Goal: Contribute content: Contribute content

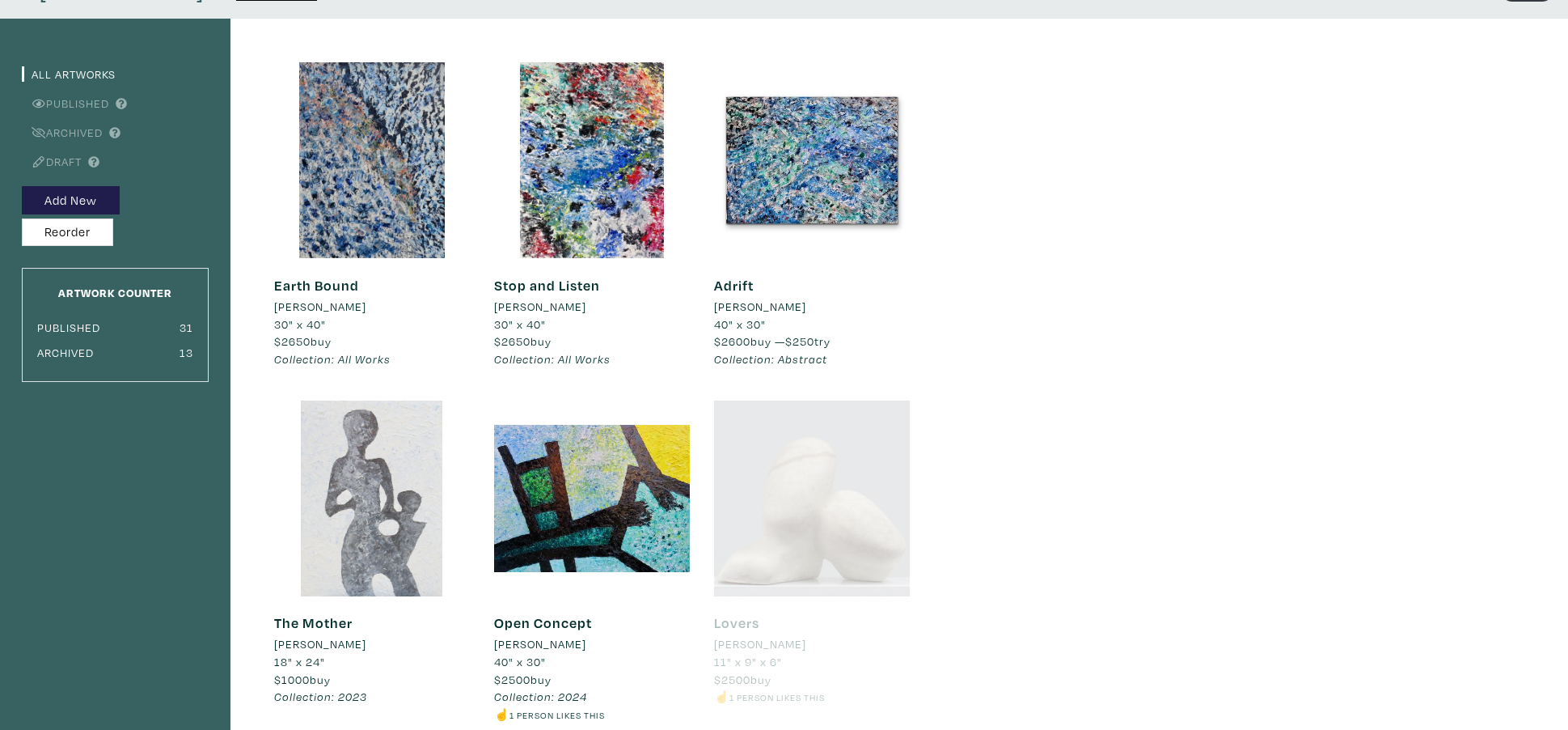
scroll to position [96, 0]
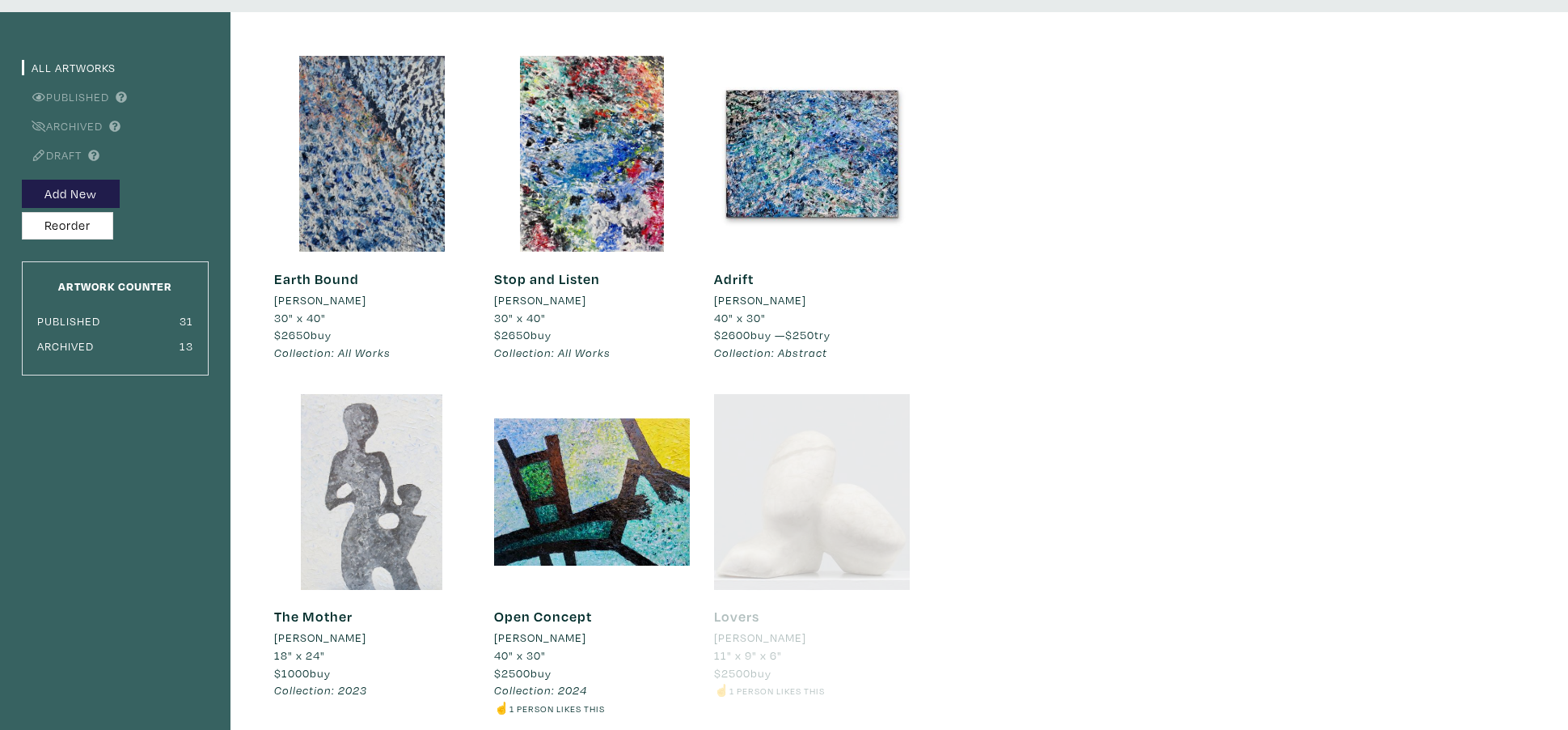
click at [374, 549] on div at bounding box center [372, 492] width 196 height 196
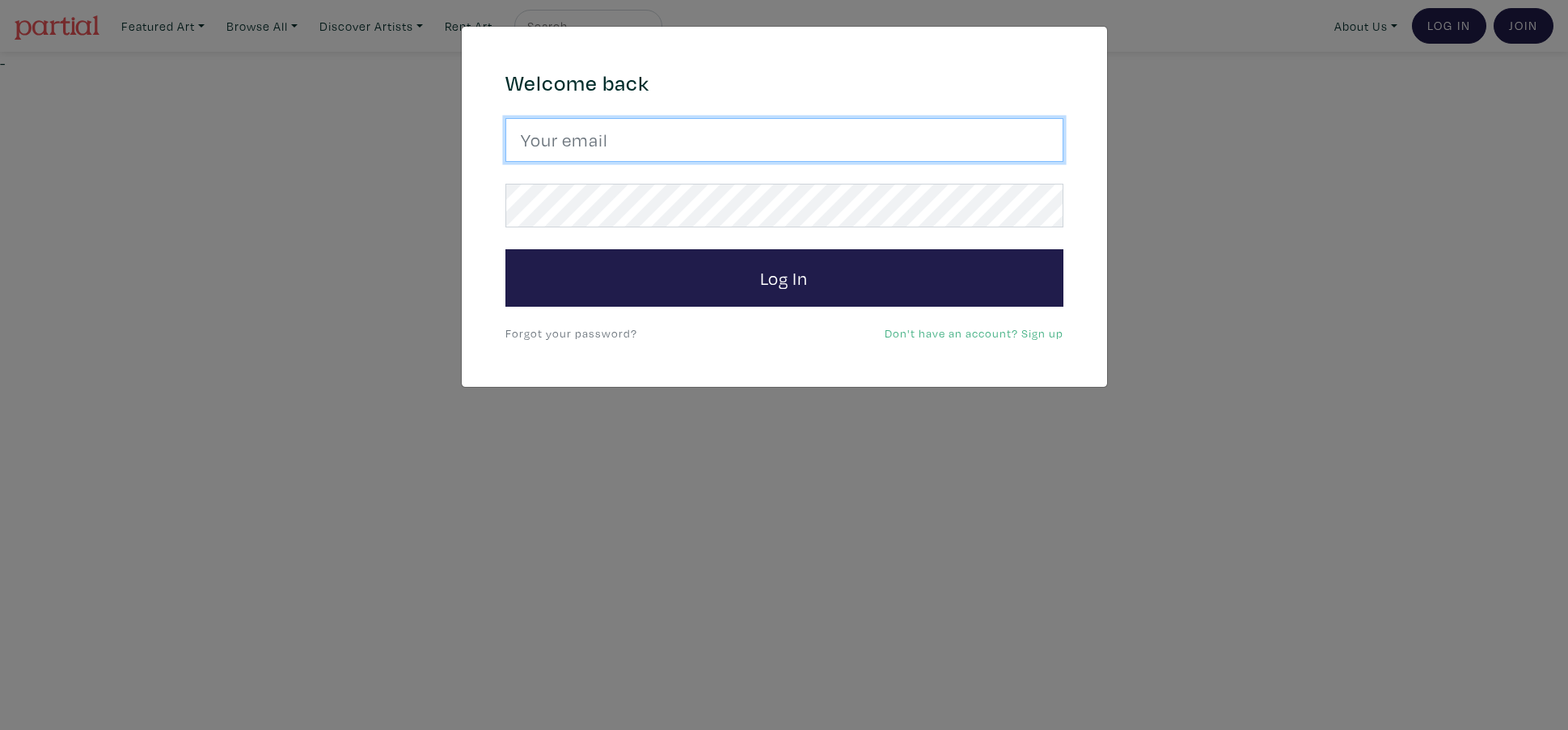
type input "jonathanpalter@gmail.com"
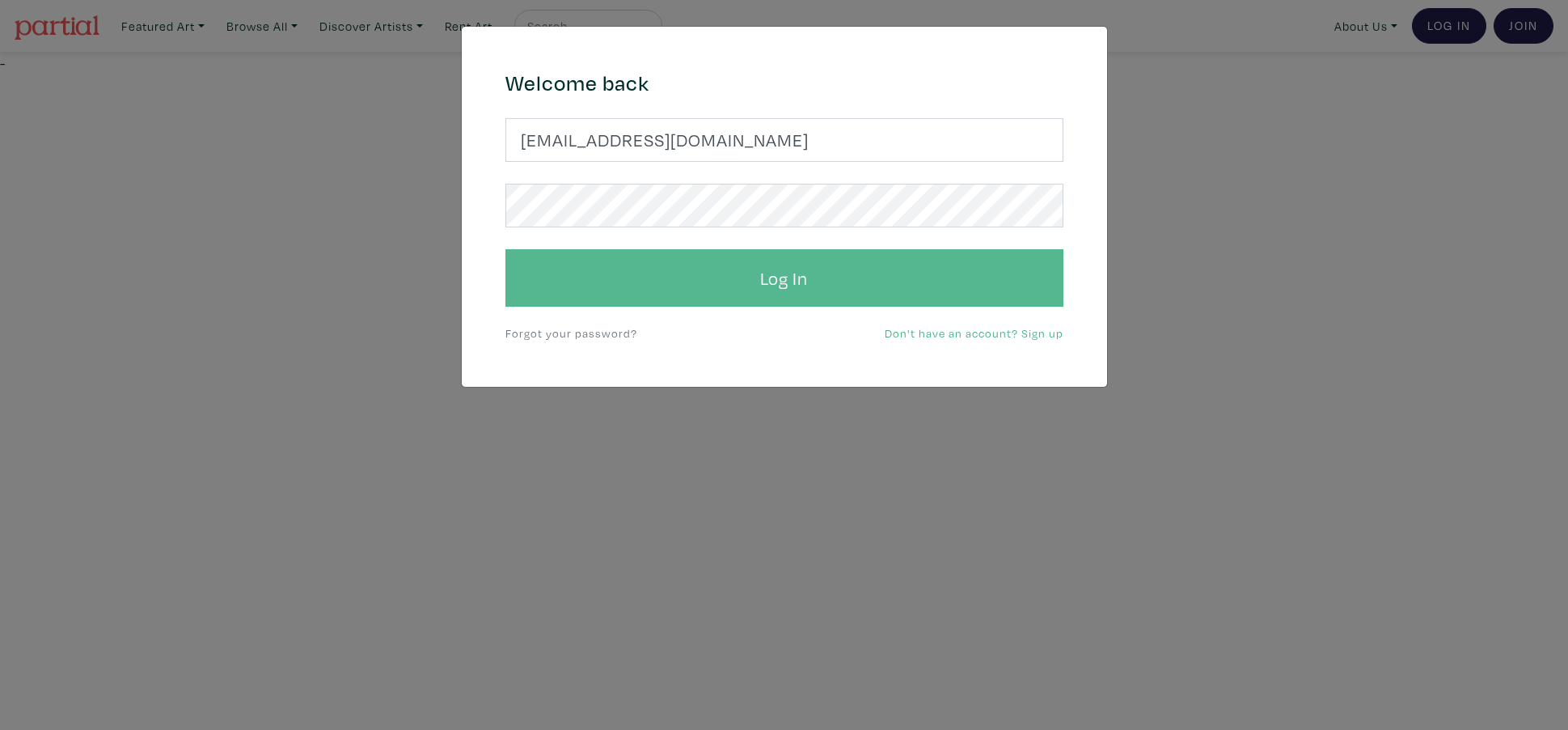
click at [798, 284] on button "Log In" at bounding box center [784, 279] width 558 height 58
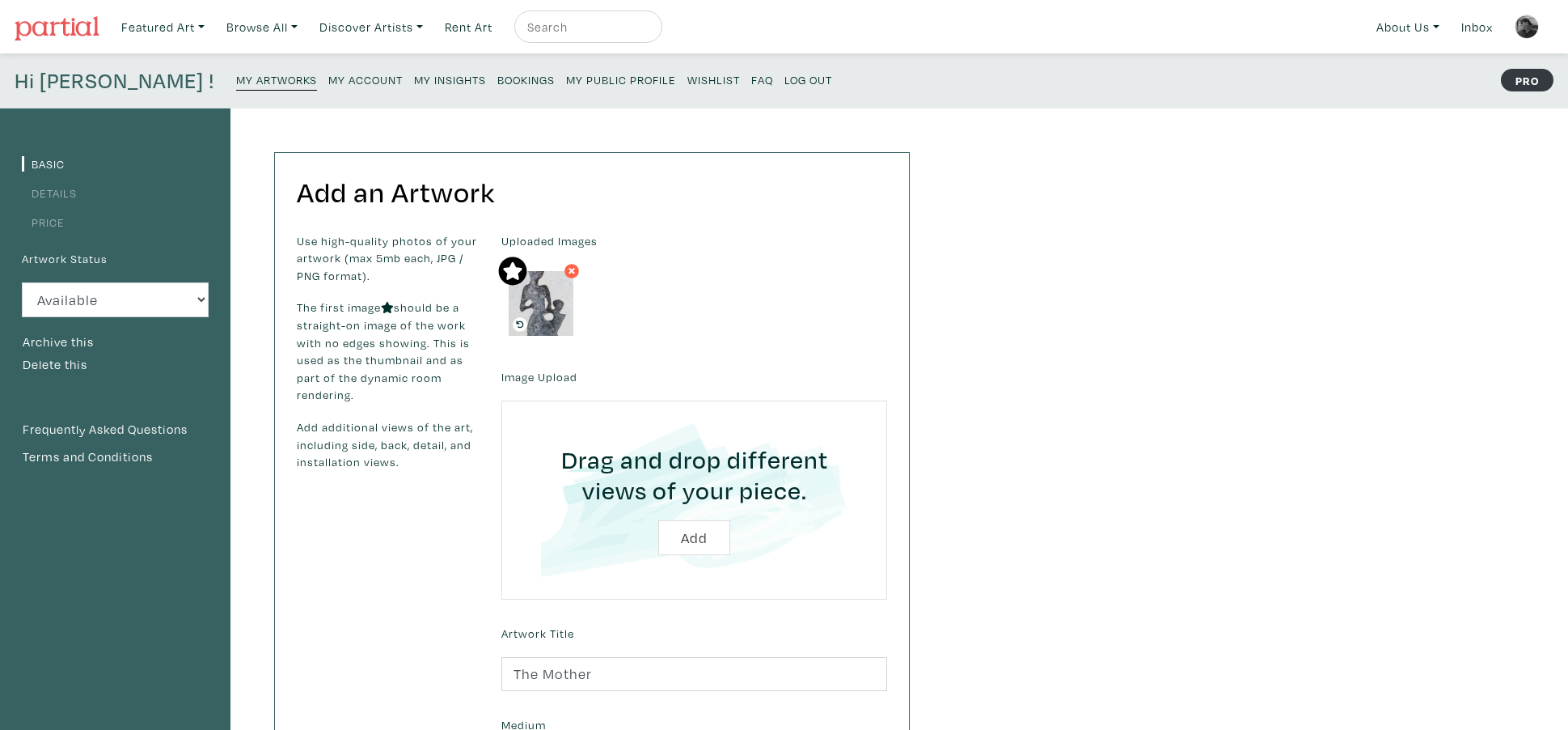
scroll to position [62, 0]
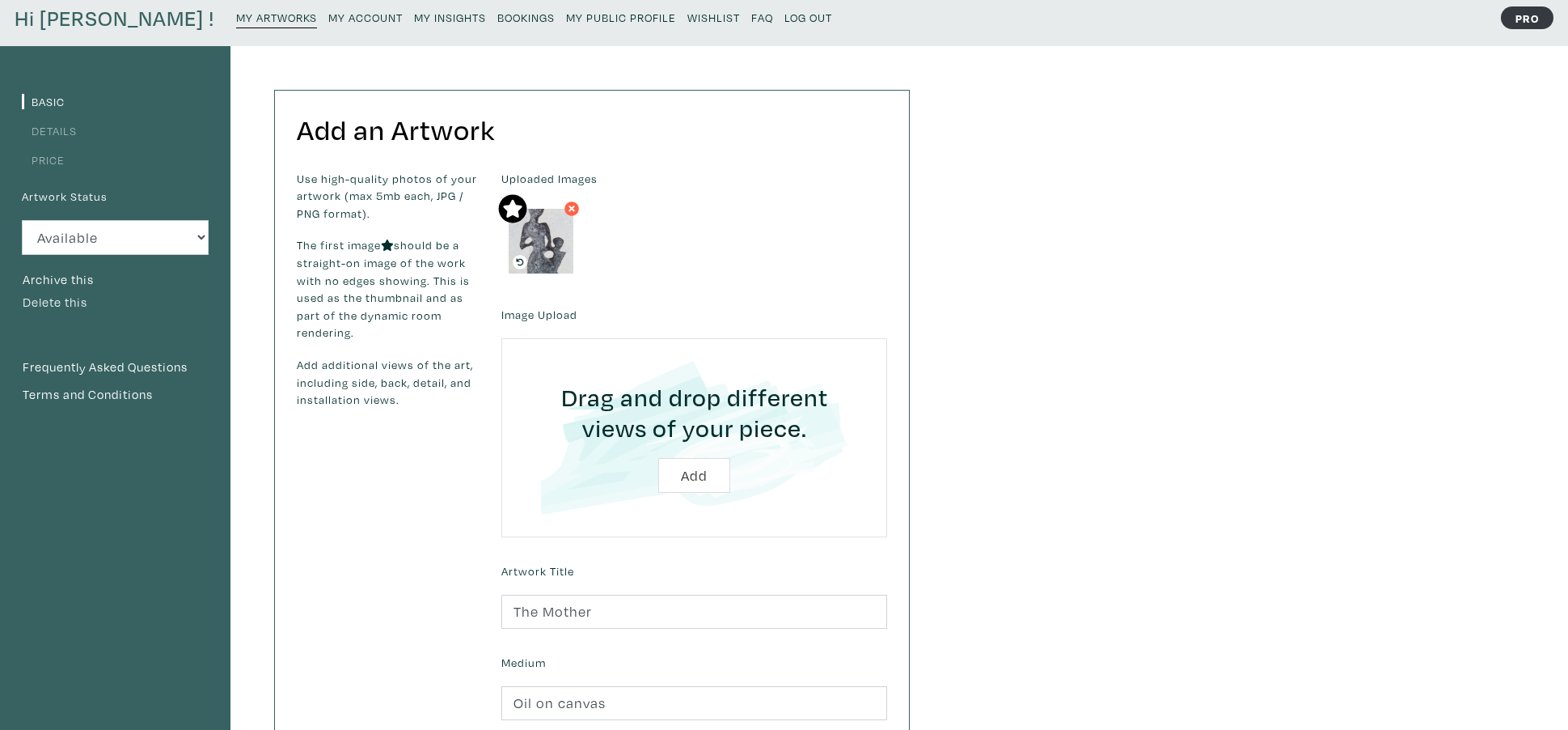
click at [85, 305] on button "Delete this" at bounding box center [55, 302] width 66 height 21
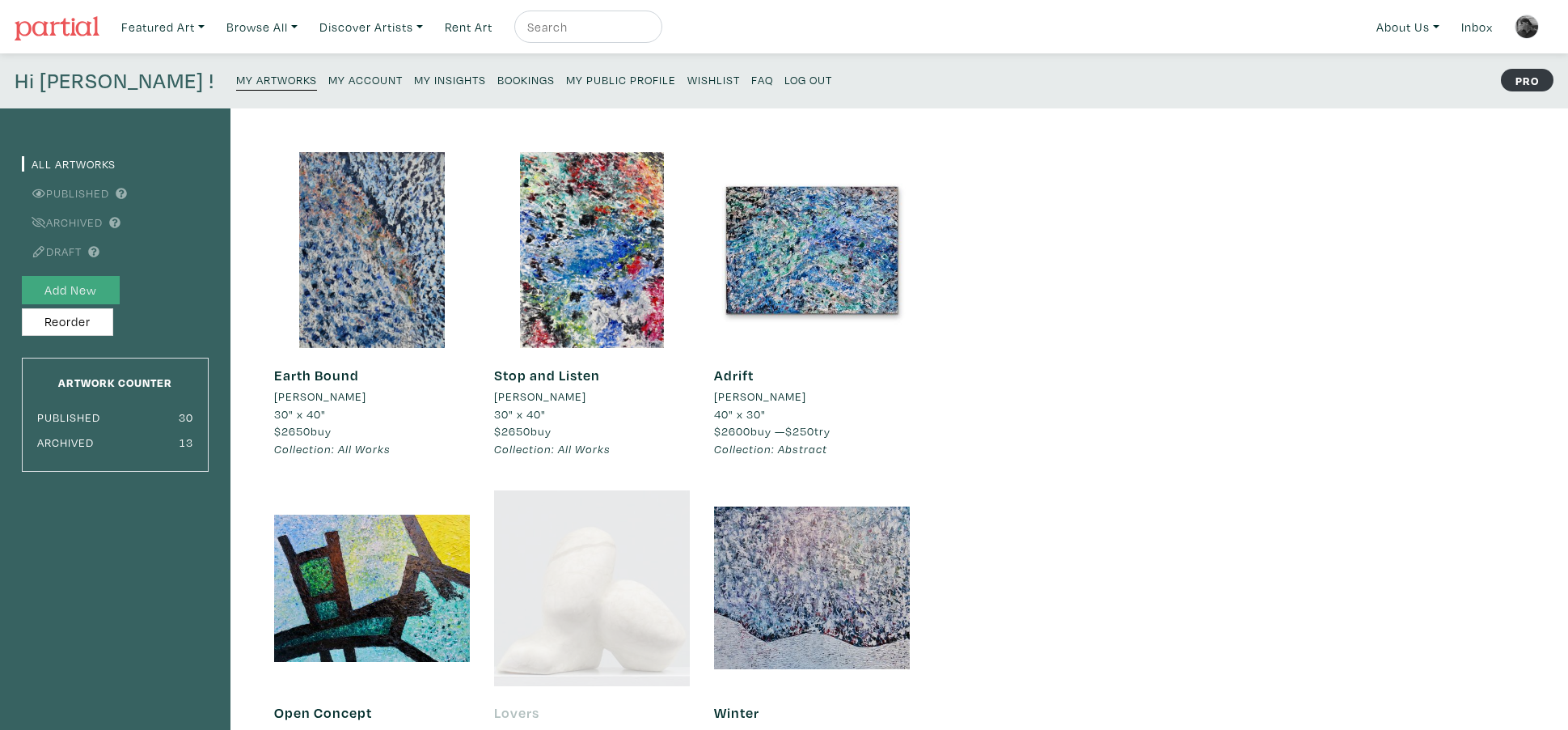
click at [78, 296] on button "Add New" at bounding box center [70, 289] width 98 height 28
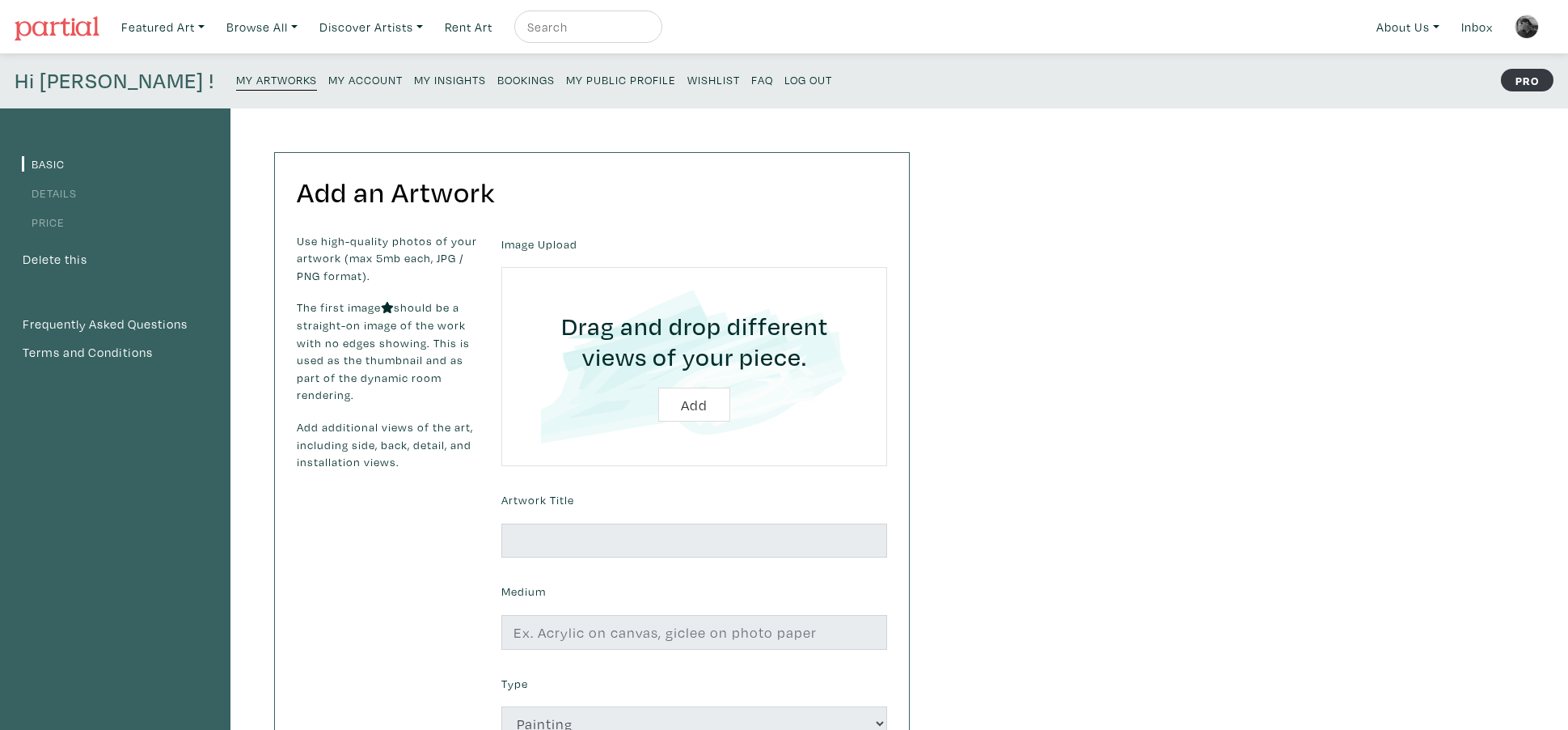
click at [680, 404] on input "file" at bounding box center [694, 366] width 340 height 154
type input "C:\fakepath\A Perfect Day 30"x36".jpeg"
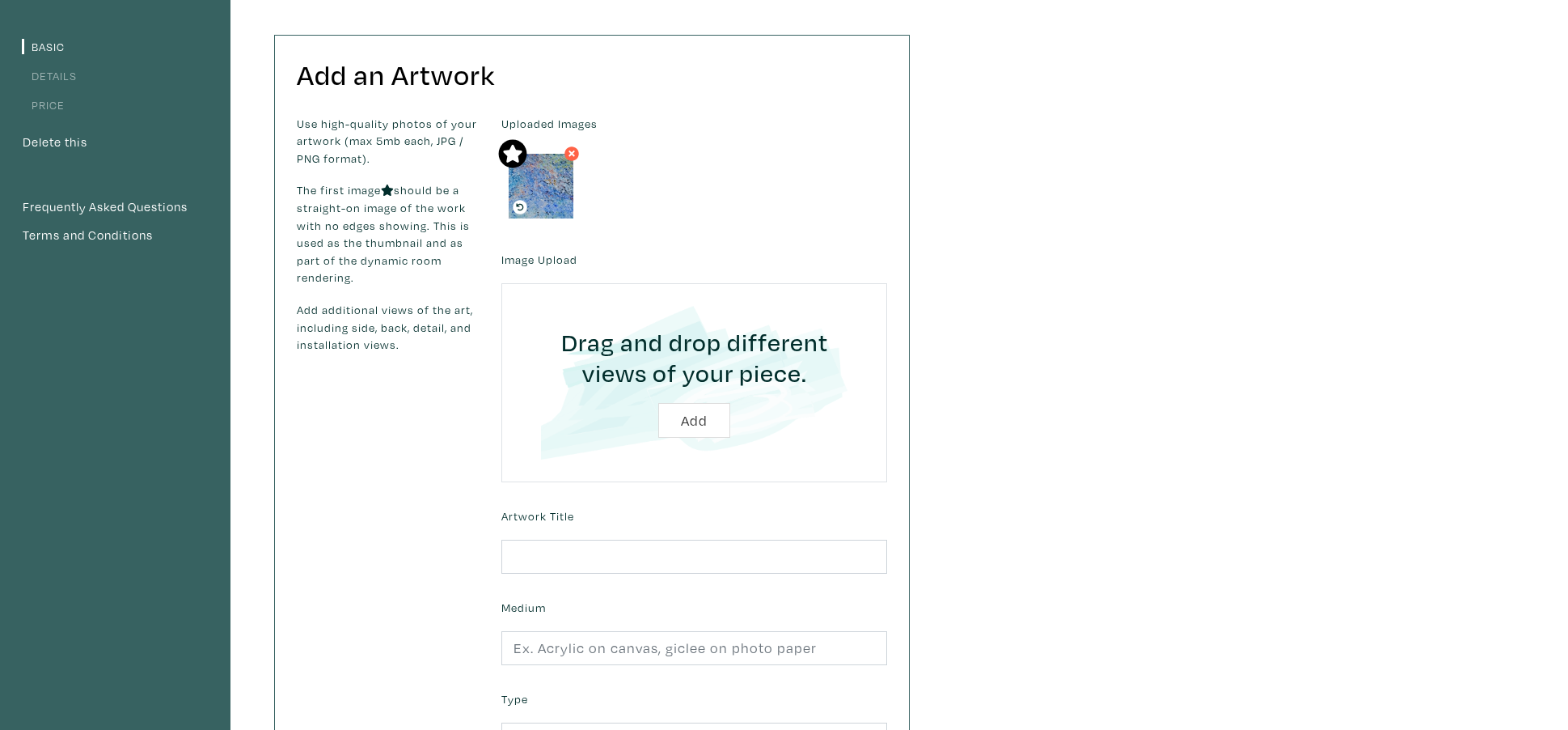
scroll to position [127, 0]
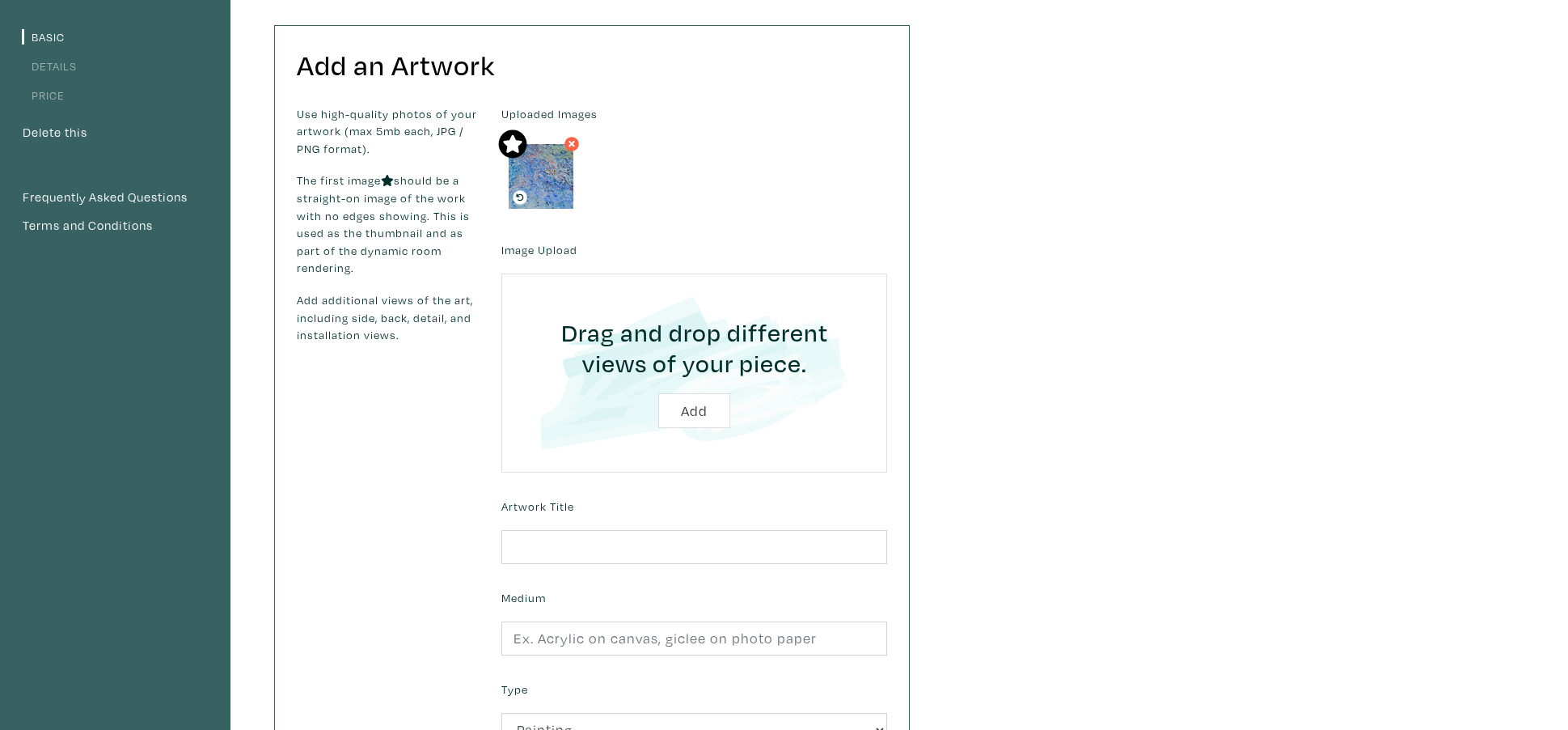
click at [699, 412] on input "file" at bounding box center [694, 373] width 340 height 154
type input "C:\fakepath\A Paerfect Day Details 1.jpeg"
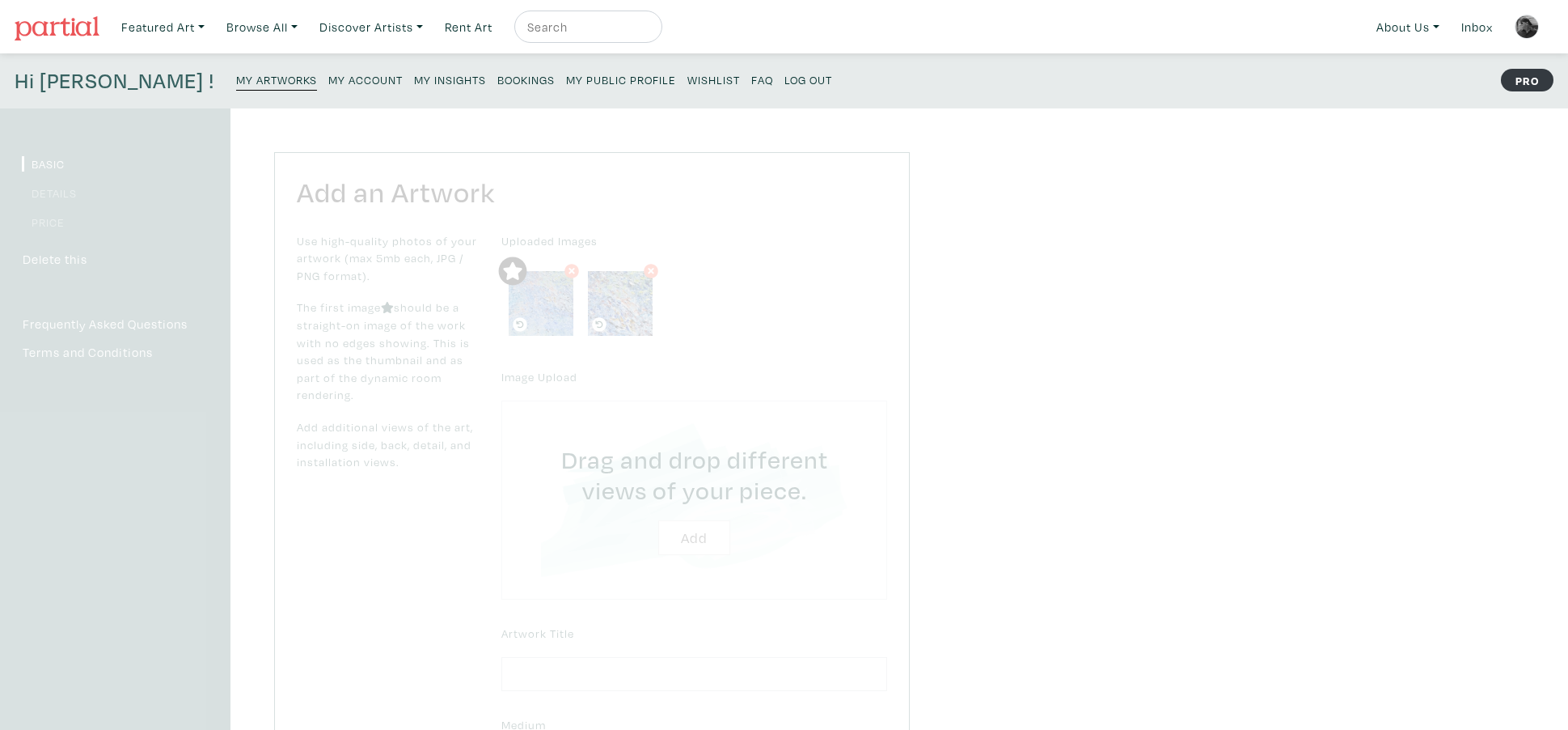
scroll to position [127, 0]
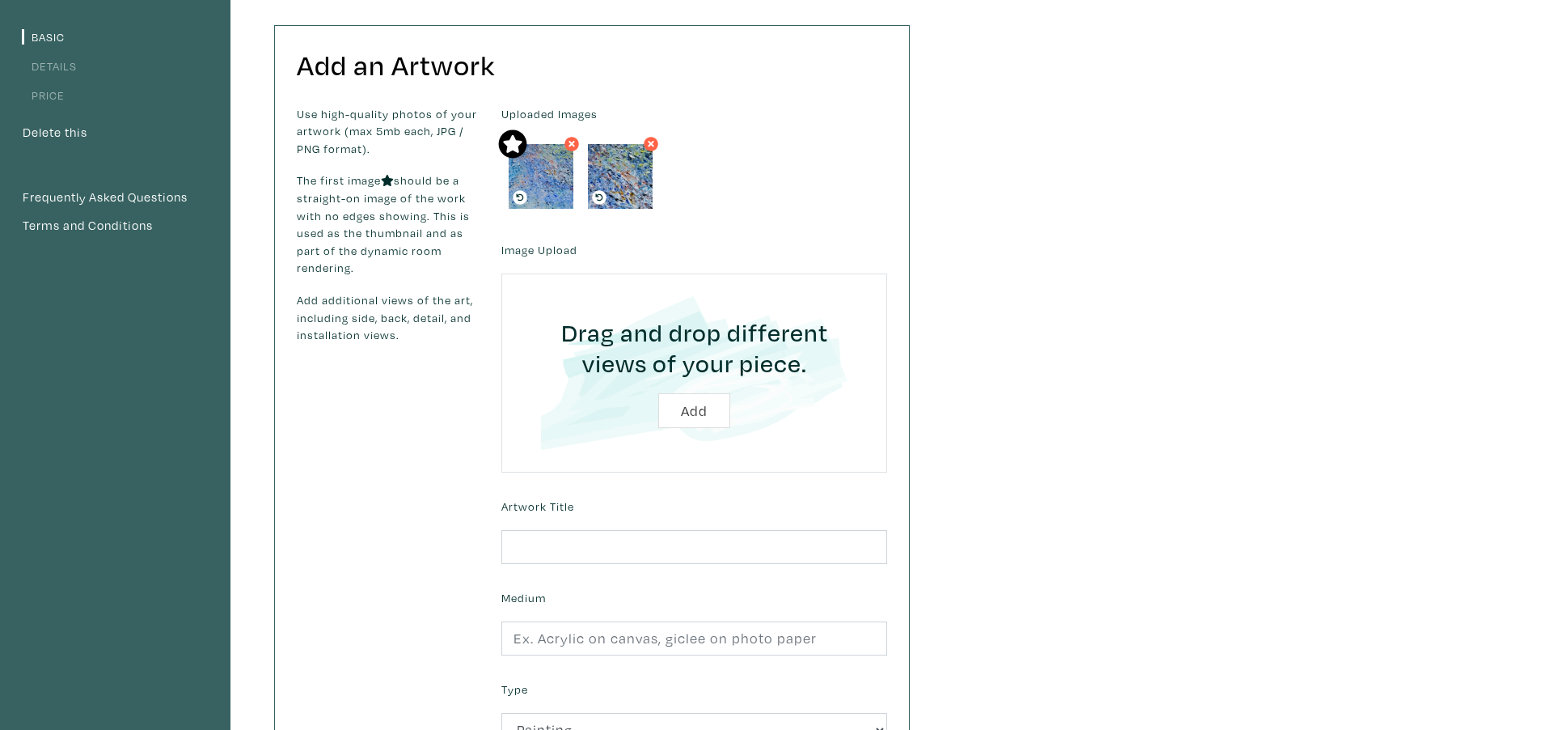
click at [691, 412] on input "file" at bounding box center [694, 373] width 340 height 154
type input "C:\fakepath\A Perfect Day Details 2.jpeg"
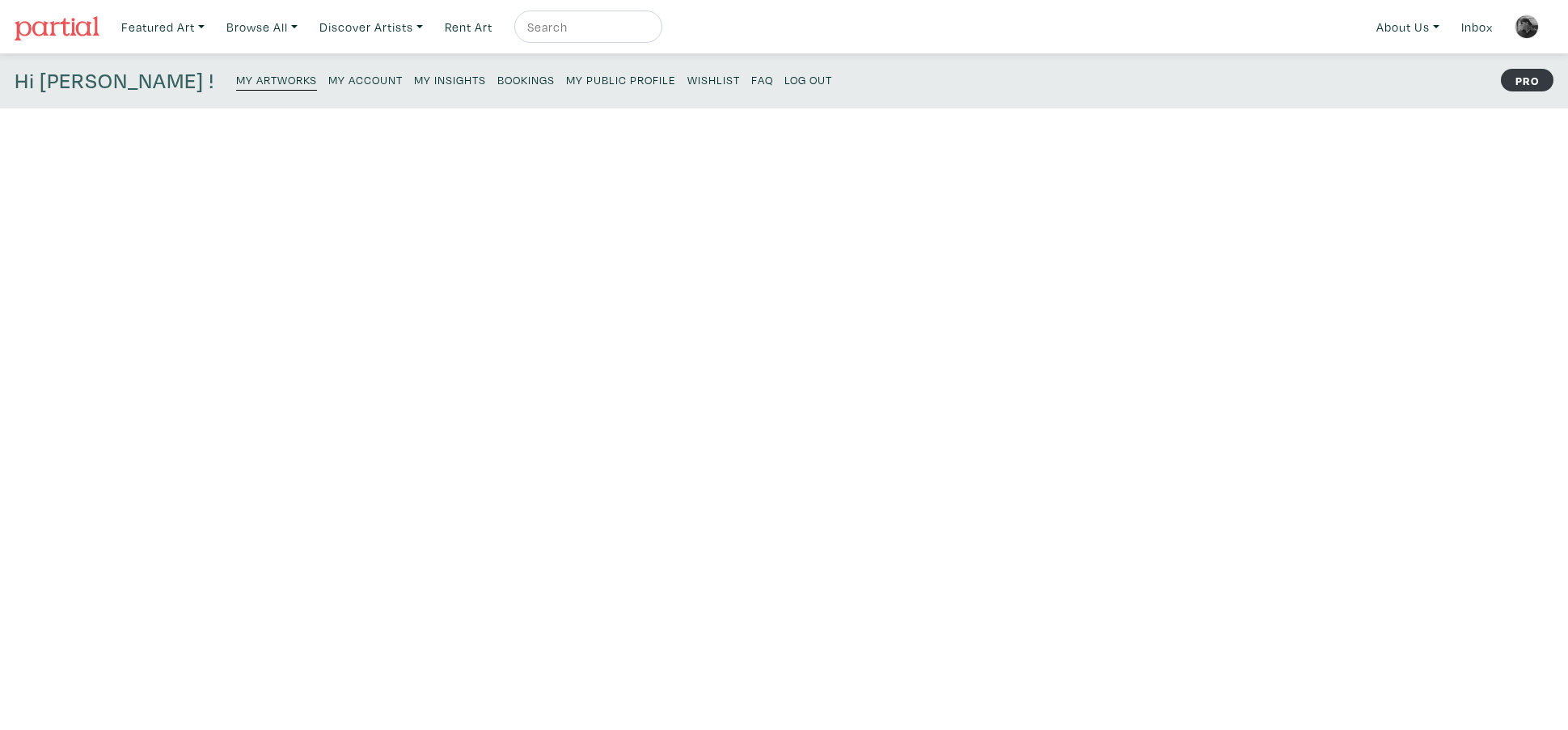
scroll to position [127, 0]
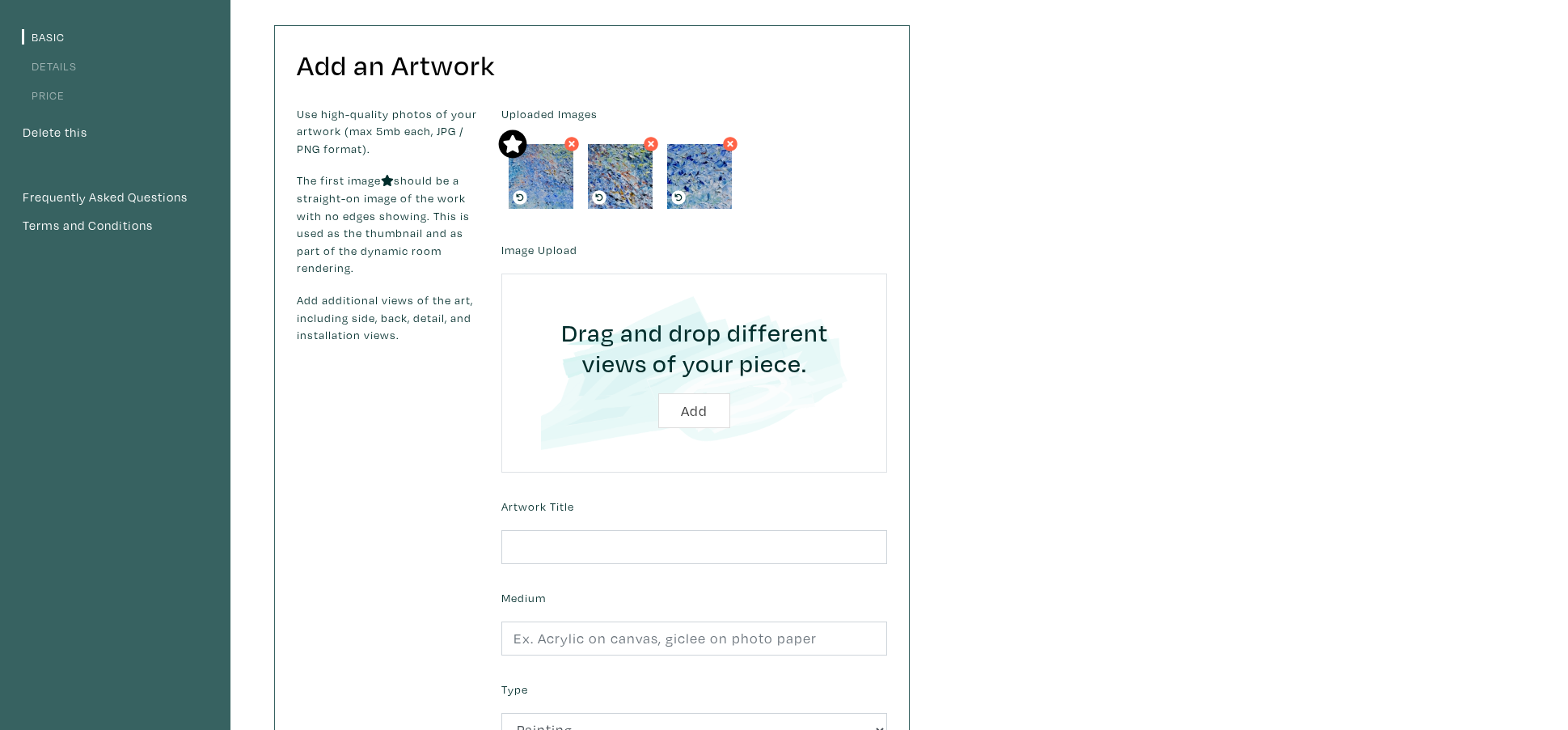
click at [714, 411] on input "file" at bounding box center [694, 373] width 340 height 154
type input "C:\fakepath\A Perfect Day Details.jpeg"
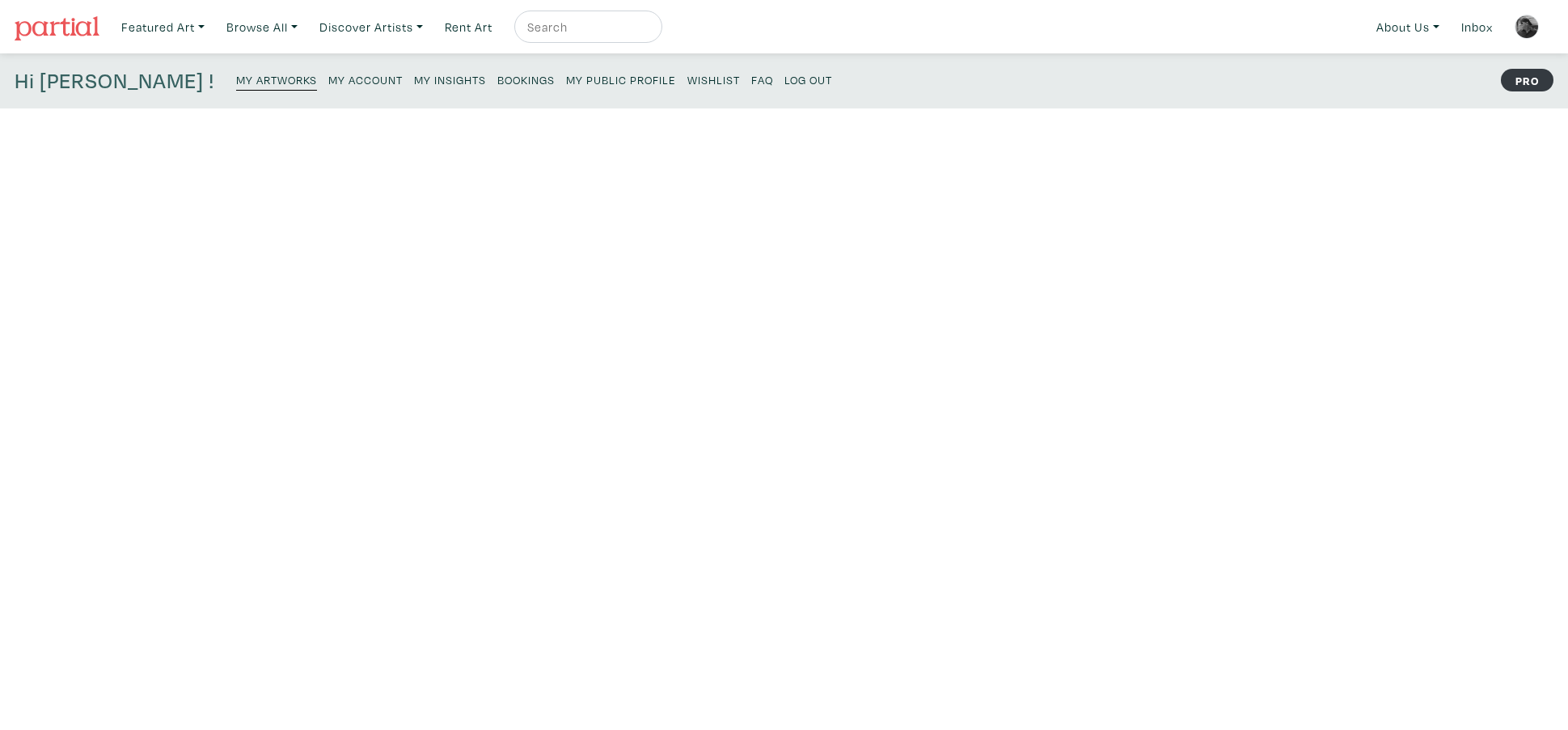
scroll to position [127, 0]
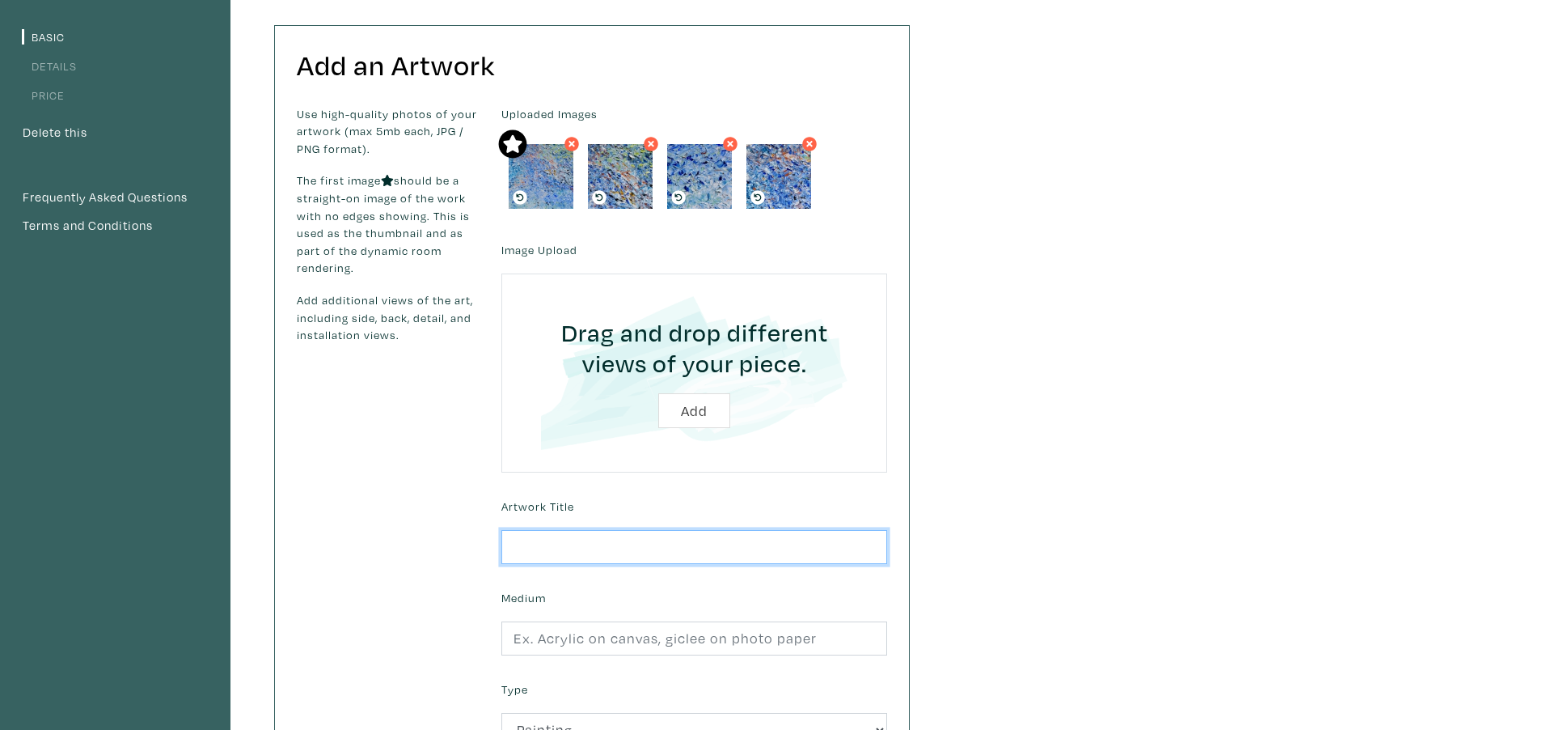
click at [576, 557] on input "text" at bounding box center [694, 547] width 386 height 35
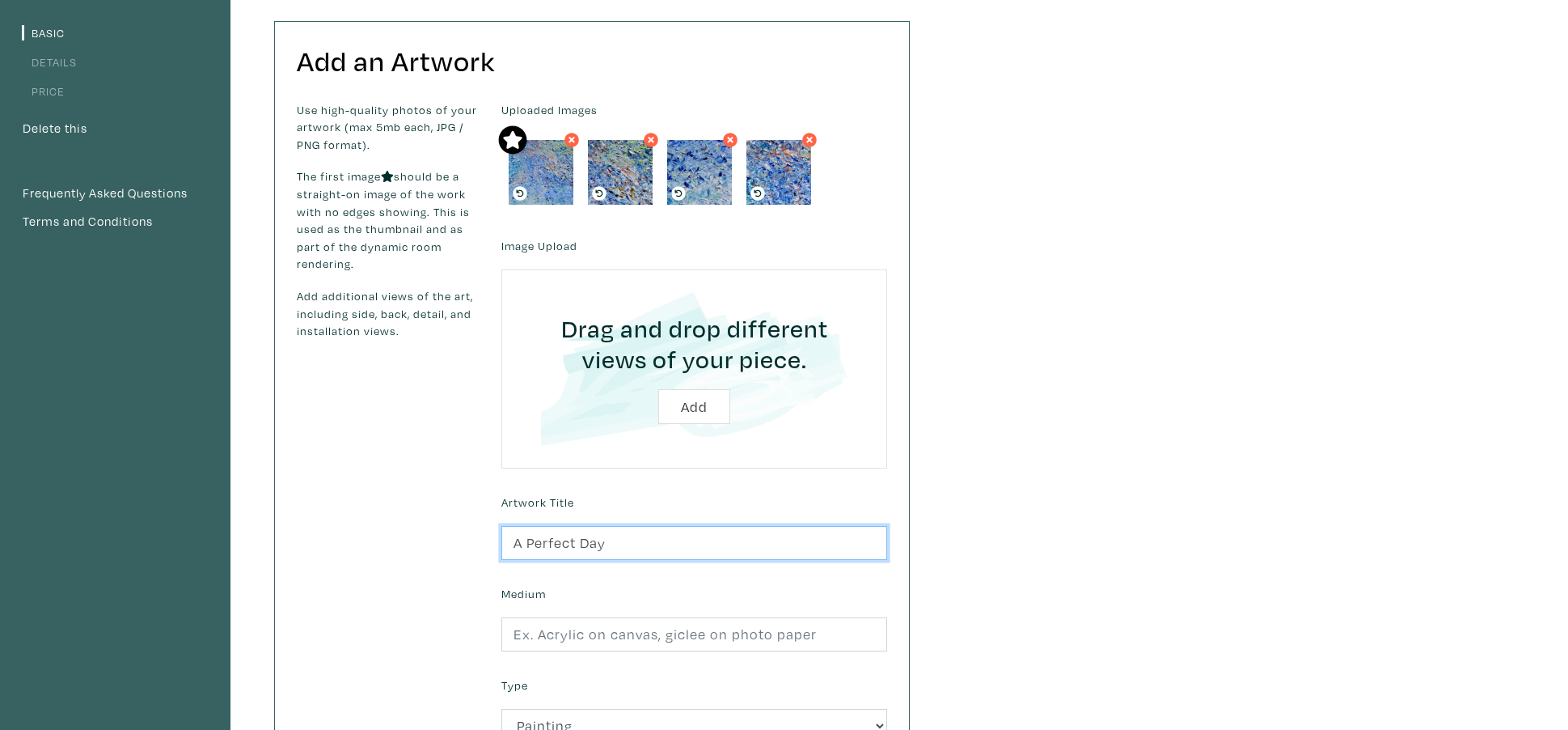
type input "A Perfect Day"
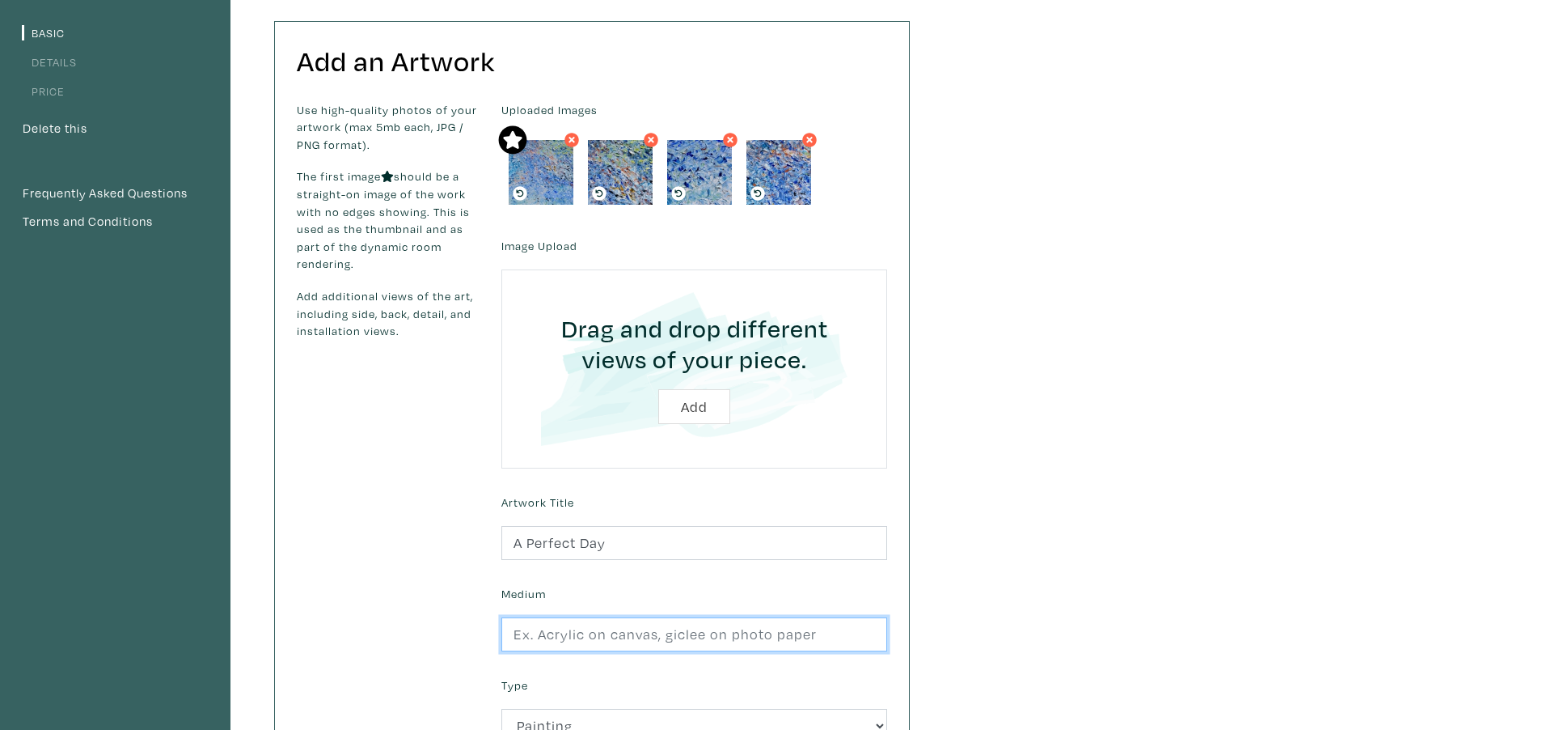
click at [577, 639] on input "text" at bounding box center [694, 634] width 386 height 35
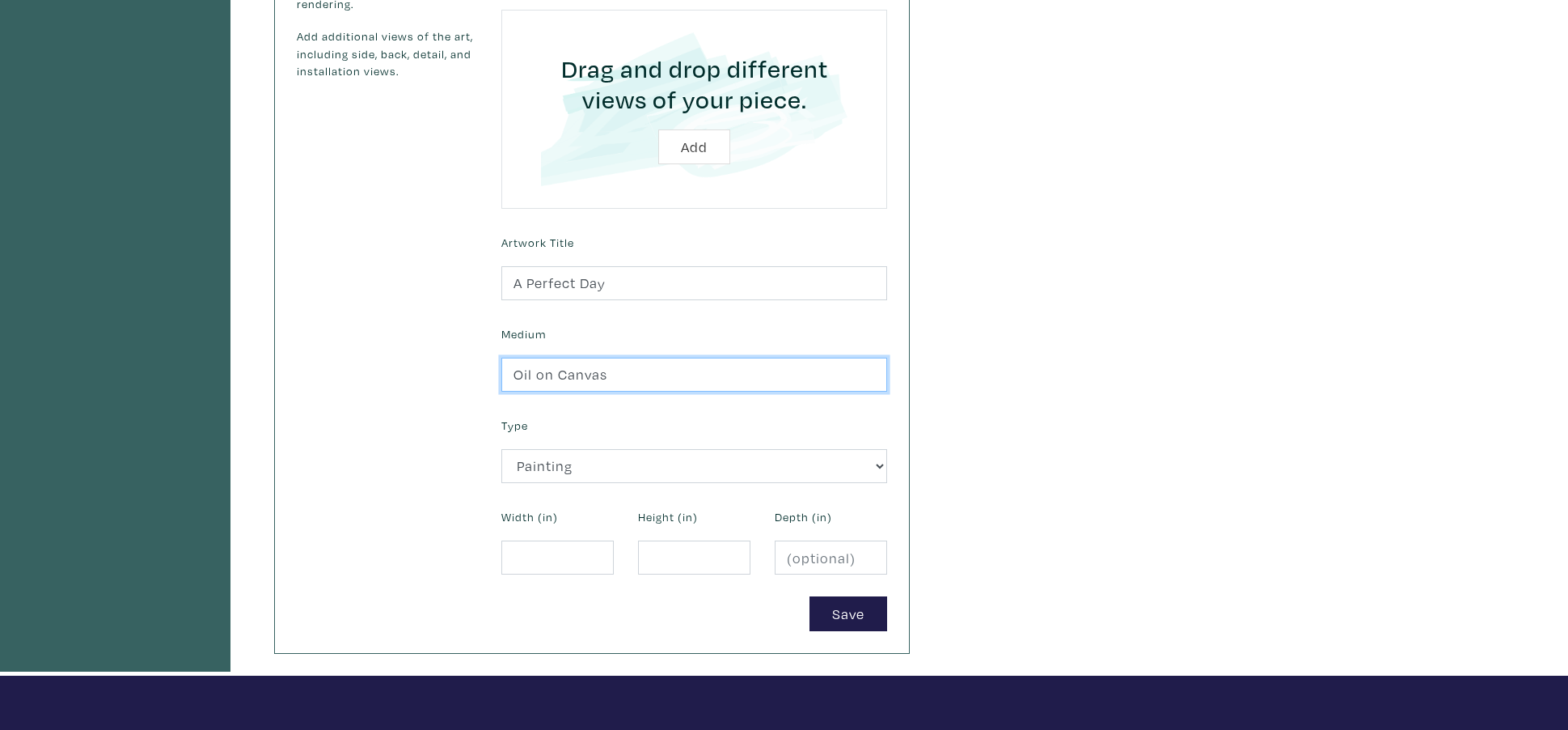
scroll to position [391, 0]
type input "Oil on Canvas30"
click at [553, 556] on input "number" at bounding box center [557, 557] width 113 height 35
type input "30"
click at [658, 565] on input "number" at bounding box center [694, 557] width 113 height 35
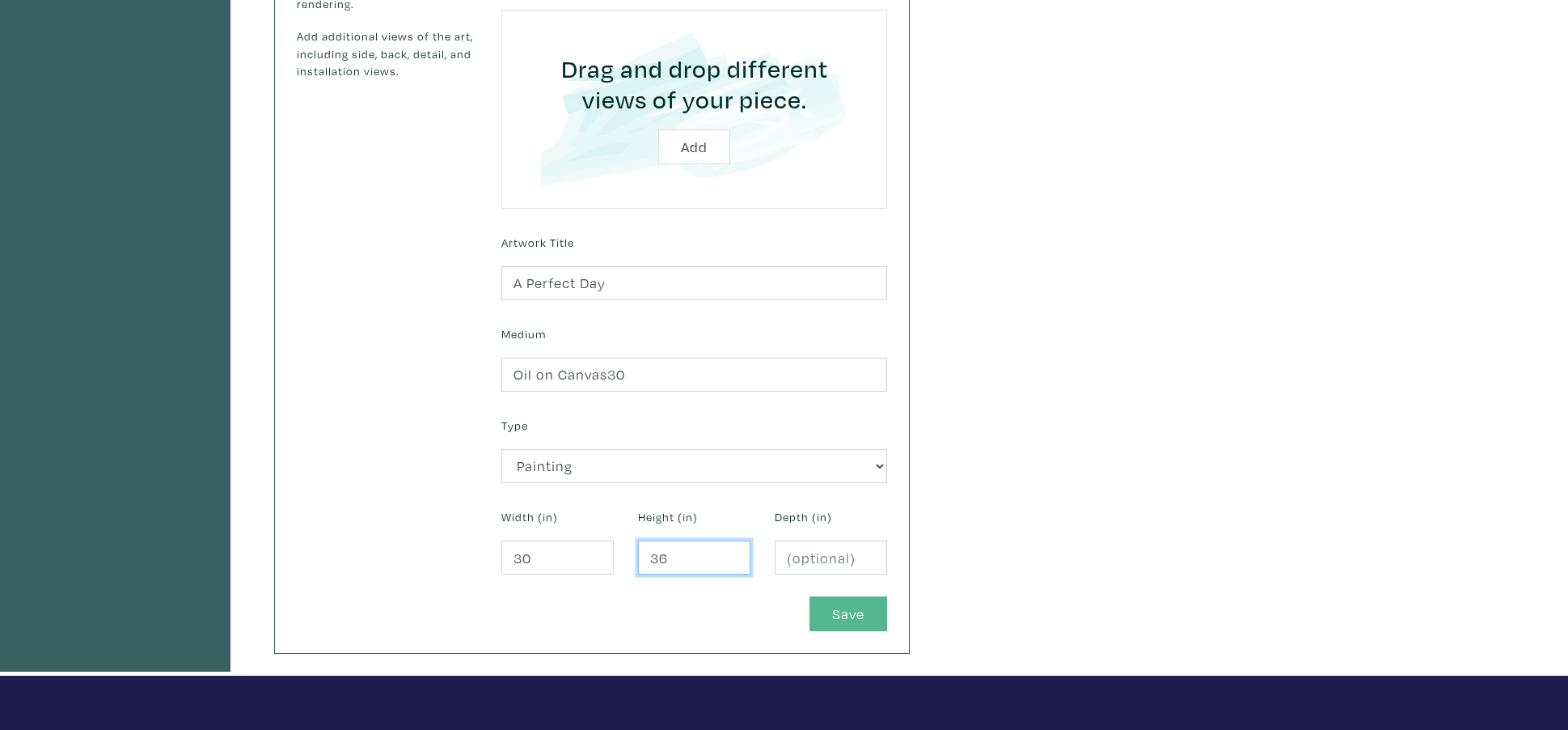
type input "36"
click at [853, 623] on button "Save" at bounding box center [848, 613] width 78 height 35
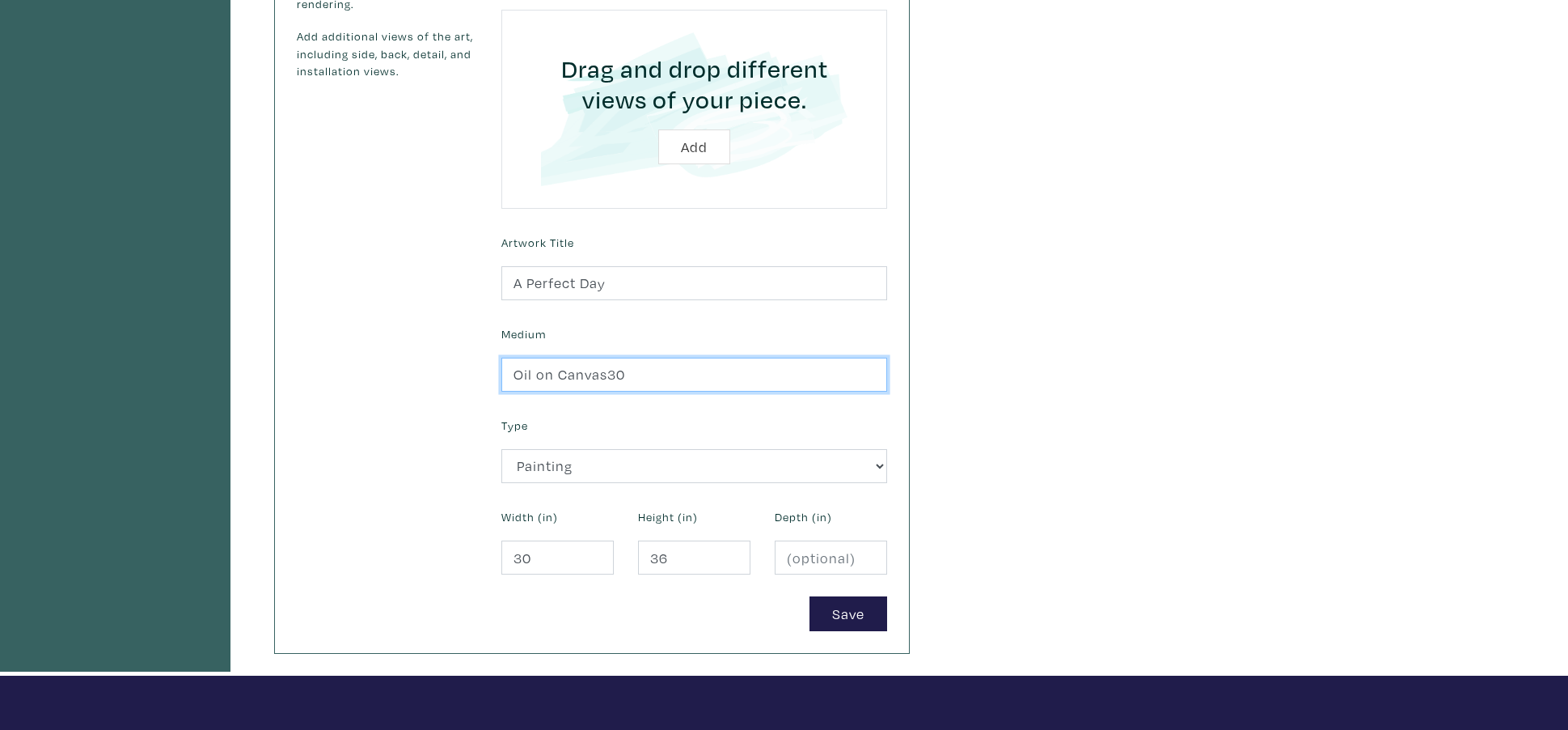
click at [628, 375] on input "Oil on Canvas30" at bounding box center [694, 374] width 386 height 35
type input "Oil on Canvas"
click at [850, 611] on button "Save" at bounding box center [848, 613] width 78 height 35
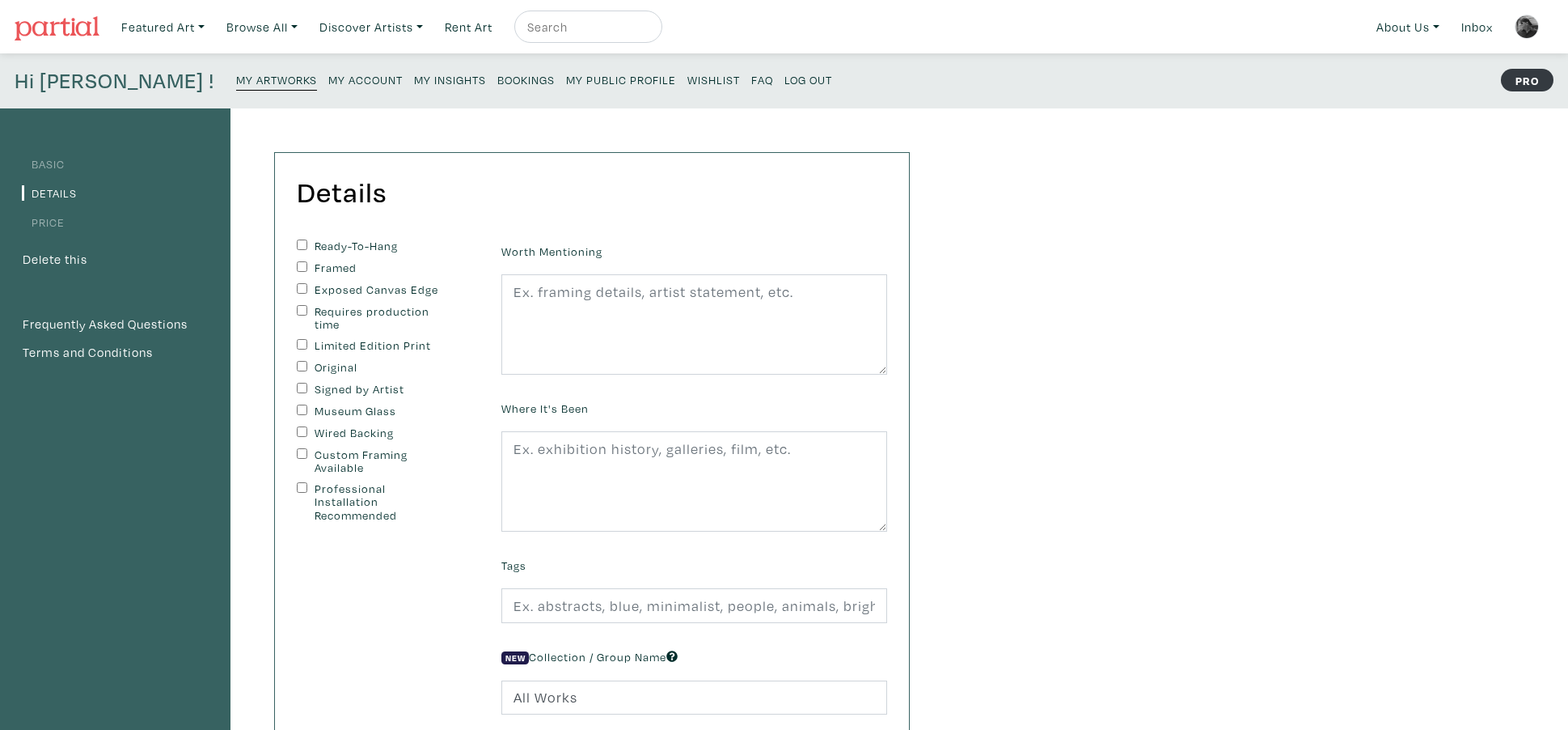
click at [300, 246] on input "Ready-To-Hang" at bounding box center [301, 245] width 11 height 11
checkbox input "true"
click at [299, 286] on input "Exposed Canvas Edge" at bounding box center [301, 288] width 11 height 11
checkbox input "true"
click at [307, 364] on div "Original" at bounding box center [386, 368] width 181 height 15
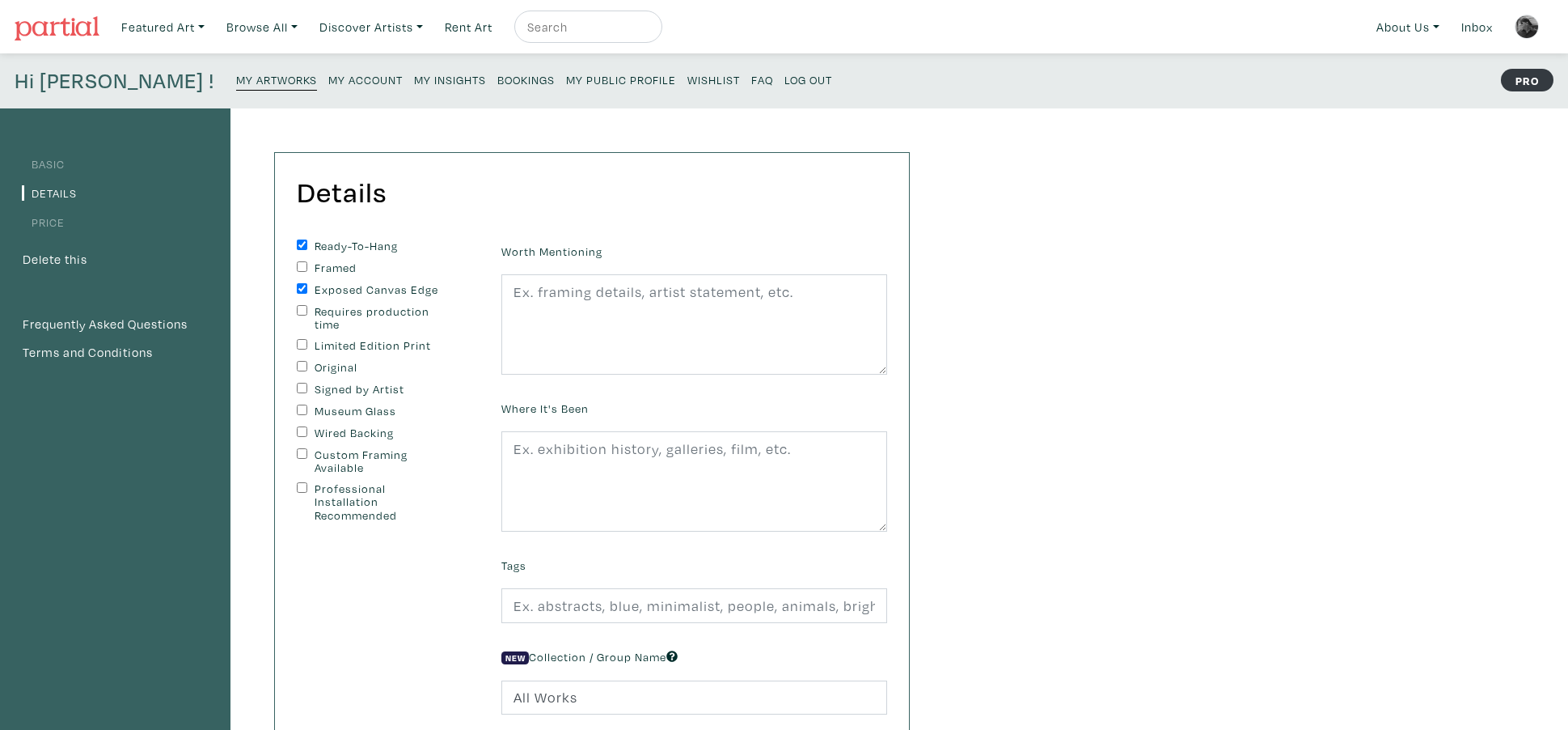
click at [298, 361] on input "Original" at bounding box center [301, 365] width 11 height 11
checkbox input "true"
click at [303, 389] on input "Signed by Artist" at bounding box center [301, 387] width 11 height 11
checkbox input "true"
click at [302, 433] on input "Wired Backing" at bounding box center [301, 431] width 11 height 11
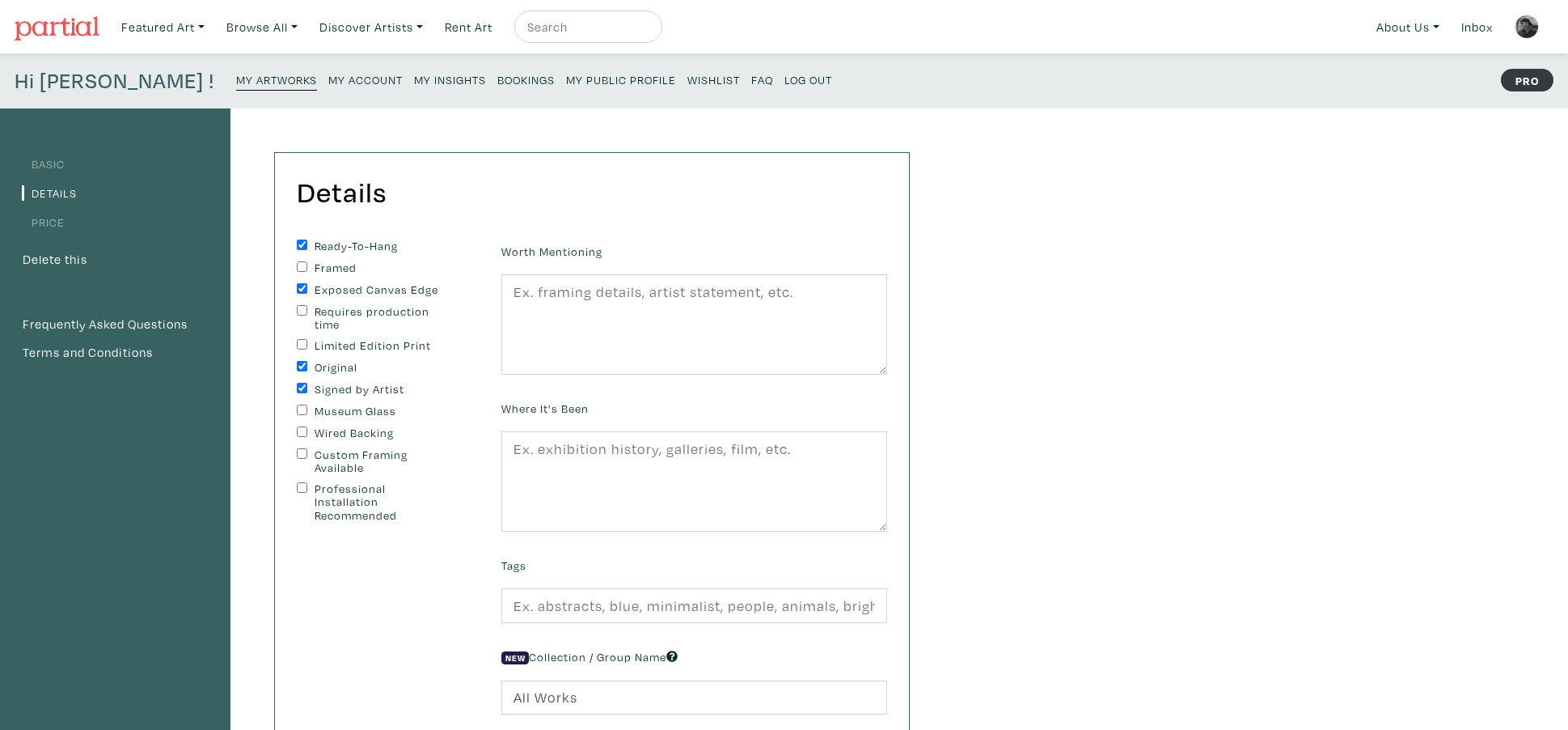
checkbox input "true"
click at [541, 290] on textarea at bounding box center [694, 324] width 386 height 100
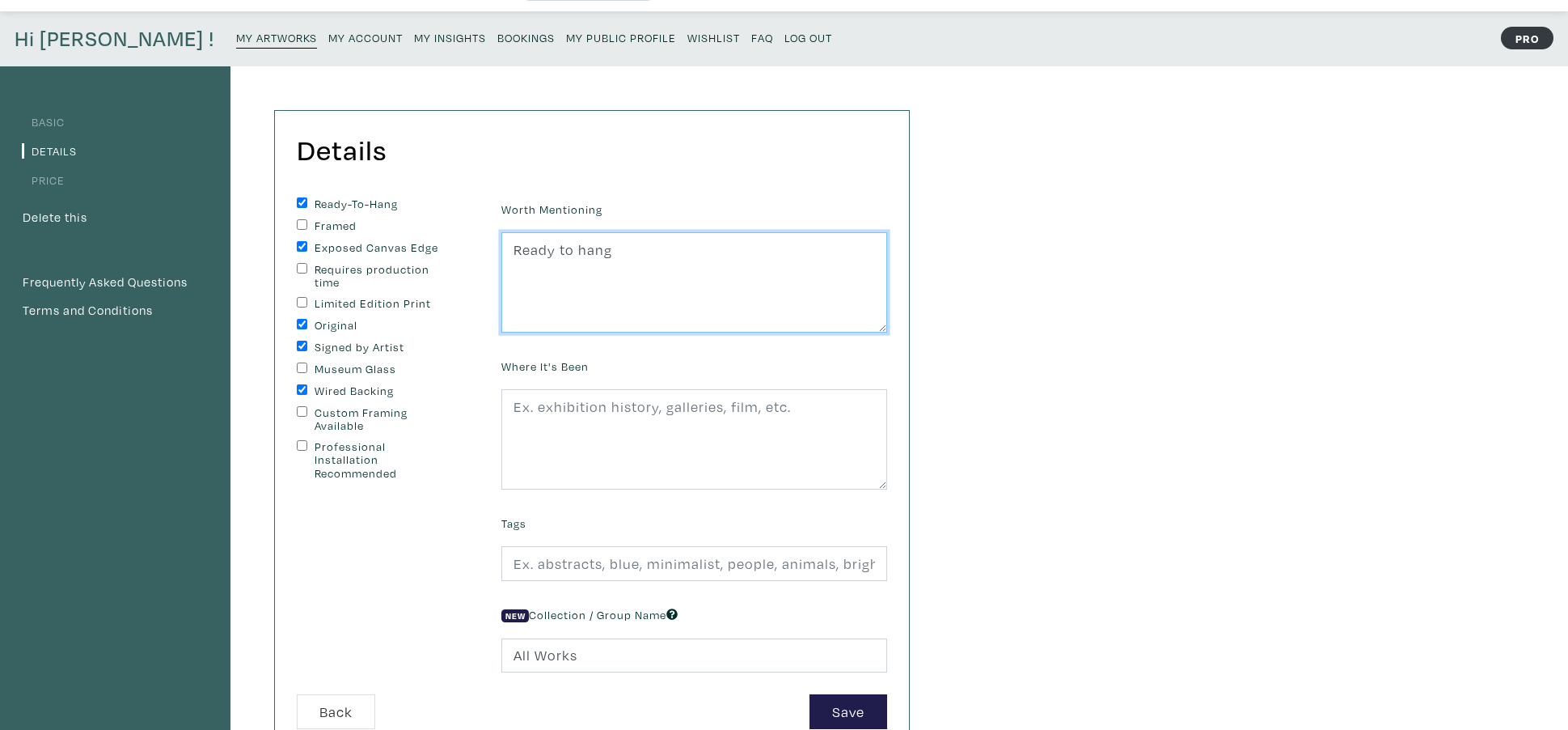
scroll to position [62, 0]
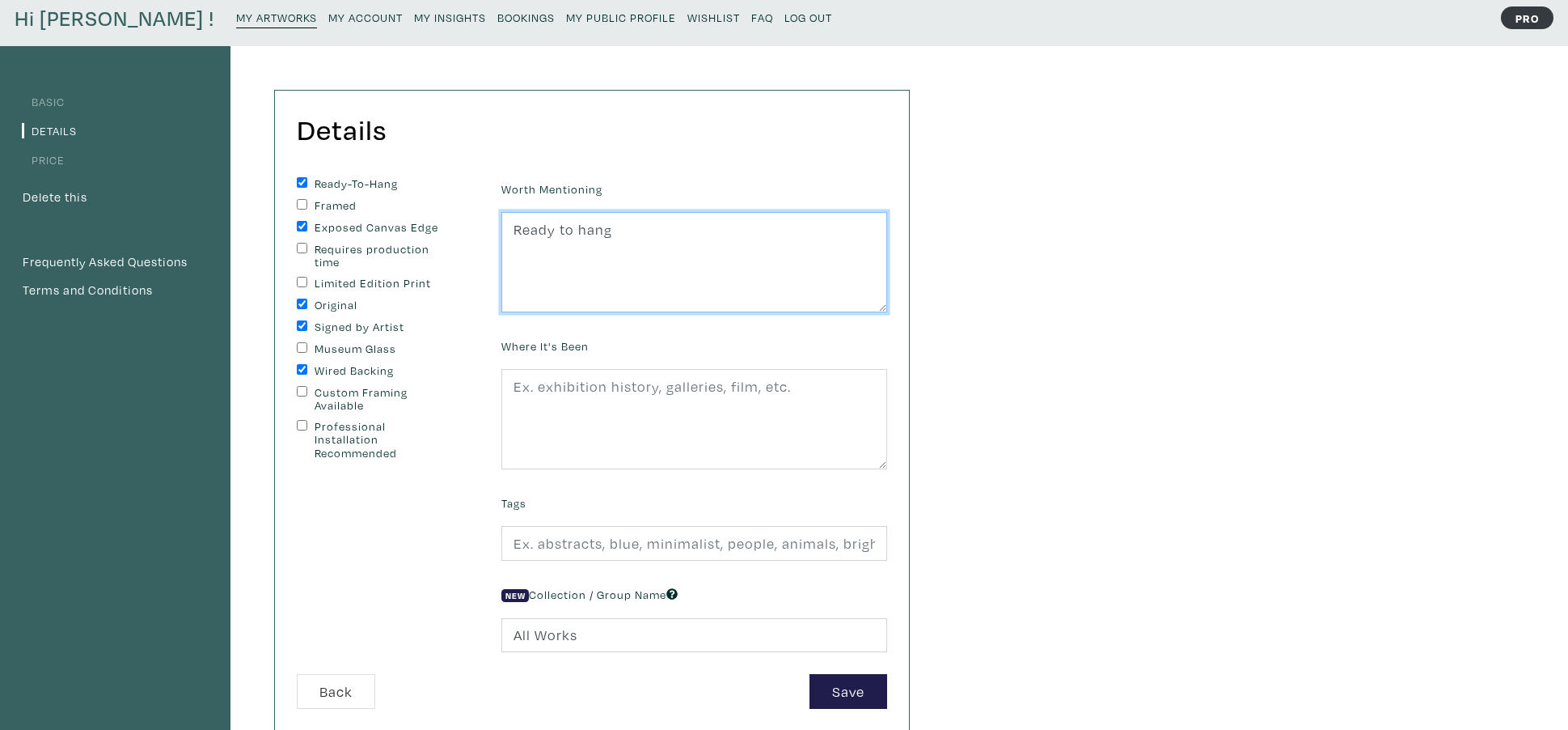
type textarea "Ready to hang"
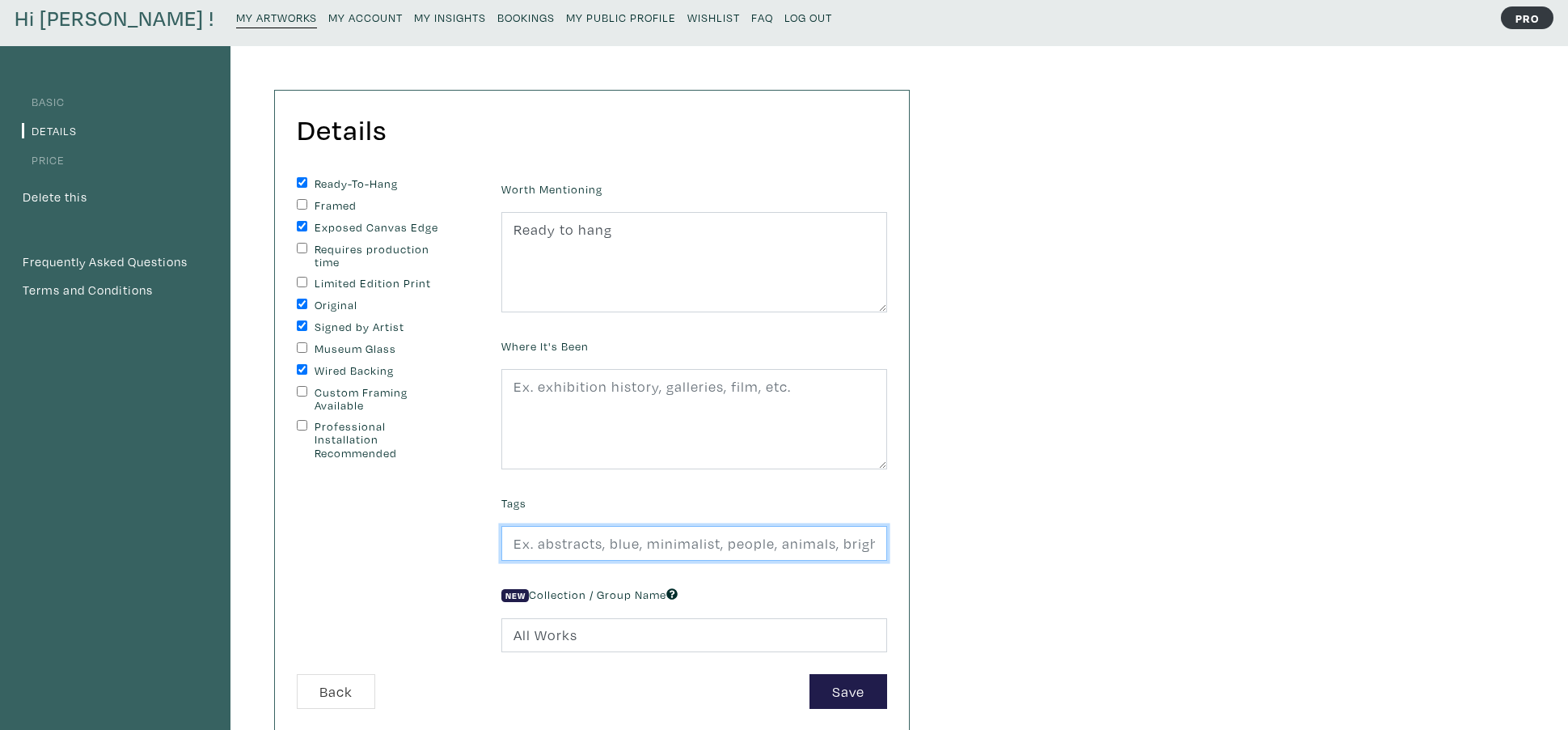
click at [580, 547] on input "text" at bounding box center [694, 543] width 386 height 35
click at [797, 546] on input "abstract, abstract expressionism, modern cont" at bounding box center [694, 543] width 386 height 35
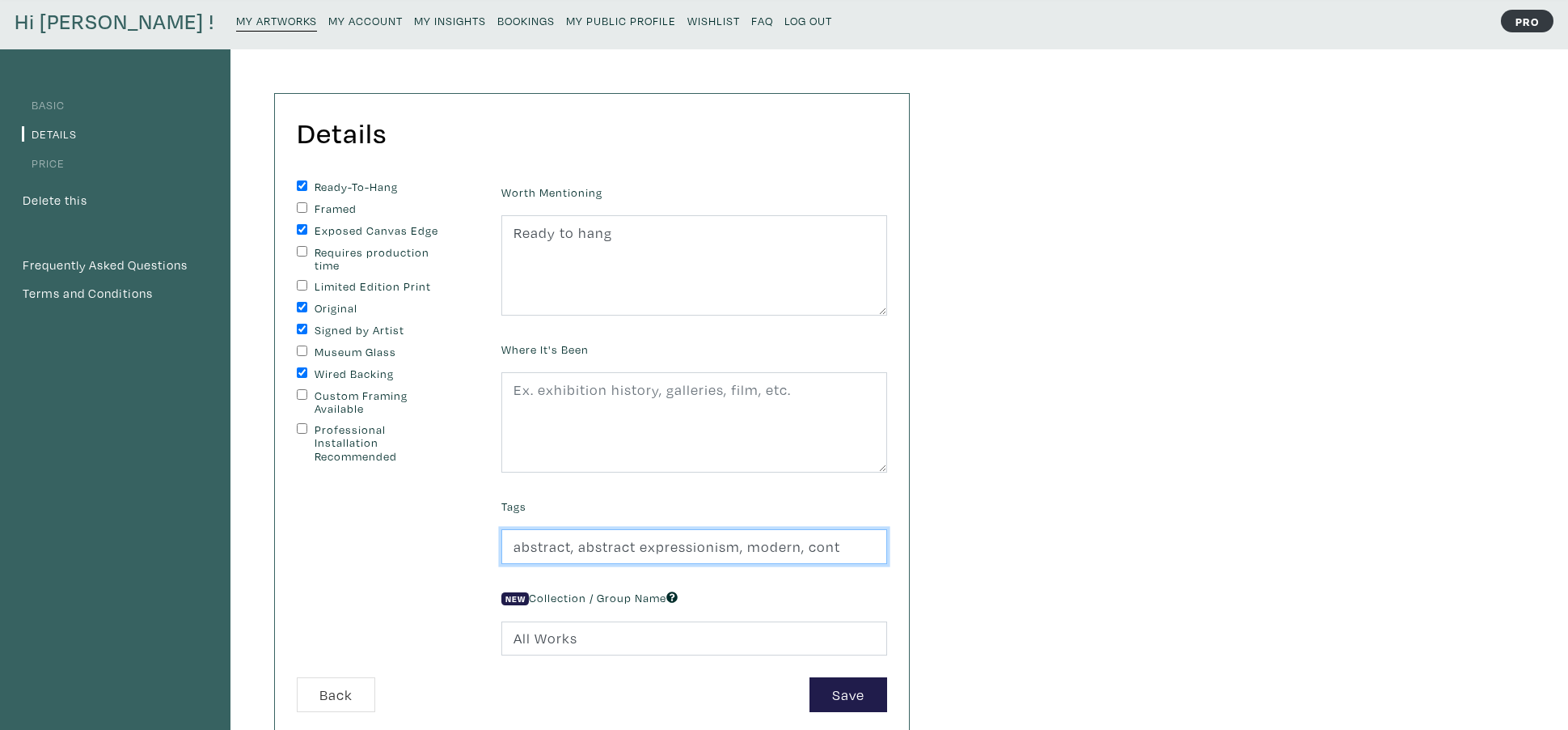
click at [835, 549] on input "abstract, abstract expressionism, modern, cont" at bounding box center [694, 546] width 386 height 35
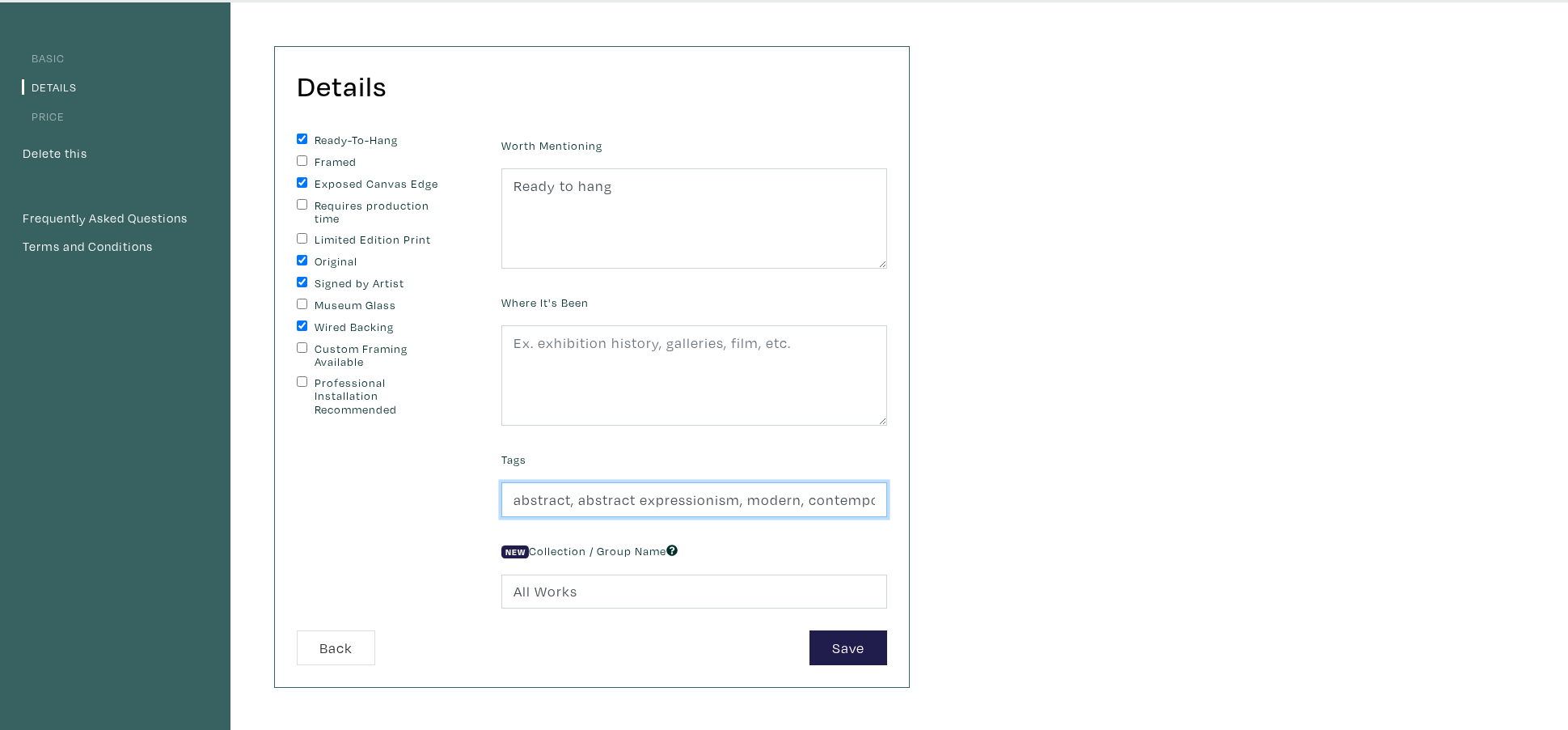
scroll to position [105, 1]
type input "abstract, abstract expressionism, modern, contemporary,"
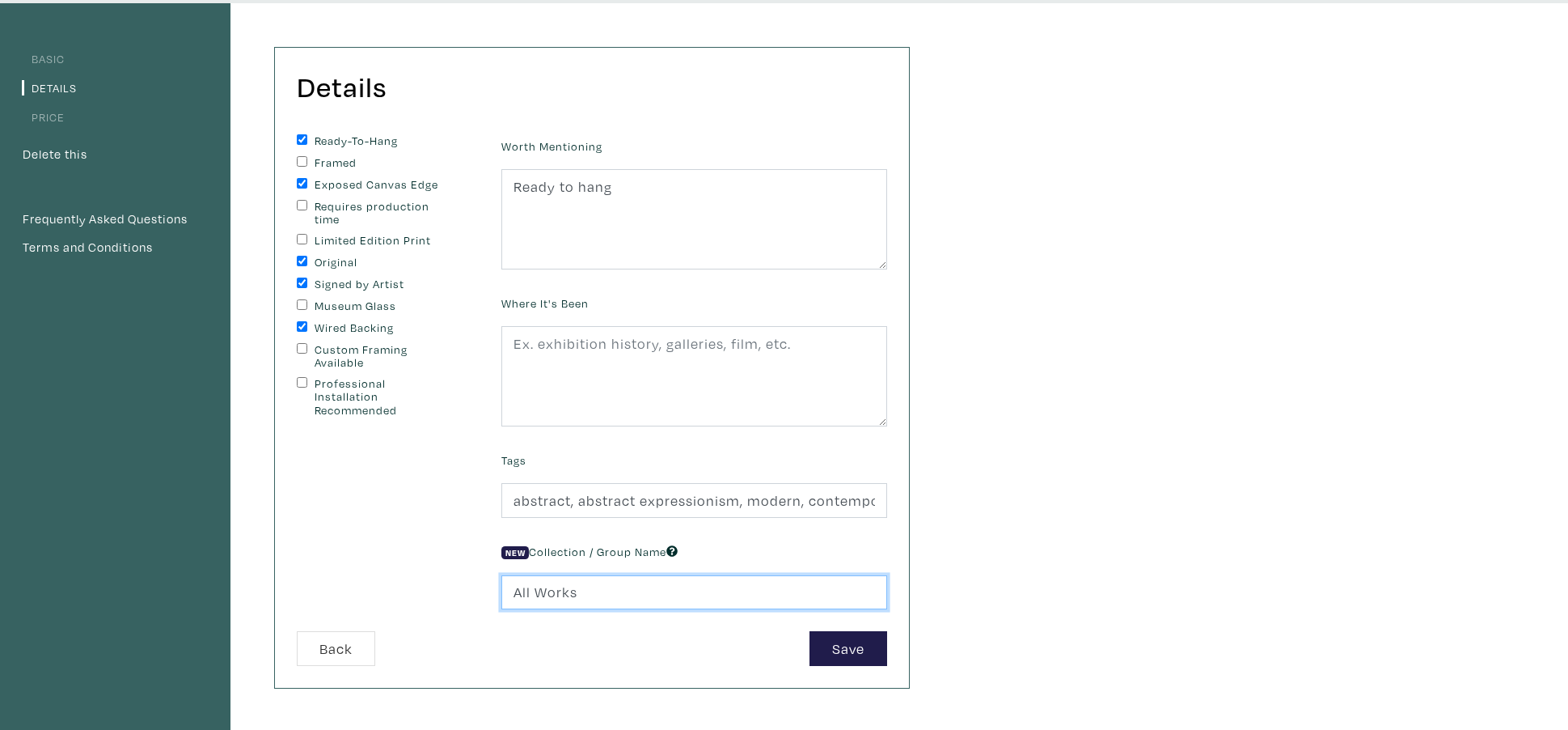
click at [592, 596] on input "All Works" at bounding box center [694, 592] width 386 height 35
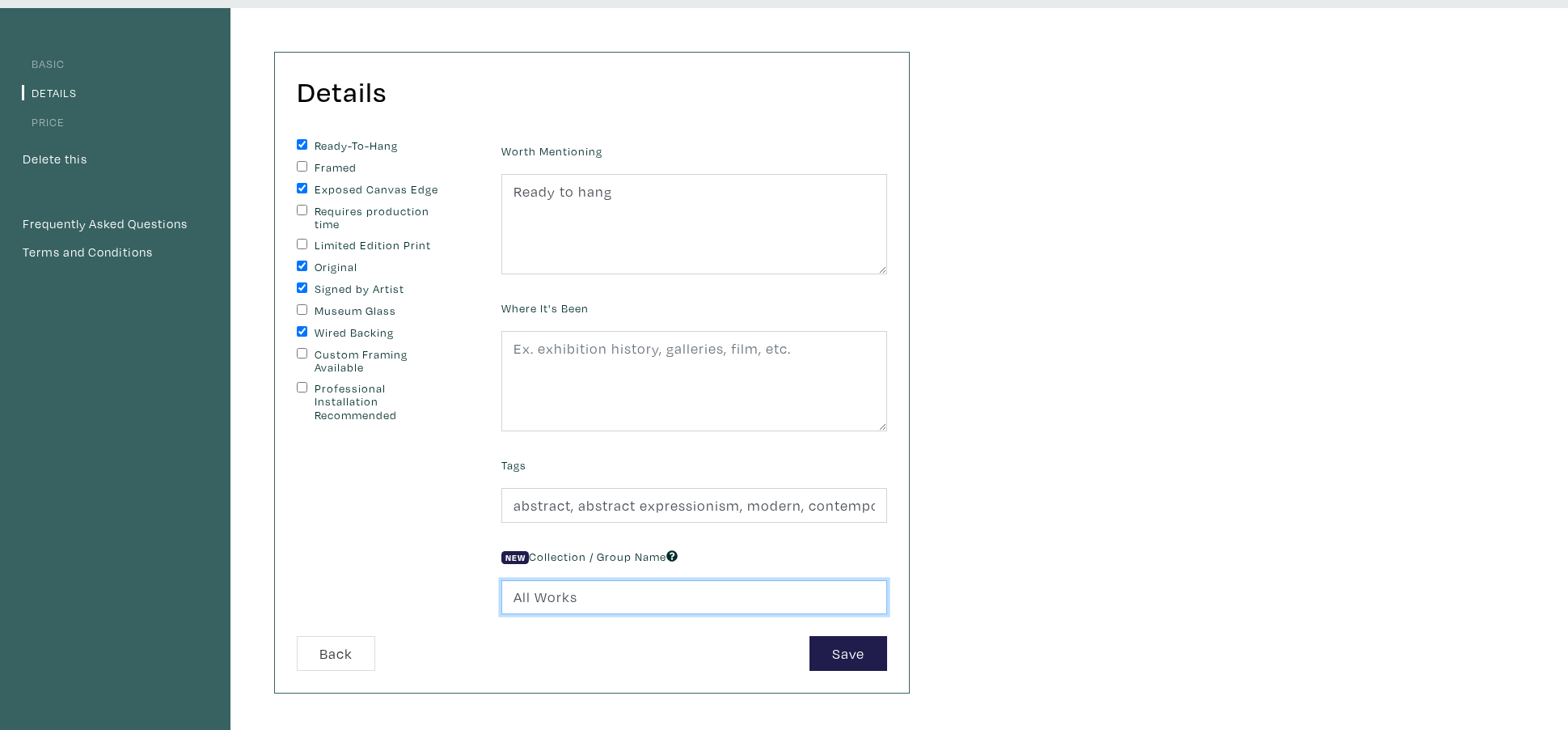
scroll to position [94, 0]
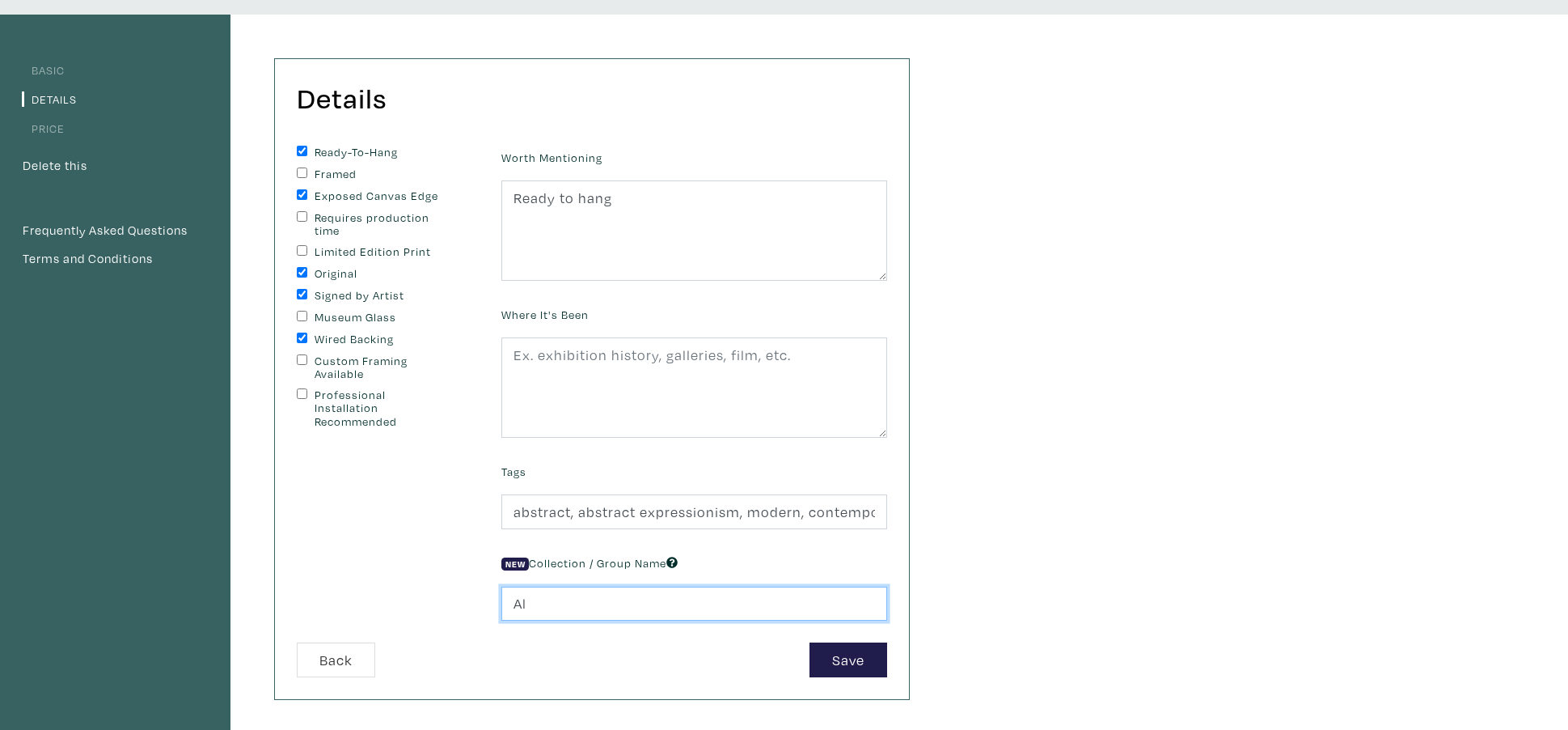
type input "A"
type input "2025"
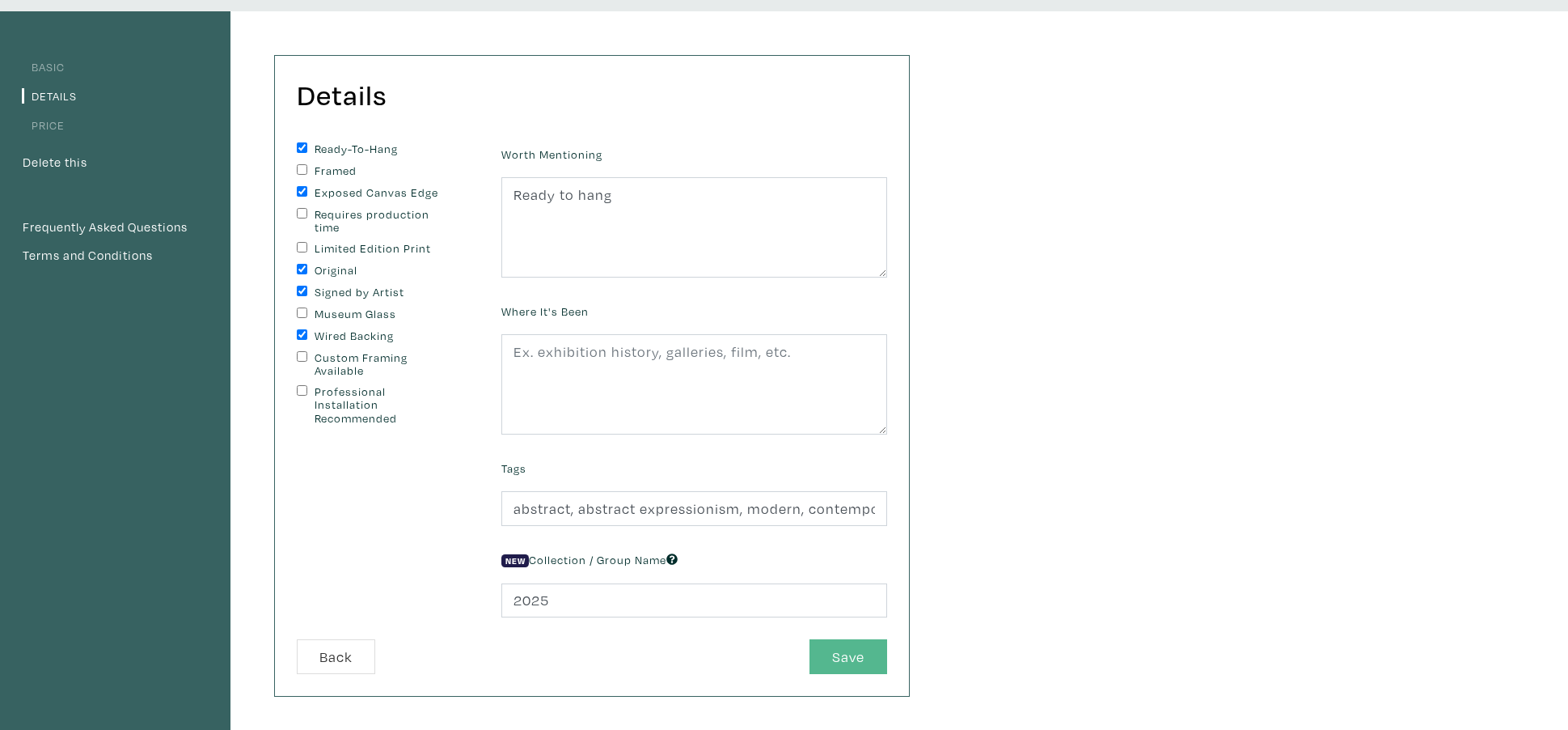
click at [854, 672] on button "Save" at bounding box center [848, 656] width 78 height 35
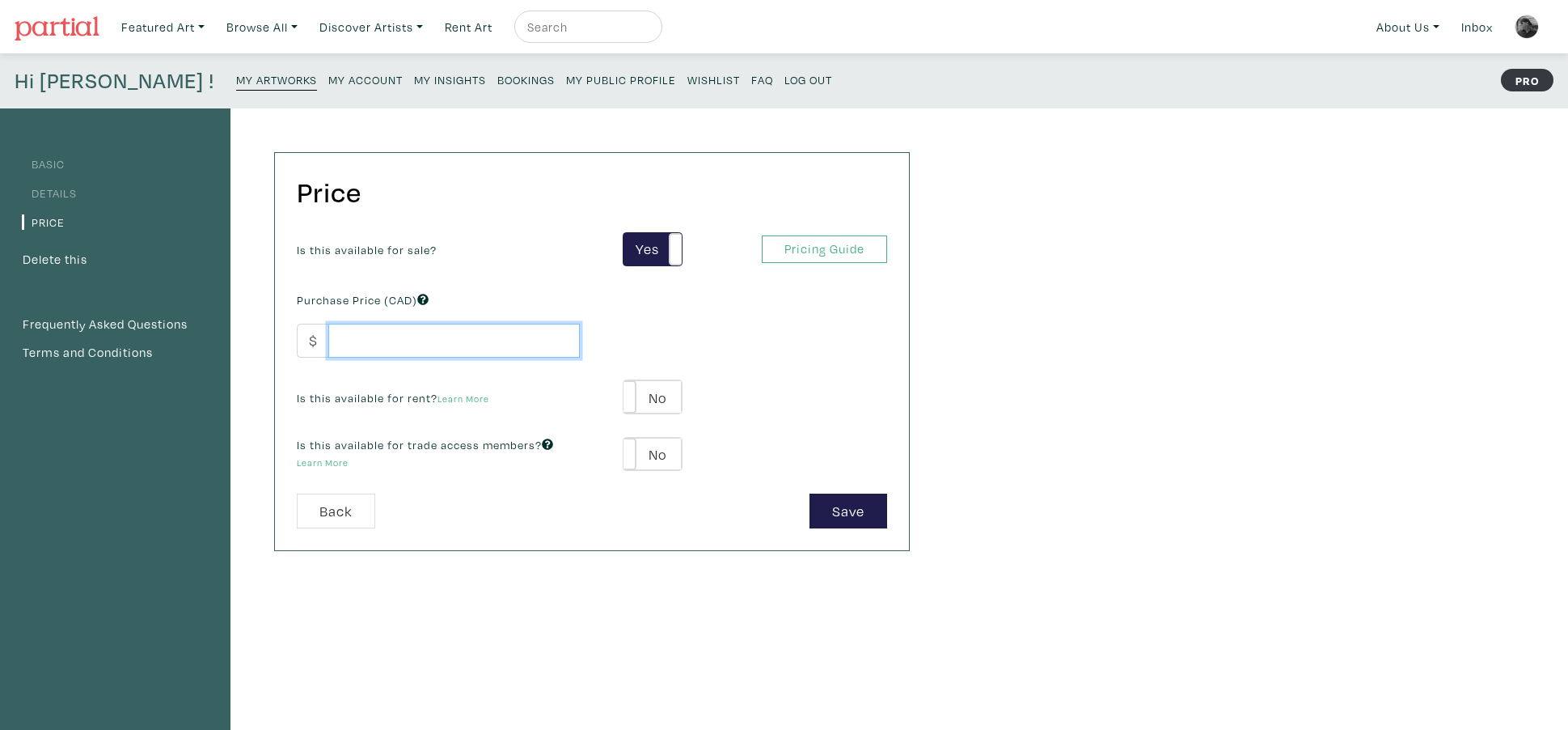
click at [360, 343] on input "number" at bounding box center [454, 340] width 252 height 35
type input "2"
click at [824, 514] on button "Save" at bounding box center [848, 510] width 78 height 35
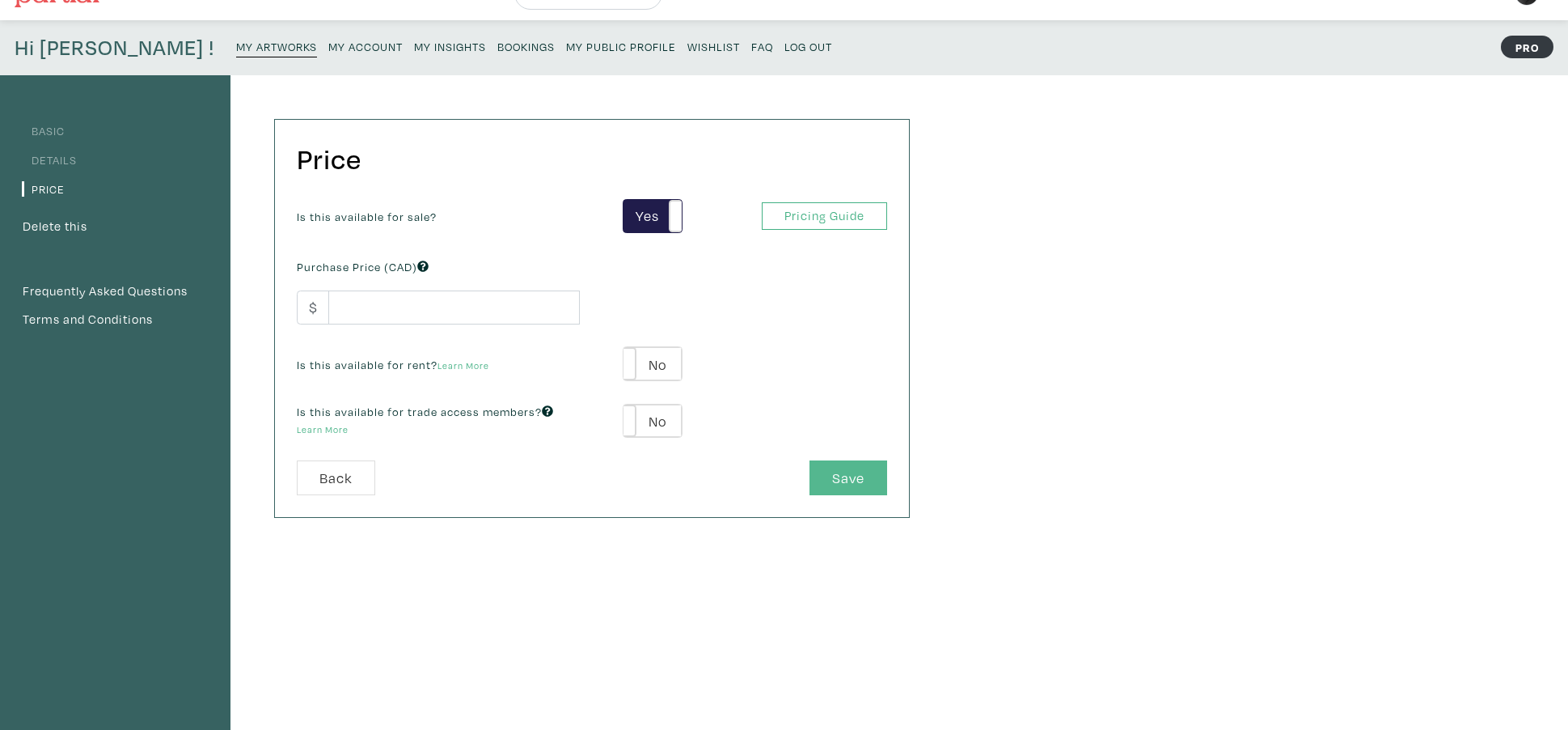
click at [846, 476] on button "Save" at bounding box center [848, 477] width 78 height 35
type input "2"
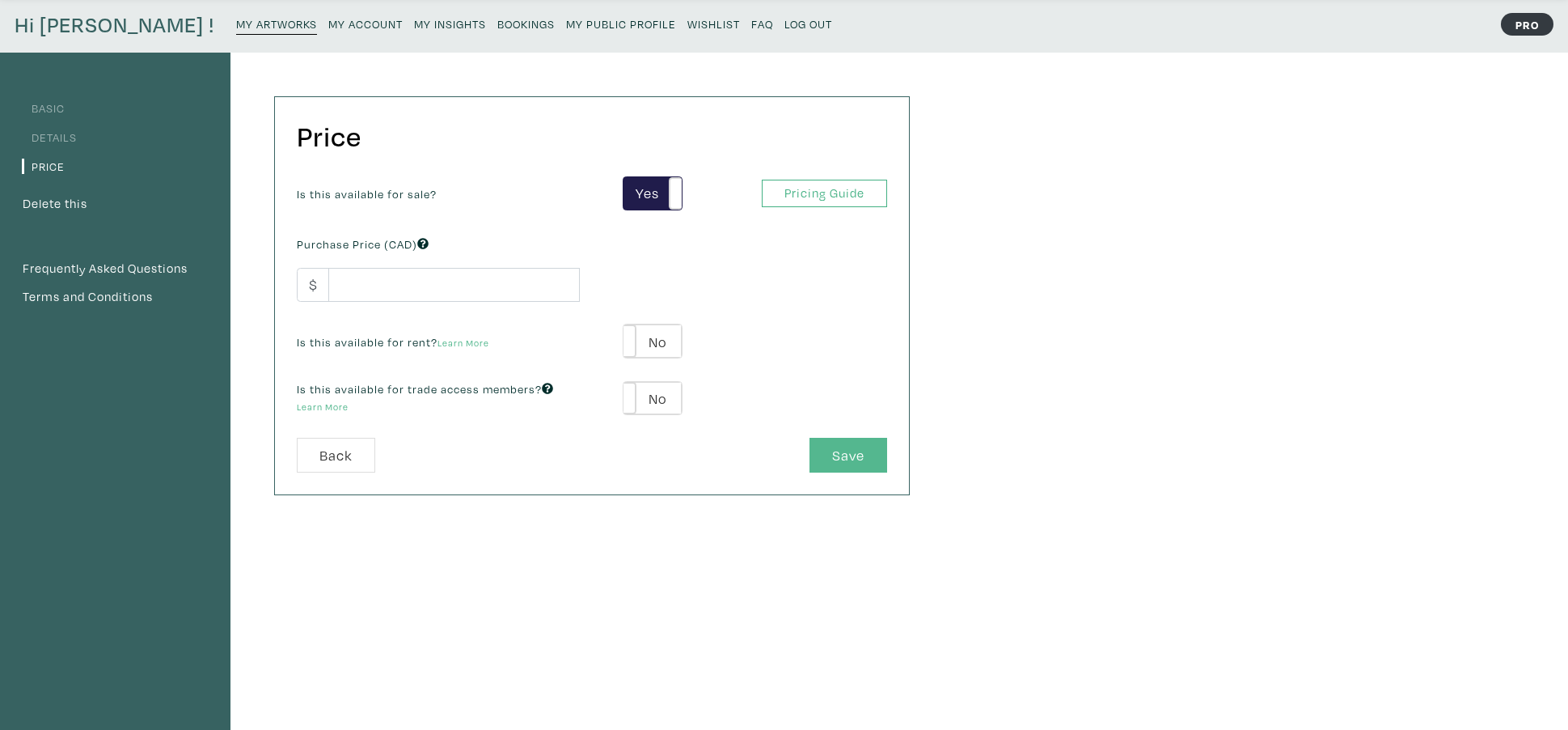
click at [845, 455] on button "Save" at bounding box center [848, 455] width 78 height 35
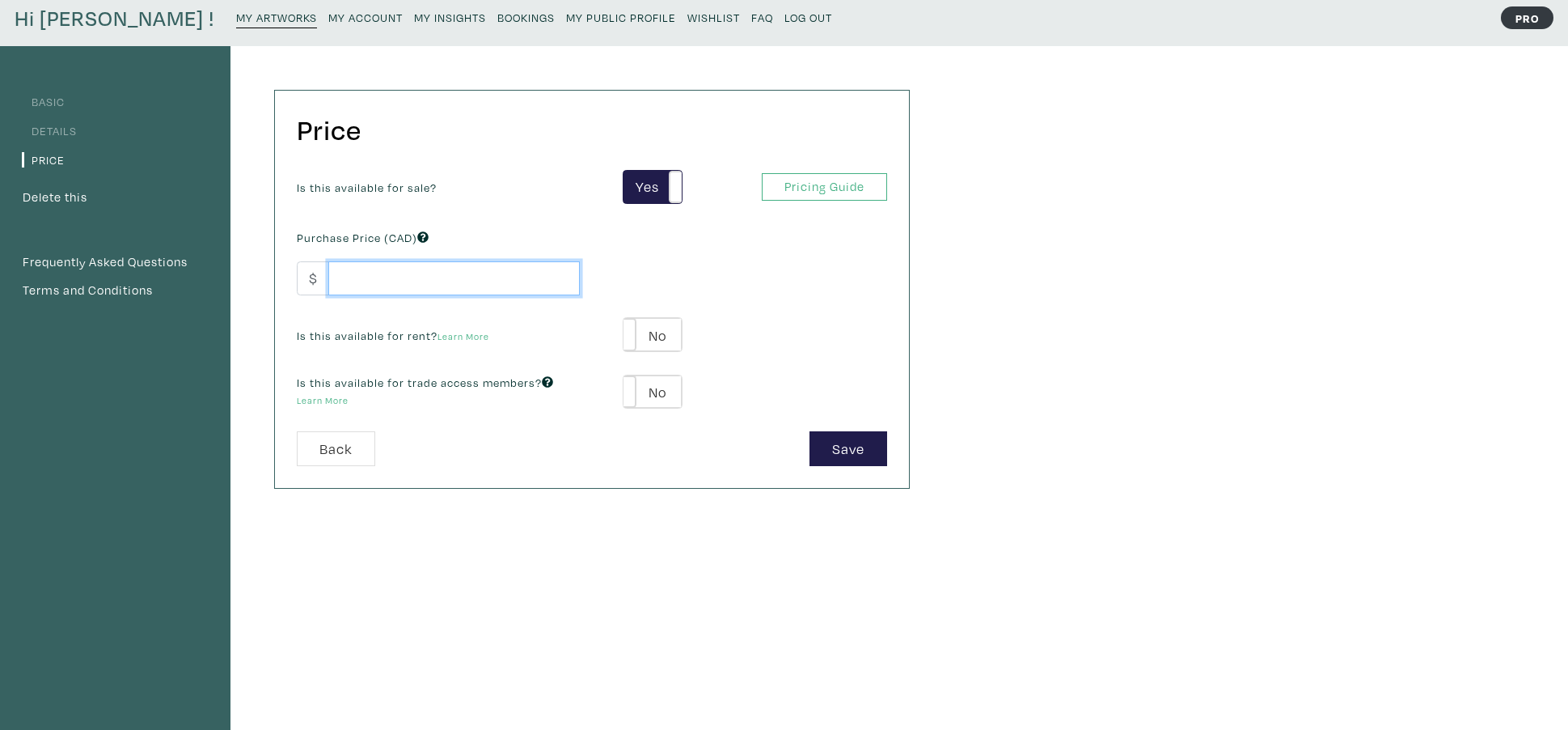
click at [351, 278] on input "number" at bounding box center [454, 279] width 252 height 35
click at [382, 280] on input "2400" at bounding box center [454, 279] width 252 height 35
type input "2400"
click at [846, 452] on button "Save" at bounding box center [848, 447] width 78 height 35
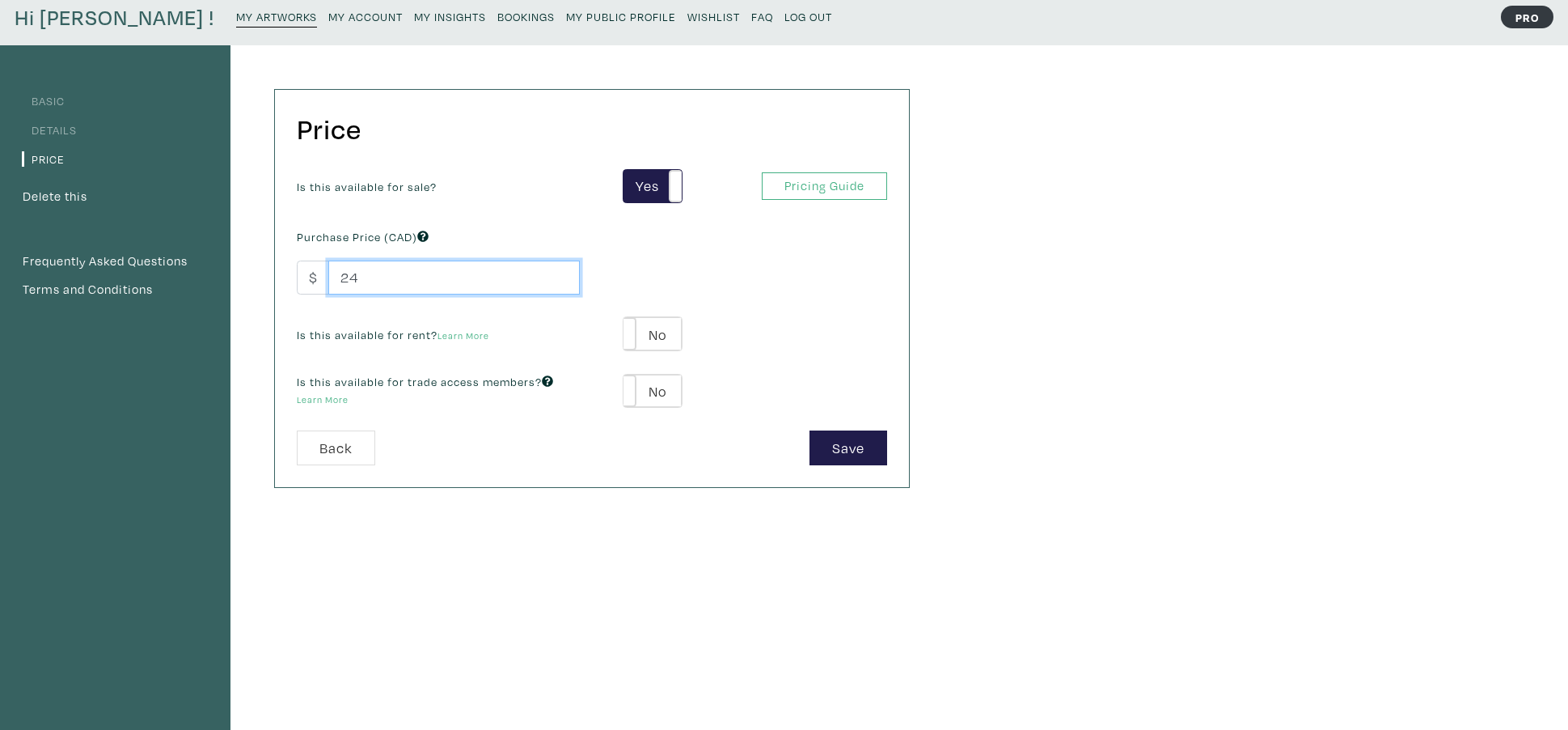
type input "2"
click at [558, 281] on input "-0.01" at bounding box center [454, 278] width 252 height 35
type input "0"
click at [558, 275] on input "0" at bounding box center [454, 278] width 252 height 35
type input "2400"
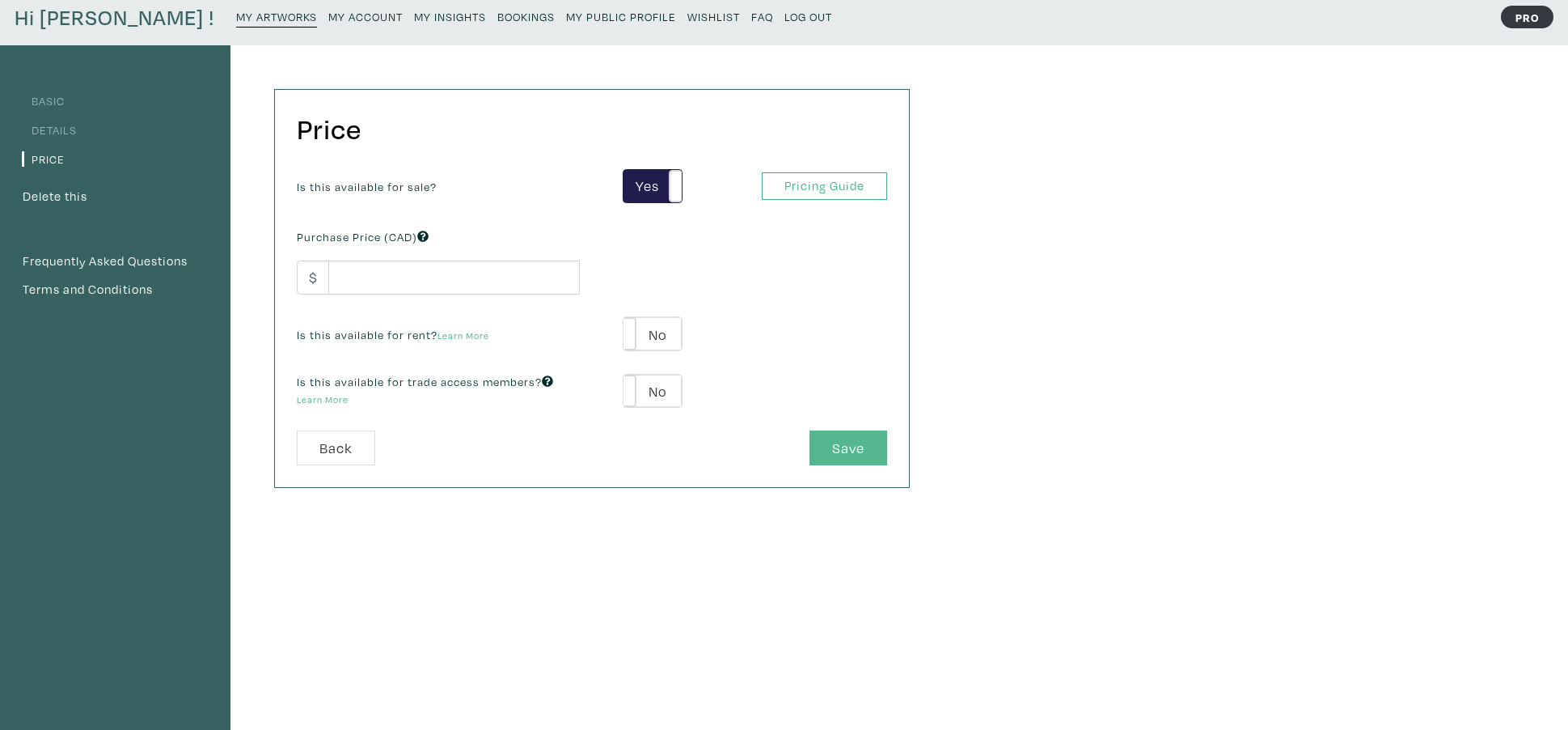
click at [836, 443] on button "Save" at bounding box center [848, 447] width 78 height 35
click at [340, 282] on input "number" at bounding box center [454, 278] width 252 height 35
click at [558, 284] on input "-0.01" at bounding box center [454, 277] width 252 height 35
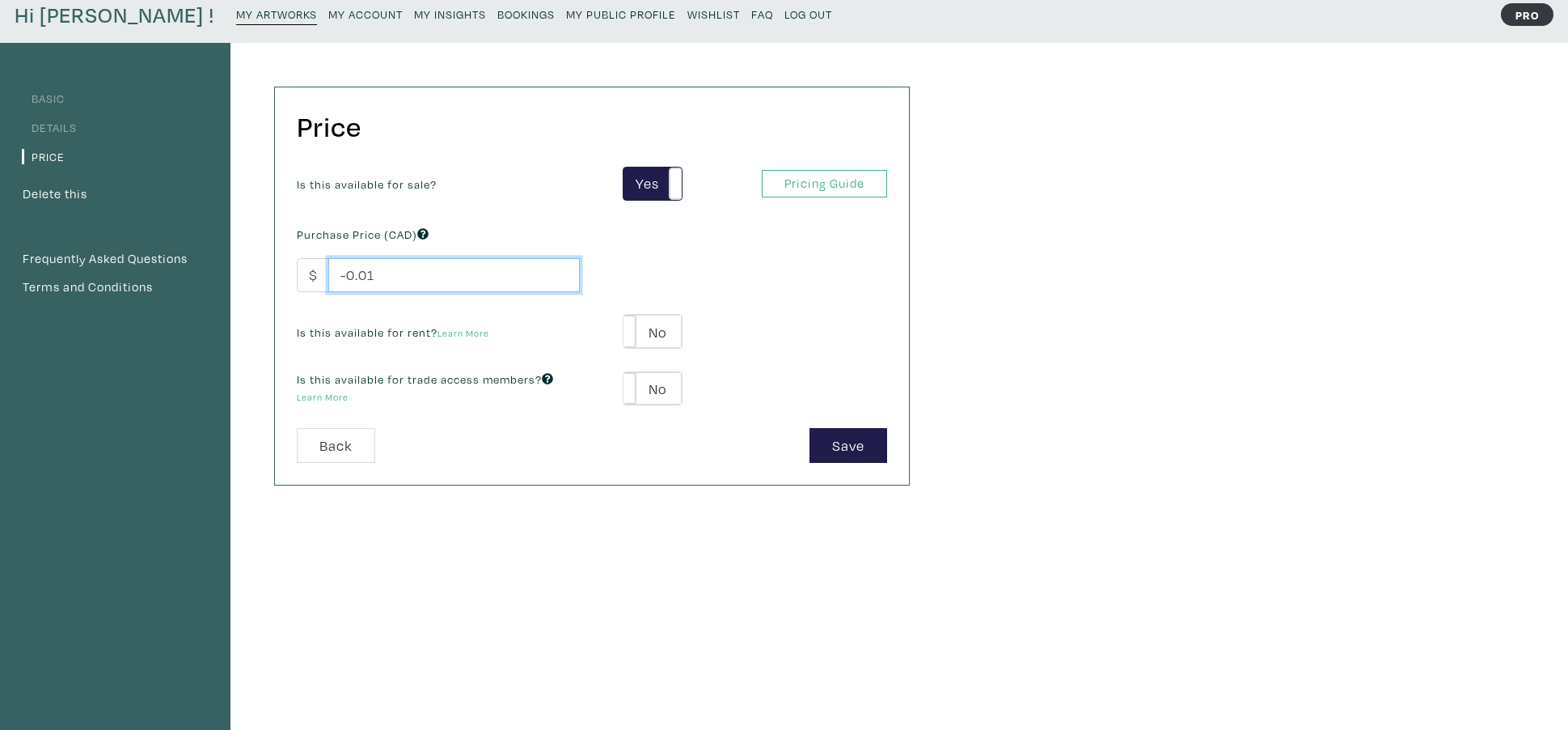
scroll to position [62, 1]
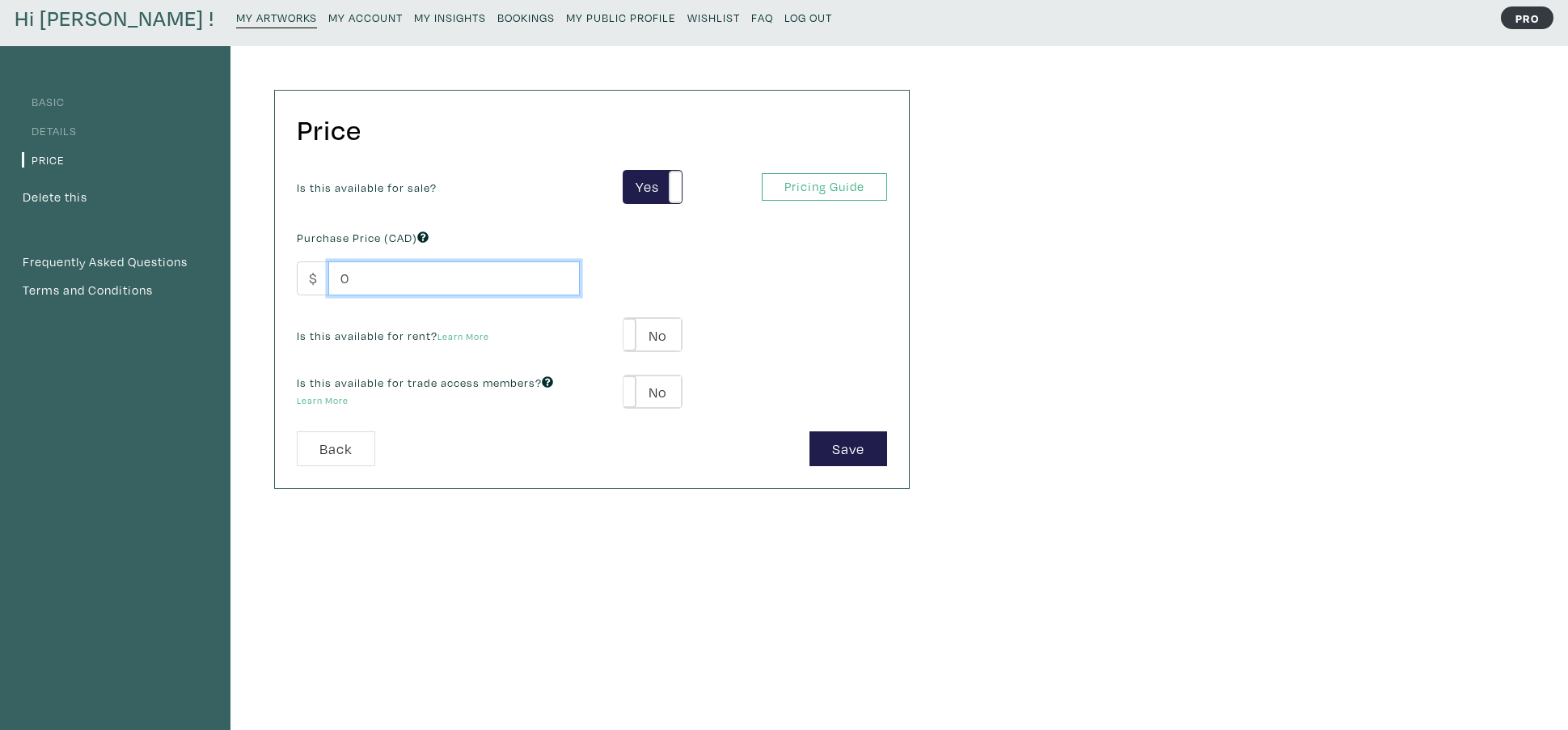
click at [560, 275] on input "0" at bounding box center [454, 279] width 252 height 35
click at [560, 275] on input "0.01" at bounding box center [454, 279] width 252 height 35
click at [560, 275] on input "0.02" at bounding box center [454, 279] width 252 height 35
click at [560, 275] on input "0.03" at bounding box center [454, 279] width 252 height 35
click at [560, 275] on input "0.04" at bounding box center [454, 279] width 252 height 35
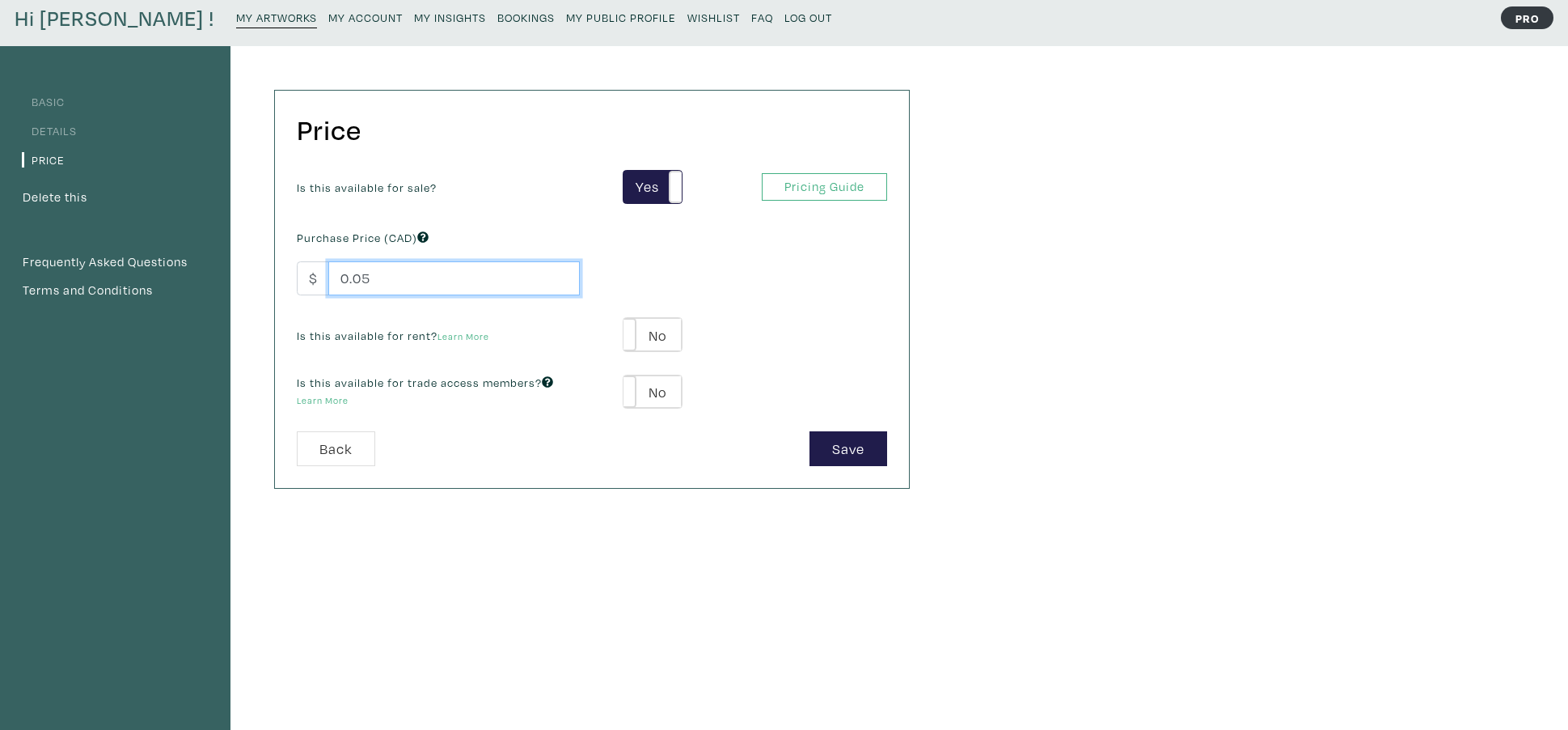
click at [560, 275] on input "0.05" at bounding box center [454, 279] width 252 height 35
click at [559, 275] on input "0.06" at bounding box center [454, 279] width 252 height 35
click at [560, 275] on input "0.07" at bounding box center [454, 279] width 252 height 35
click at [559, 275] on input "0.08" at bounding box center [454, 279] width 252 height 35
click at [558, 275] on input "0.09" at bounding box center [454, 279] width 252 height 35
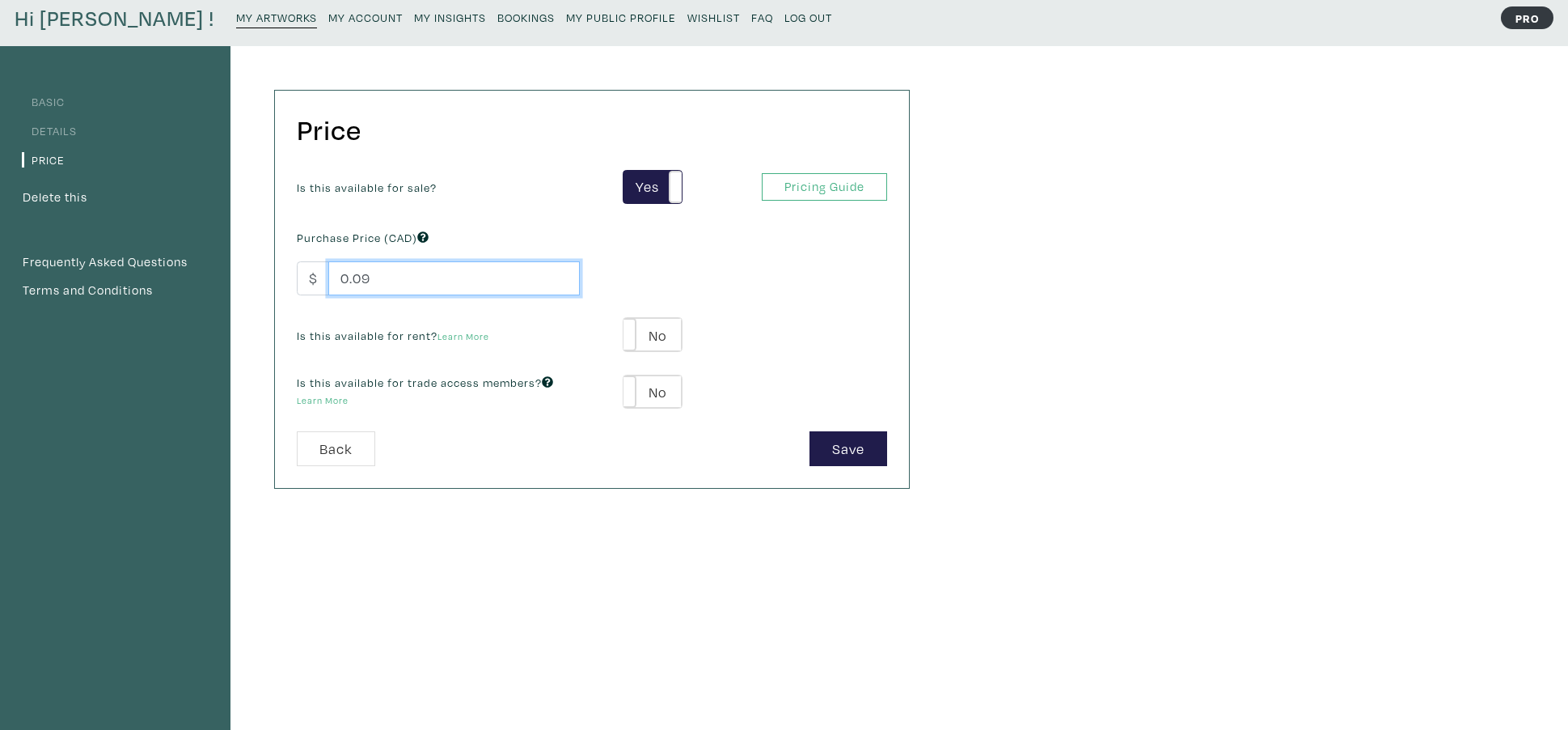
type input "0.1"
click at [557, 275] on input "0.1" at bounding box center [454, 279] width 252 height 35
click at [377, 282] on input "0.1" at bounding box center [454, 279] width 252 height 35
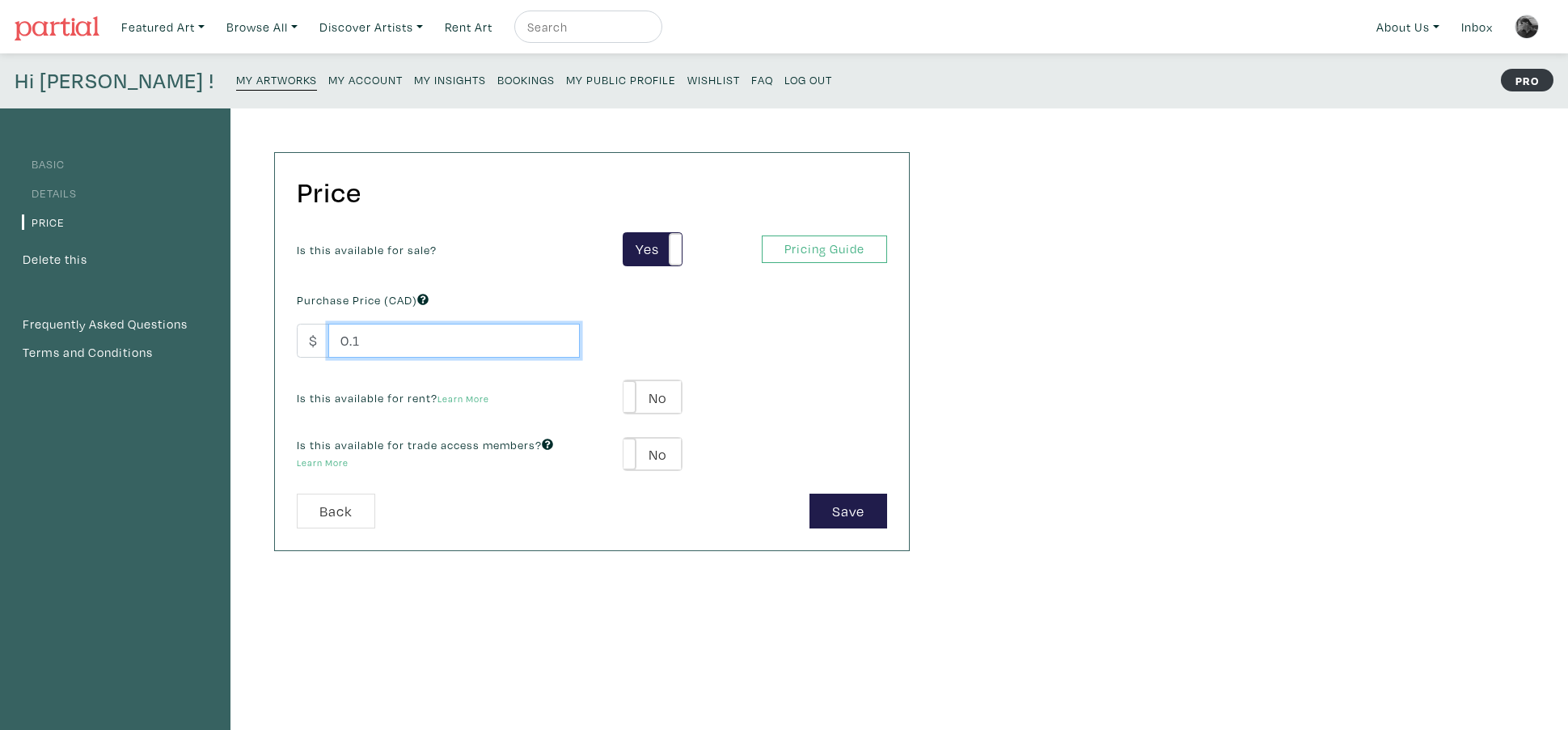
scroll to position [0, 0]
type input "0"
type input "2400"
type input "2400.00"
click at [862, 510] on button "Save" at bounding box center [848, 510] width 78 height 35
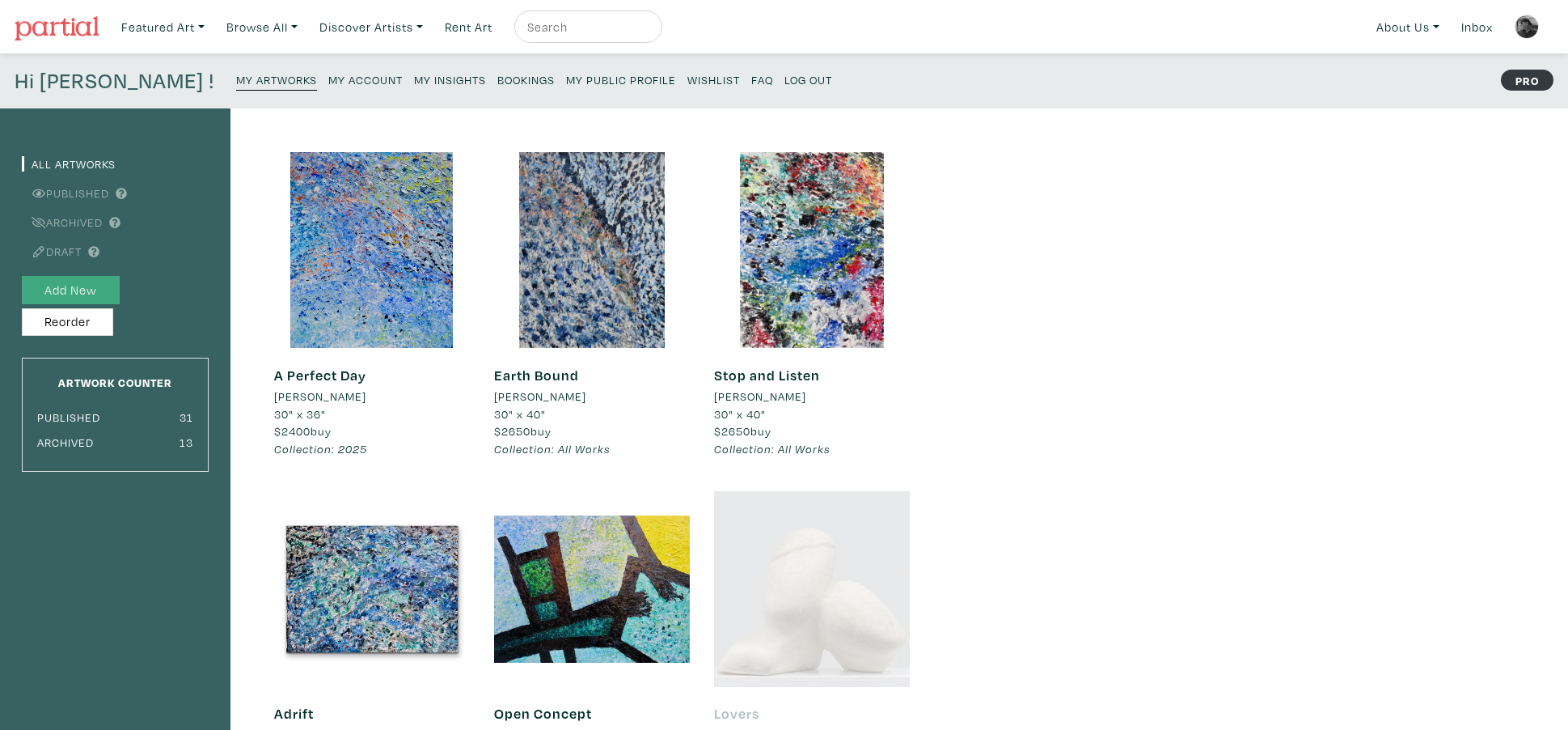
click at [92, 288] on button "Add New" at bounding box center [70, 289] width 98 height 28
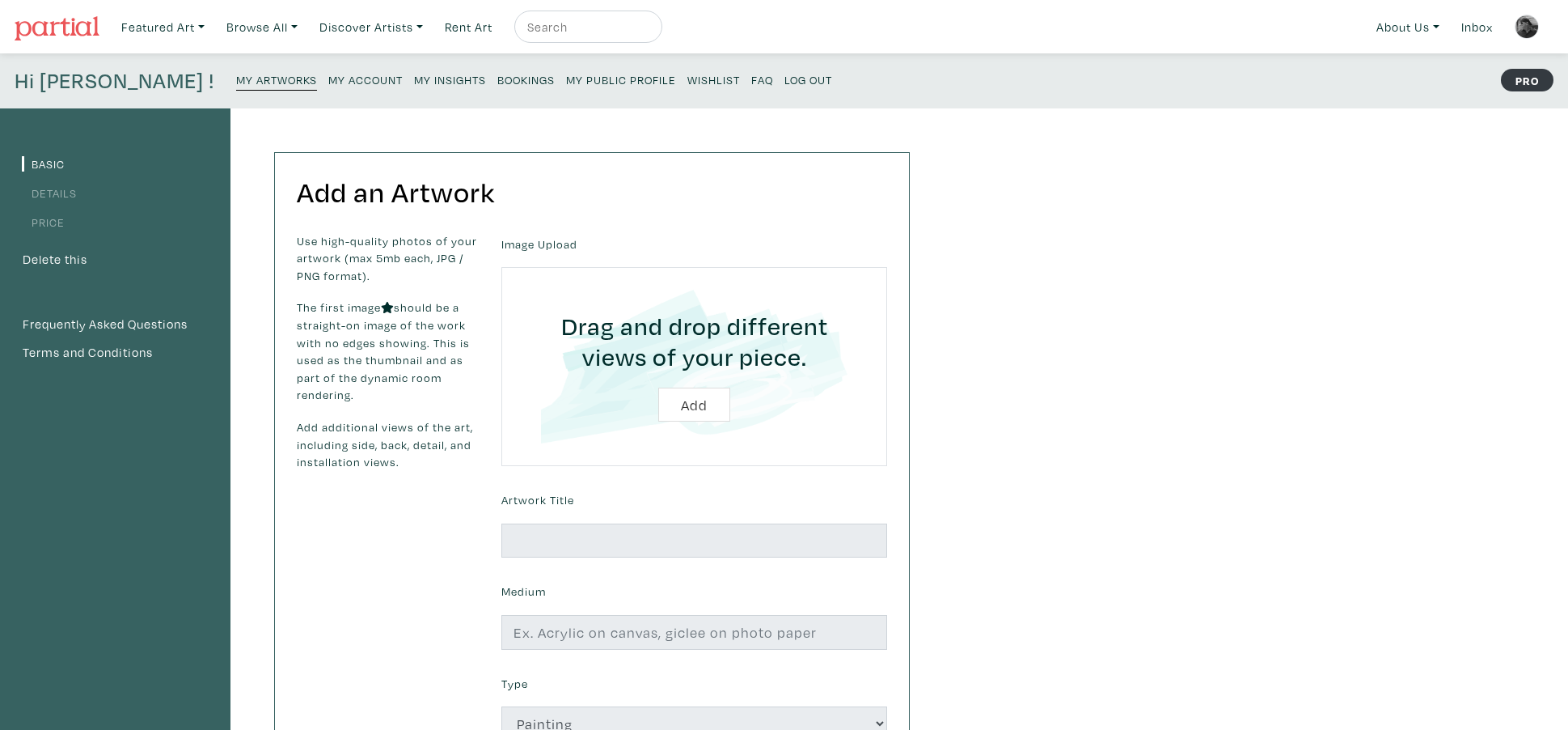
click at [700, 406] on input "file" at bounding box center [694, 366] width 340 height 154
type input "C:\fakepath\"Wrap The Night" 48"x36".jpeg"
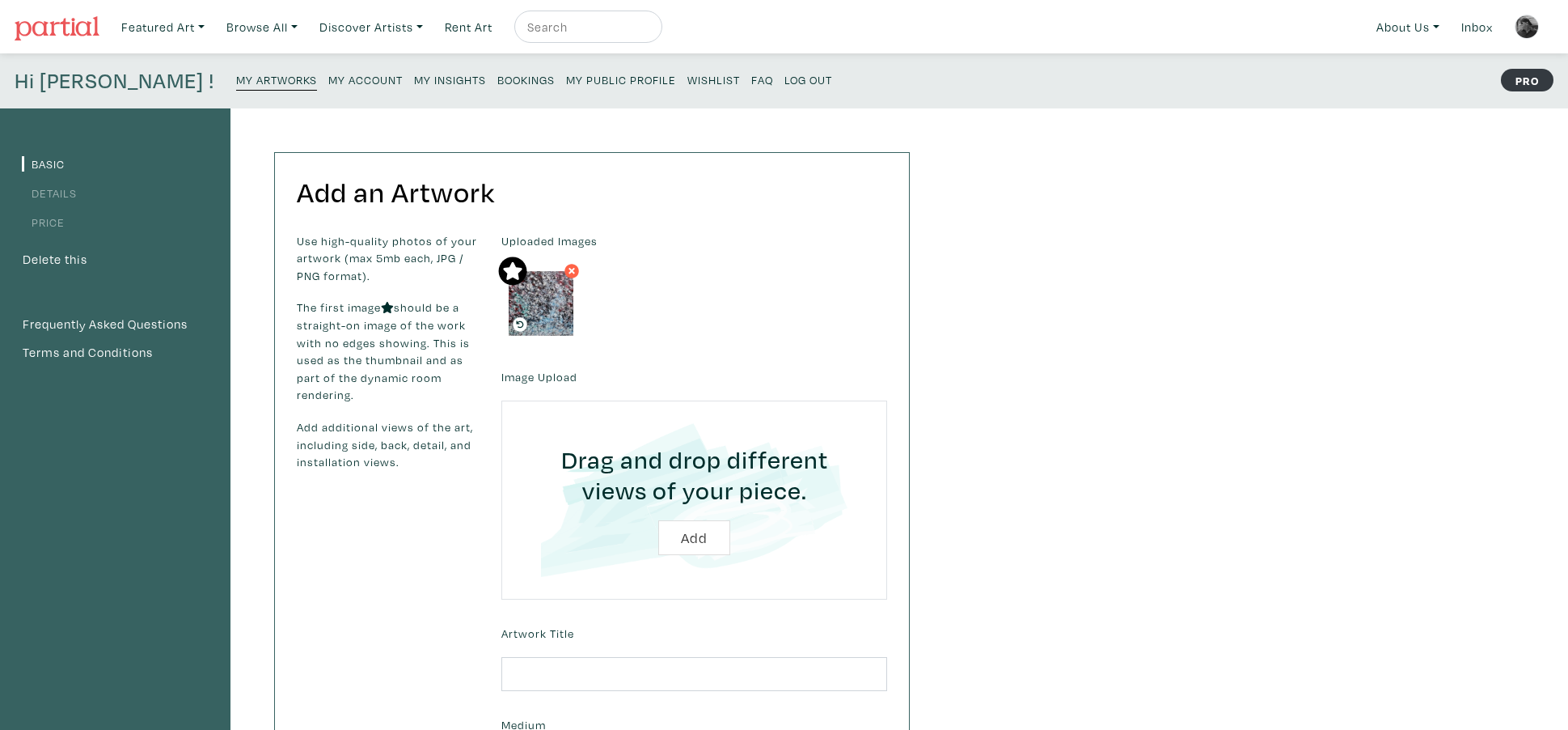
click at [685, 545] on input "file" at bounding box center [694, 500] width 340 height 154
type input "C:\fakepath\IMG_7255.jpeg"
click at [681, 544] on input "file" at bounding box center [694, 500] width 340 height 154
type input "C:\fakepath\IMG_7256.jpeg"
click at [680, 544] on input "file" at bounding box center [694, 500] width 340 height 154
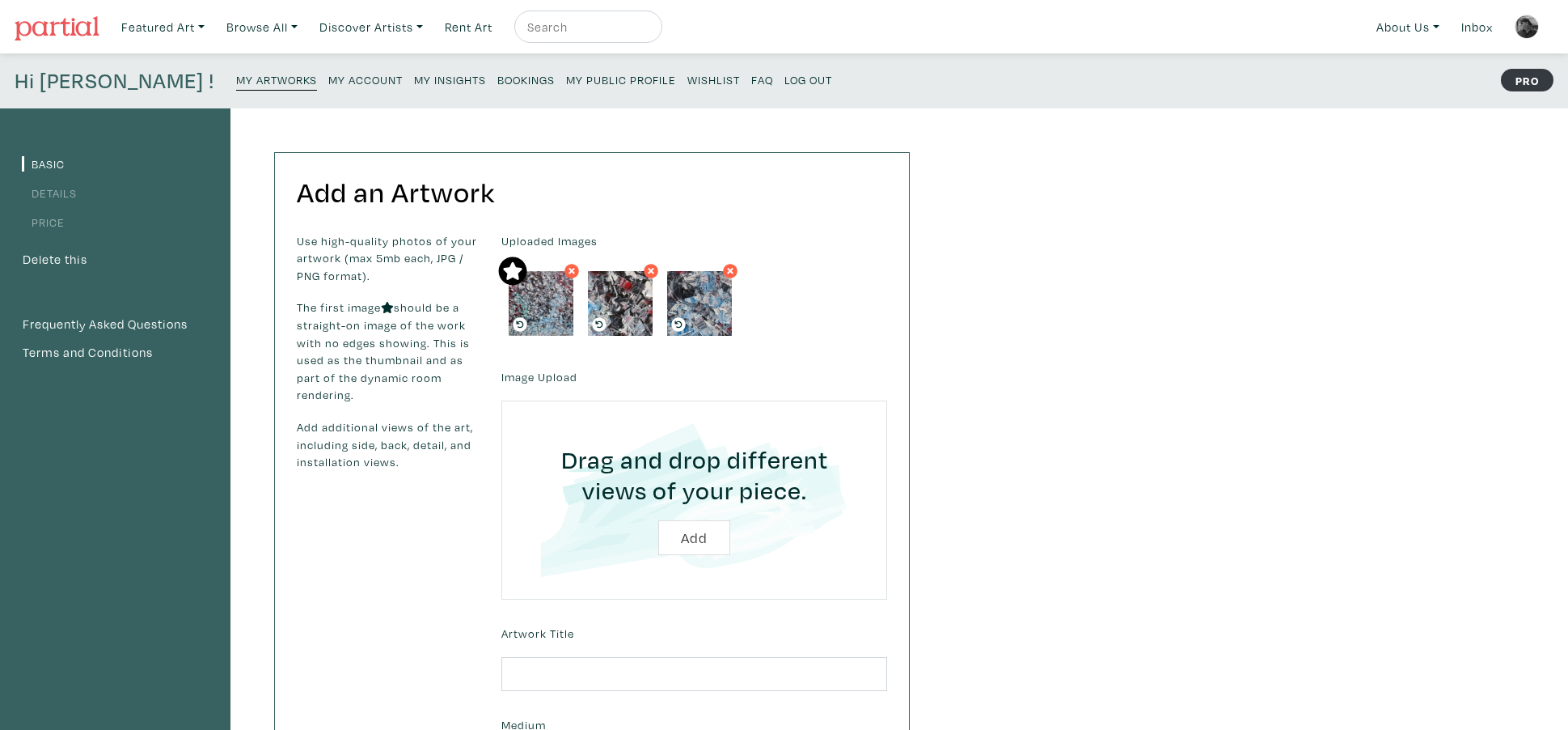
type input "C:\fakepath\IMG_7257.jpeg"
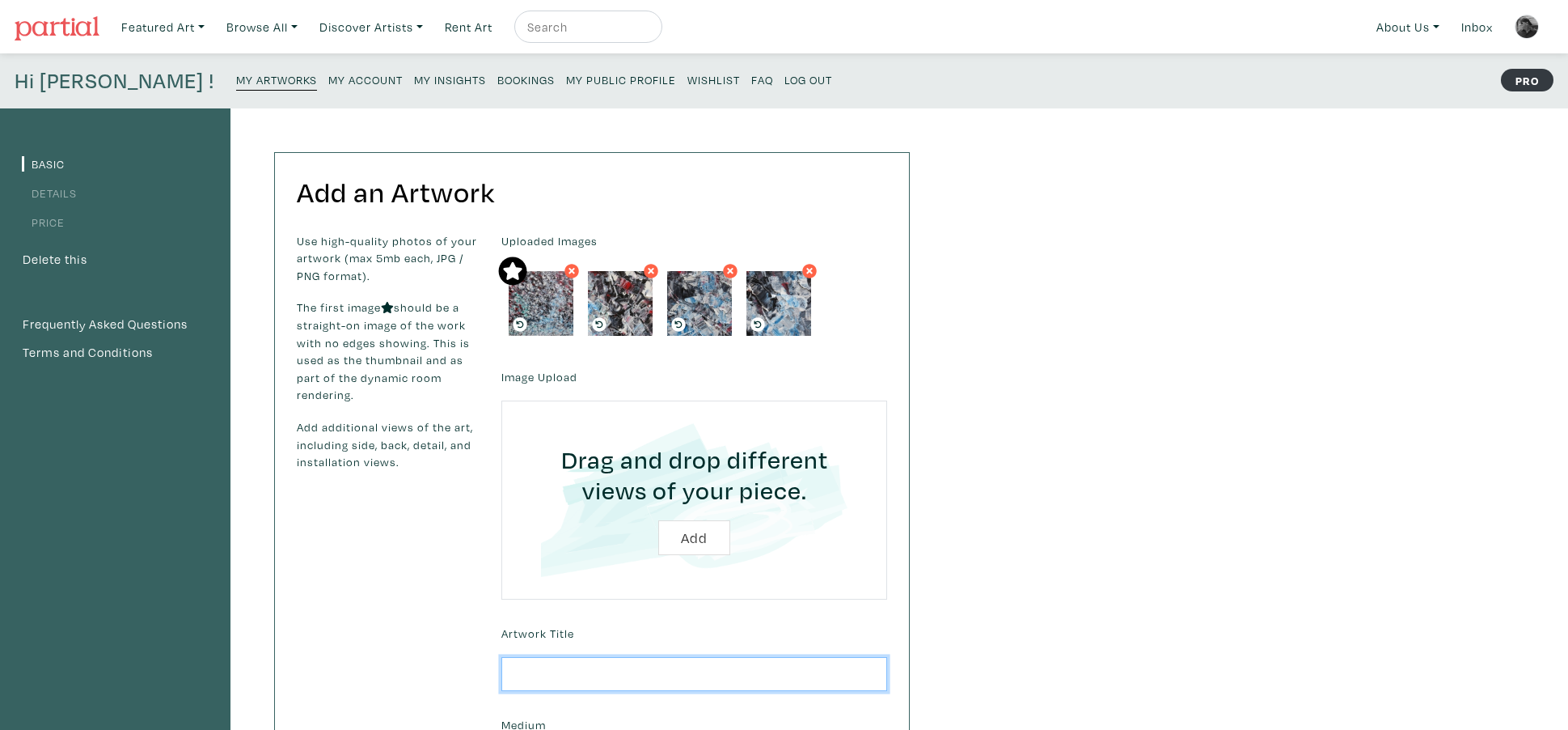
click at [522, 672] on input "text" at bounding box center [694, 674] width 386 height 35
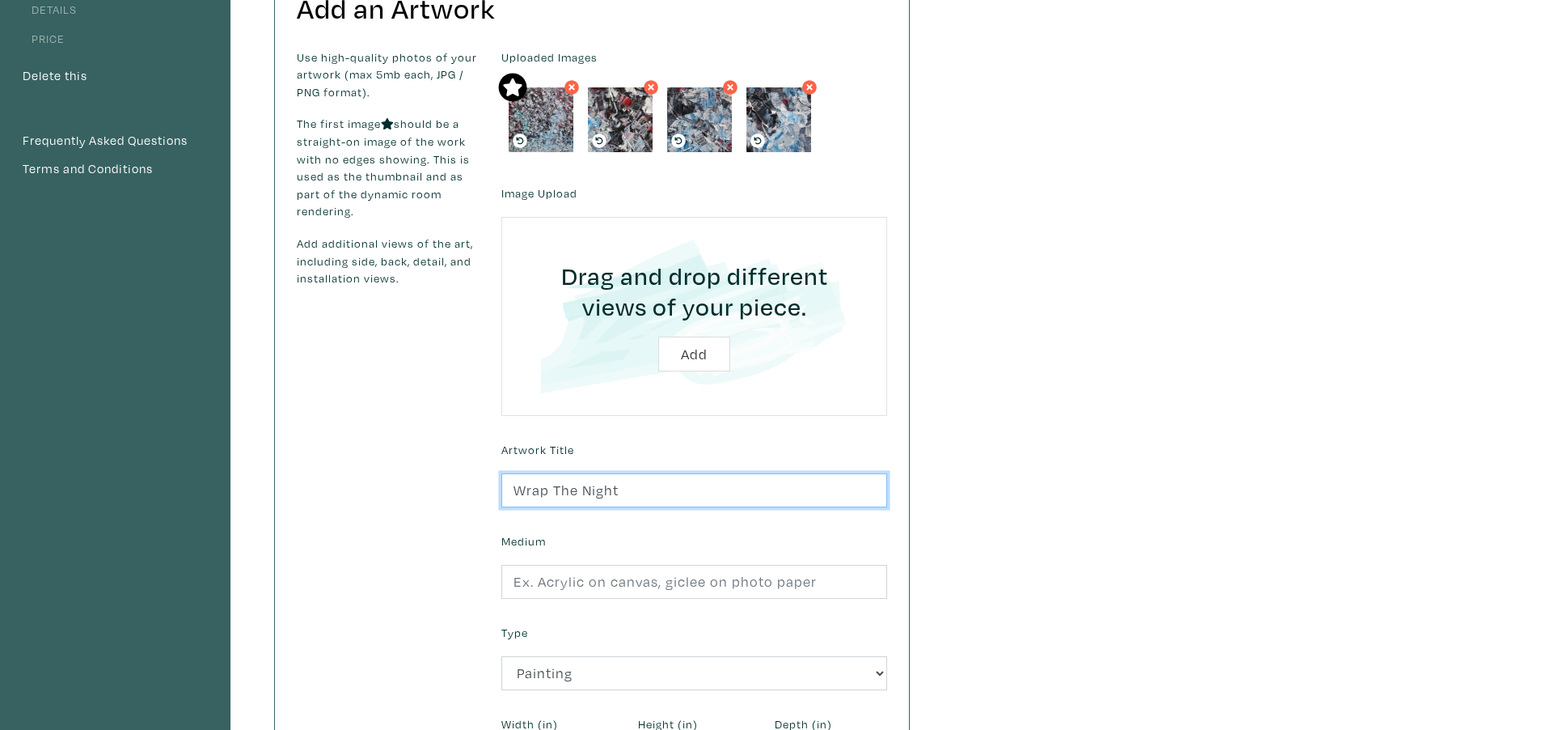
scroll to position [211, 0]
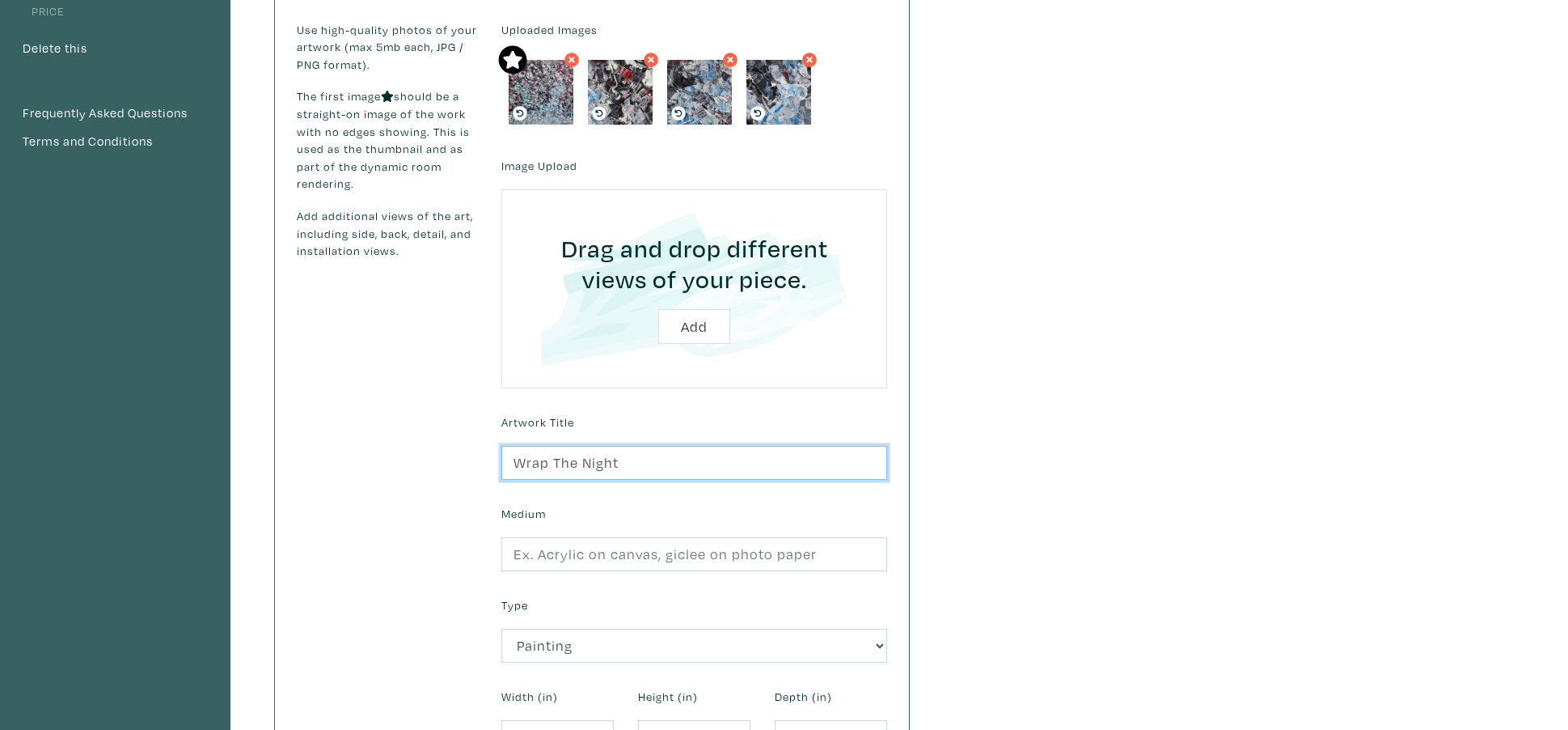
type input "Wrap The Night"
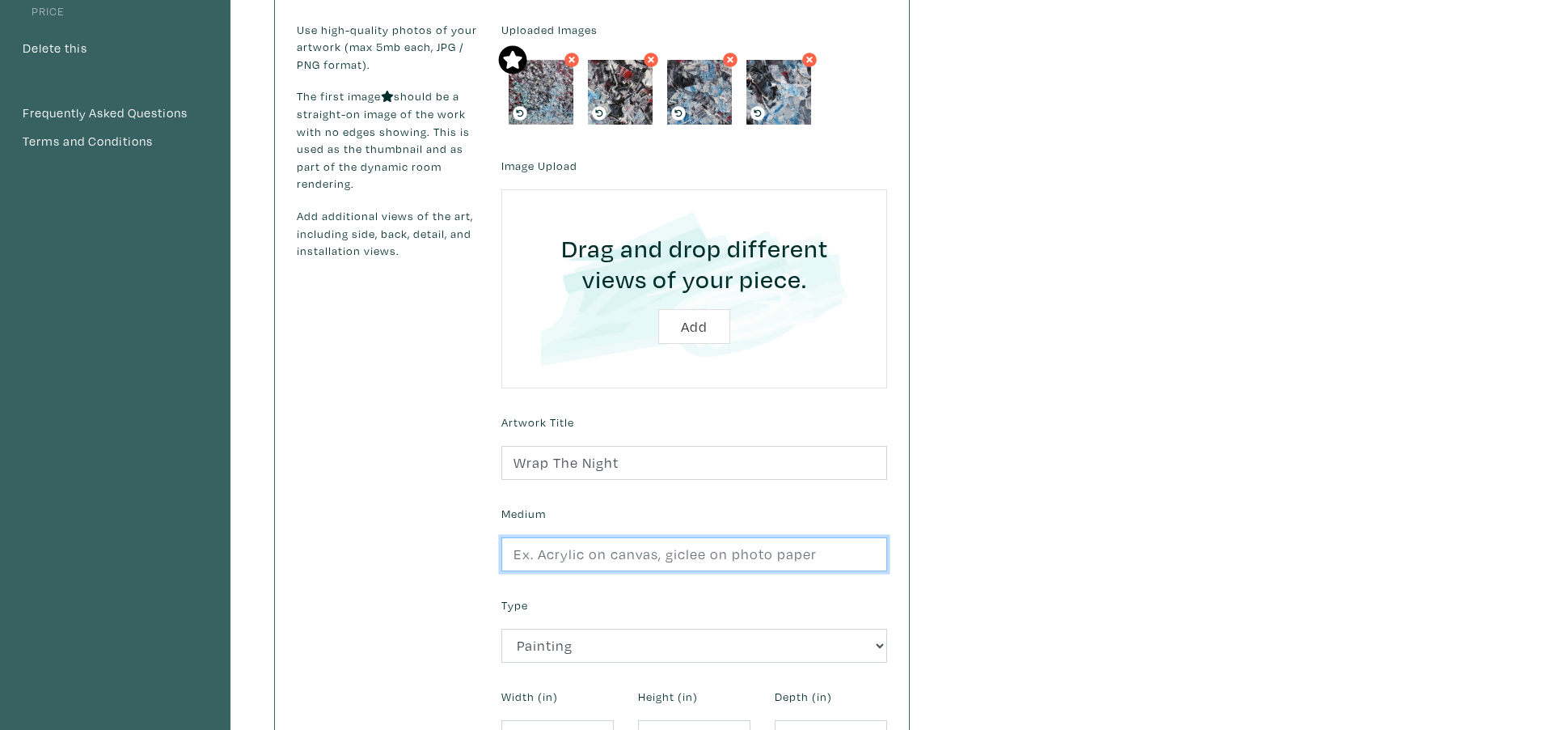
click at [526, 561] on input "text" at bounding box center [694, 554] width 386 height 35
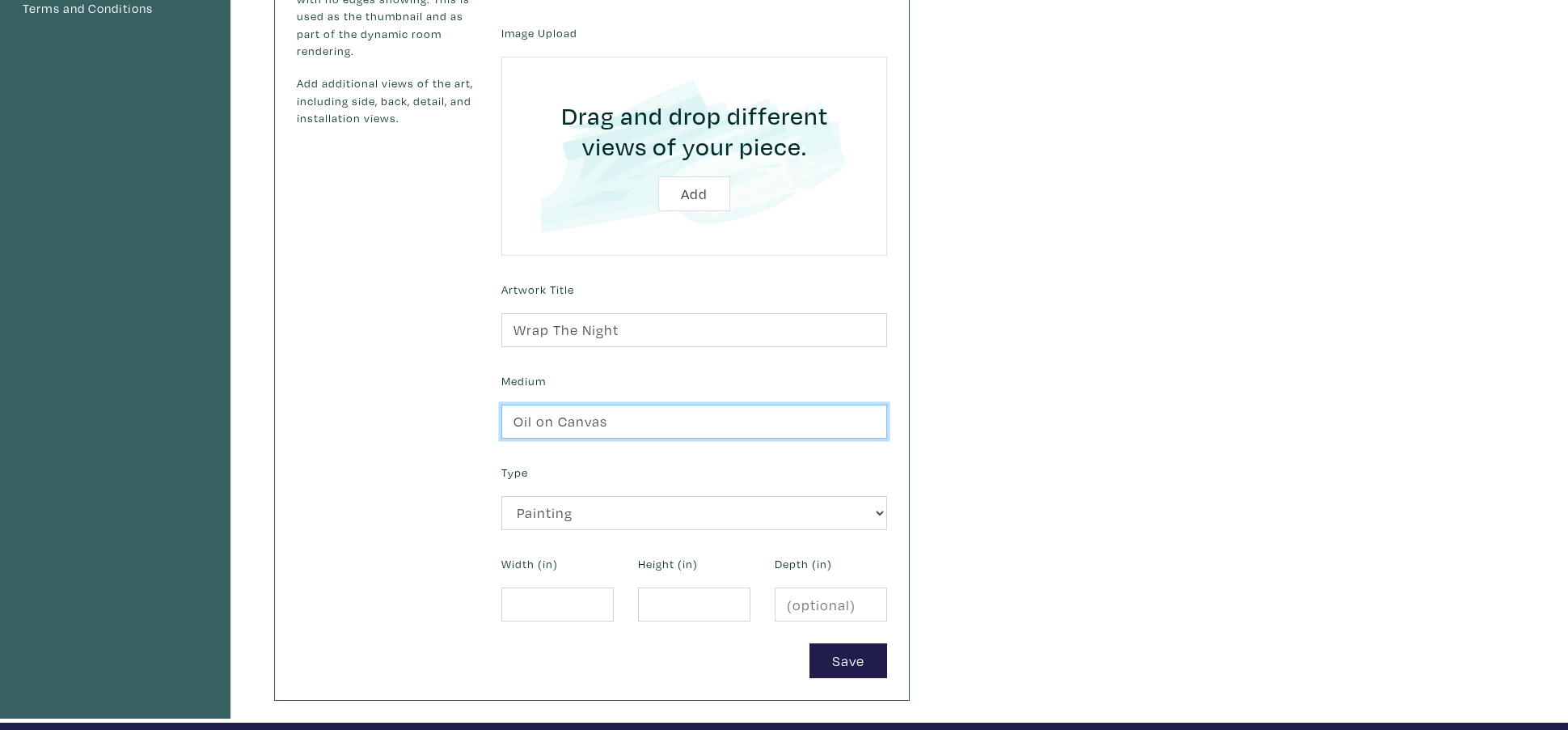
scroll to position [351, 0]
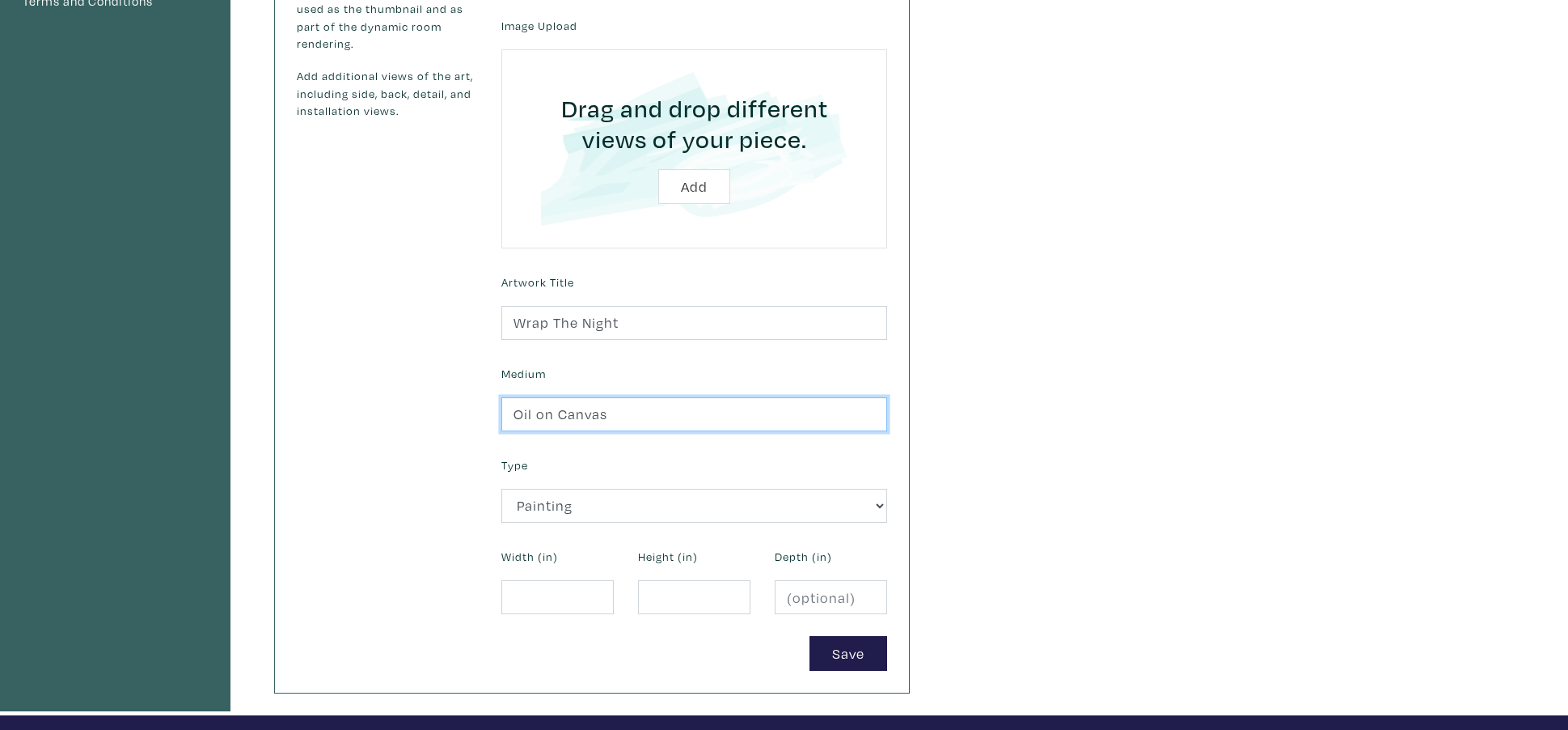
type input "Oil on Canvas"
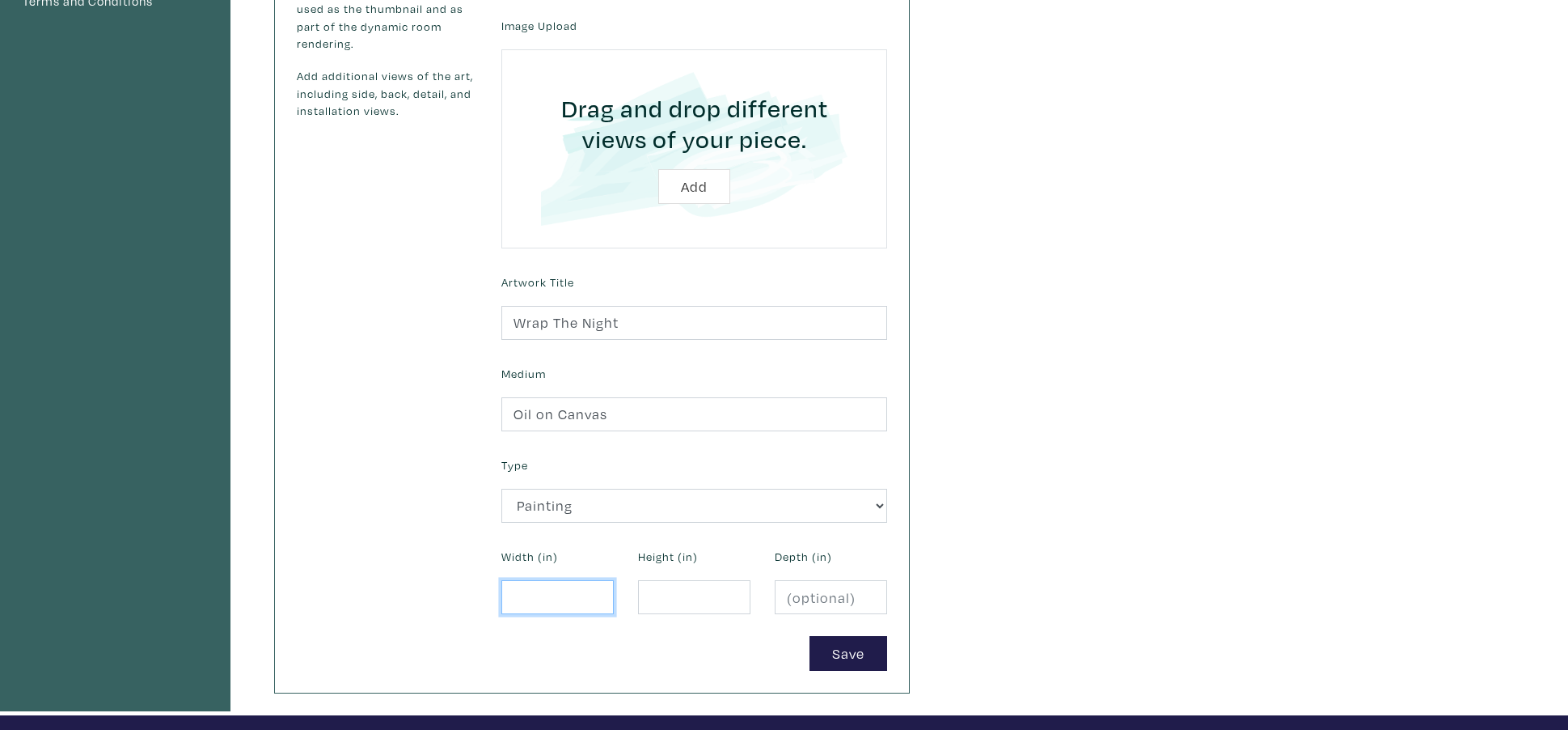
click at [553, 604] on input "number" at bounding box center [557, 597] width 113 height 35
type input "48"
click at [663, 604] on input "number" at bounding box center [694, 597] width 113 height 35
type input "36"
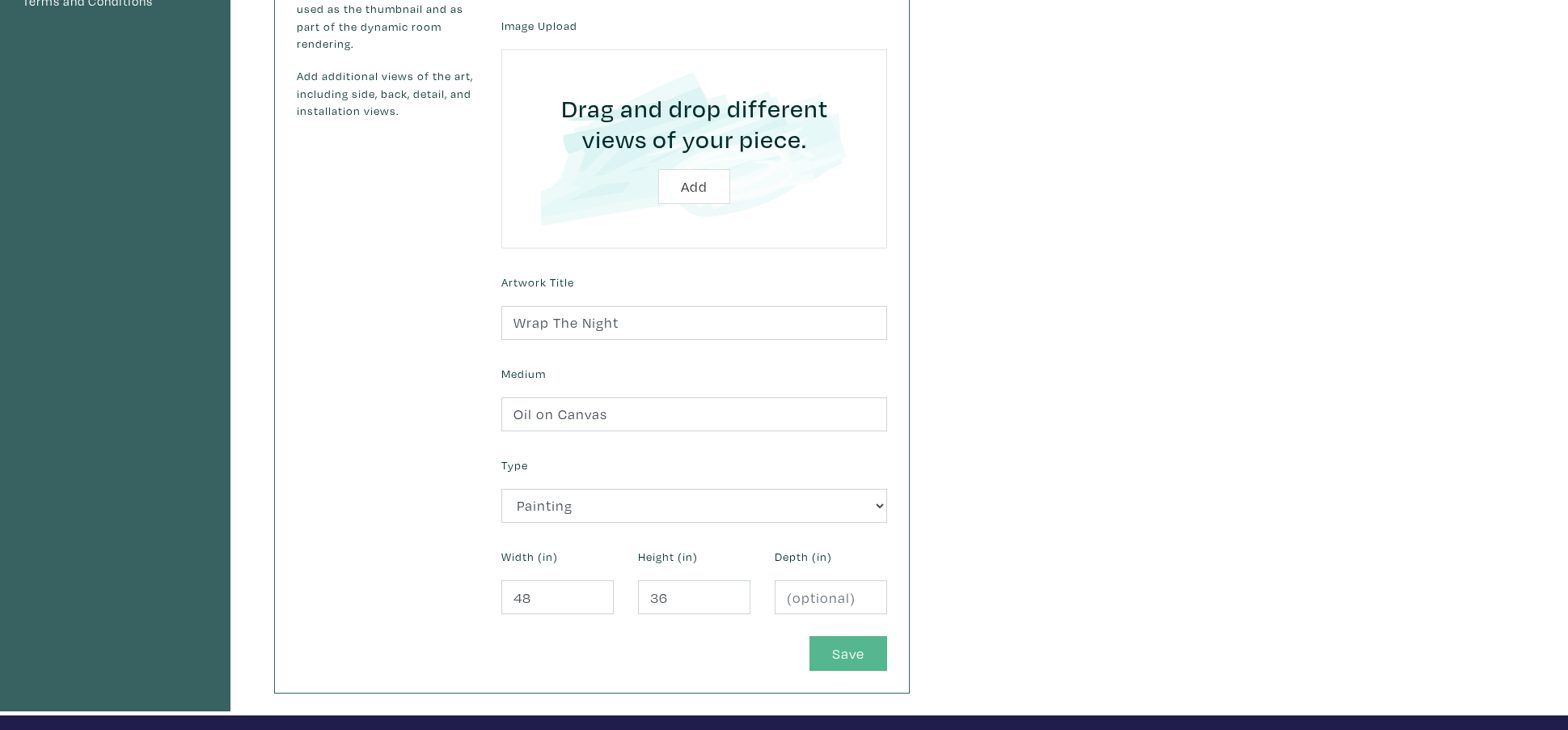
click at [854, 655] on button "Save" at bounding box center [848, 653] width 78 height 35
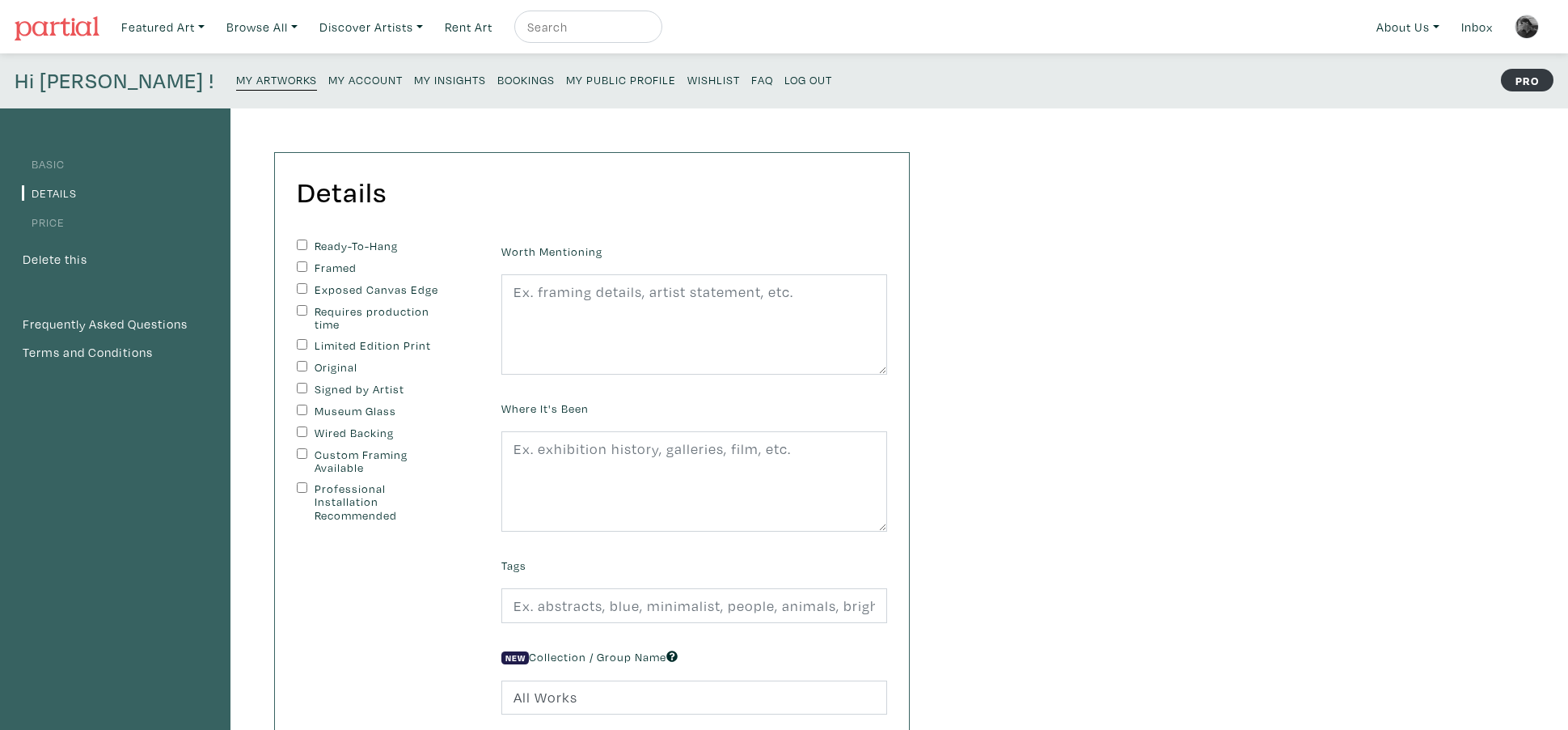
click at [302, 245] on input "Ready-To-Hang" at bounding box center [301, 245] width 11 height 11
checkbox input "true"
click at [302, 267] on input "Framed" at bounding box center [301, 267] width 11 height 11
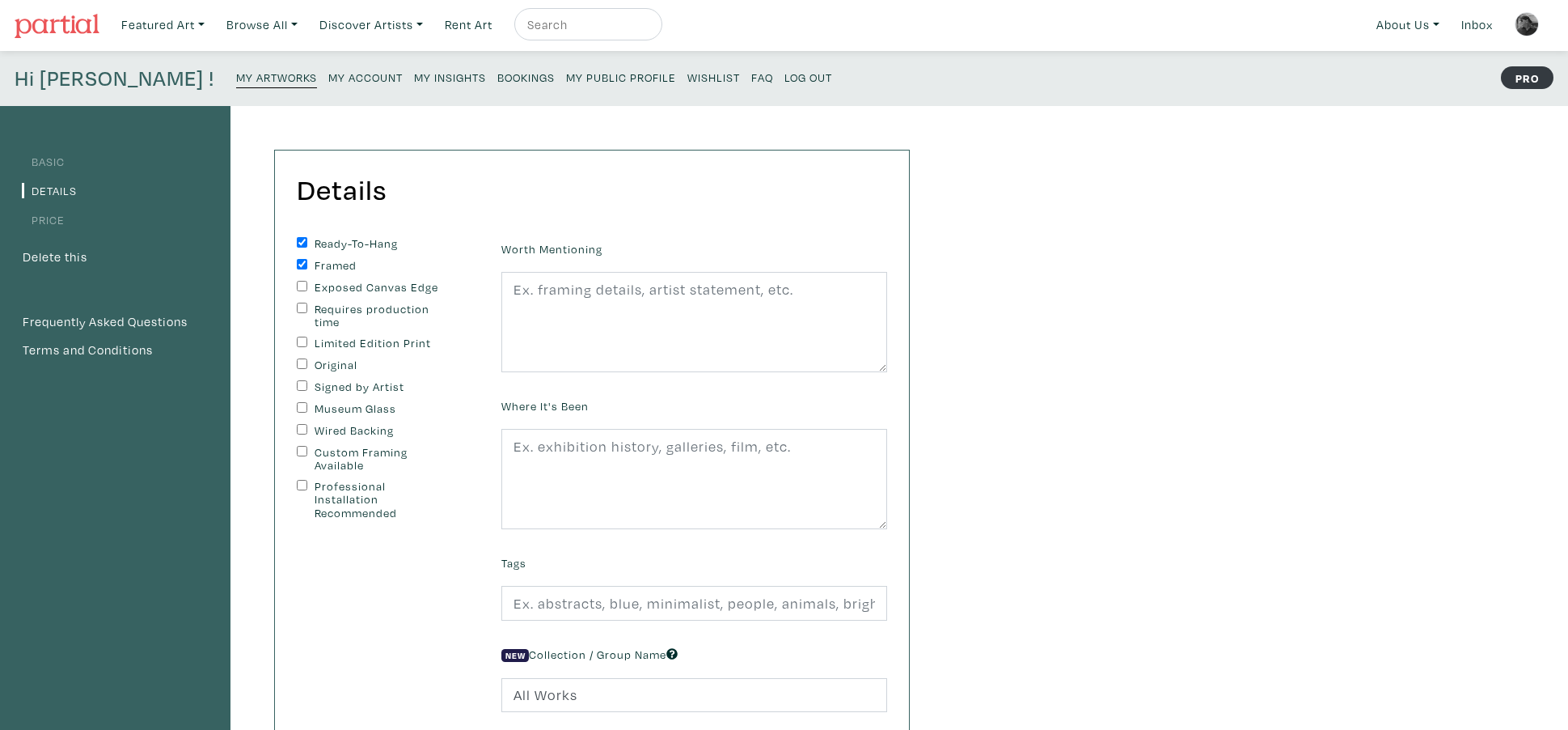
drag, startPoint x: 301, startPoint y: 266, endPoint x: 301, endPoint y: 275, distance: 9.0
click at [301, 266] on input "Framed" at bounding box center [301, 264] width 11 height 11
checkbox input "false"
click at [300, 289] on div "Exposed Canvas Edge" at bounding box center [386, 288] width 181 height 15
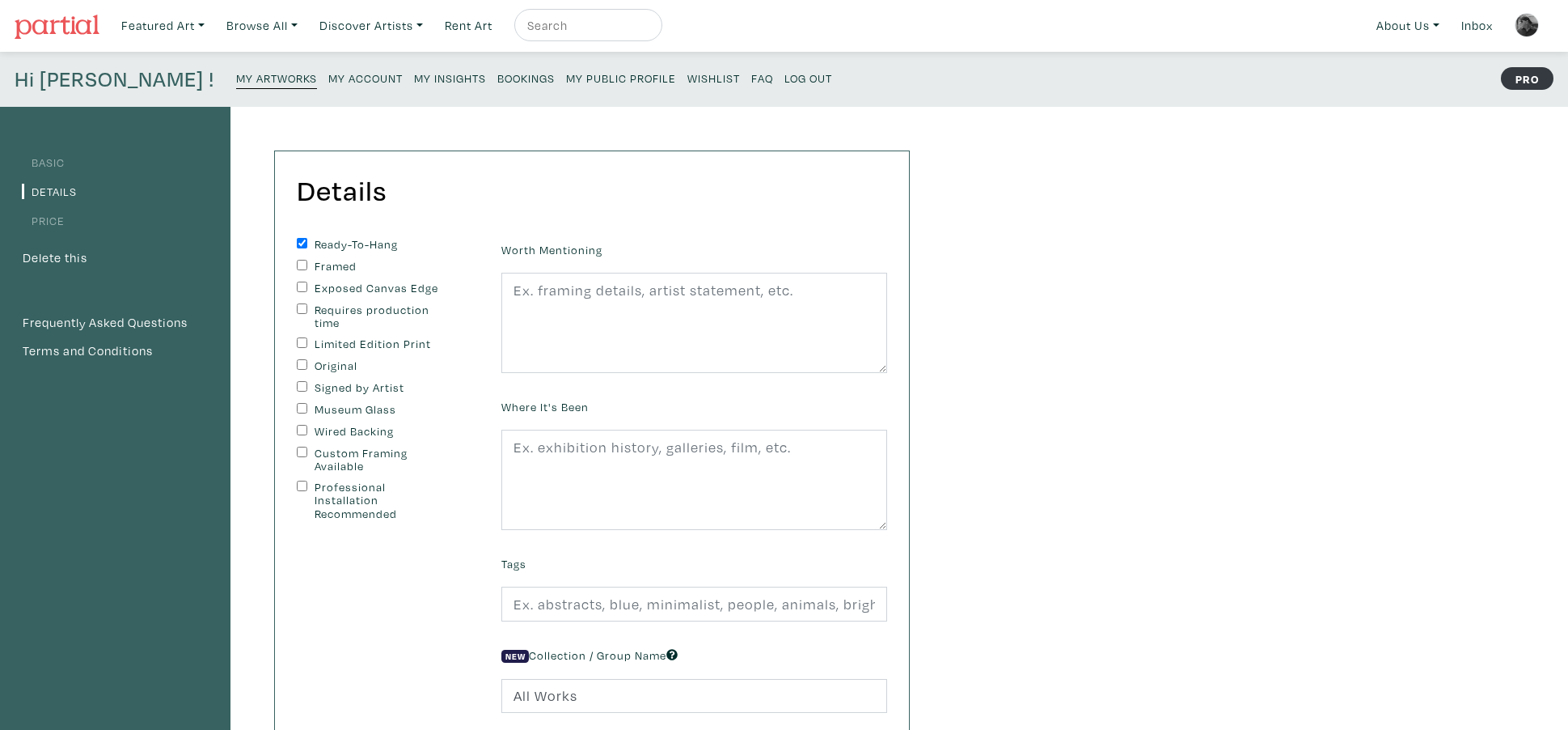
scroll to position [2, 1]
click at [310, 361] on div "Original" at bounding box center [386, 366] width 181 height 15
click at [303, 365] on input "Original" at bounding box center [301, 365] width 11 height 11
checkbox input "true"
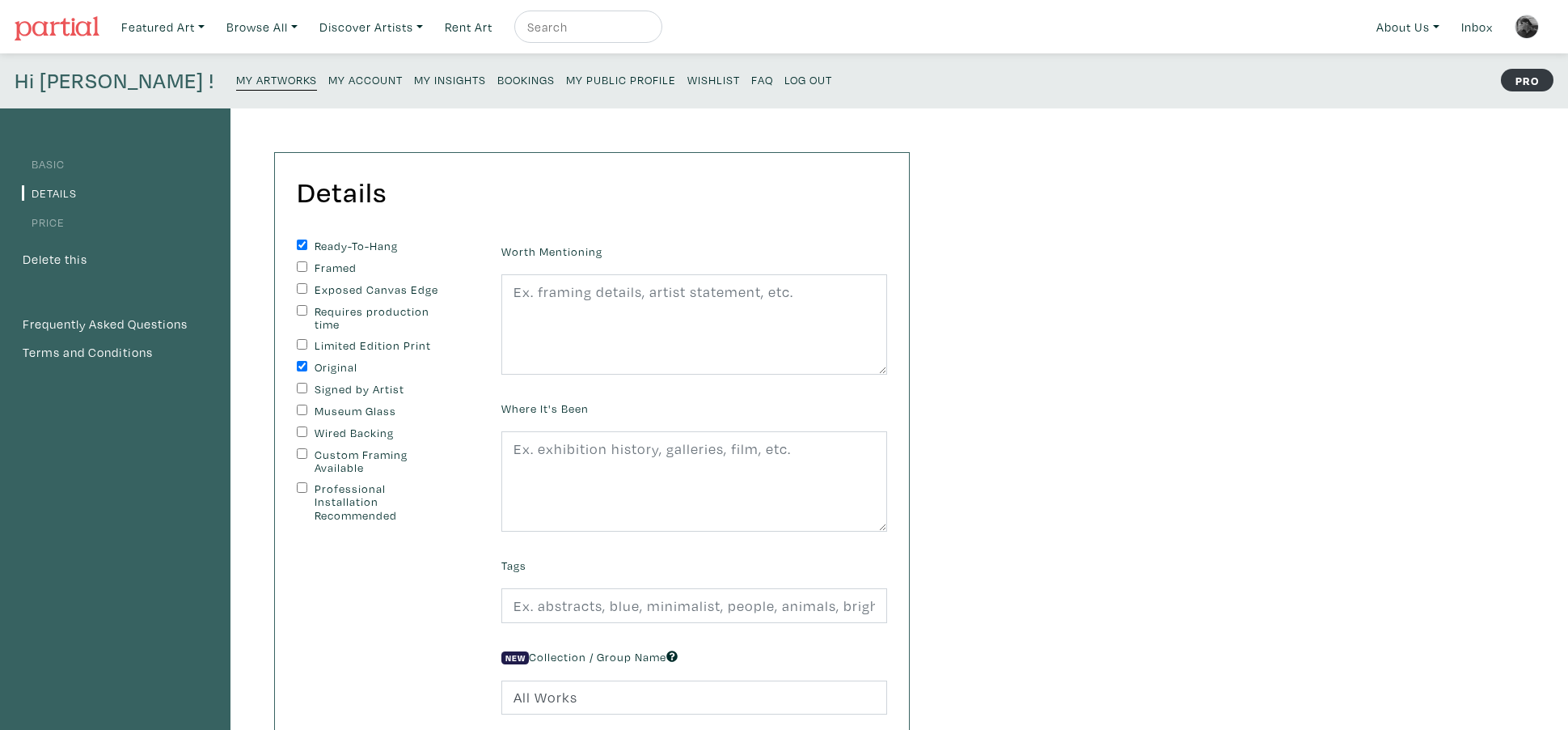
click at [296, 288] on input "Exposed Canvas Edge" at bounding box center [301, 288] width 11 height 11
checkbox input "true"
click at [302, 382] on input "Signed by Artist" at bounding box center [301, 387] width 11 height 11
checkbox input "true"
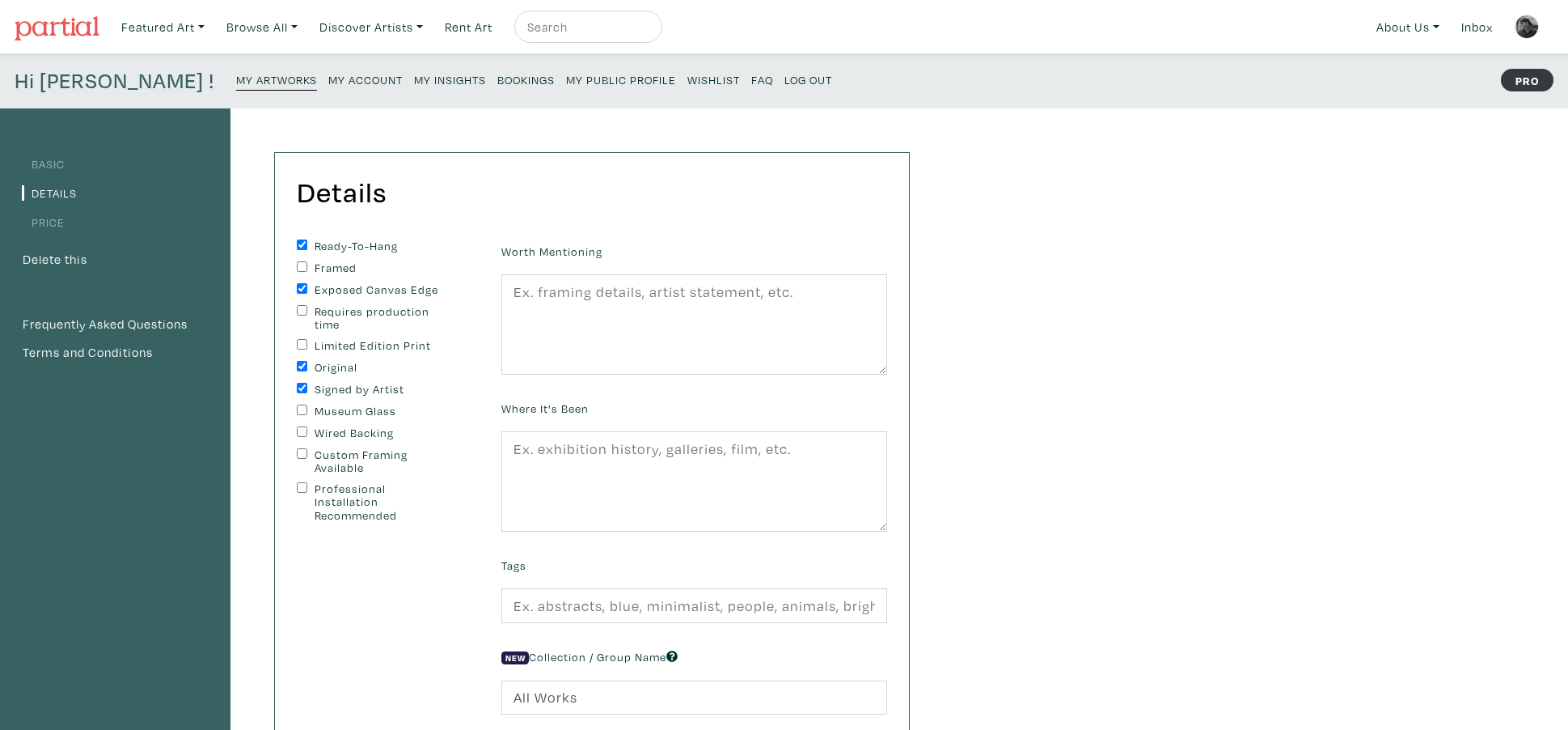
scroll to position [0, 1]
click at [303, 432] on input "Wired Backing" at bounding box center [301, 431] width 11 height 11
checkbox input "true"
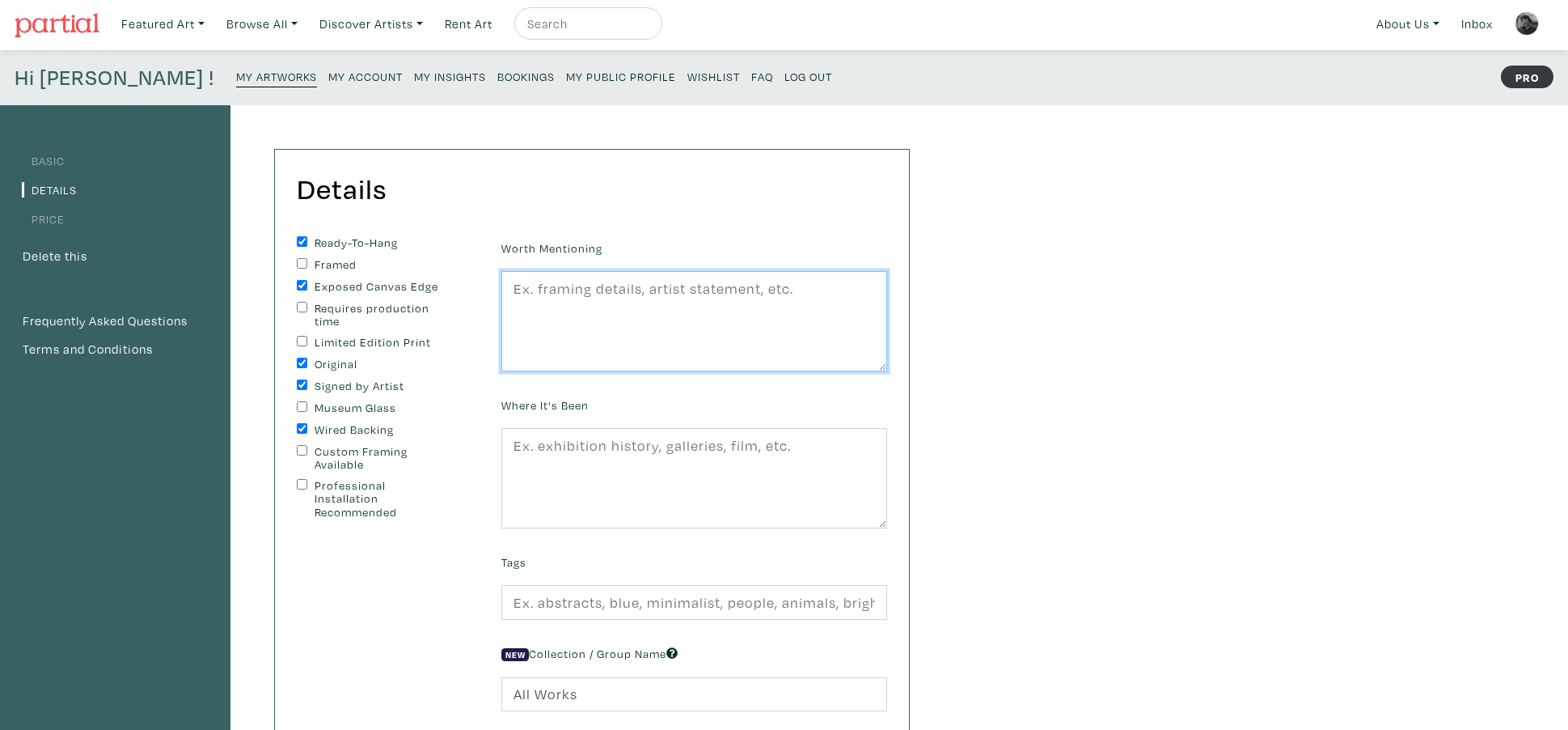
click at [530, 306] on textarea at bounding box center [694, 321] width 386 height 100
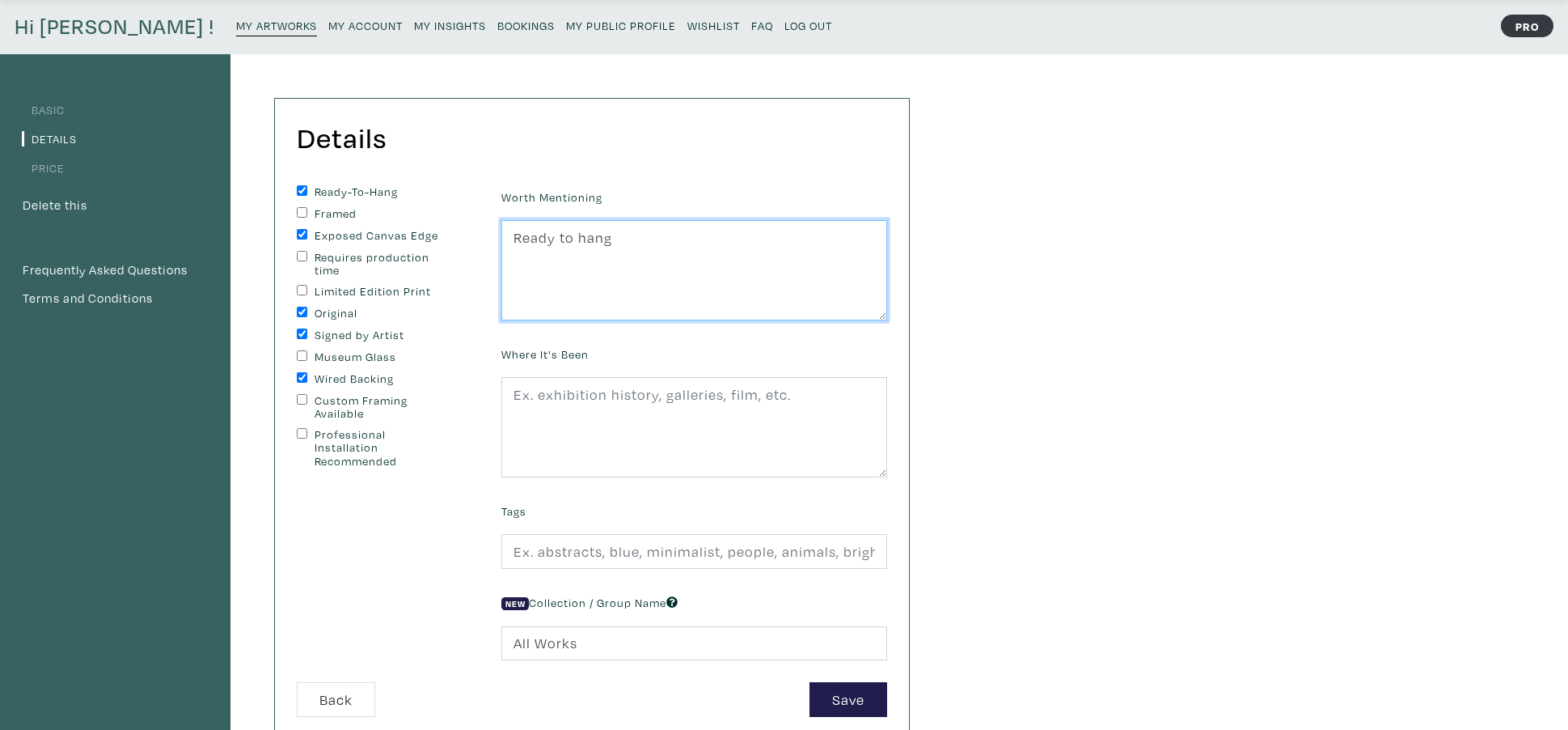
scroll to position [55, 0]
type textarea "Ready to hang"
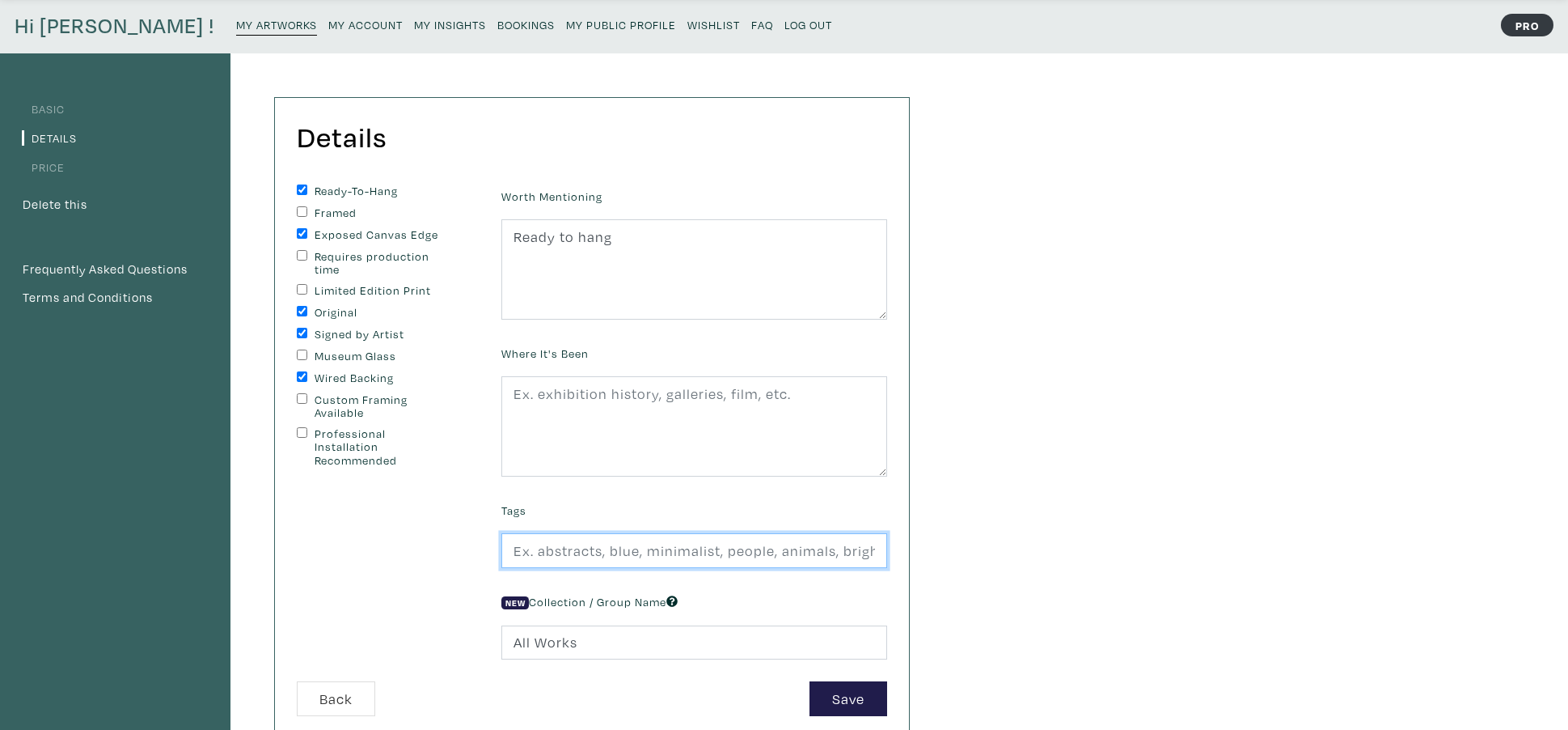
click at [536, 555] on input "text" at bounding box center [694, 550] width 386 height 35
click at [650, 557] on input "Abstract, Abstract expressionism" at bounding box center [694, 550] width 386 height 35
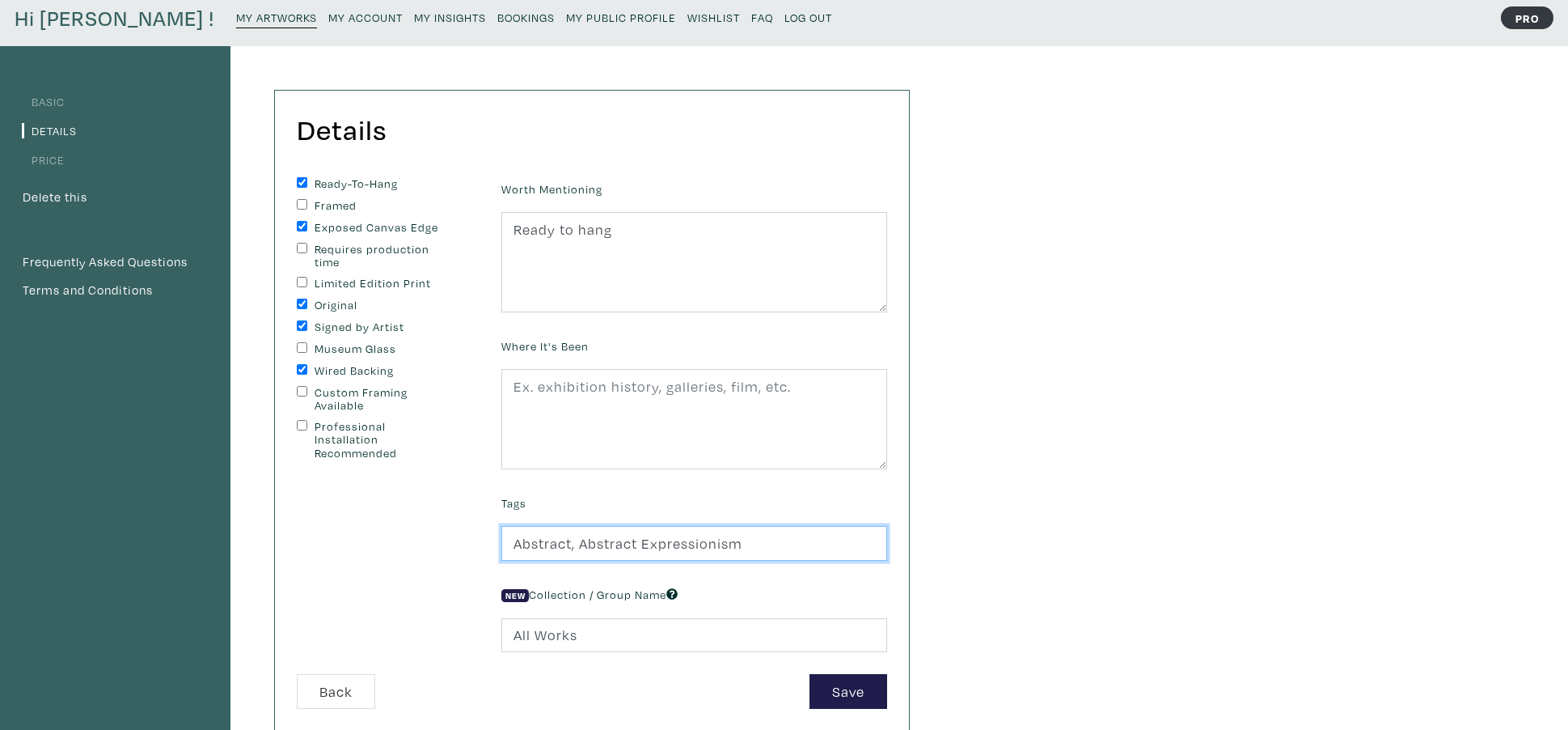
click at [749, 549] on input "Abstract, Abstract Expressionism" at bounding box center [694, 543] width 386 height 35
click at [780, 545] on input "Abstract, Abstract Expressionism, Modern Contemporary" at bounding box center [694, 543] width 386 height 35
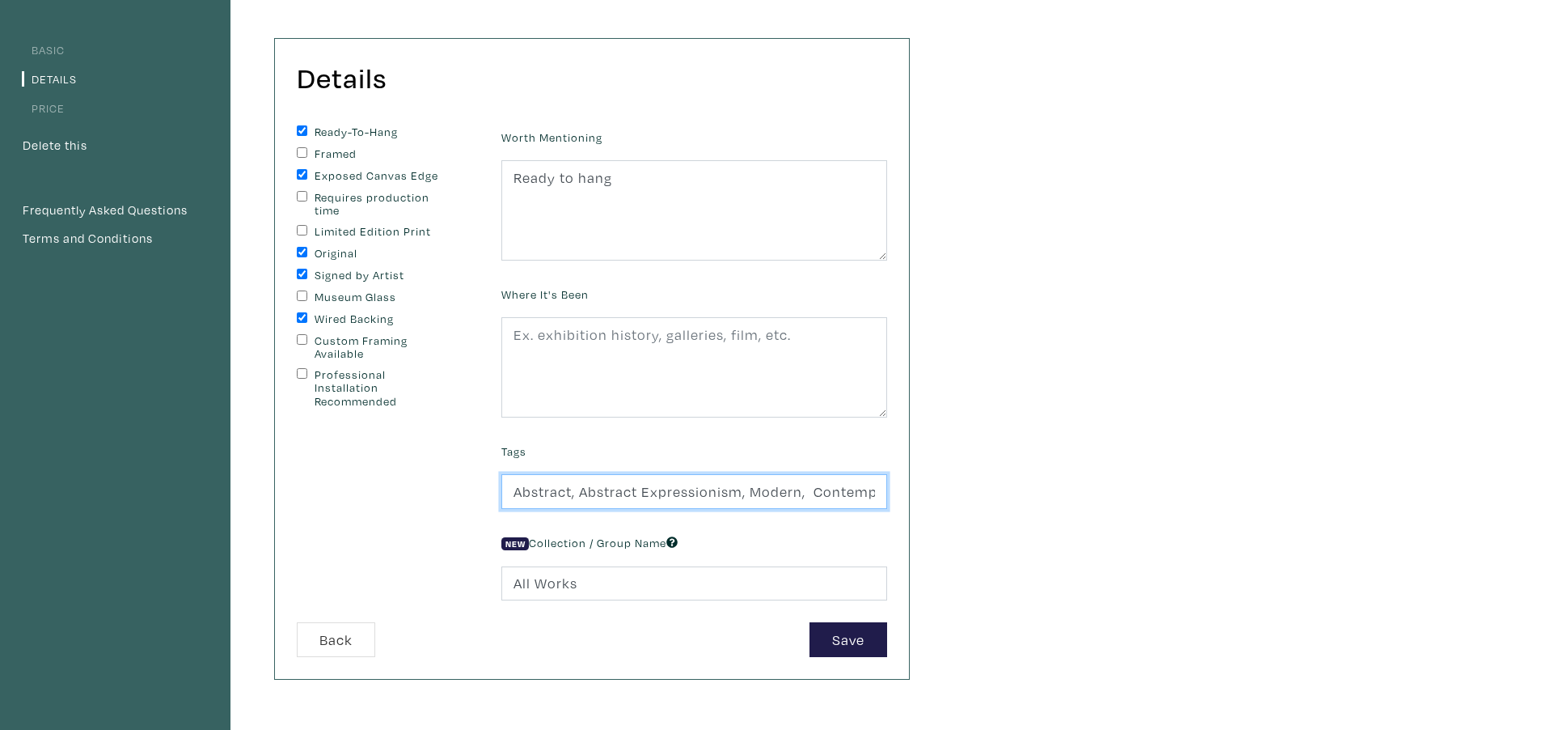
scroll to position [126, 0]
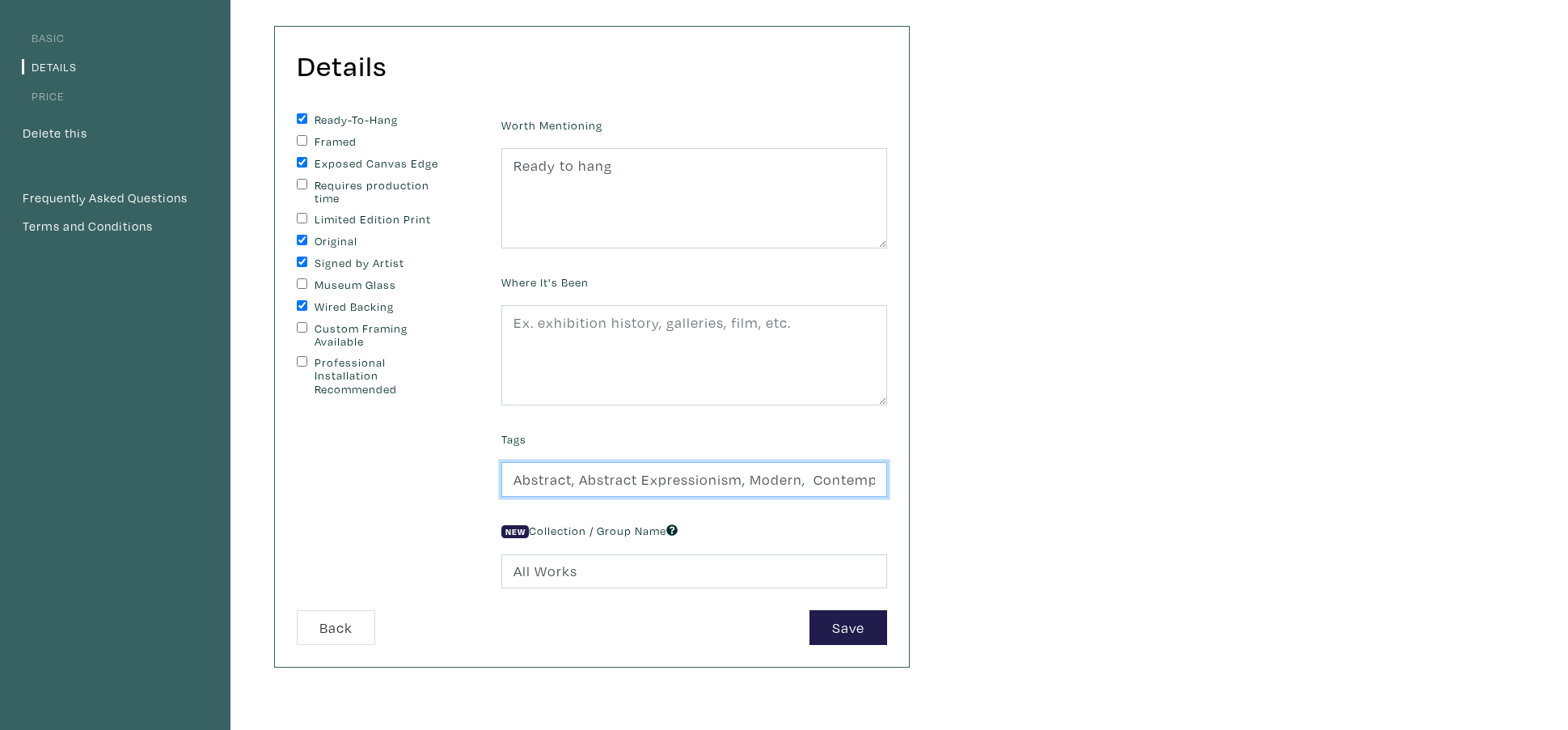
click at [875, 485] on input "Abstract, Abstract Expressionism, Modern, Contemporary" at bounding box center [694, 479] width 386 height 35
click at [875, 482] on input "Abstract, Abstract Expressionism, Modern, Contemporary" at bounding box center [694, 479] width 386 height 35
click at [867, 485] on input "Abstract, Abstract Expressionism, Modern, Contempory" at bounding box center [694, 479] width 386 height 35
click at [880, 482] on input "Abstract, Abstract Expressionism, Modern, Contemporary" at bounding box center [694, 479] width 386 height 35
type input "Abstract, Abstract Expressionism, Modern, Contemporary, Oil"
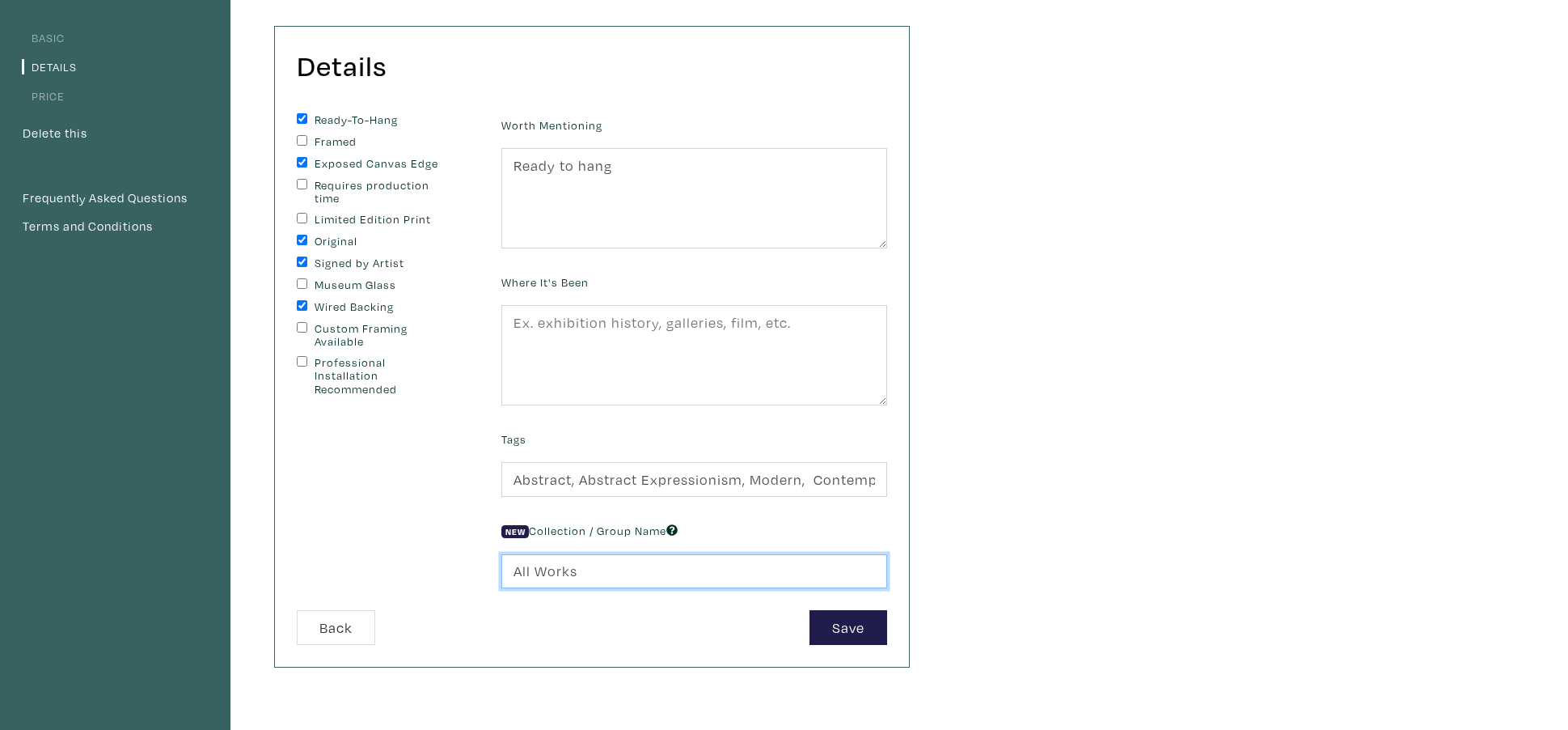
click at [584, 573] on input "All Works" at bounding box center [694, 571] width 386 height 35
type input "A"
type input "2025"
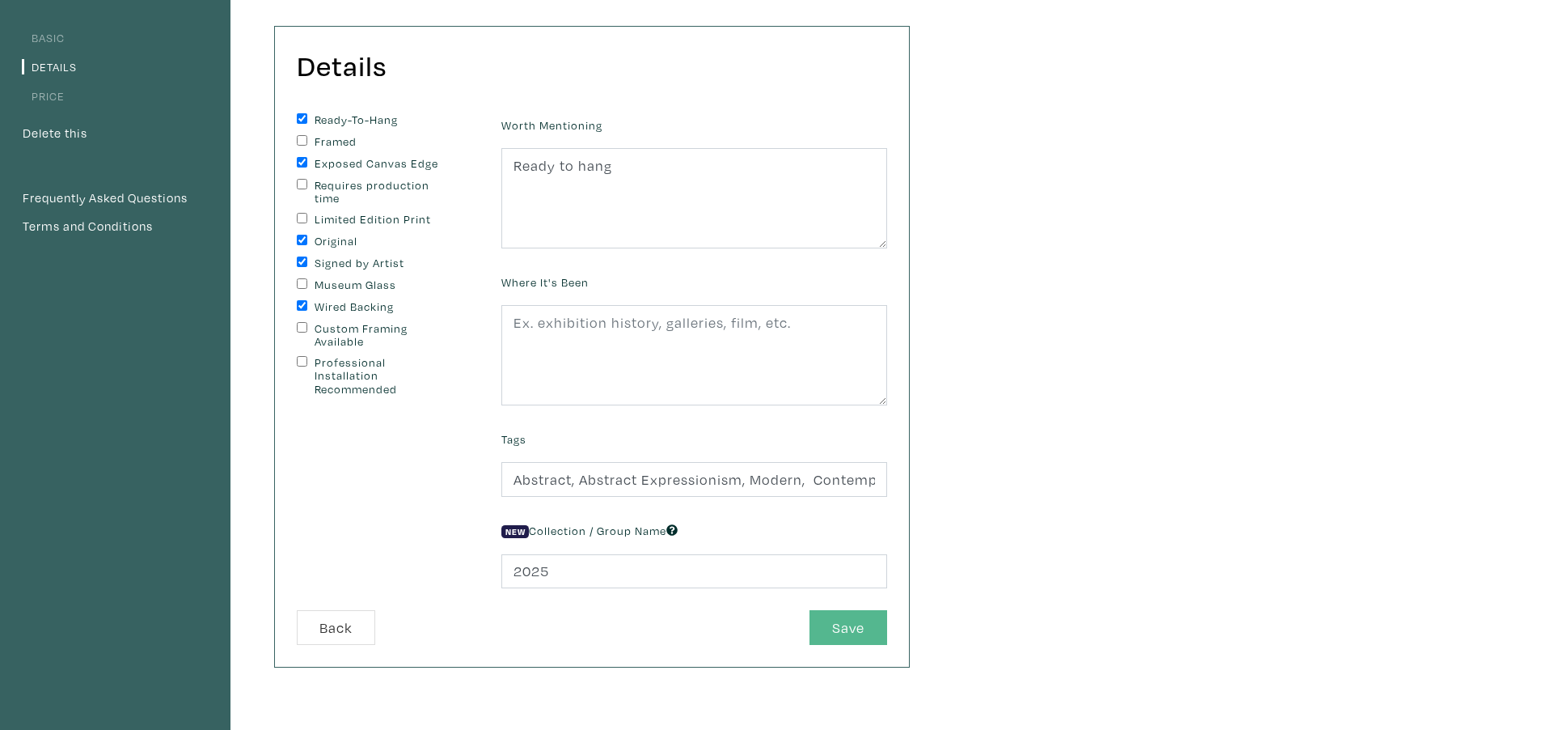
click at [839, 624] on button "Save" at bounding box center [848, 627] width 78 height 35
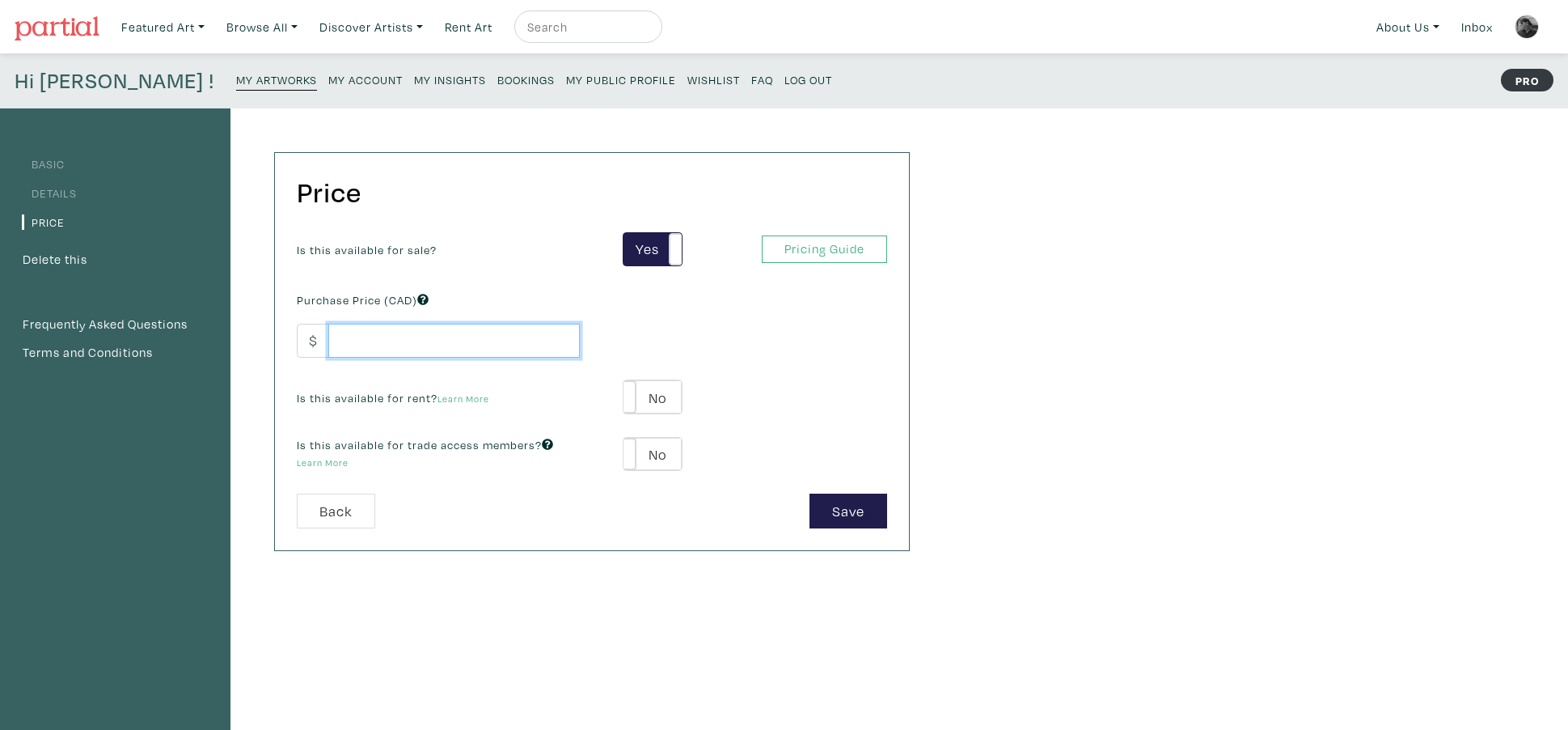
click at [411, 339] on input "number" at bounding box center [454, 340] width 252 height 35
type input "3"
click at [842, 514] on button "Save" at bounding box center [848, 510] width 78 height 35
click at [353, 345] on input "number" at bounding box center [454, 340] width 252 height 35
type input "3800.00"
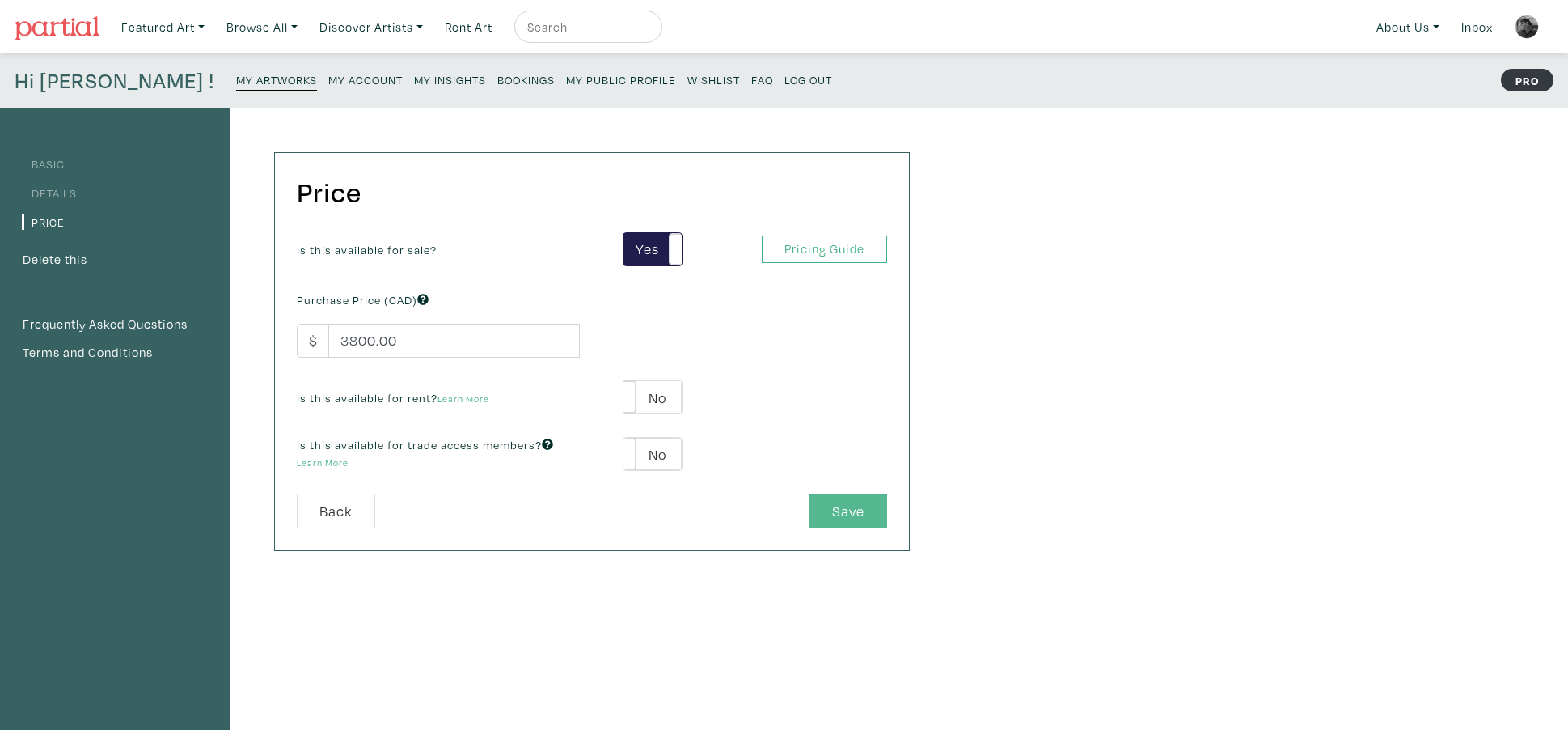
click at [856, 516] on button "Save" at bounding box center [848, 510] width 78 height 35
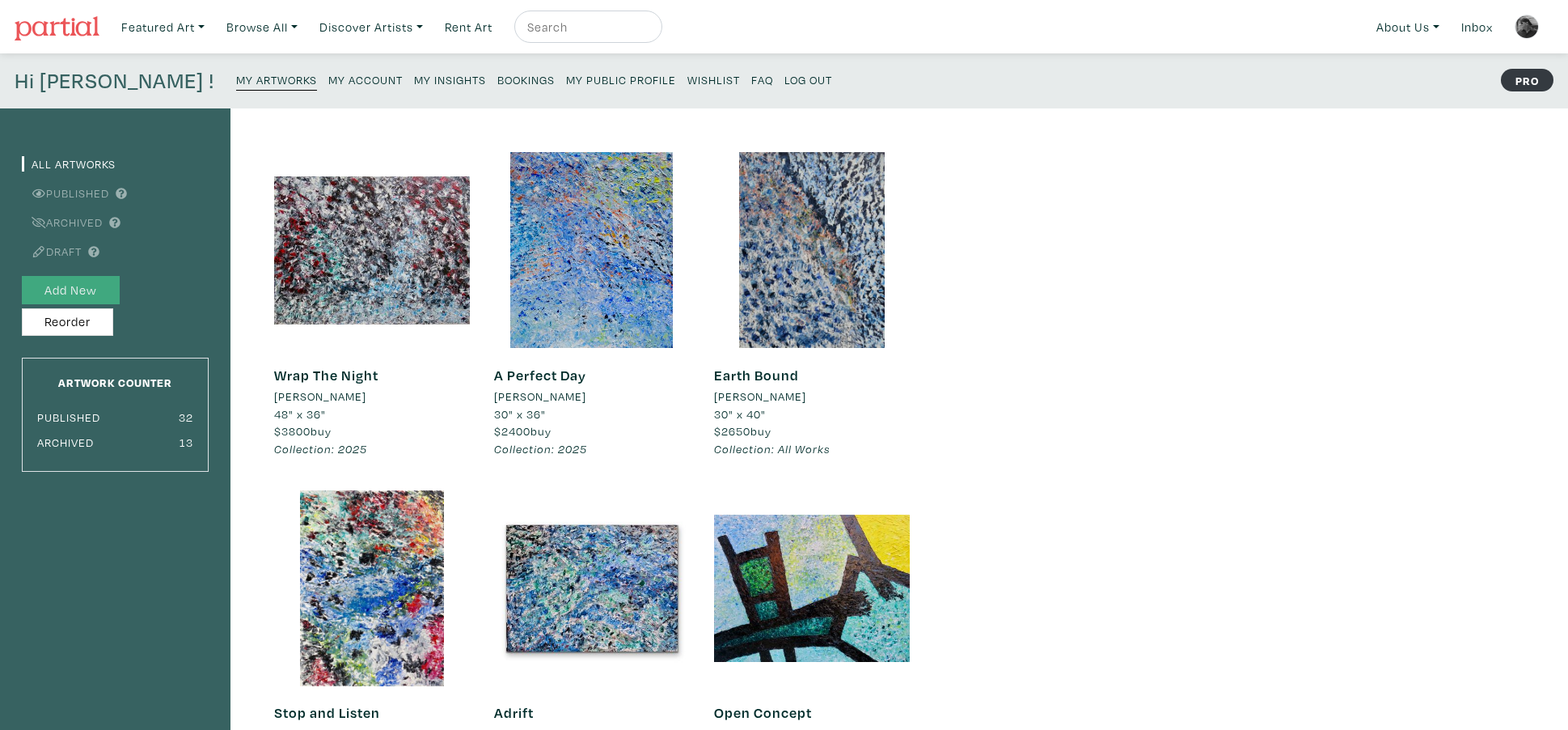
click at [84, 290] on button "Add New" at bounding box center [70, 289] width 98 height 28
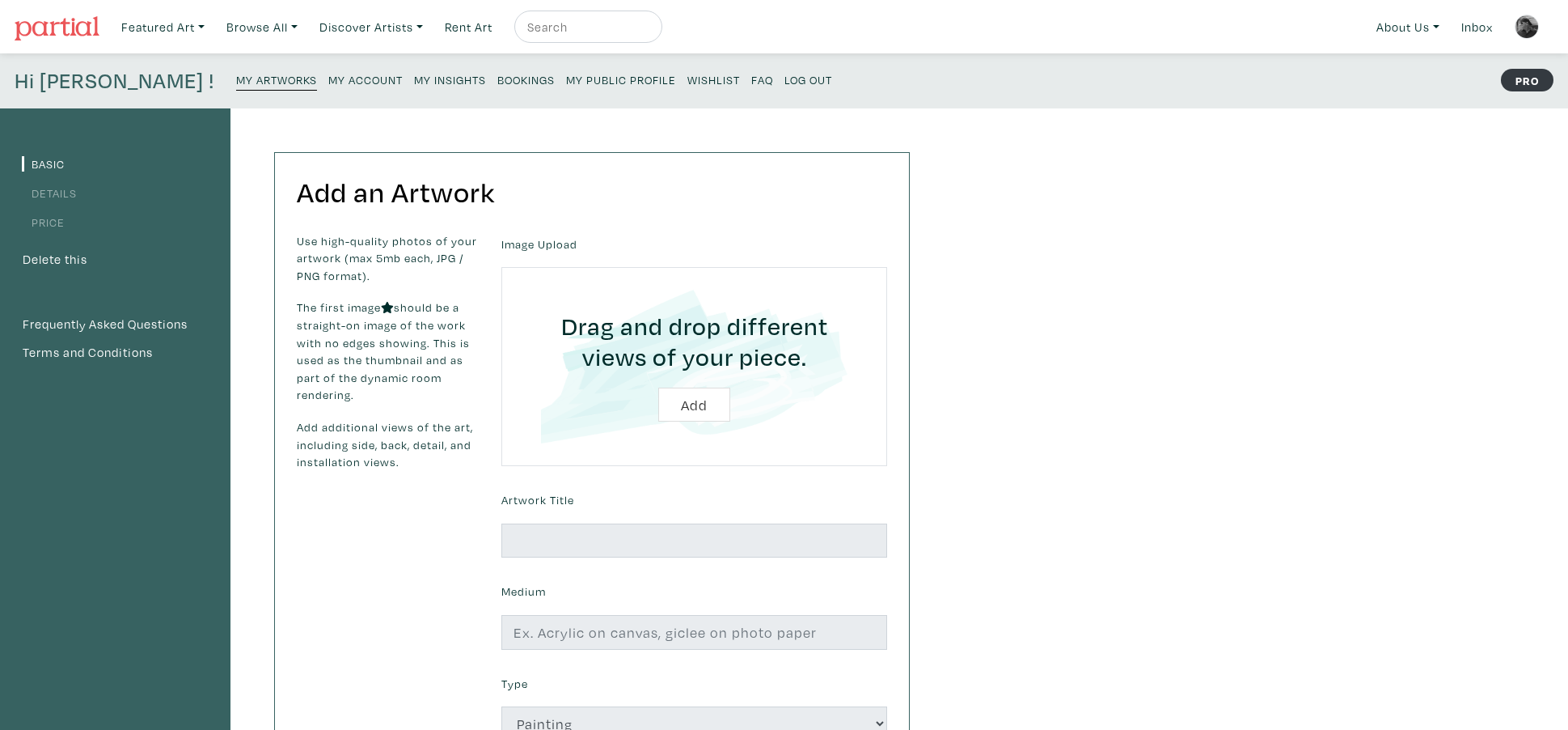
click at [699, 403] on input "file" at bounding box center [694, 366] width 340 height 154
click at [686, 406] on input "file" at bounding box center [694, 366] width 340 height 154
type input "C:\fakepath\Lakeside 48" x 36".jpeg"
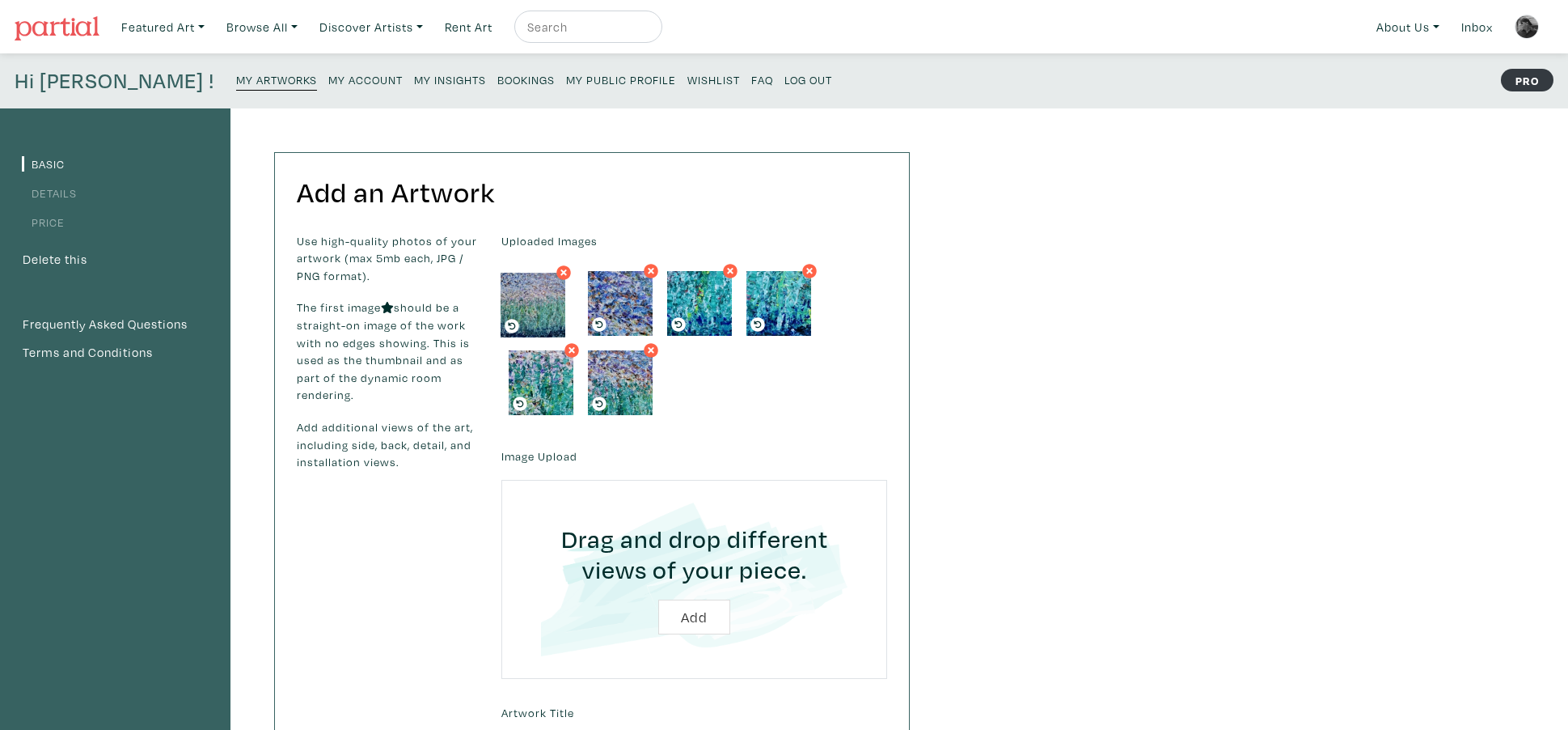
drag, startPoint x: 699, startPoint y: 305, endPoint x: 532, endPoint y: 307, distance: 167.0
drag, startPoint x: 688, startPoint y: 327, endPoint x: 638, endPoint y: 292, distance: 61.0
click at [638, 264] on ul at bounding box center [694, 264] width 386 height 0
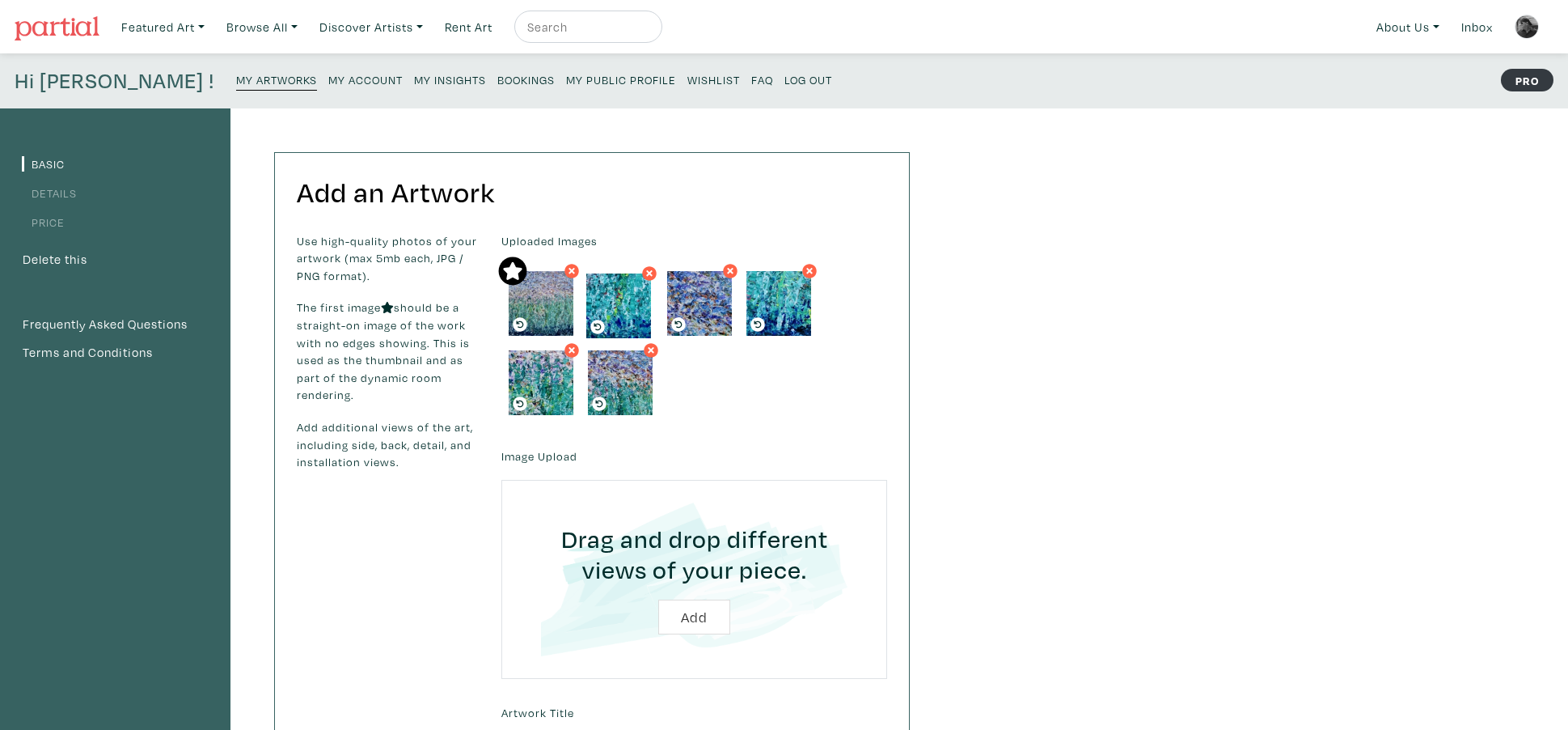
drag, startPoint x: 690, startPoint y: 291, endPoint x: 609, endPoint y: 293, distance: 81.0
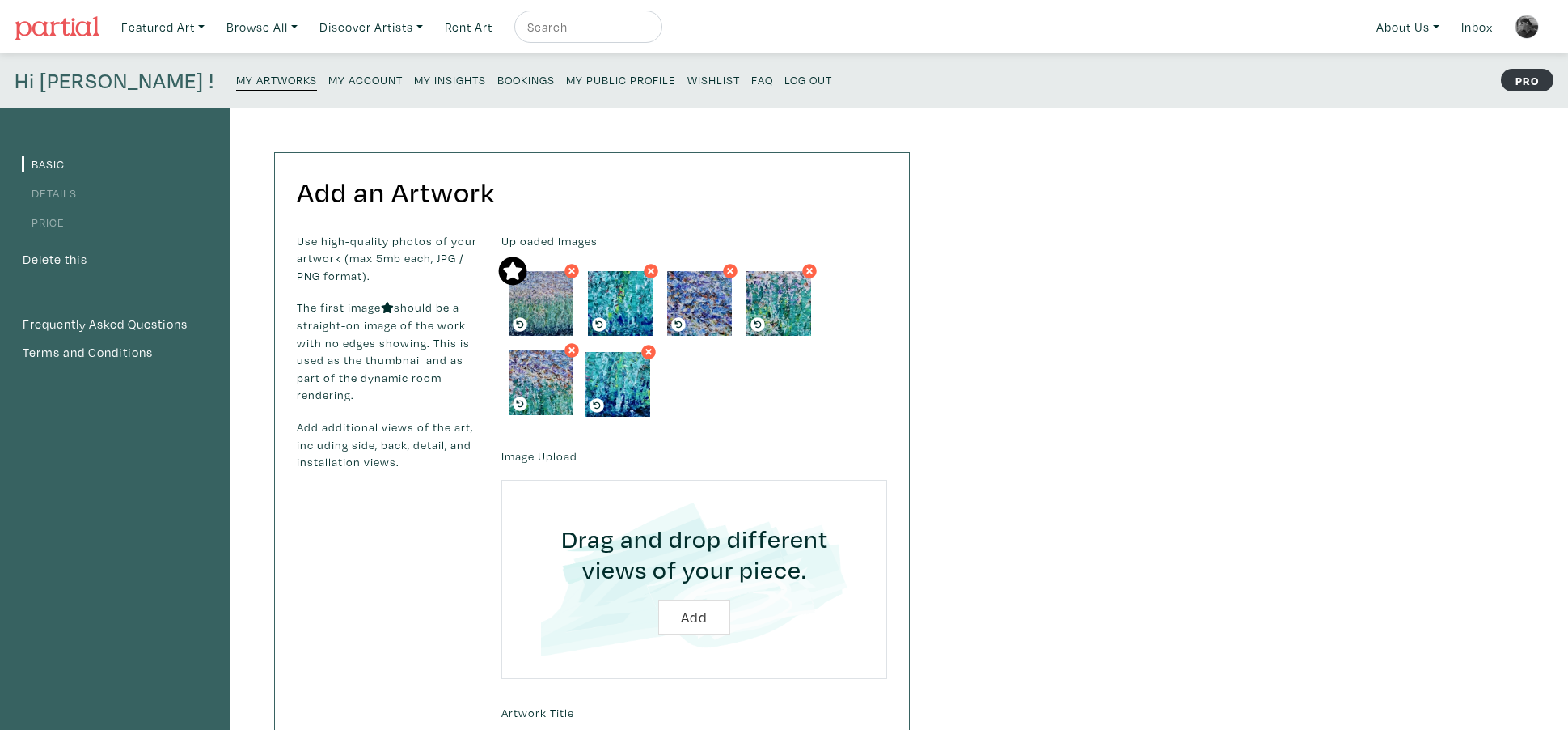
drag, startPoint x: 748, startPoint y: 308, endPoint x: 597, endPoint y: 383, distance: 168.6
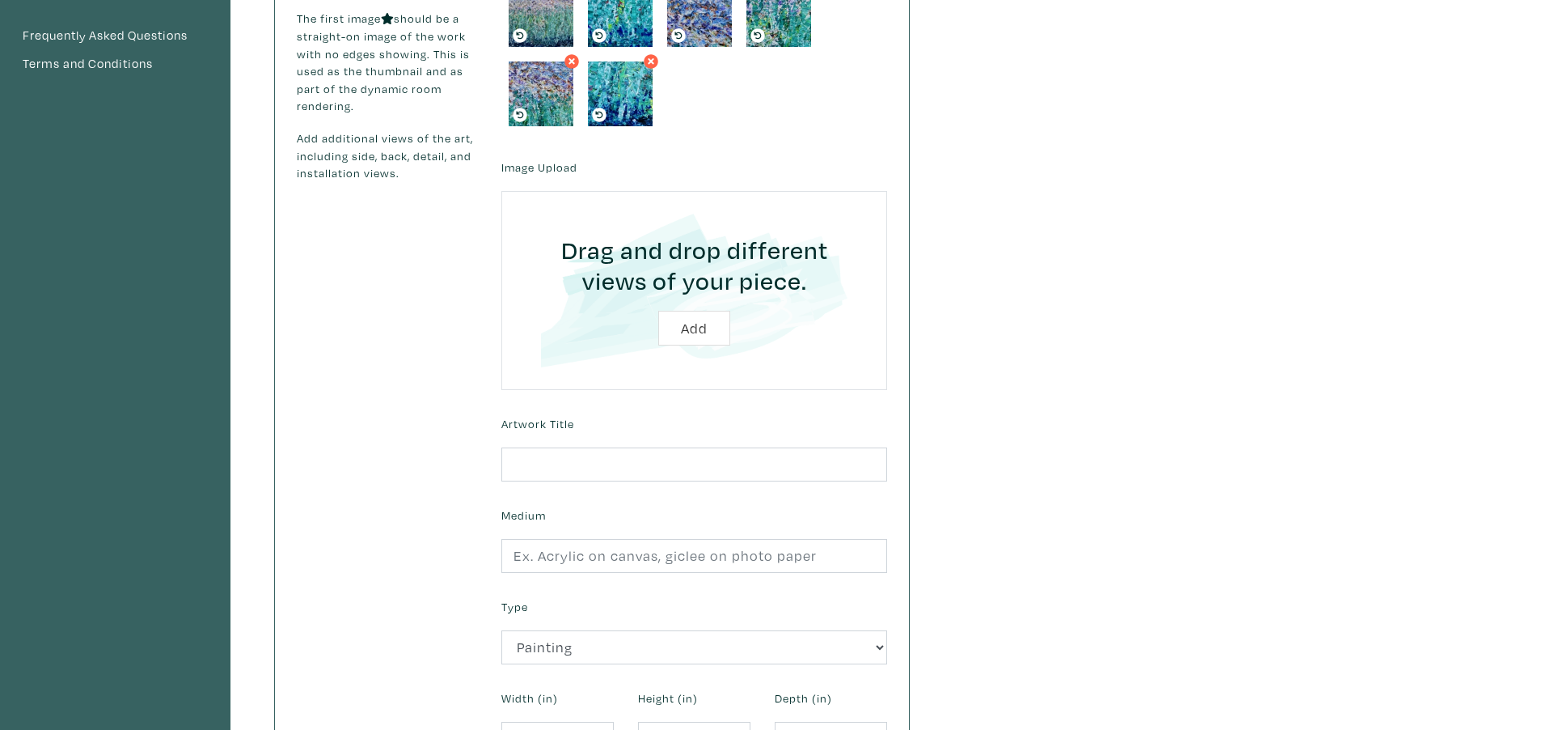
scroll to position [291, 0]
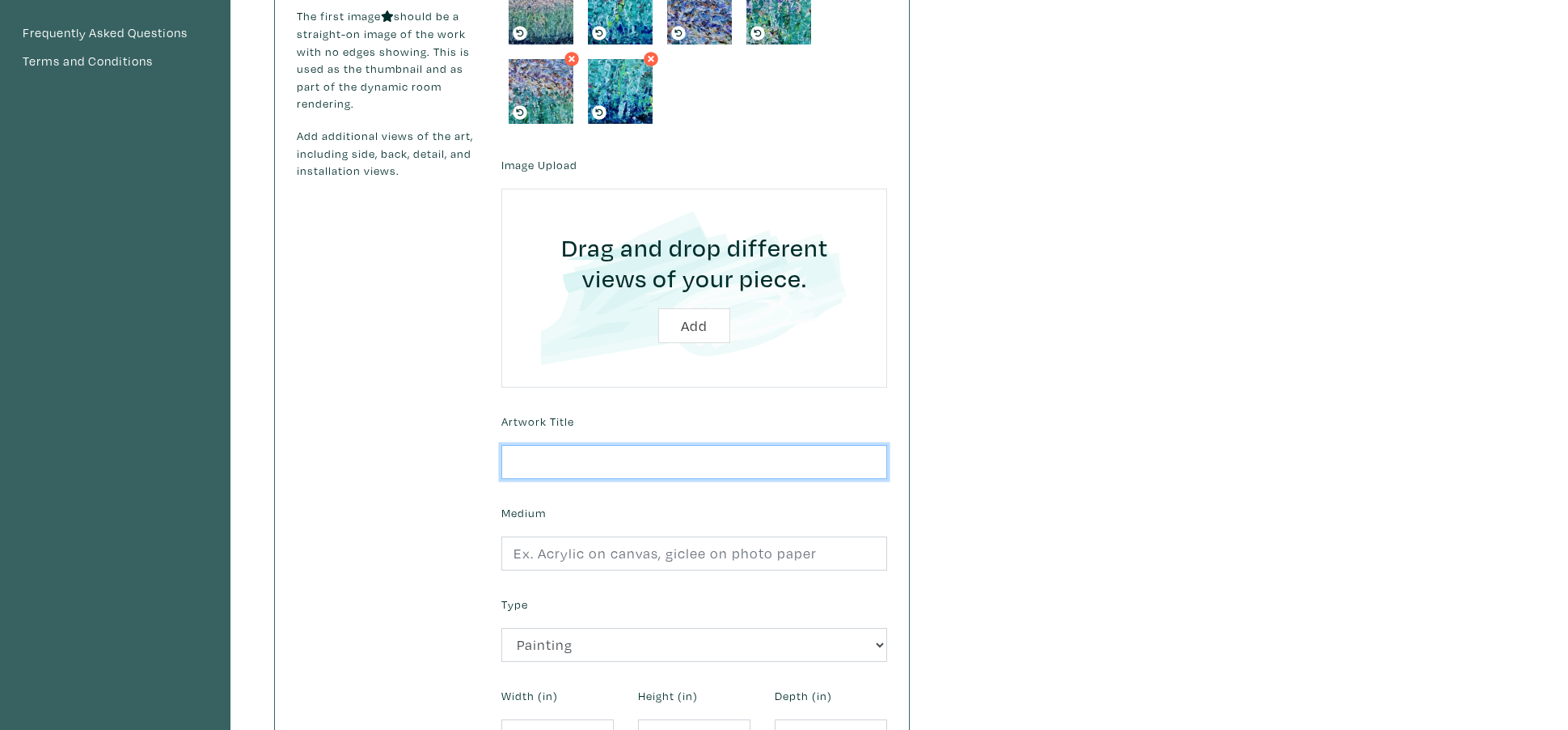
click at [543, 469] on input "text" at bounding box center [694, 462] width 386 height 35
type input "Lakeside"
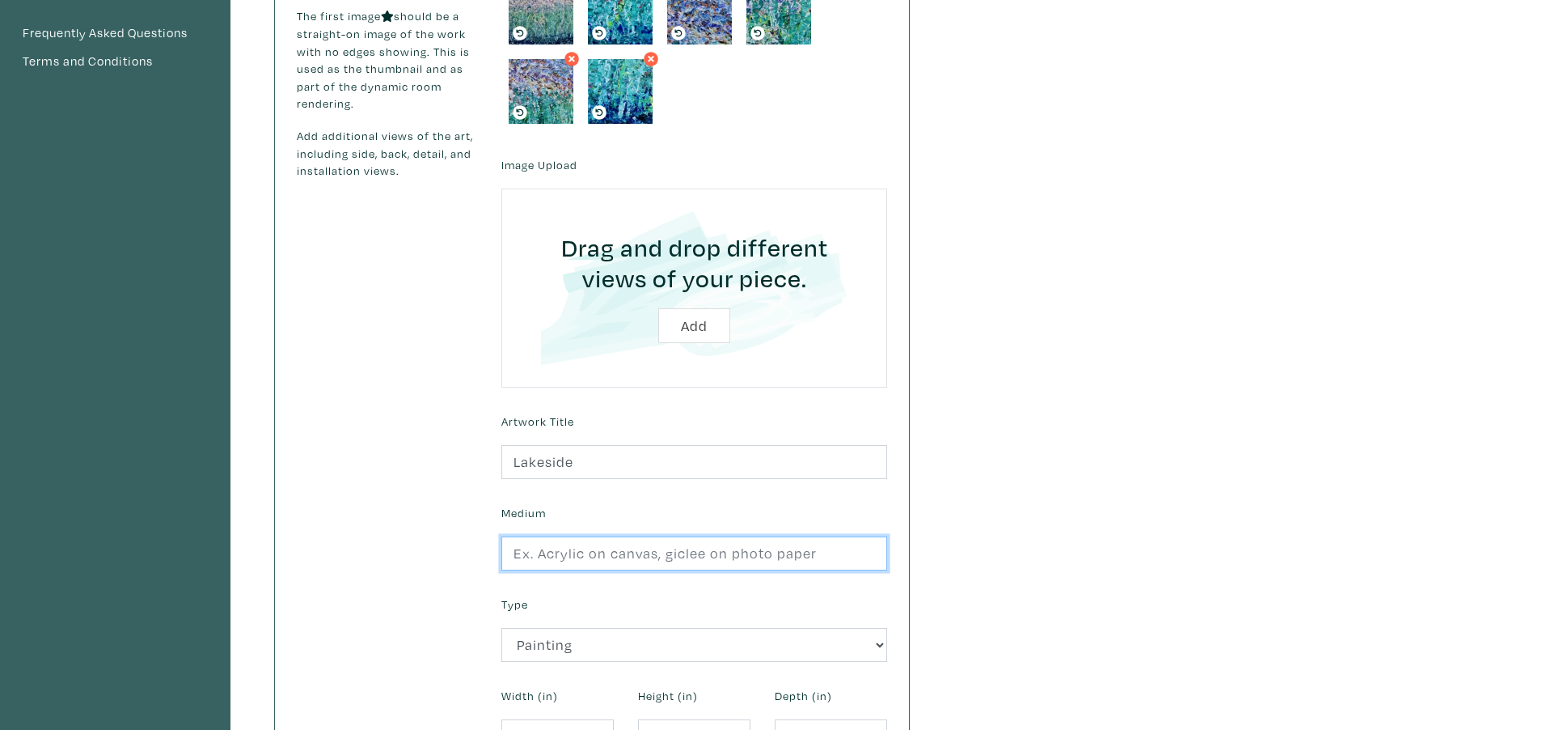
click at [550, 558] on input "text" at bounding box center [694, 553] width 386 height 35
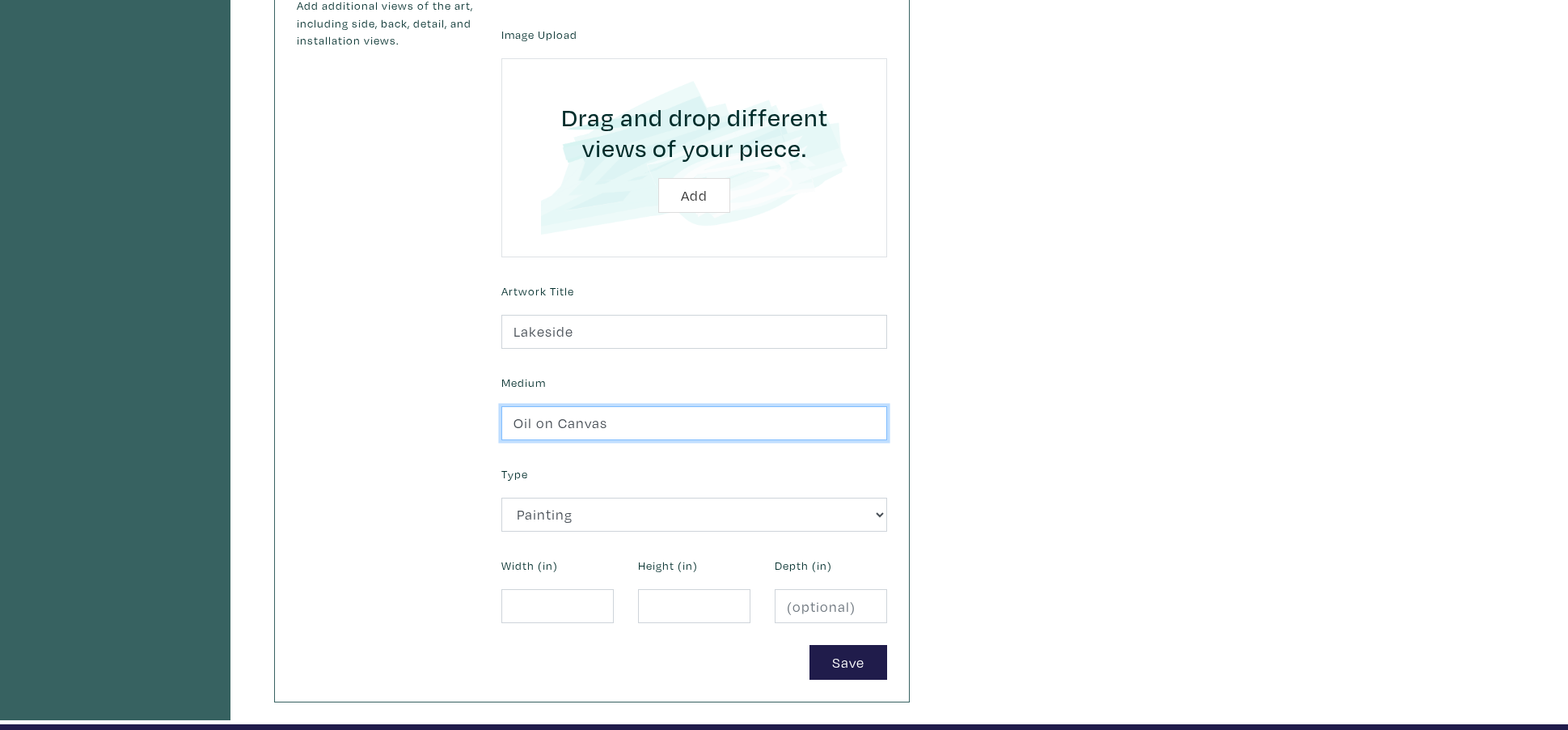
scroll to position [461, 0]
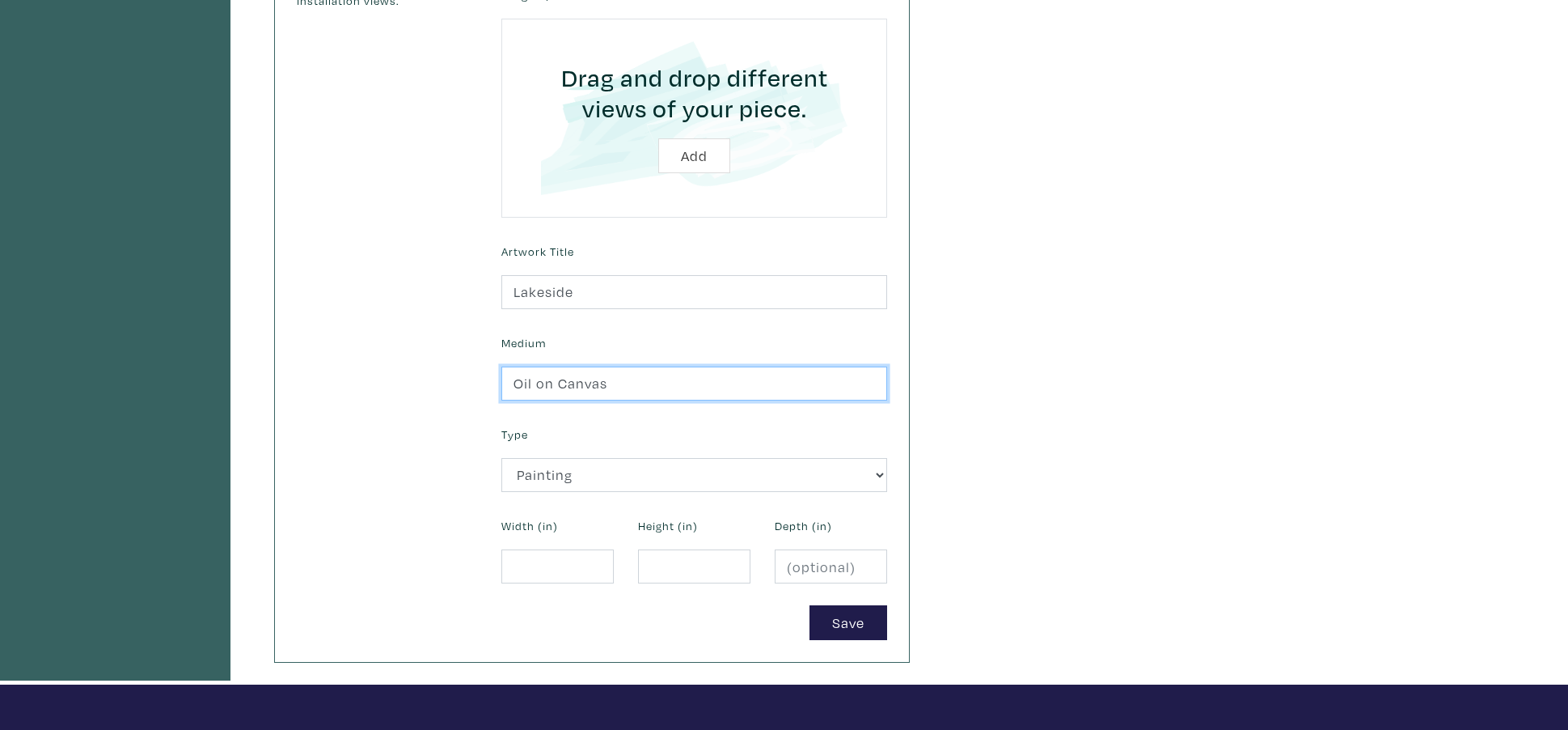
type input "Oil on Canvas"
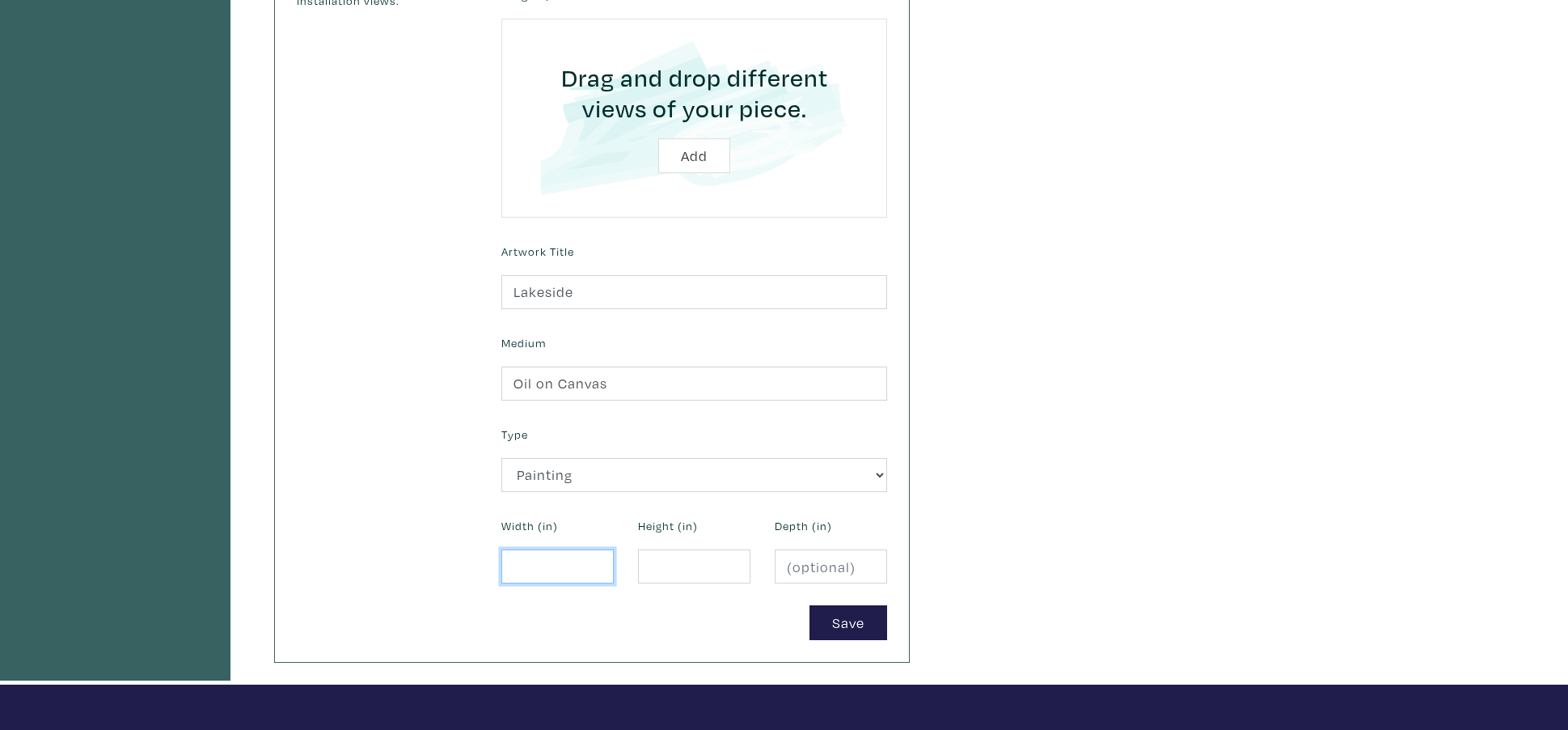
click at [526, 569] on input "number" at bounding box center [557, 566] width 113 height 35
type input "3"
type input "48"
click at [655, 577] on input "number" at bounding box center [694, 566] width 113 height 35
type input "36"
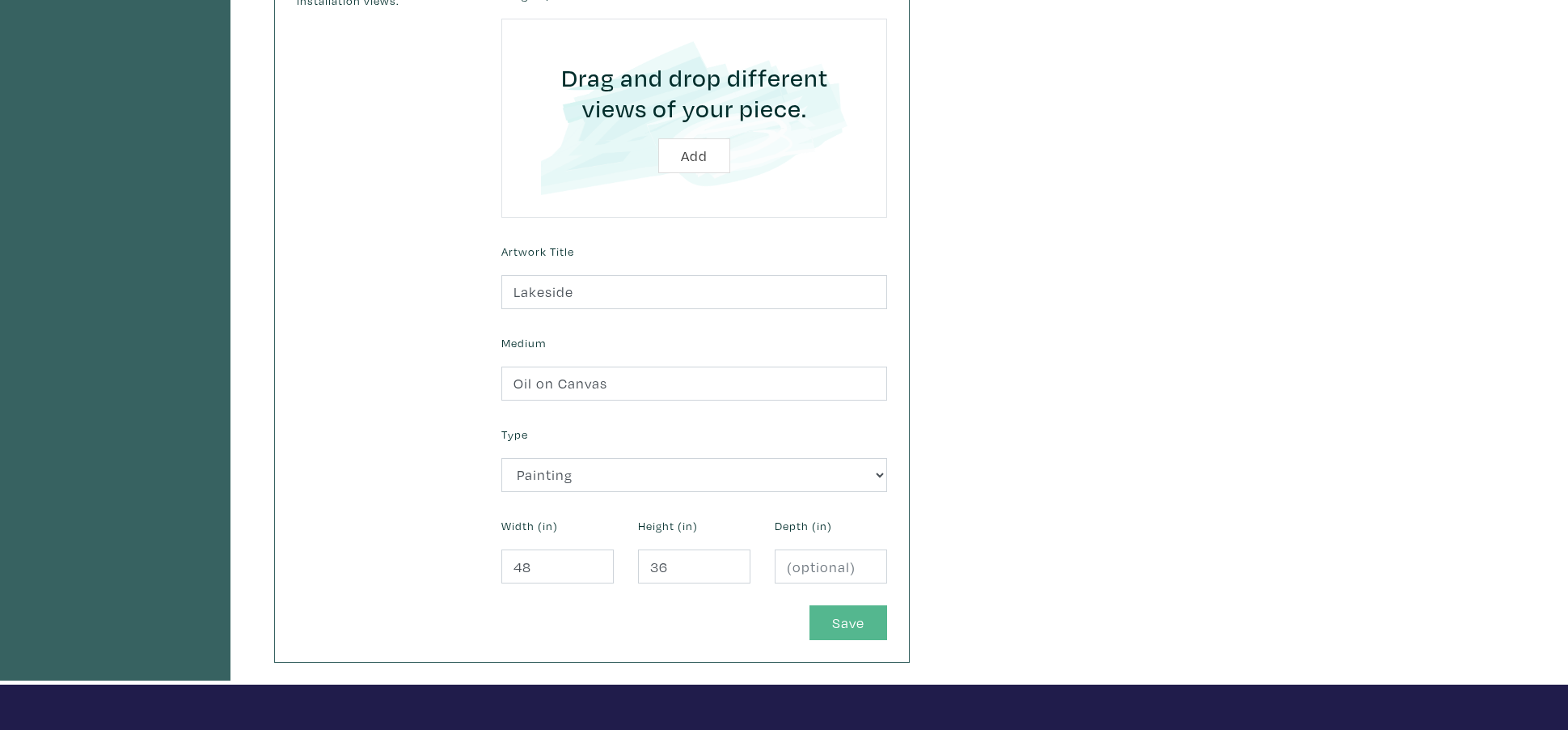
click at [839, 622] on button "Save" at bounding box center [848, 622] width 78 height 35
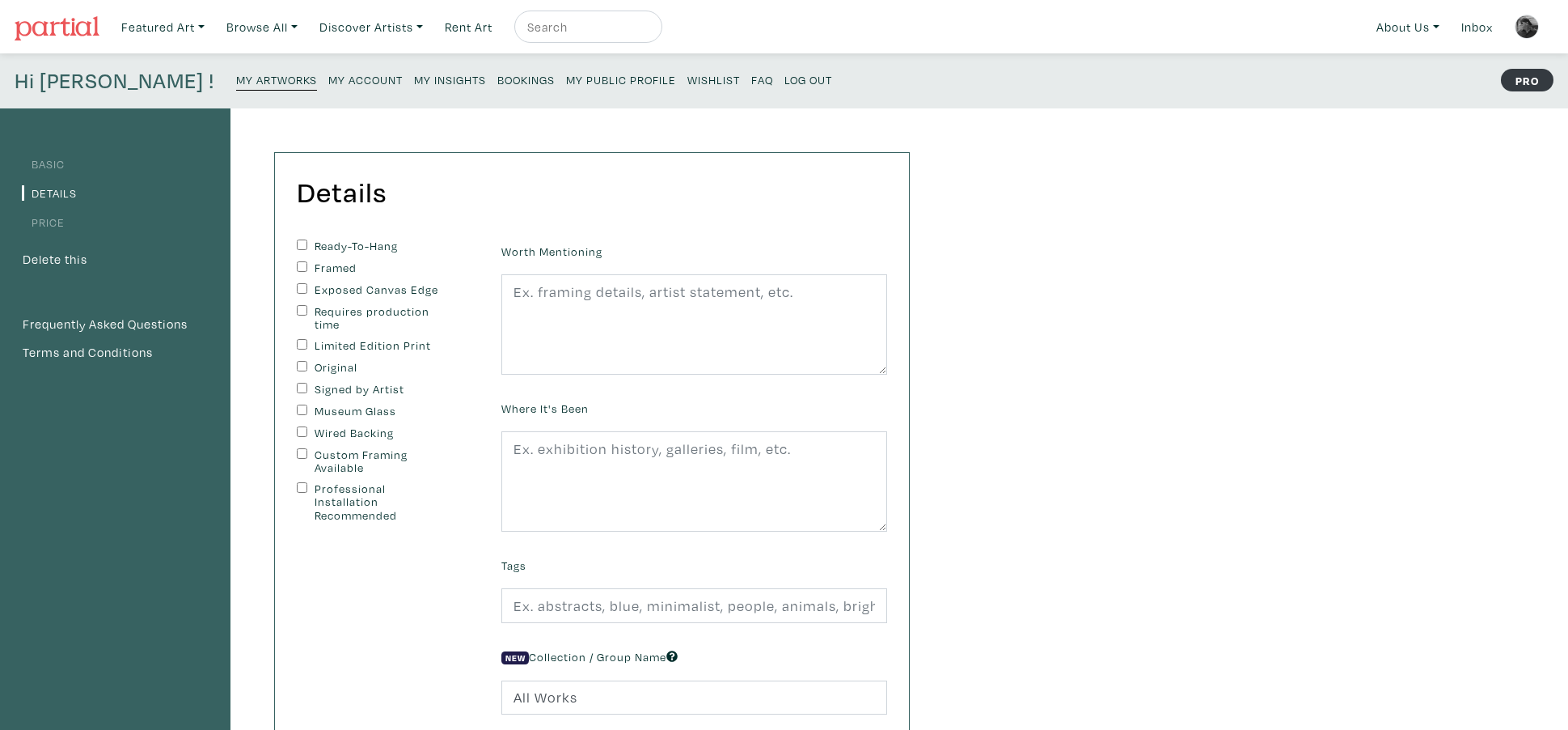
click at [300, 245] on input "Ready-To-Hang" at bounding box center [301, 245] width 11 height 11
checkbox input "true"
click at [300, 286] on input "Exposed Canvas Edge" at bounding box center [301, 288] width 11 height 11
checkbox input "true"
click at [297, 362] on input "Original" at bounding box center [301, 365] width 11 height 11
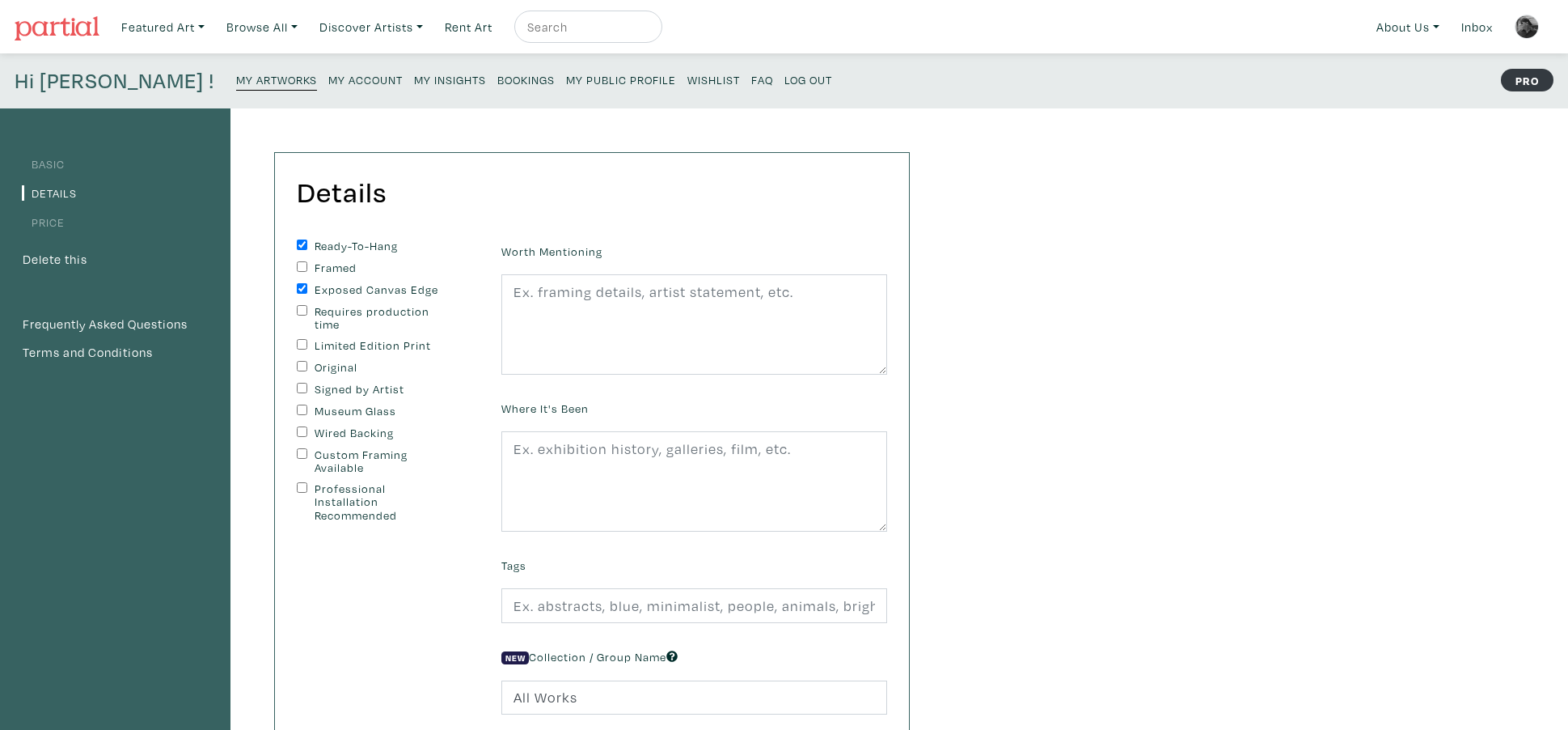
checkbox input "true"
click at [299, 383] on input "Signed by Artist" at bounding box center [301, 387] width 11 height 11
checkbox input "true"
drag, startPoint x: 300, startPoint y: 430, endPoint x: 321, endPoint y: 417, distance: 24.7
click at [300, 430] on input "Wired Backing" at bounding box center [301, 431] width 11 height 11
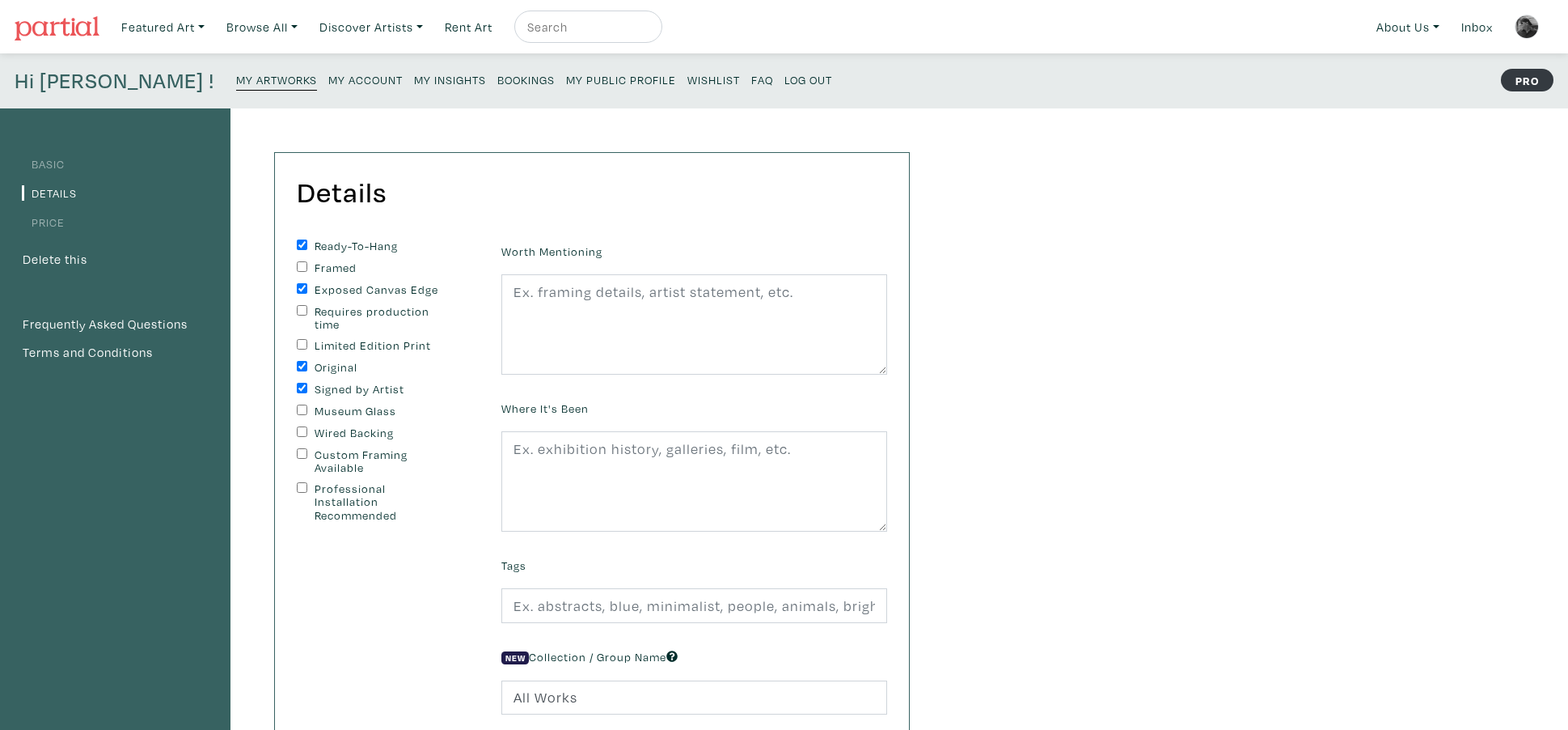
checkbox input "true"
click at [532, 318] on textarea at bounding box center [694, 324] width 386 height 100
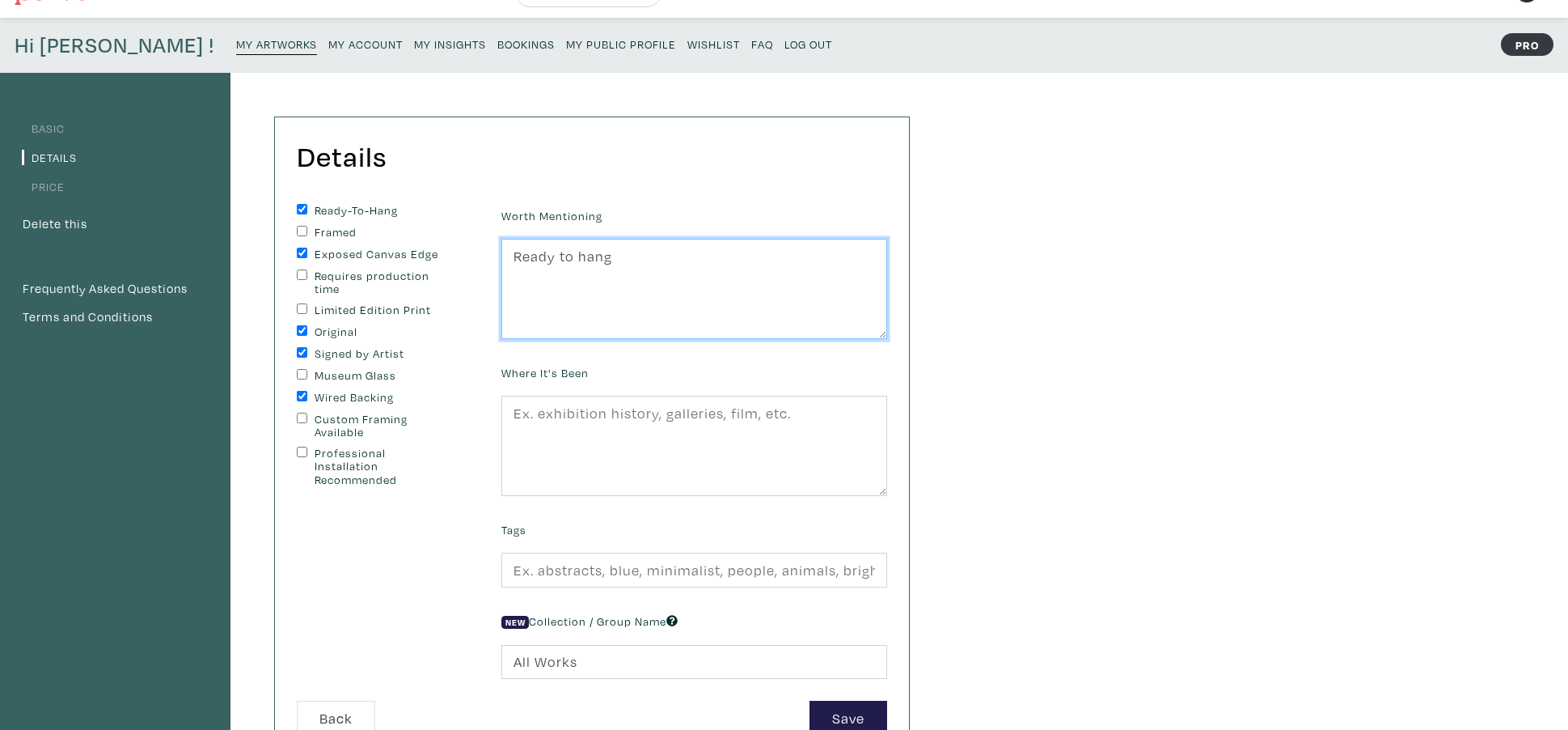
scroll to position [58, 0]
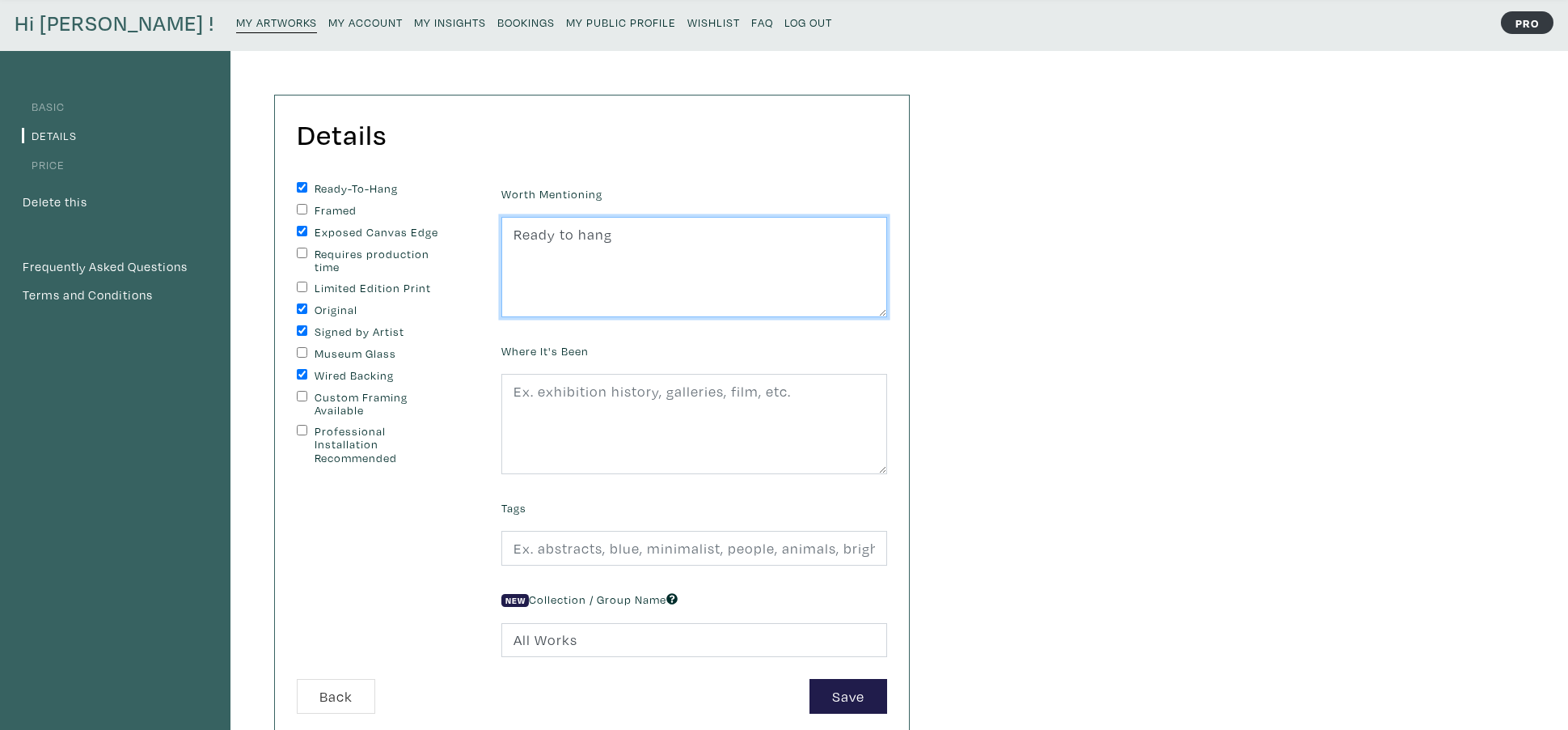
type textarea "Ready to hang"
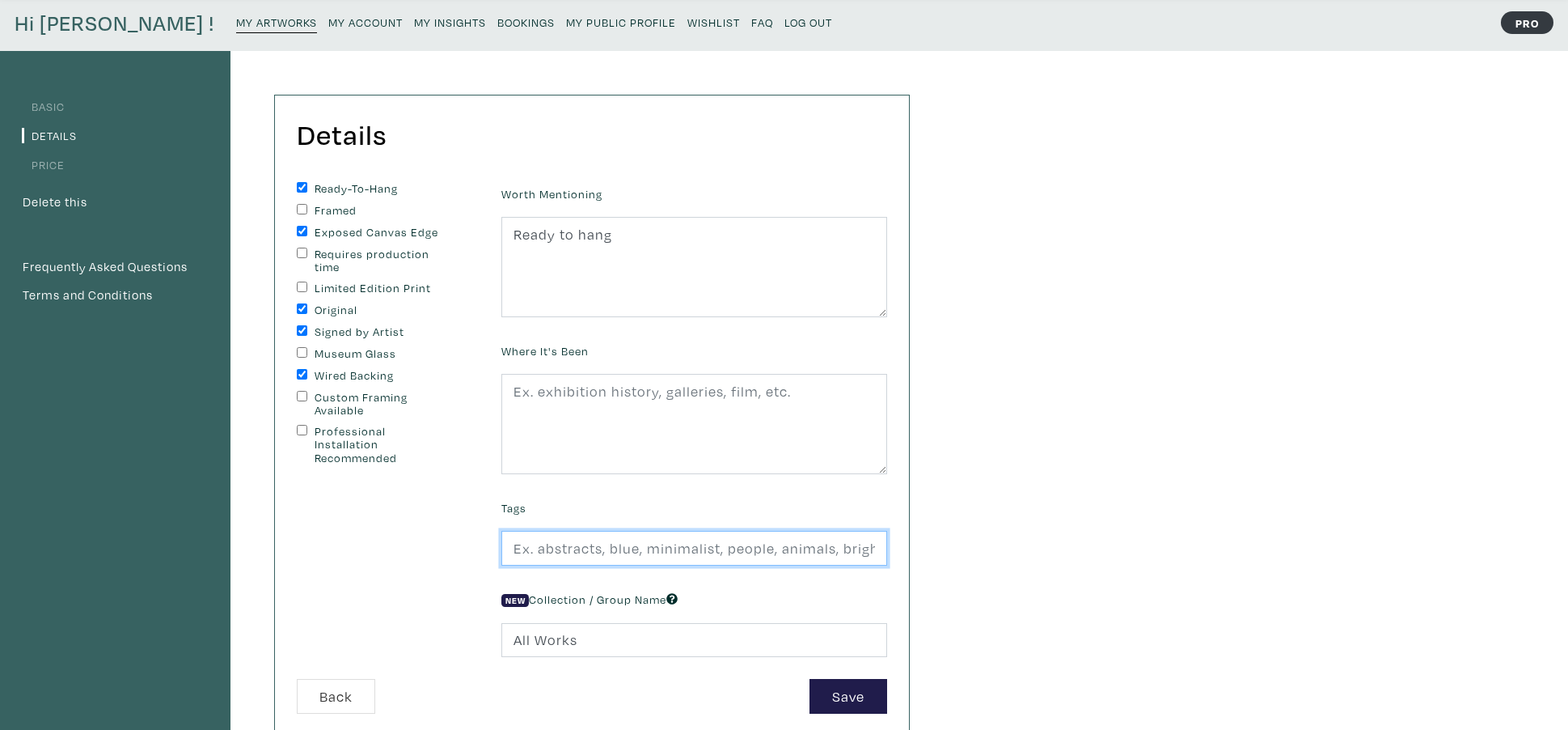
click at [549, 555] on input "text" at bounding box center [694, 548] width 386 height 35
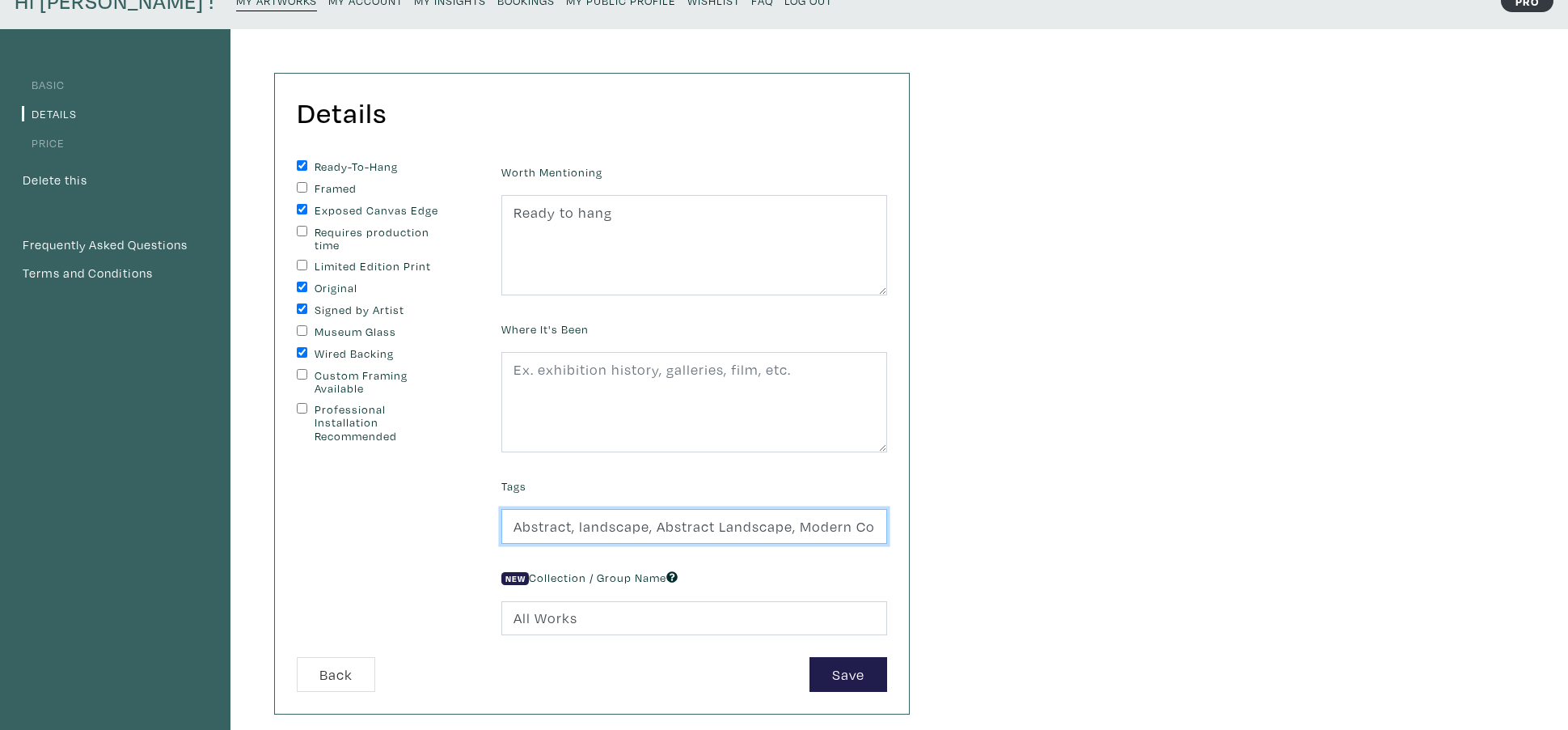
scroll to position [117, 0]
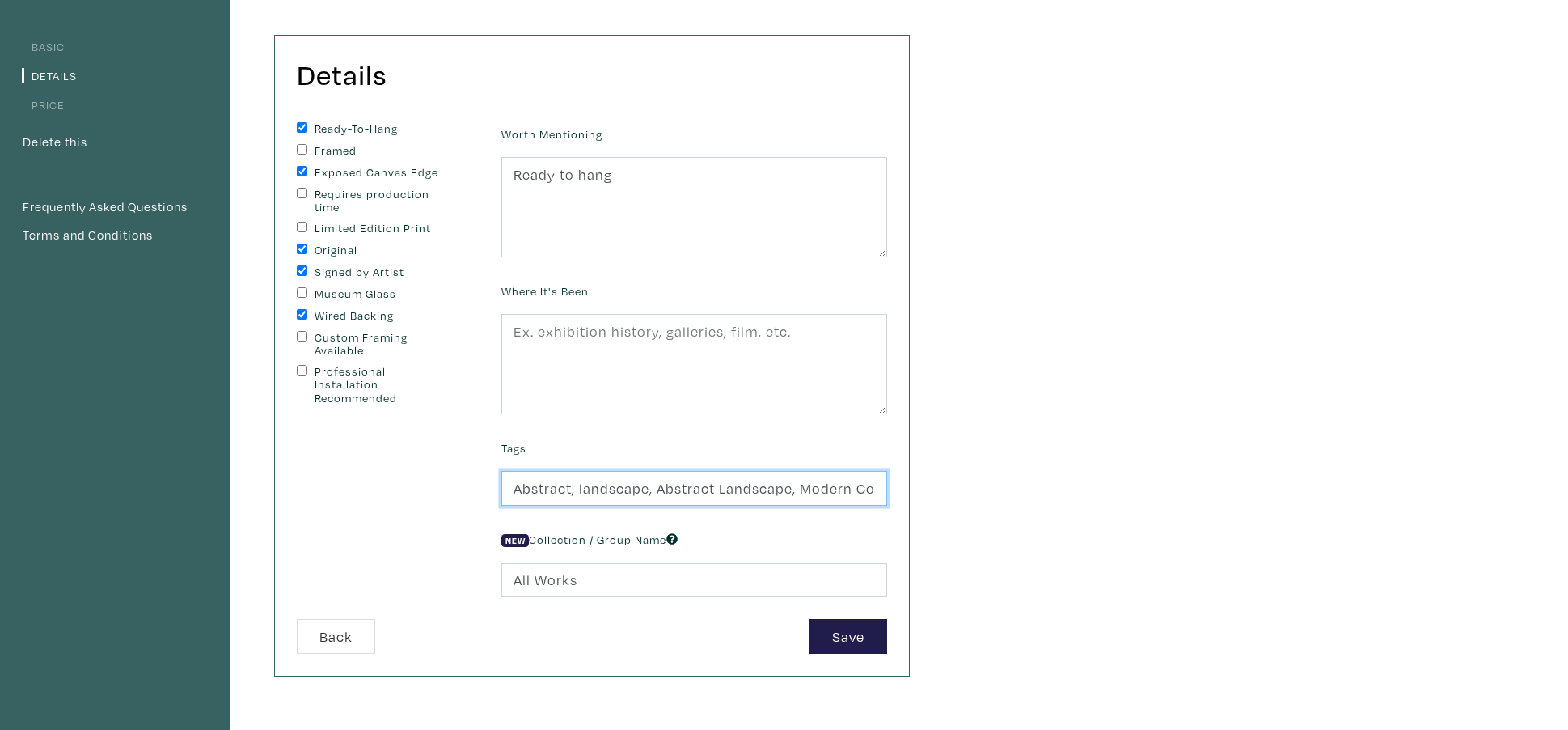
type input "Abstract, landscape, Abstract Landscape, Modern Contemporary, Abstract Expressi…"
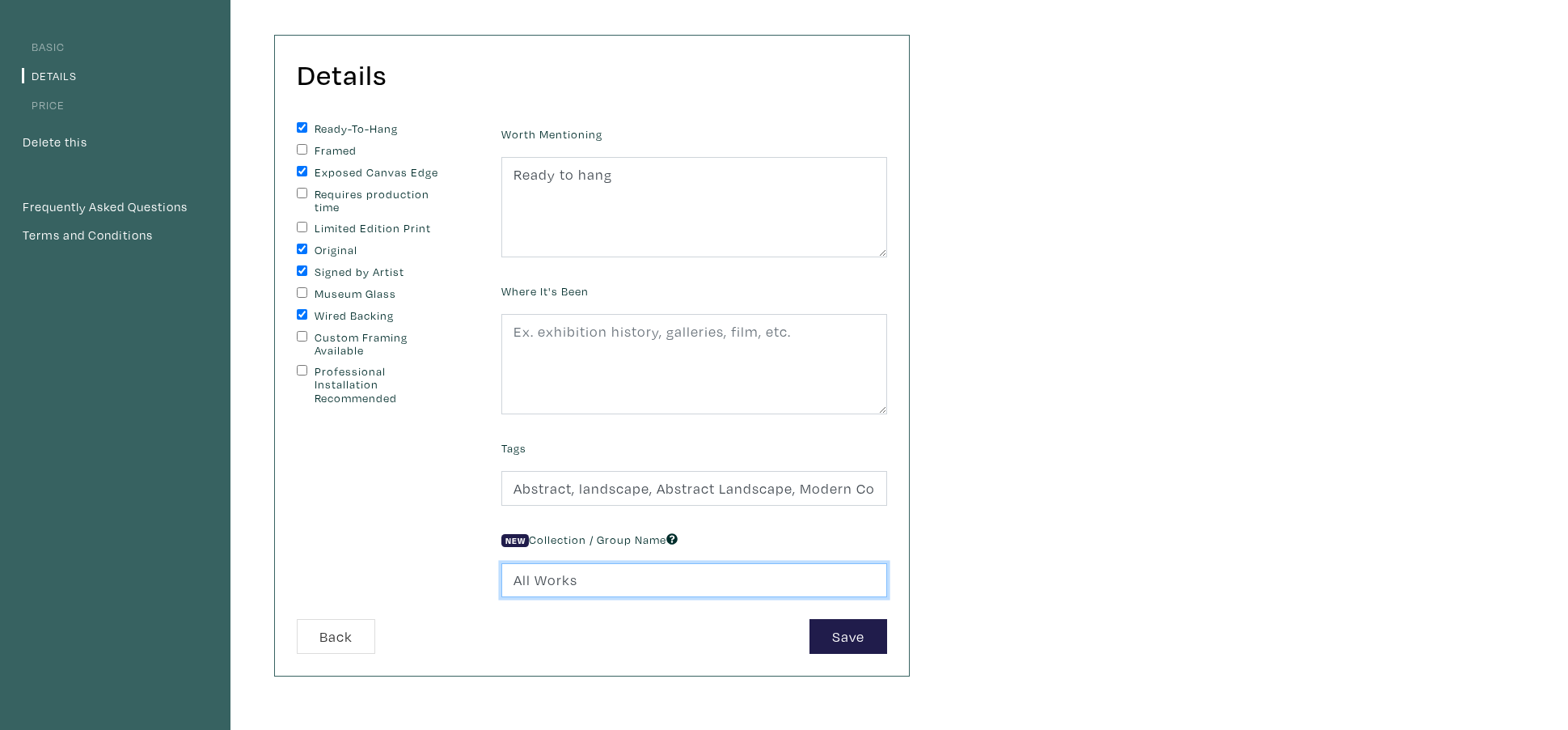
click at [522, 583] on input "All Works" at bounding box center [694, 580] width 386 height 35
click at [611, 585] on input "2025ll Works" at bounding box center [694, 580] width 386 height 35
type input "2025"
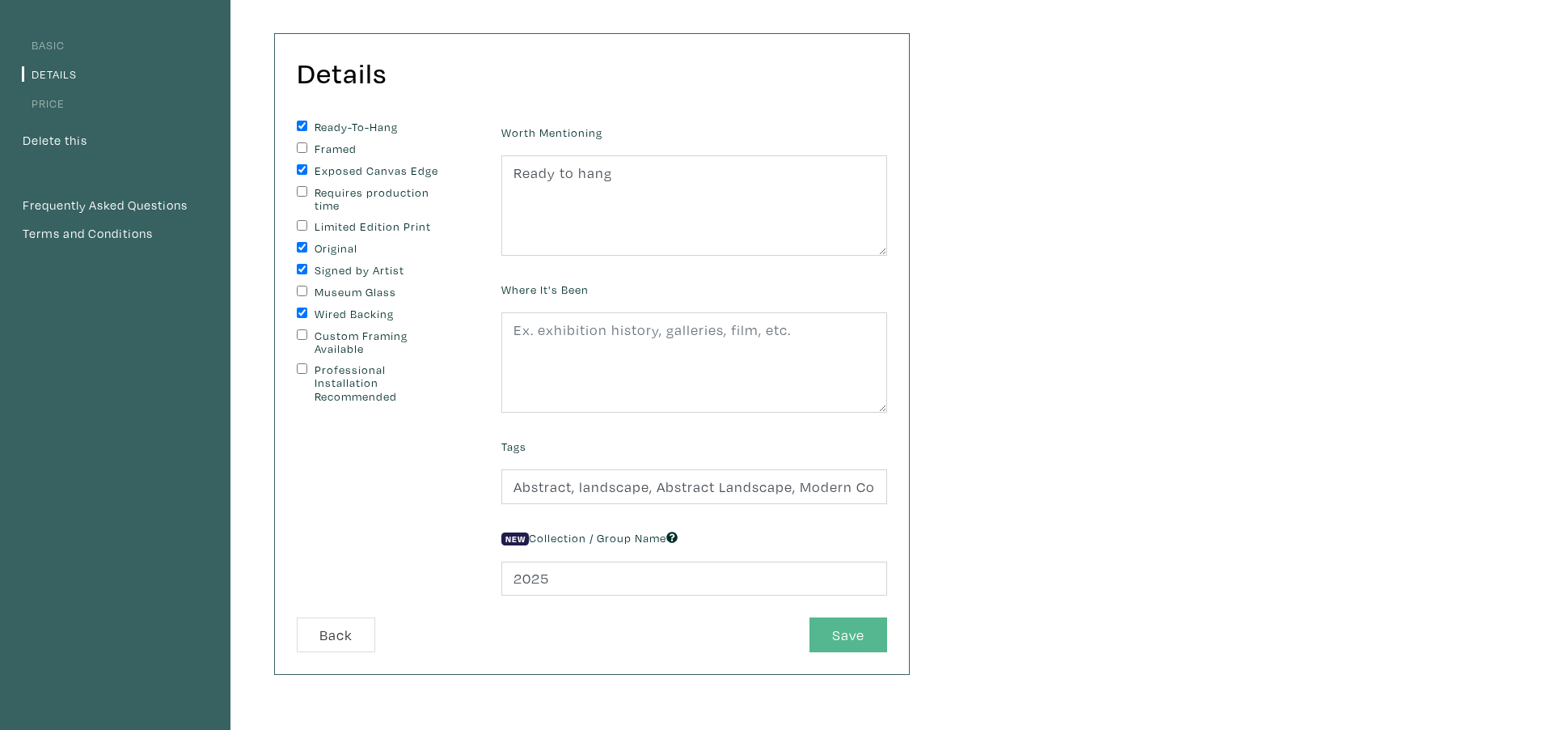
scroll to position [121, 1]
click at [837, 643] on button "Save" at bounding box center [848, 633] width 78 height 35
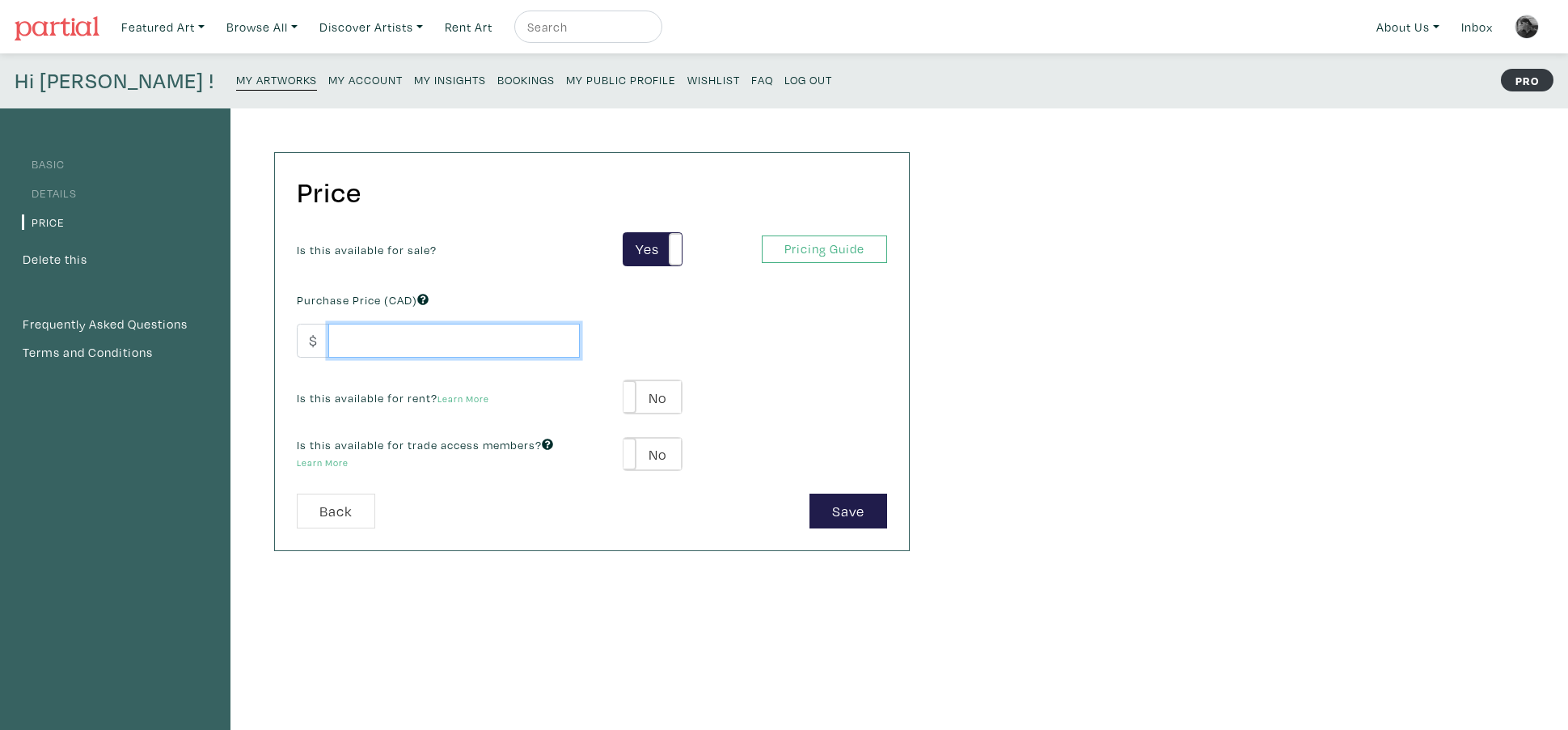
click at [407, 346] on input "number" at bounding box center [454, 340] width 252 height 35
type input "3800"
type input "3800.00"
click at [846, 515] on button "Save" at bounding box center [848, 510] width 78 height 35
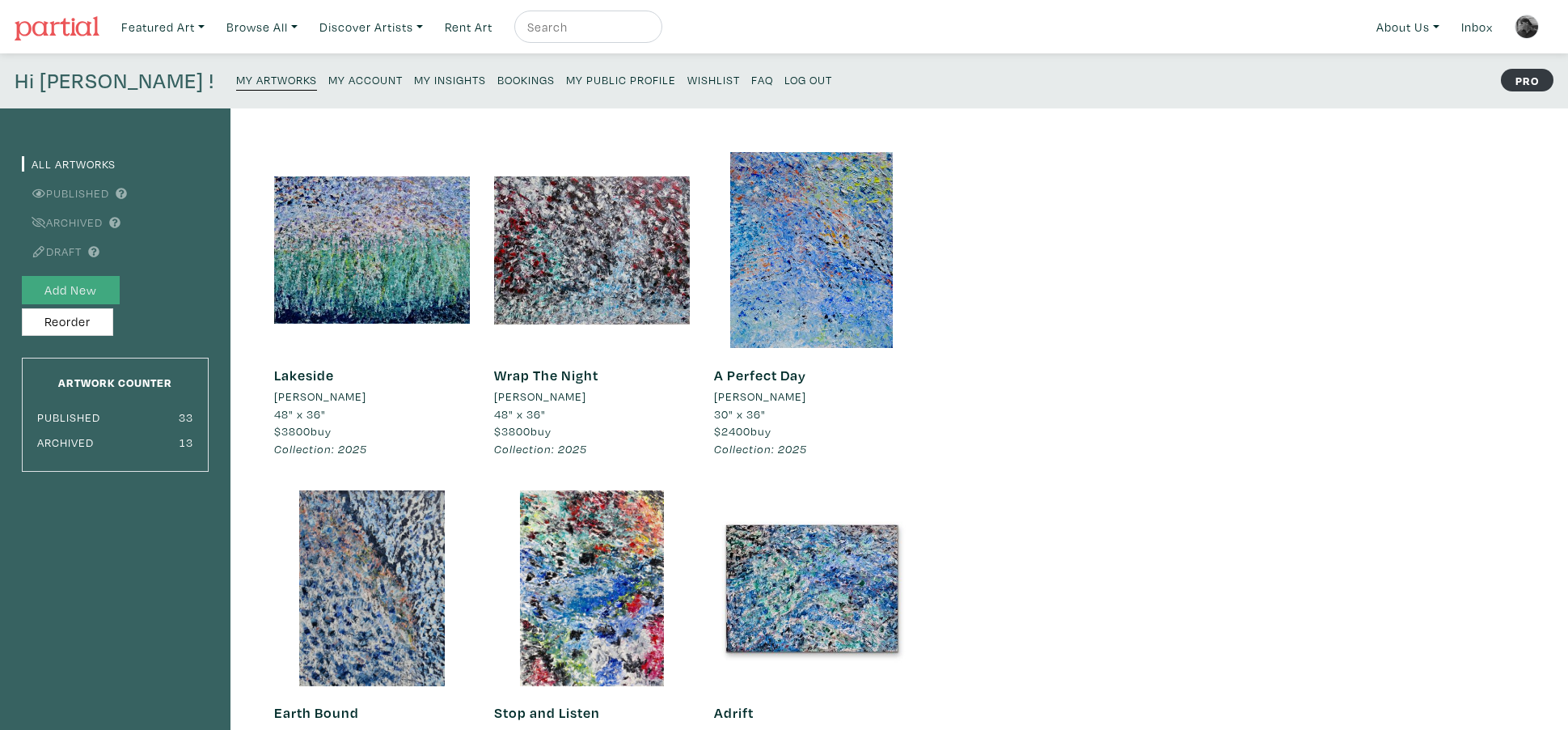
click at [108, 296] on button "Add New" at bounding box center [70, 289] width 98 height 28
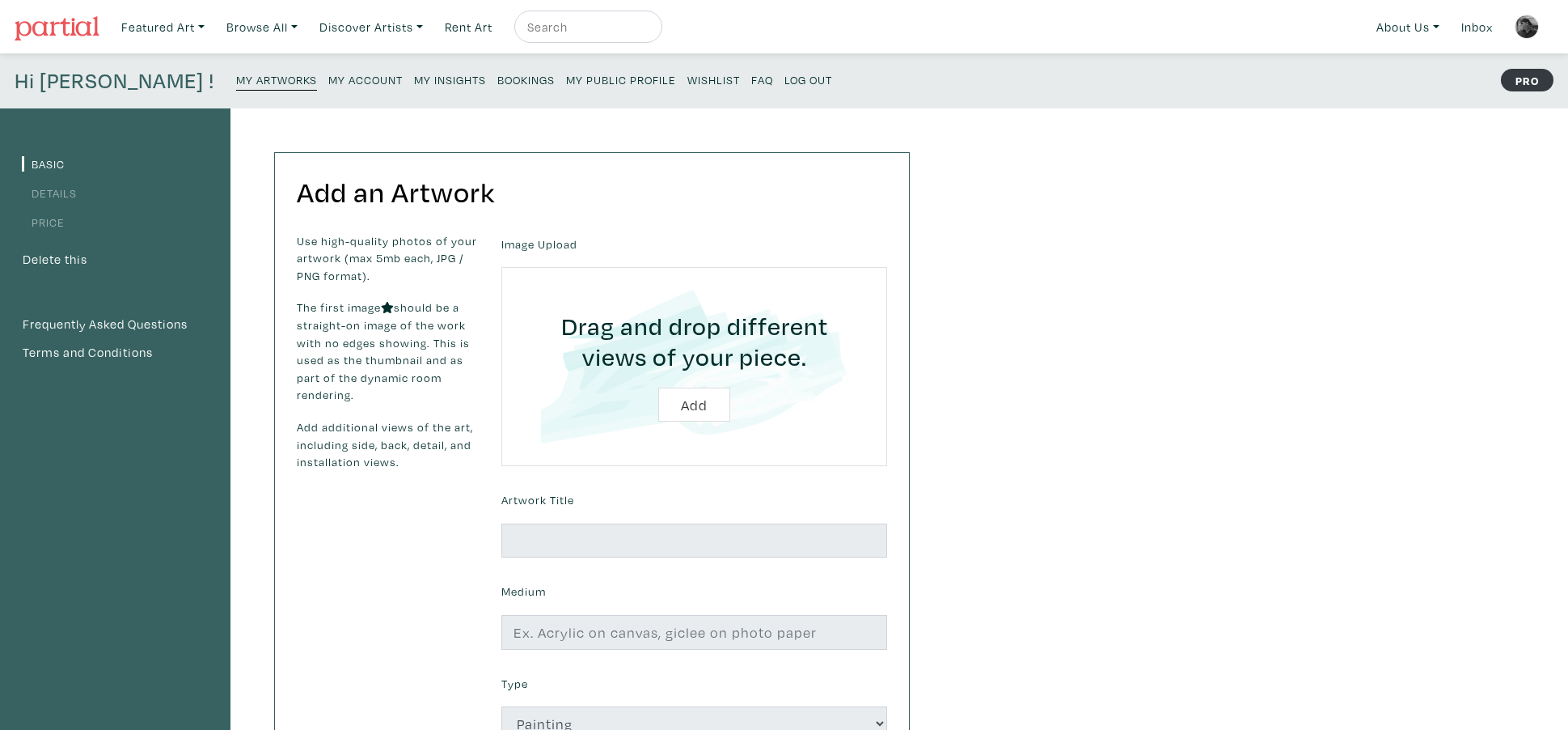
click at [691, 405] on input "file" at bounding box center [694, 366] width 340 height 154
type input "C:\fakepath\Winter Silhoutte 36"x30" .jpeg"
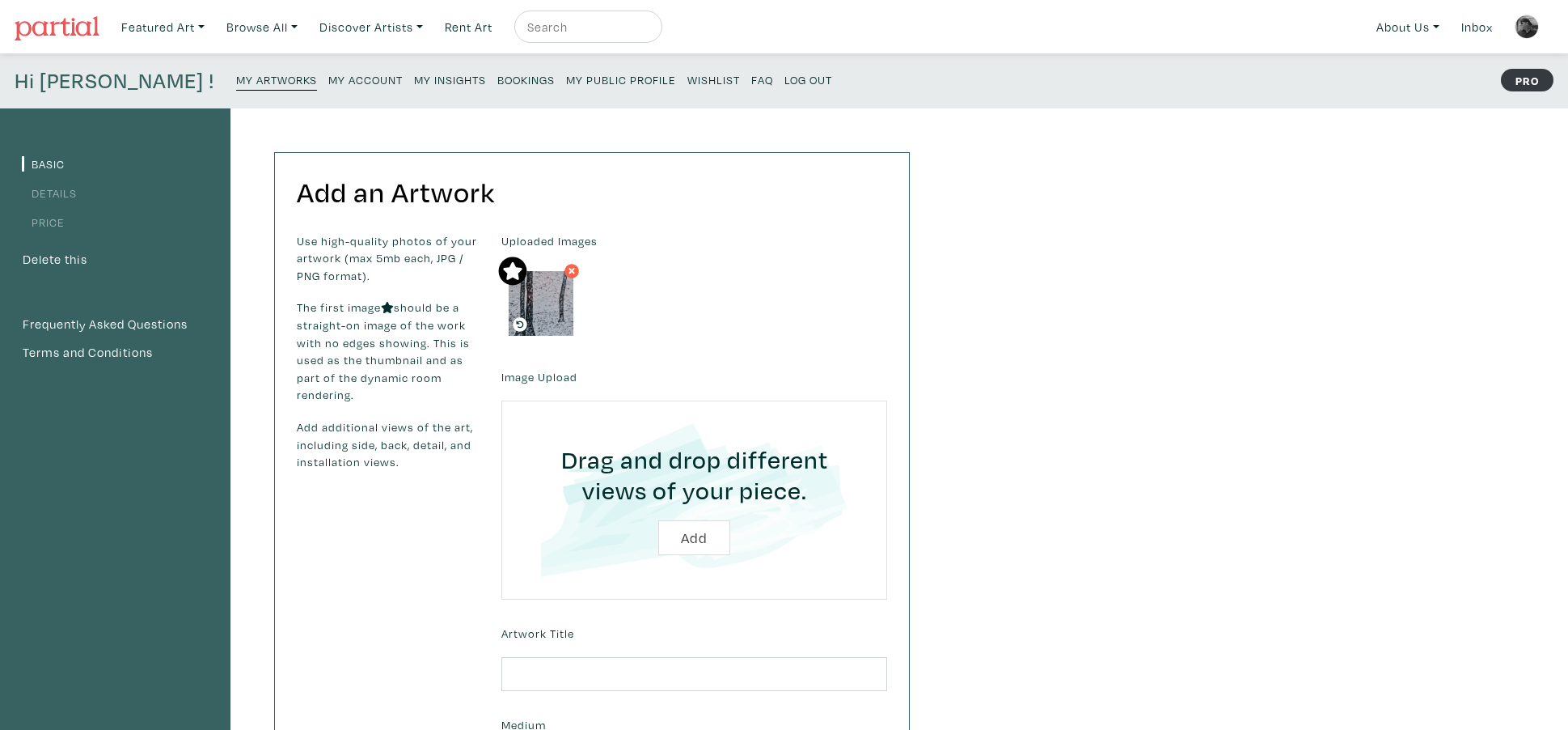
click at [685, 533] on input "file" at bounding box center [694, 500] width 340 height 154
type input "C:\fakepath\Winter Sillhouette Detail 1.jpeg"
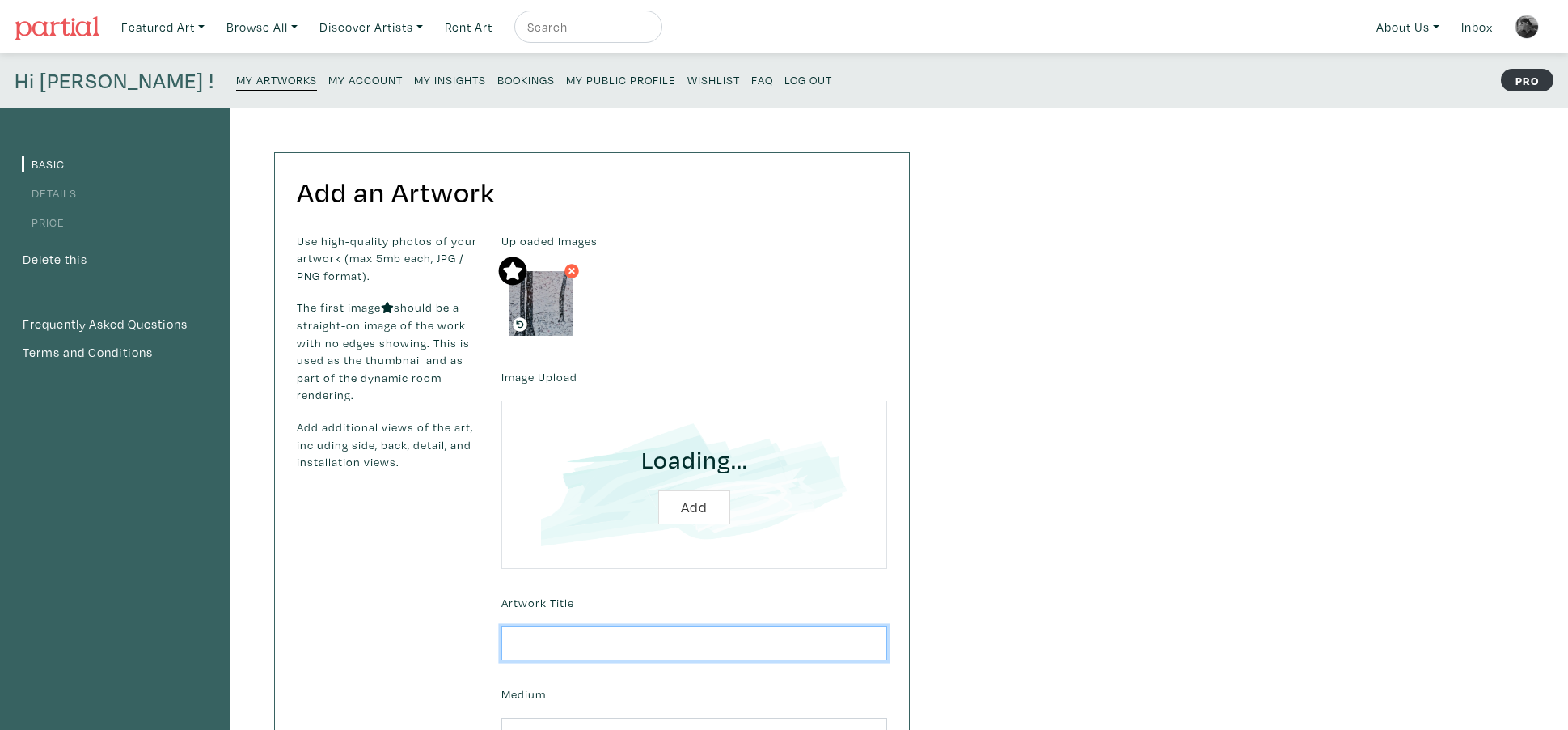
click at [533, 645] on input "text" at bounding box center [694, 643] width 386 height 35
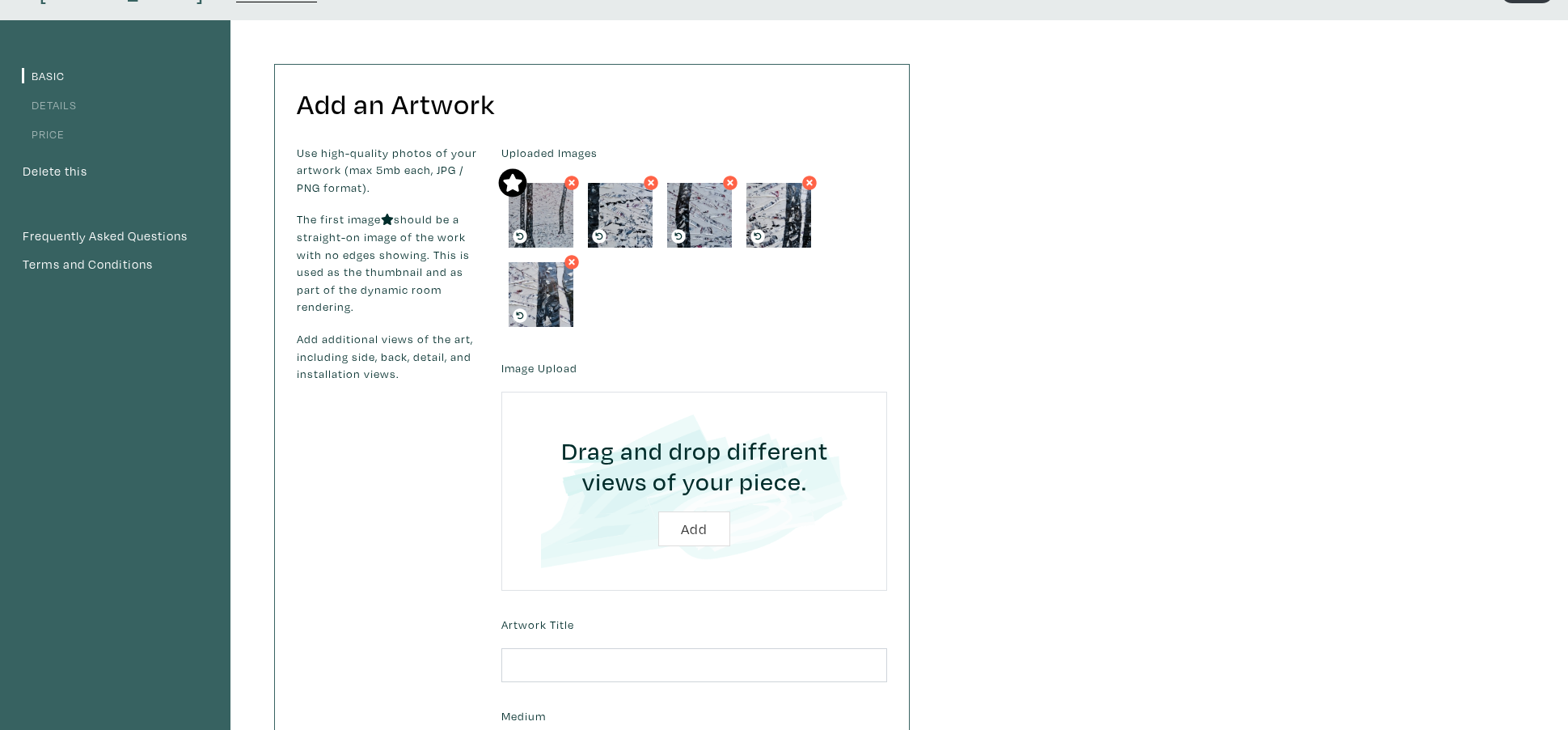
scroll to position [92, 0]
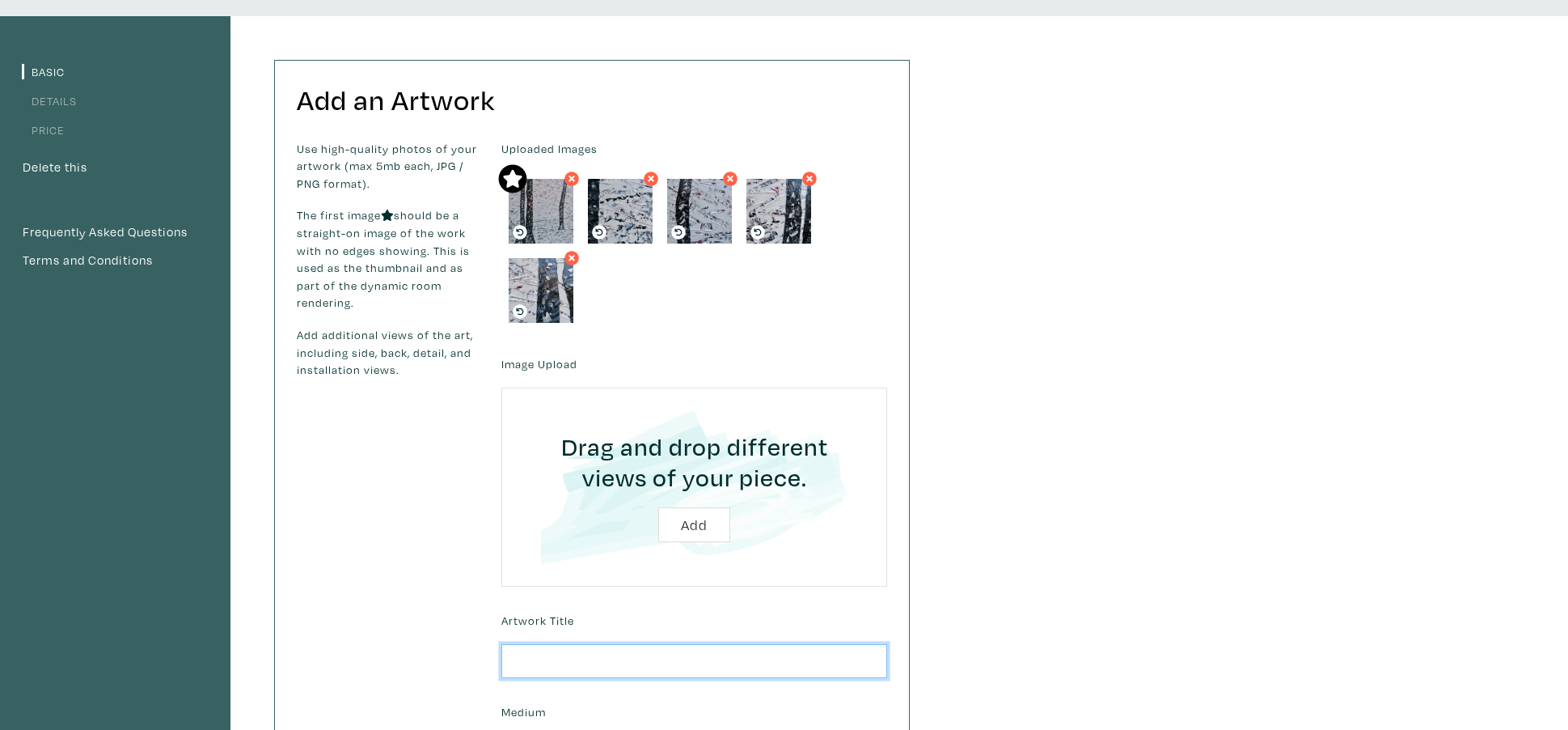
click at [560, 658] on input "text" at bounding box center [694, 661] width 386 height 35
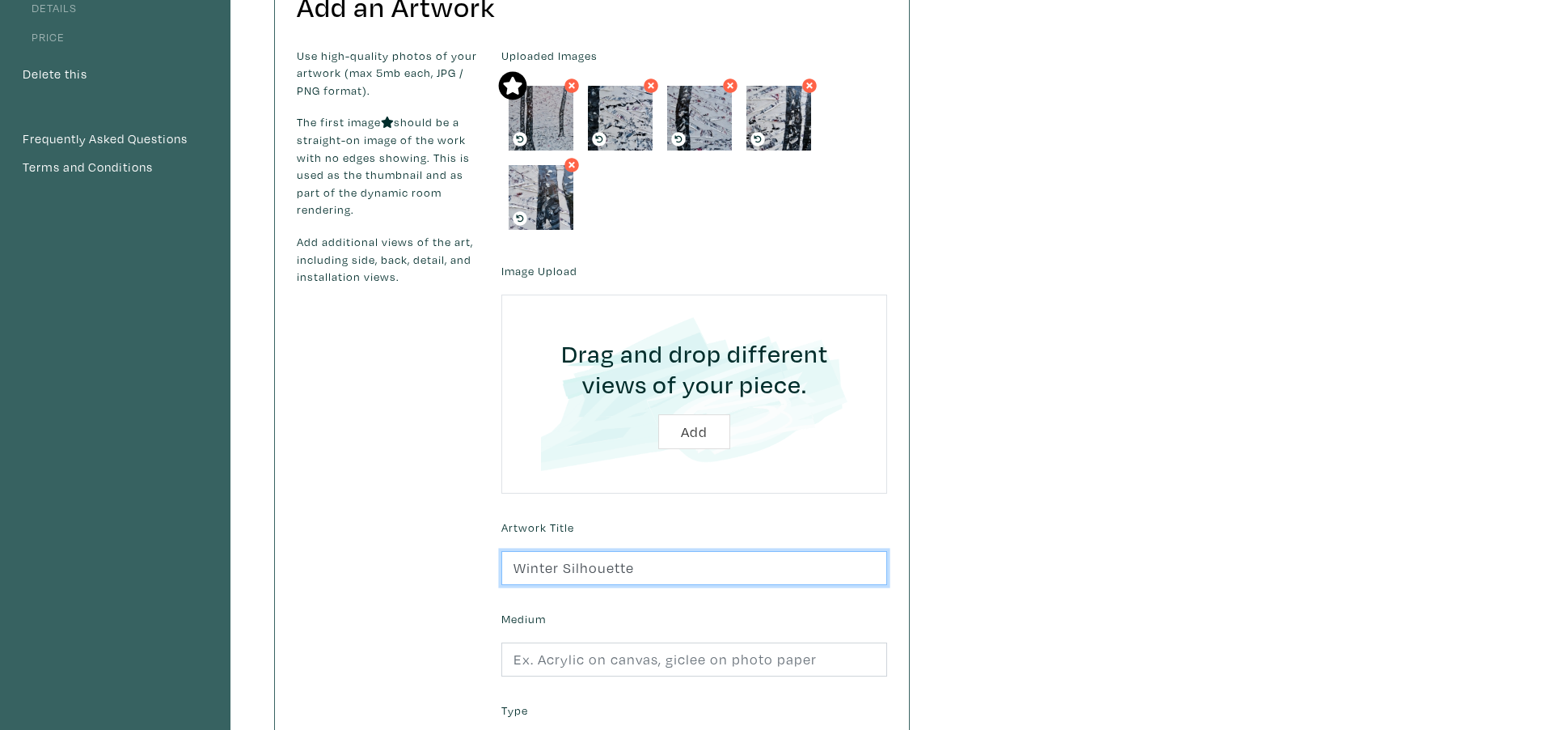
scroll to position [187, 0]
type input "Winter Silhouette"
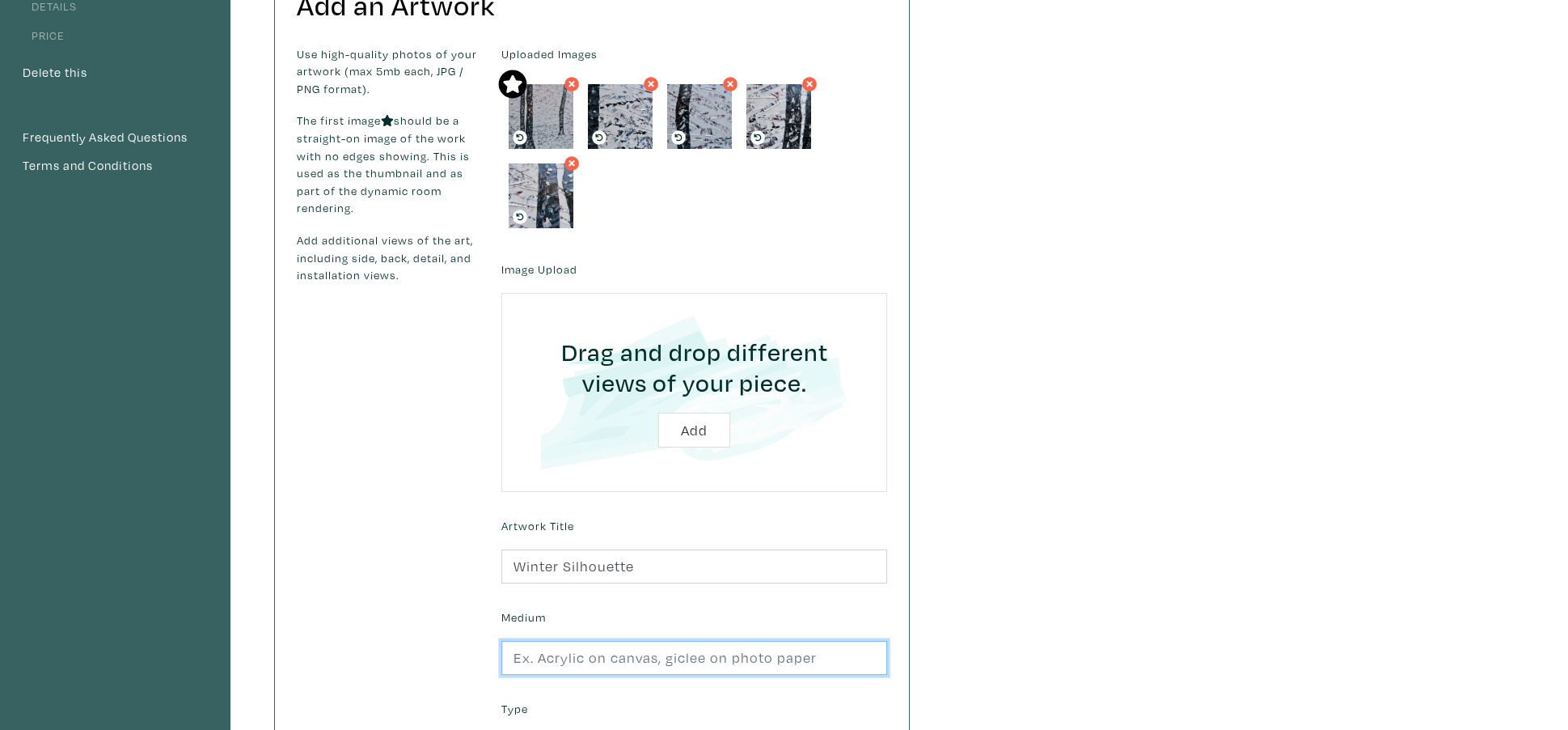
click at [611, 664] on input "text" at bounding box center [694, 658] width 386 height 35
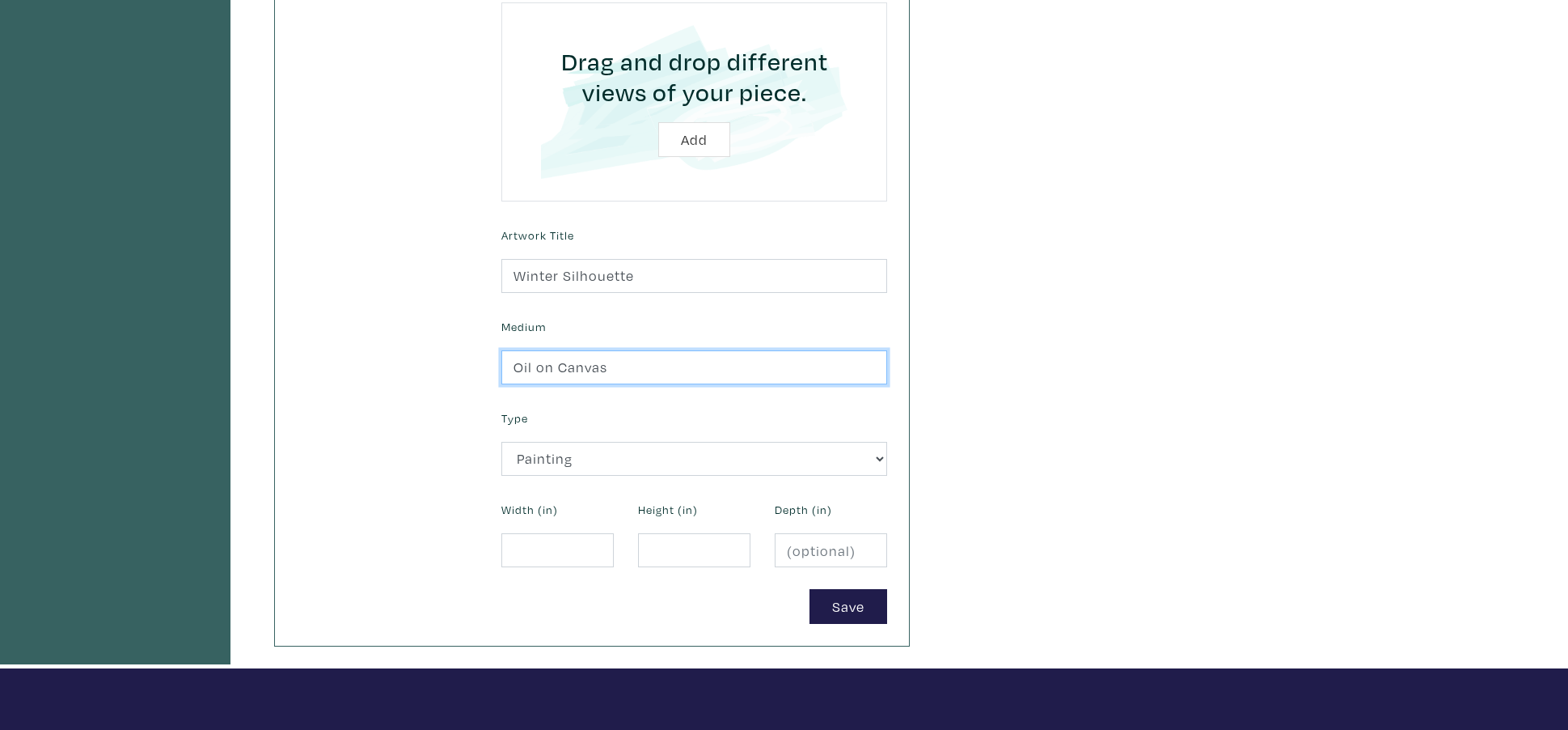
scroll to position [479, 0]
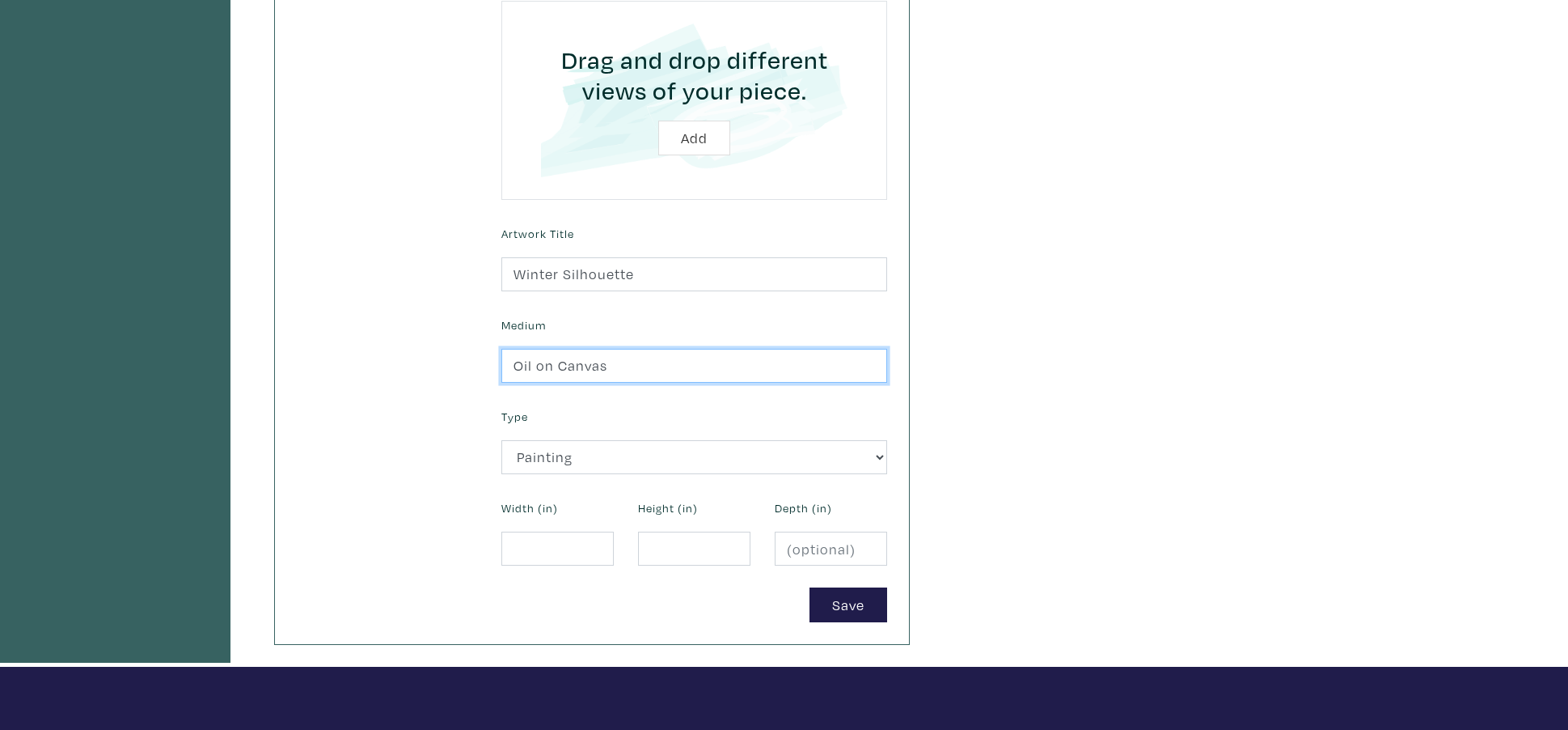
type input "Oil on Canvas"
type input "-0.1"
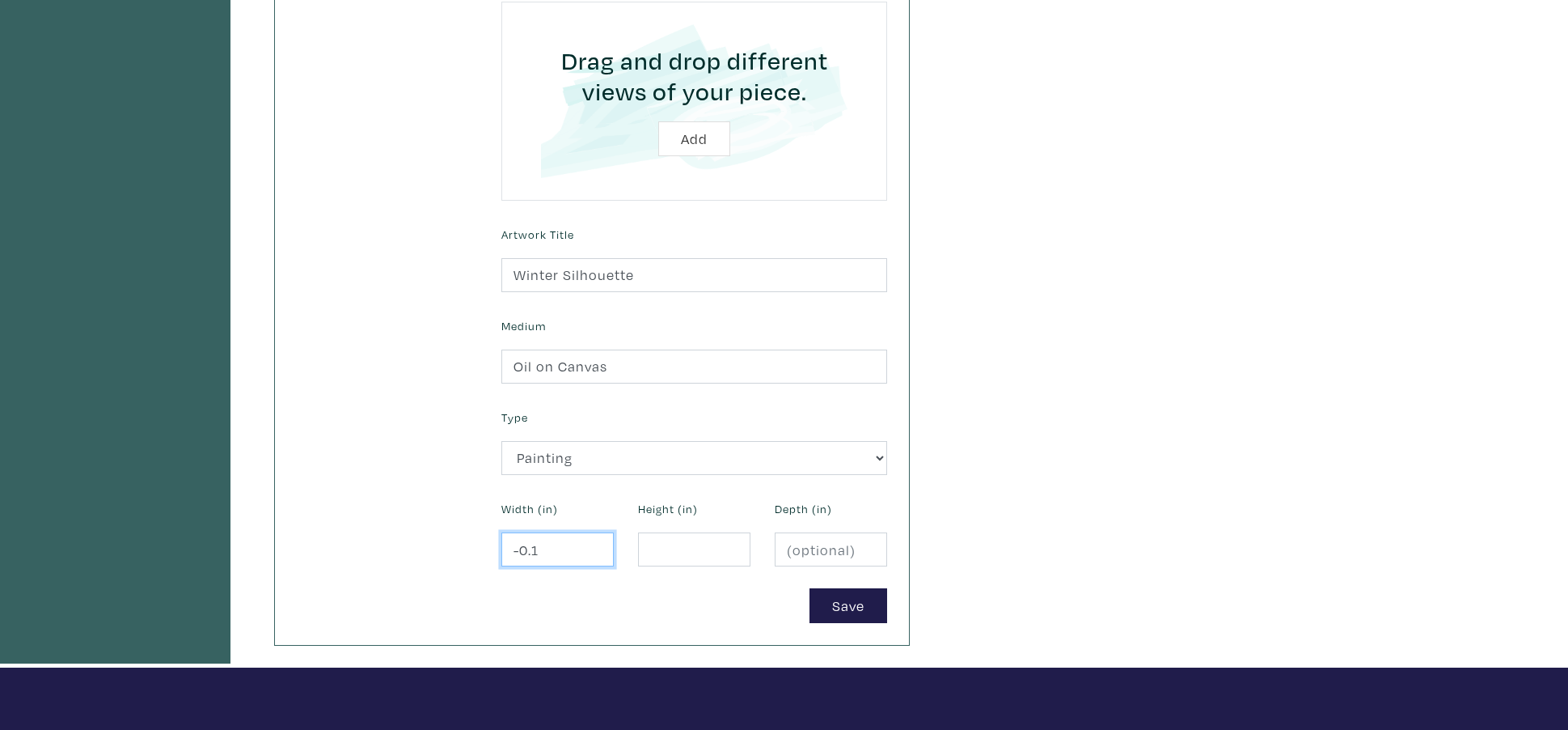
click at [593, 557] on input "-0.1" at bounding box center [557, 549] width 113 height 35
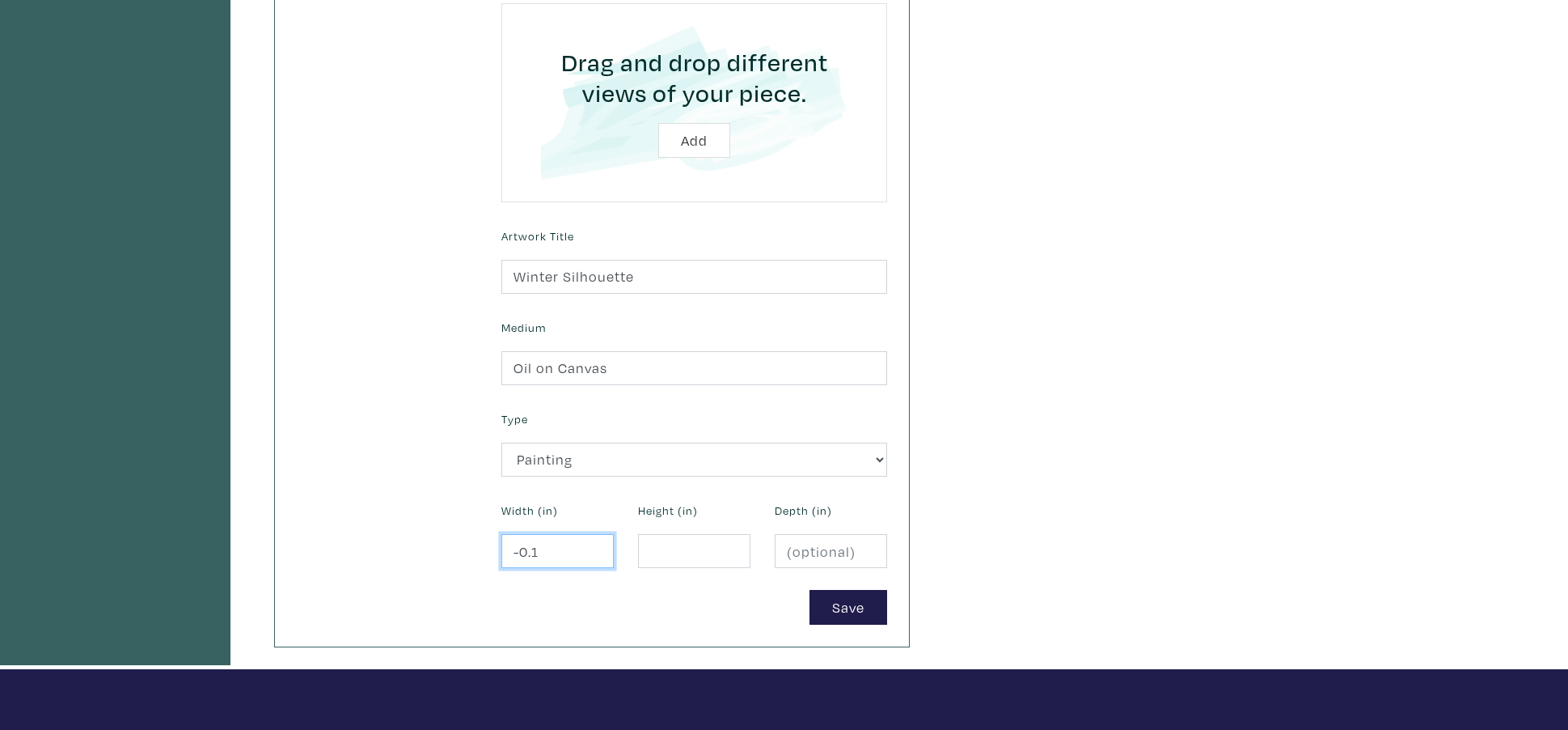
scroll to position [477, 0]
type input "-0"
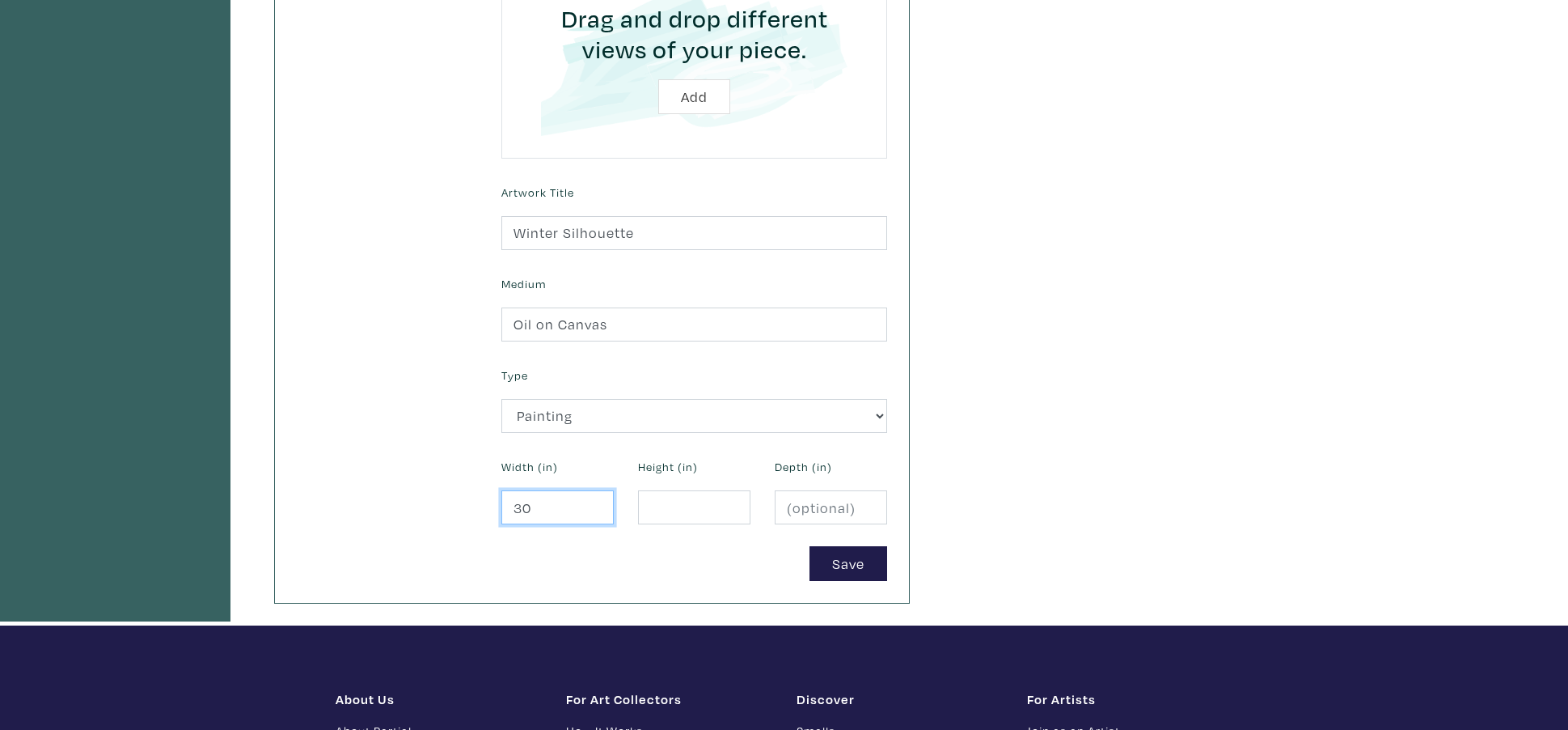
type input "30"
click at [692, 514] on input "number" at bounding box center [694, 507] width 113 height 35
type input "36"
click at [839, 572] on button "Save" at bounding box center [848, 563] width 78 height 35
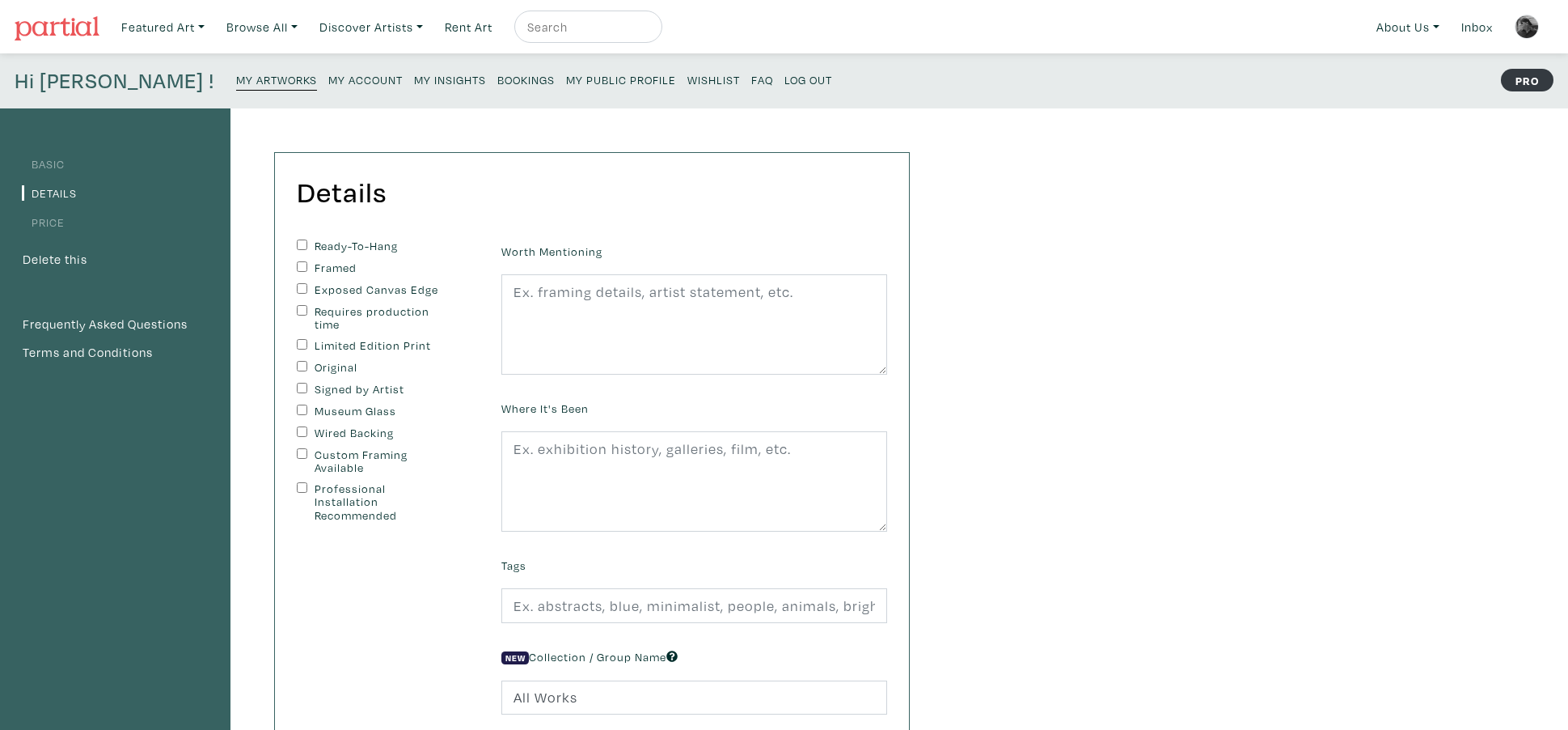
click at [298, 244] on input "Ready-To-Hang" at bounding box center [301, 245] width 11 height 11
checkbox input "true"
click at [304, 289] on input "Exposed Canvas Edge" at bounding box center [301, 288] width 11 height 11
checkbox input "true"
click at [300, 366] on input "Original" at bounding box center [301, 365] width 11 height 11
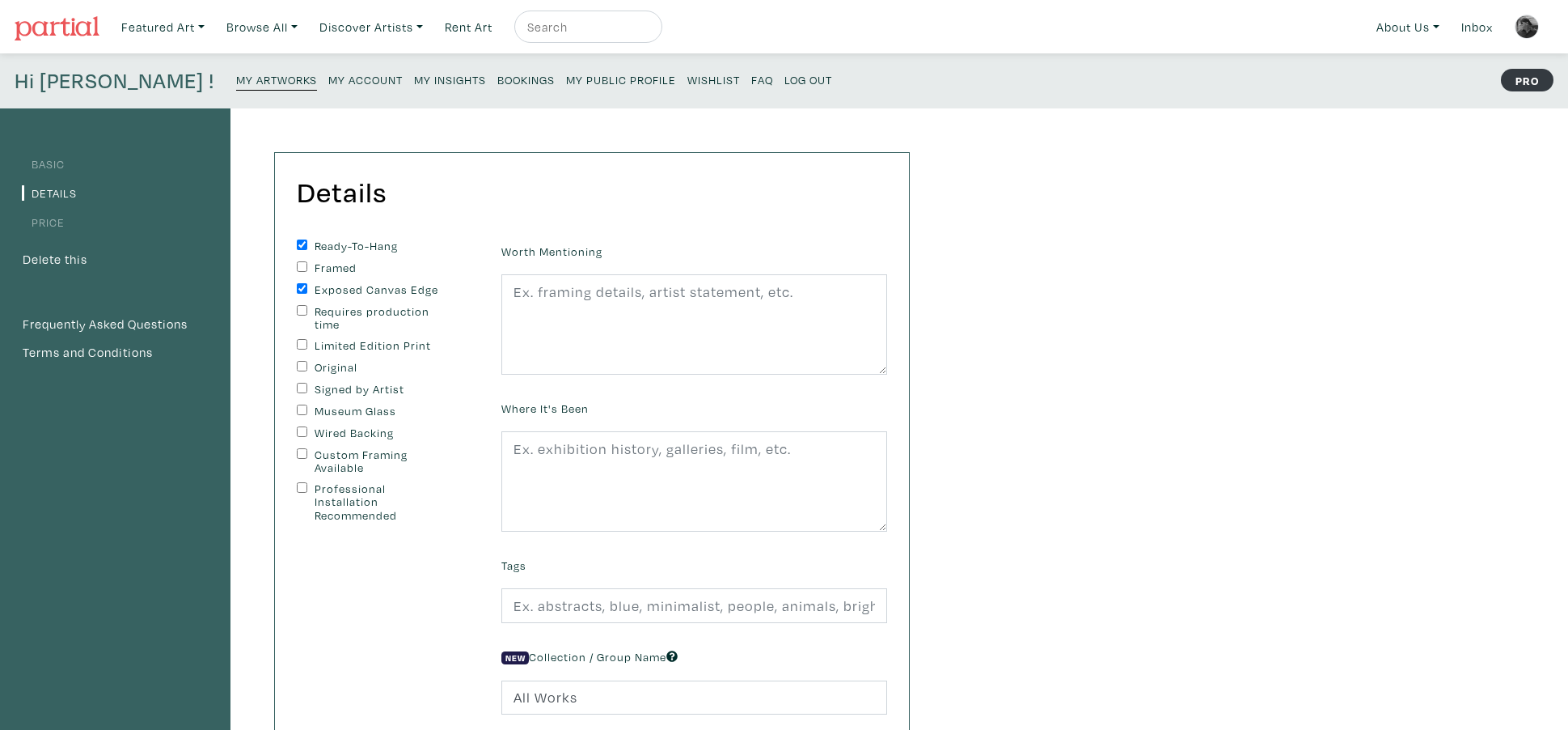
checkbox input "true"
drag, startPoint x: 302, startPoint y: 389, endPoint x: 292, endPoint y: 420, distance: 32.6
click at [302, 389] on input "Signed by Artist" at bounding box center [301, 387] width 11 height 11
checkbox input "true"
click at [305, 427] on input "Wired Backing" at bounding box center [301, 431] width 11 height 11
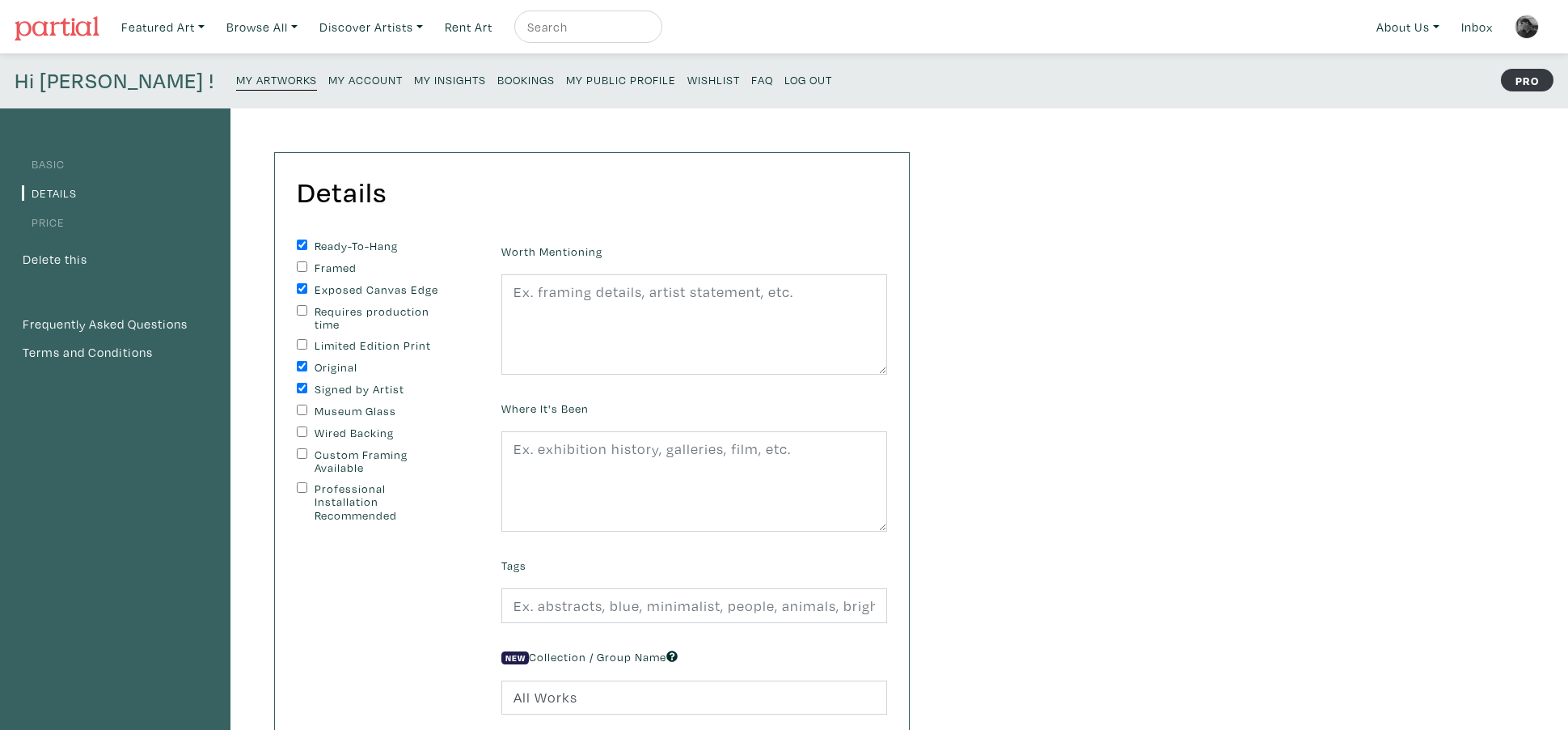
checkbox input "true"
click at [578, 303] on textarea at bounding box center [694, 324] width 386 height 100
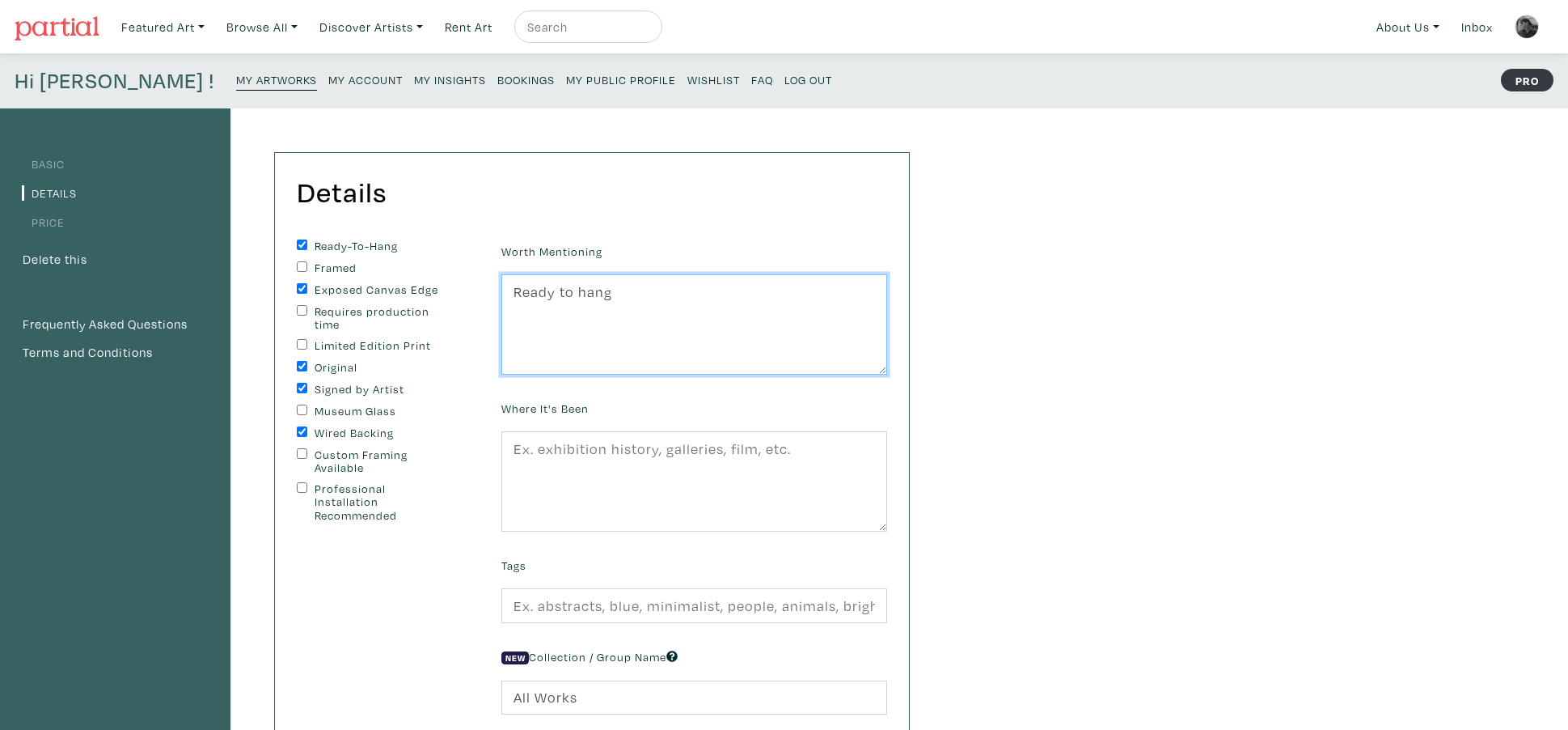
type textarea "Ready to hang"
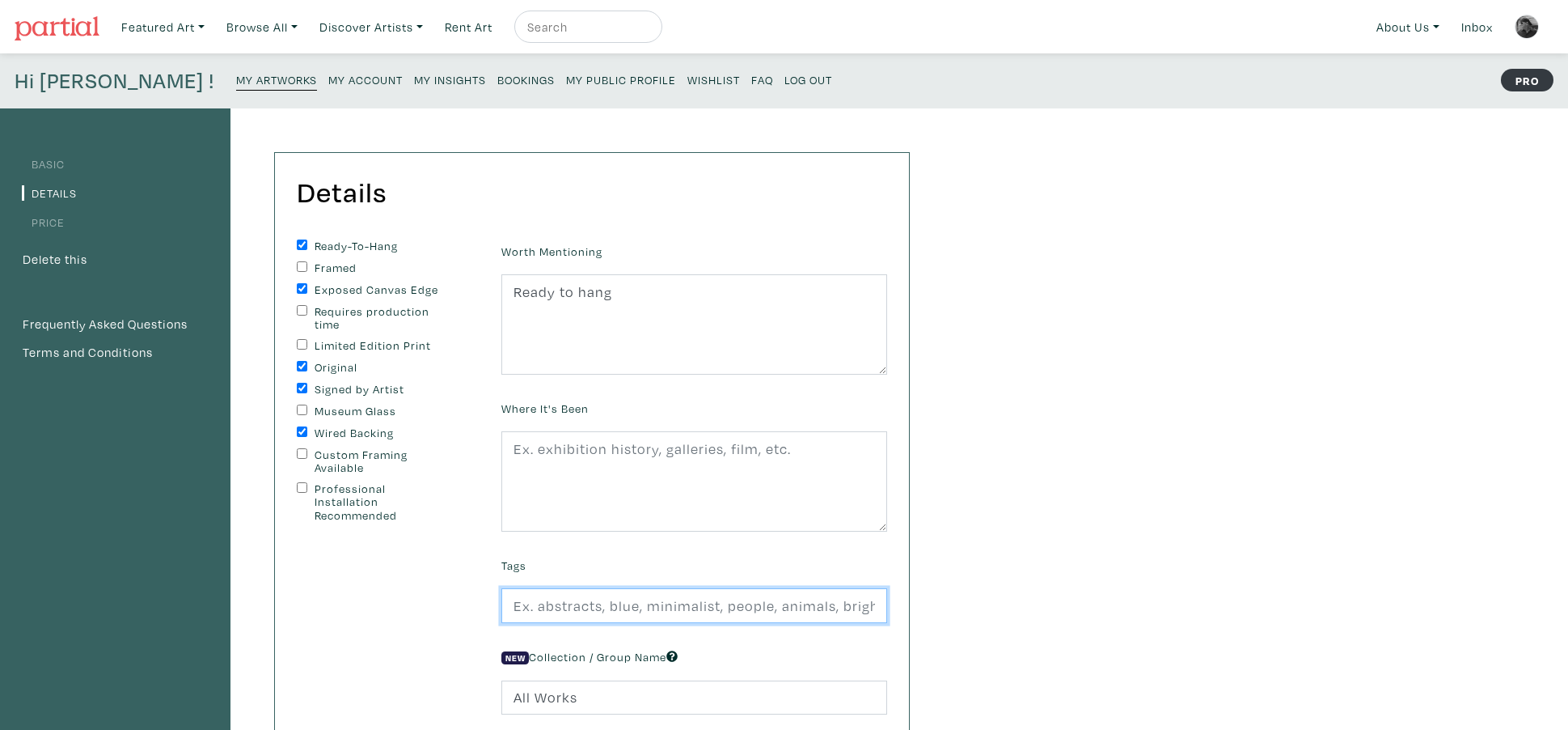
click at [549, 616] on input "text" at bounding box center [694, 605] width 386 height 35
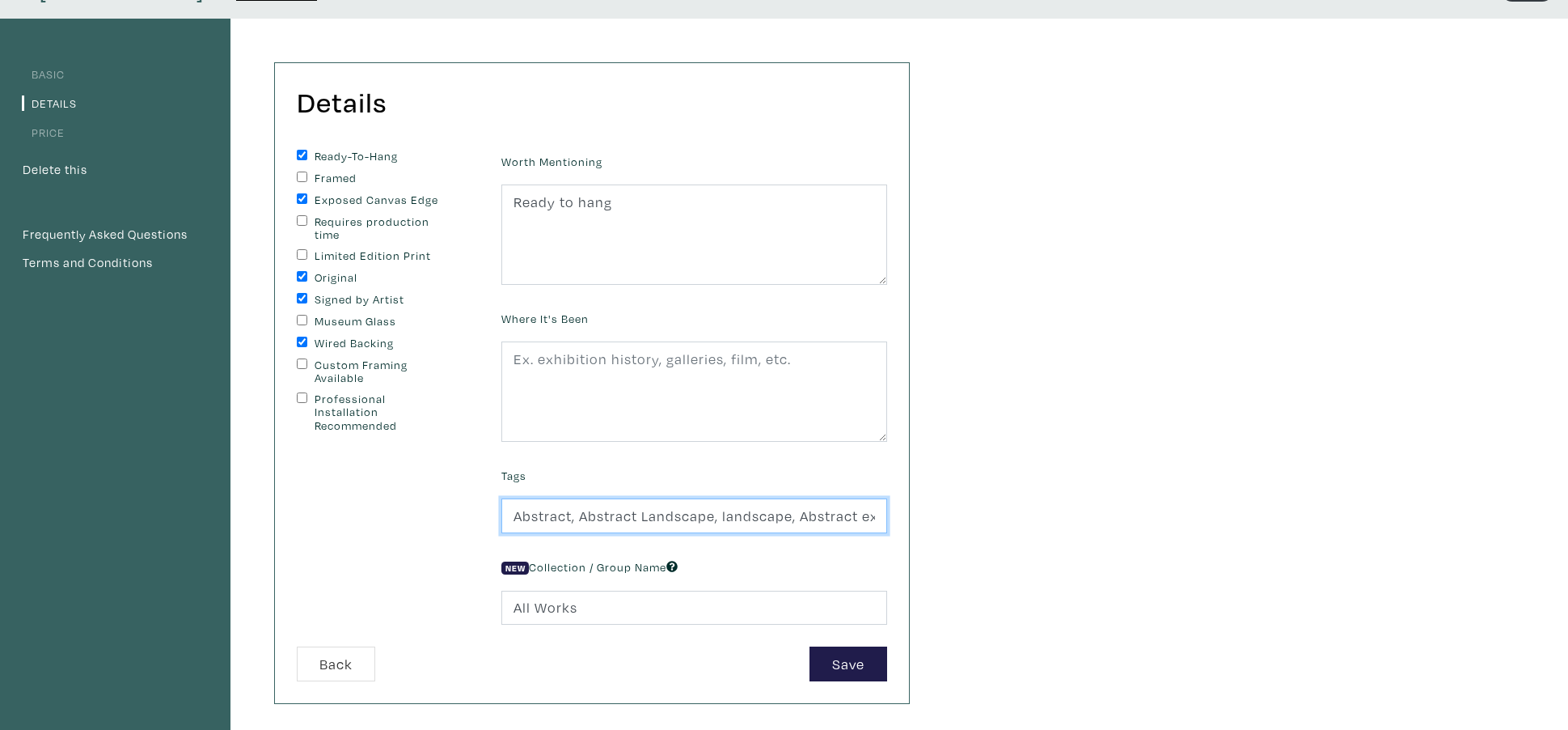
scroll to position [103, 0]
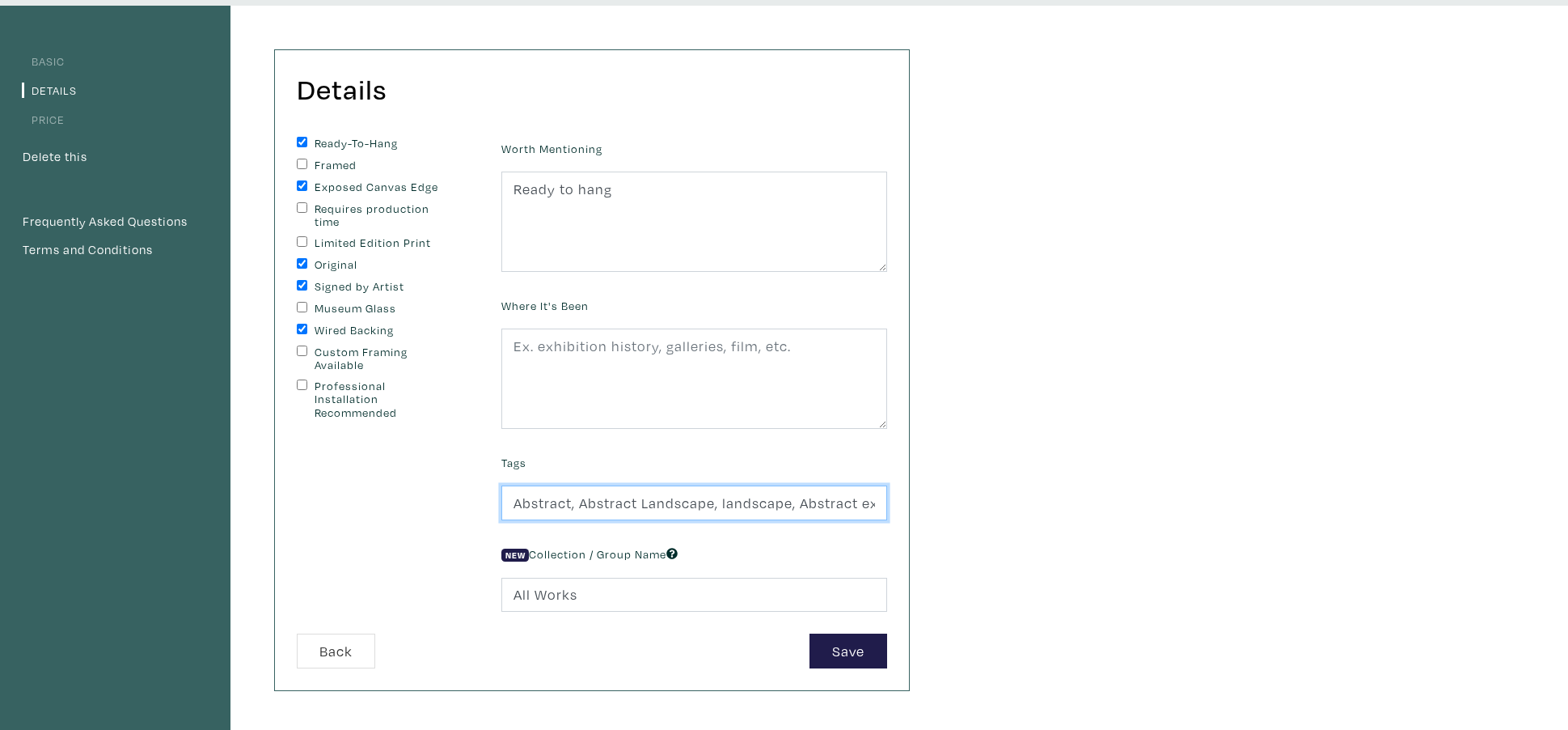
type input "Abstract, Abstract Landscape, landscape, Abstract expressionism, expressionism,…"
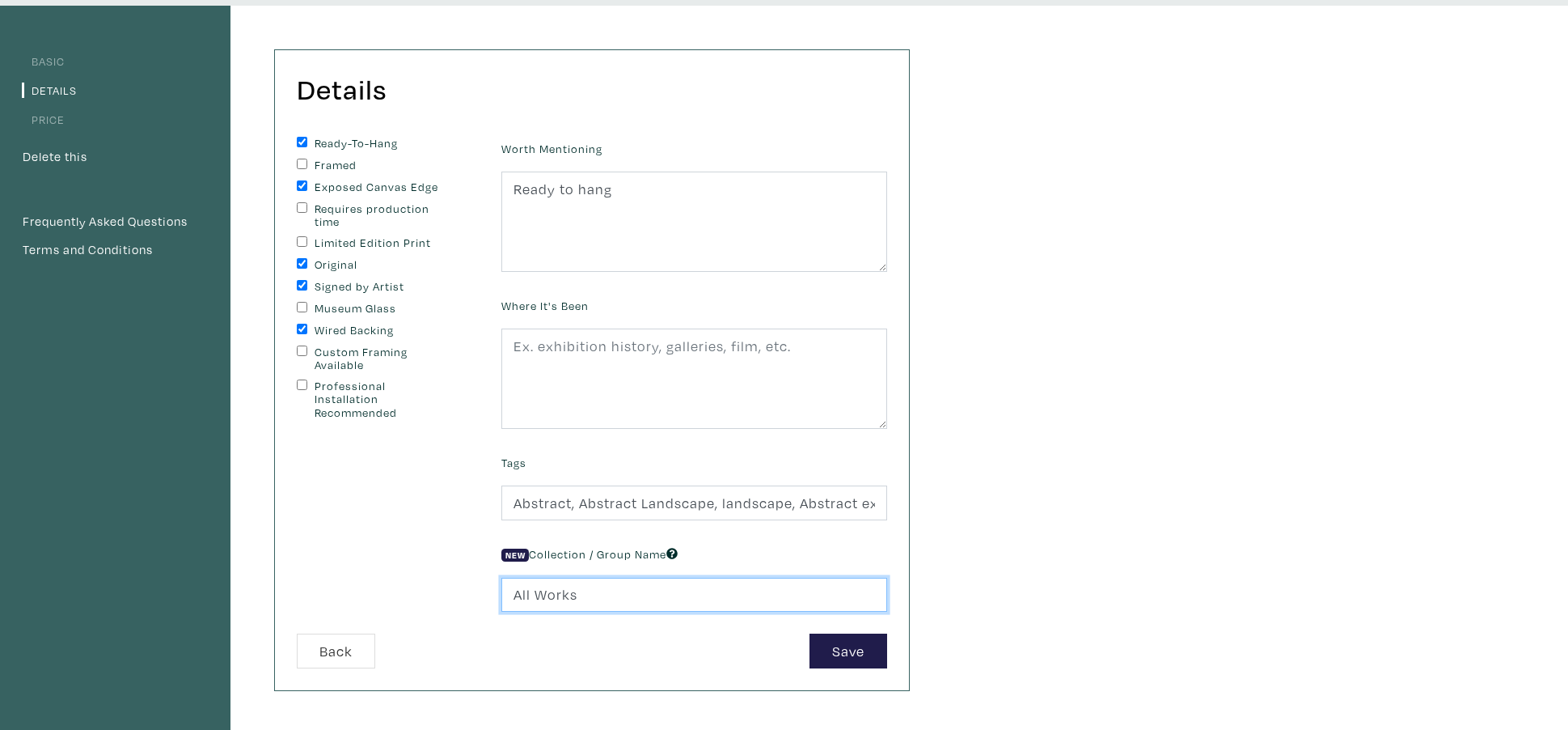
click at [562, 602] on input "All Works" at bounding box center [694, 595] width 386 height 35
type input "All Wor2025ks"
drag, startPoint x: 633, startPoint y: 597, endPoint x: 505, endPoint y: 600, distance: 128.0
click at [505, 599] on input "All Wor2025ks" at bounding box center [694, 595] width 386 height 35
type input "2025"
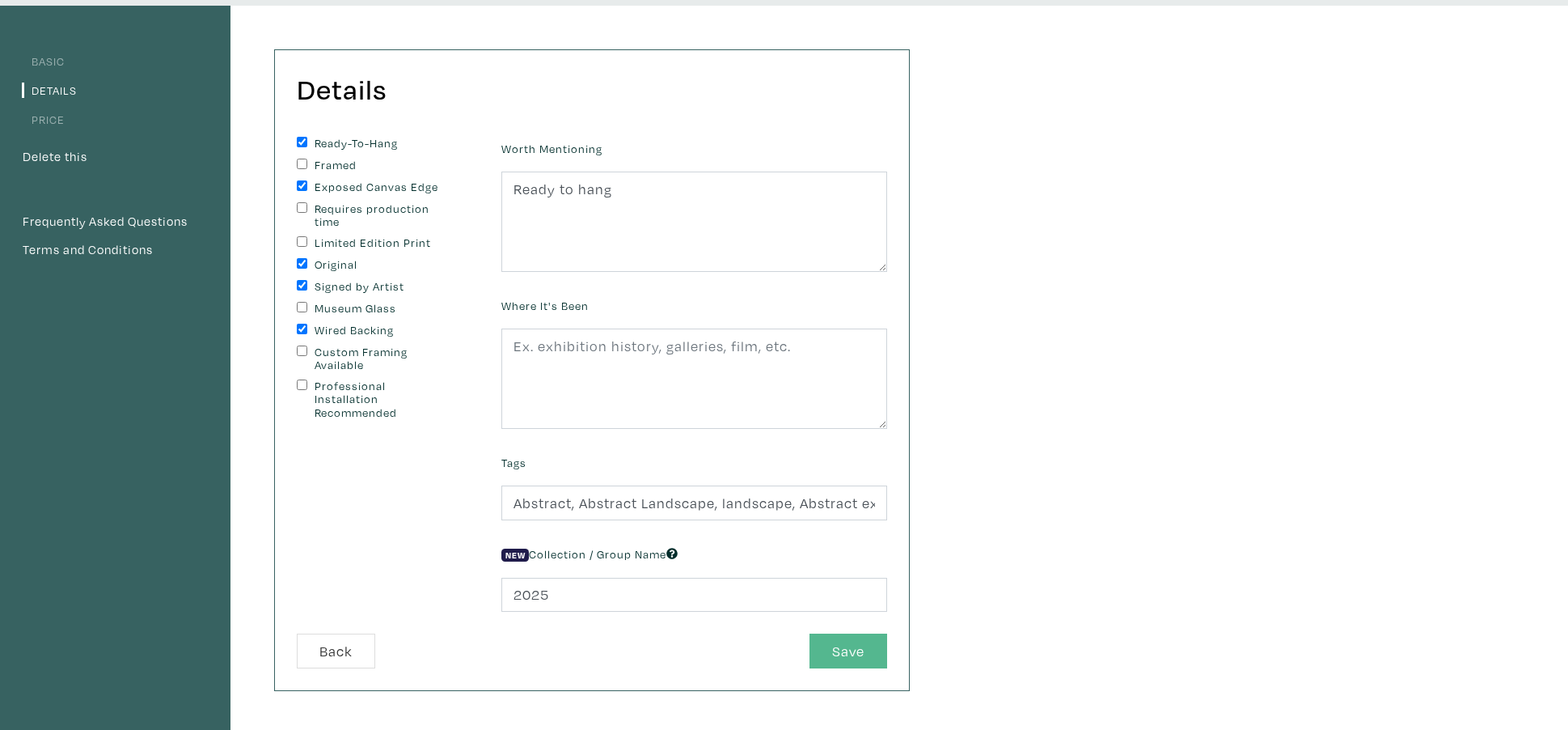
click at [844, 659] on button "Save" at bounding box center [848, 651] width 78 height 35
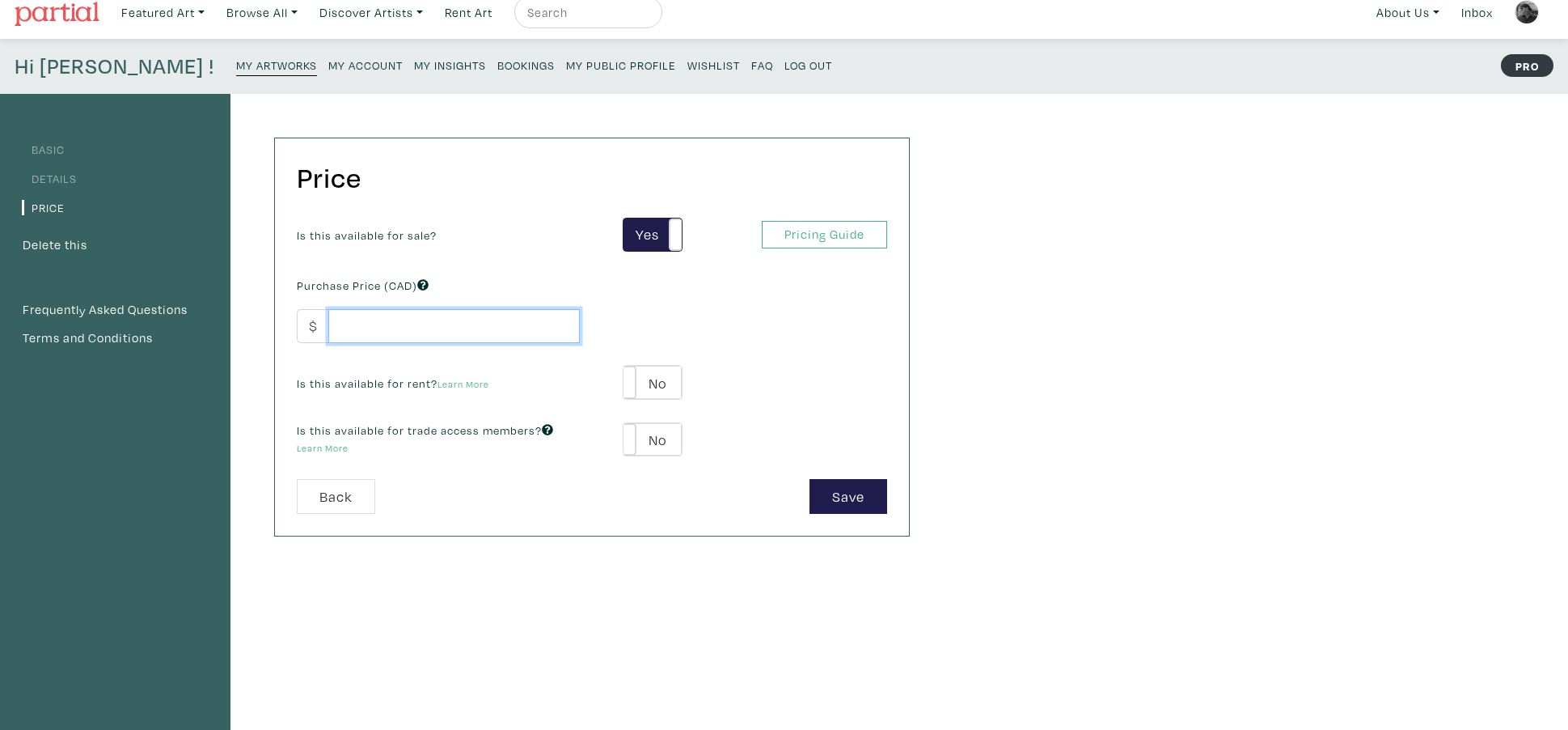
click at [390, 329] on input "number" at bounding box center [454, 326] width 252 height 35
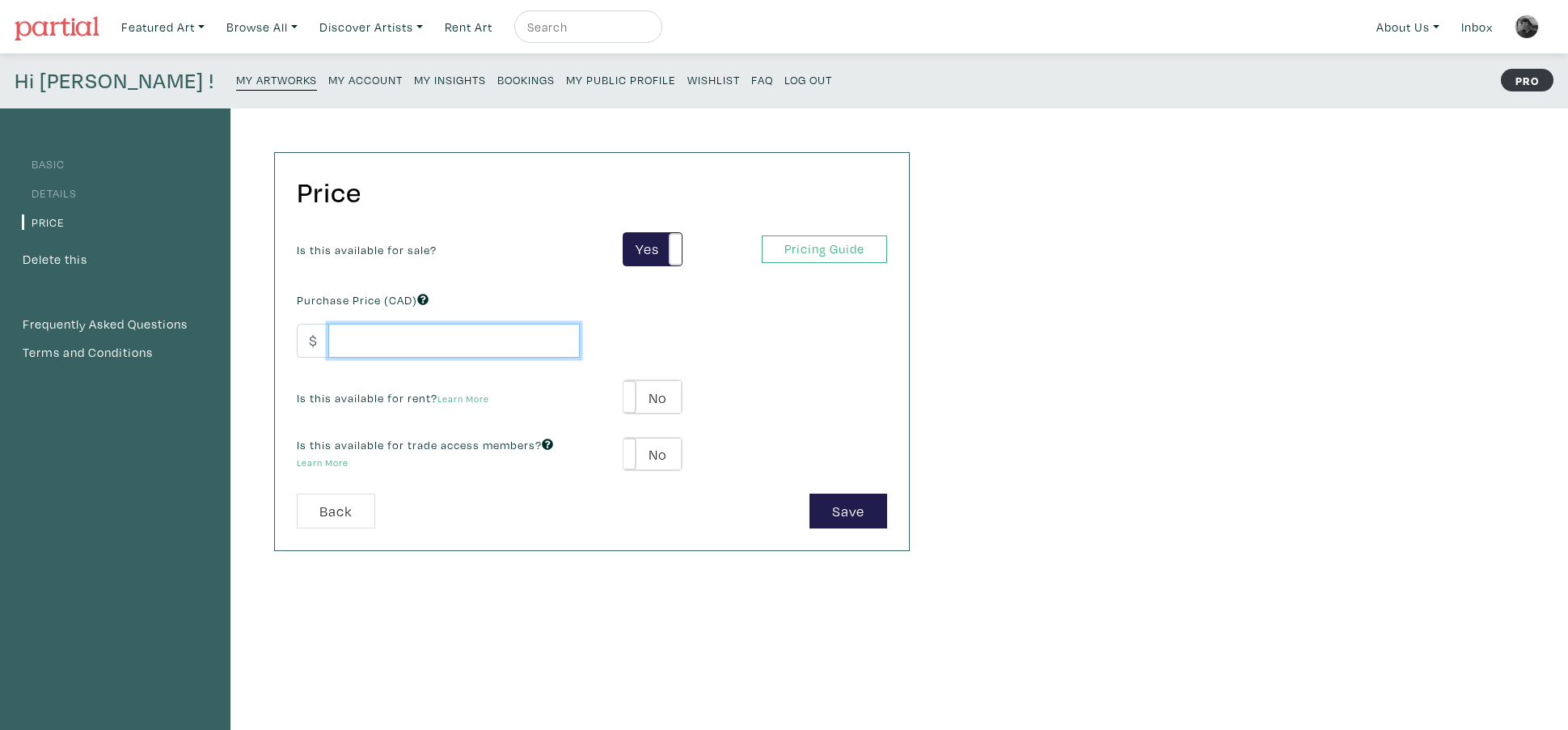
click at [404, 348] on input "number" at bounding box center [454, 340] width 252 height 35
type input "2400"
type input "2400.00"
click at [851, 517] on button "Save" at bounding box center [848, 510] width 78 height 35
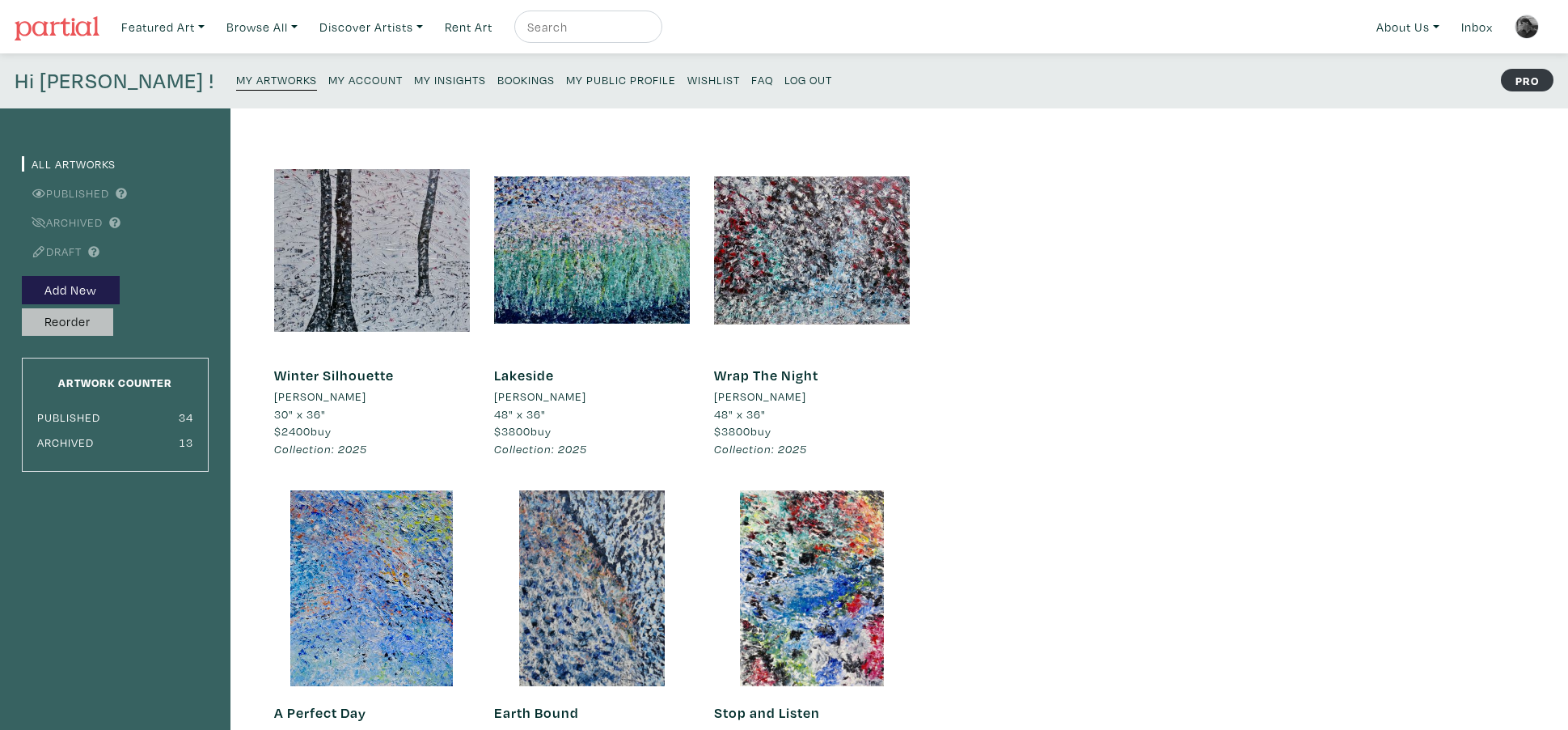
click at [113, 323] on button "Reorder" at bounding box center [67, 322] width 92 height 28
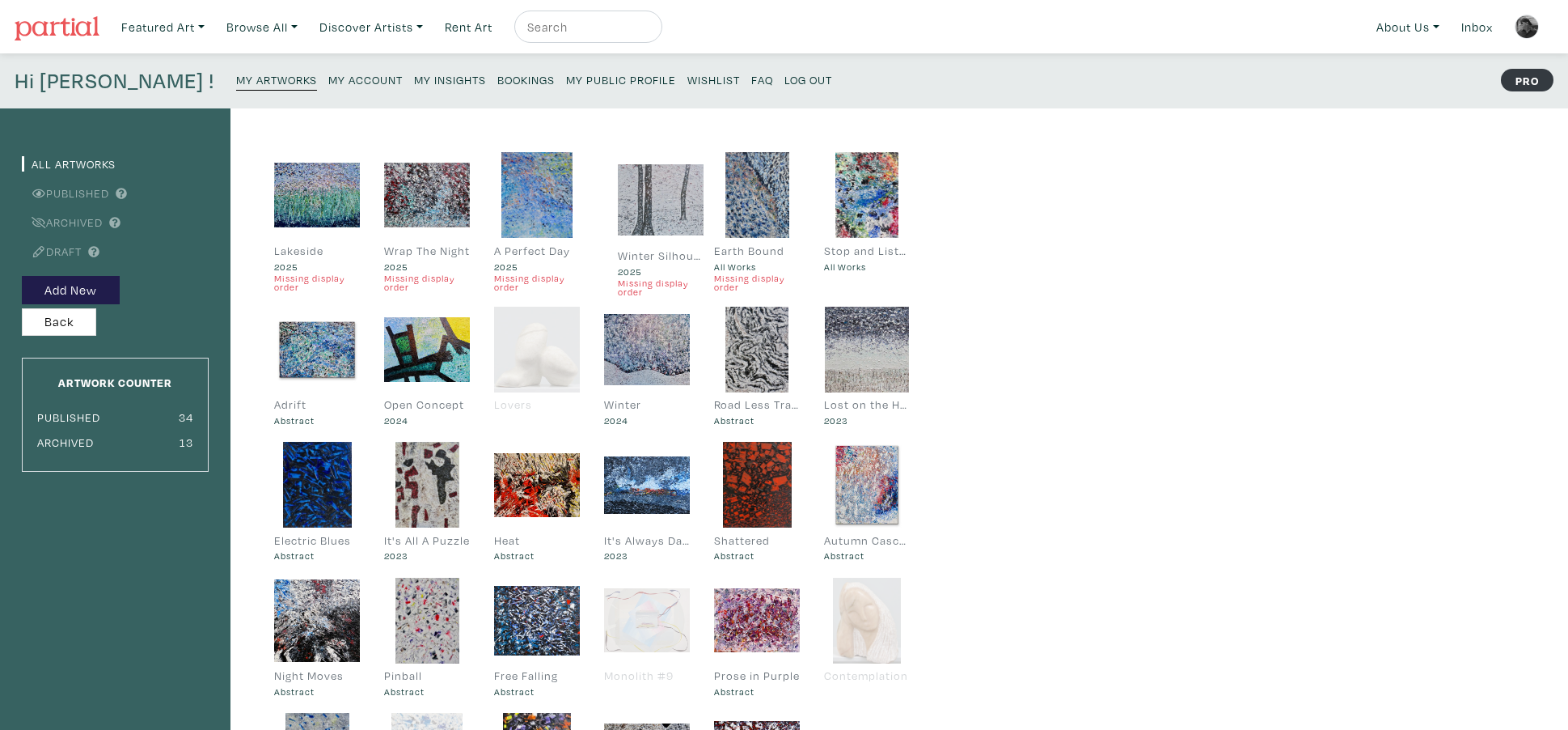
drag, startPoint x: 334, startPoint y: 212, endPoint x: 678, endPoint y: 217, distance: 344.0
click at [61, 326] on button "Back" at bounding box center [59, 322] width 75 height 28
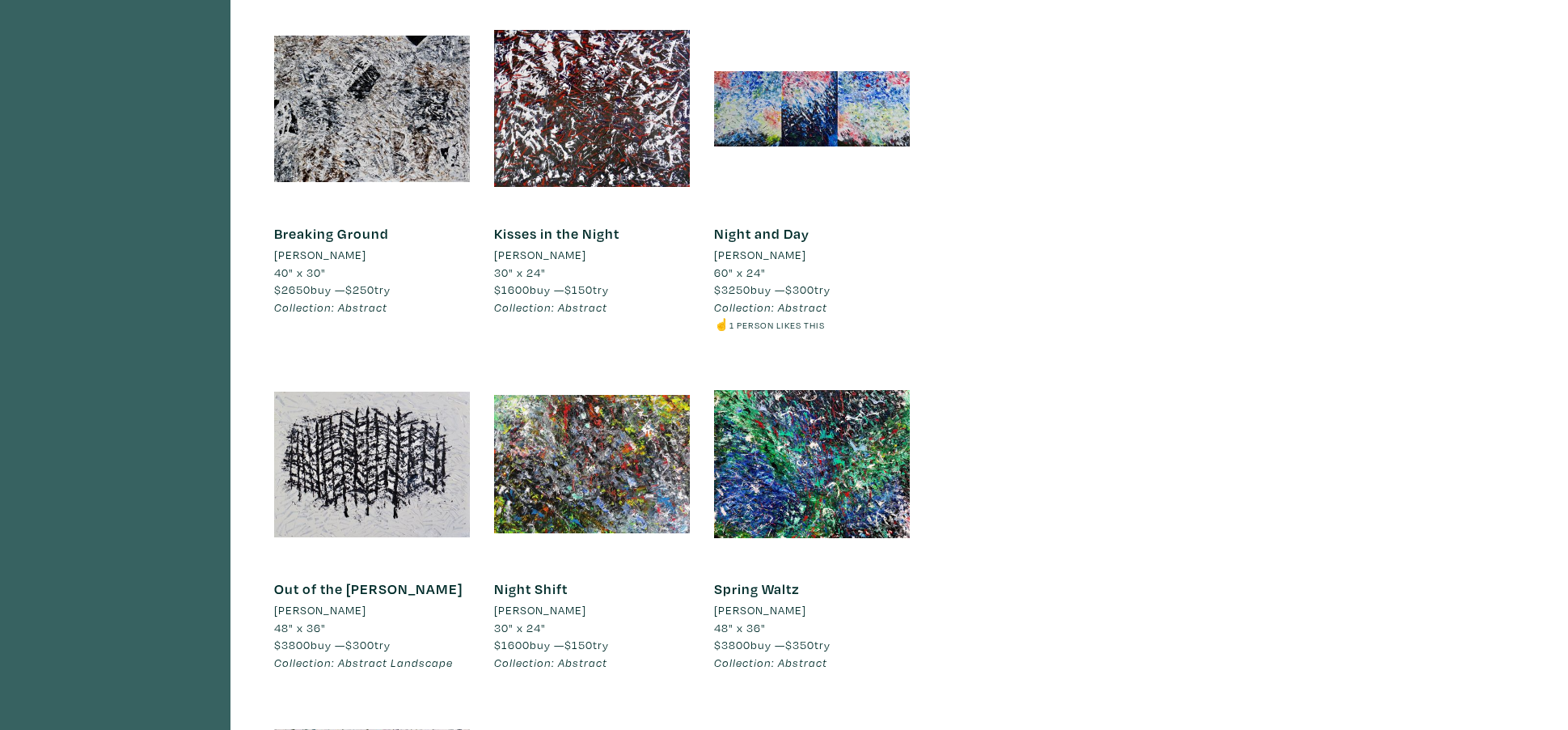
scroll to position [3251, 0]
